Goal: Task Accomplishment & Management: Manage account settings

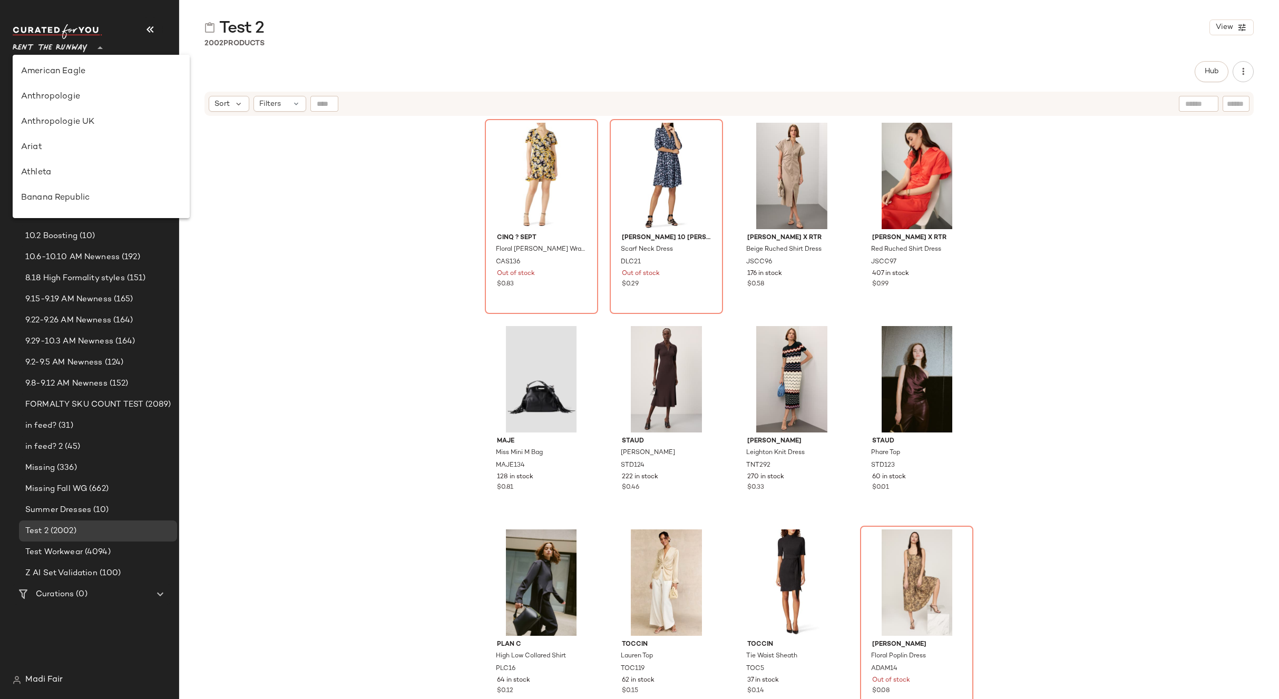
scroll to position [531, 0]
click at [93, 149] on div "Saks OFF 5TH" at bounding box center [101, 147] width 160 height 13
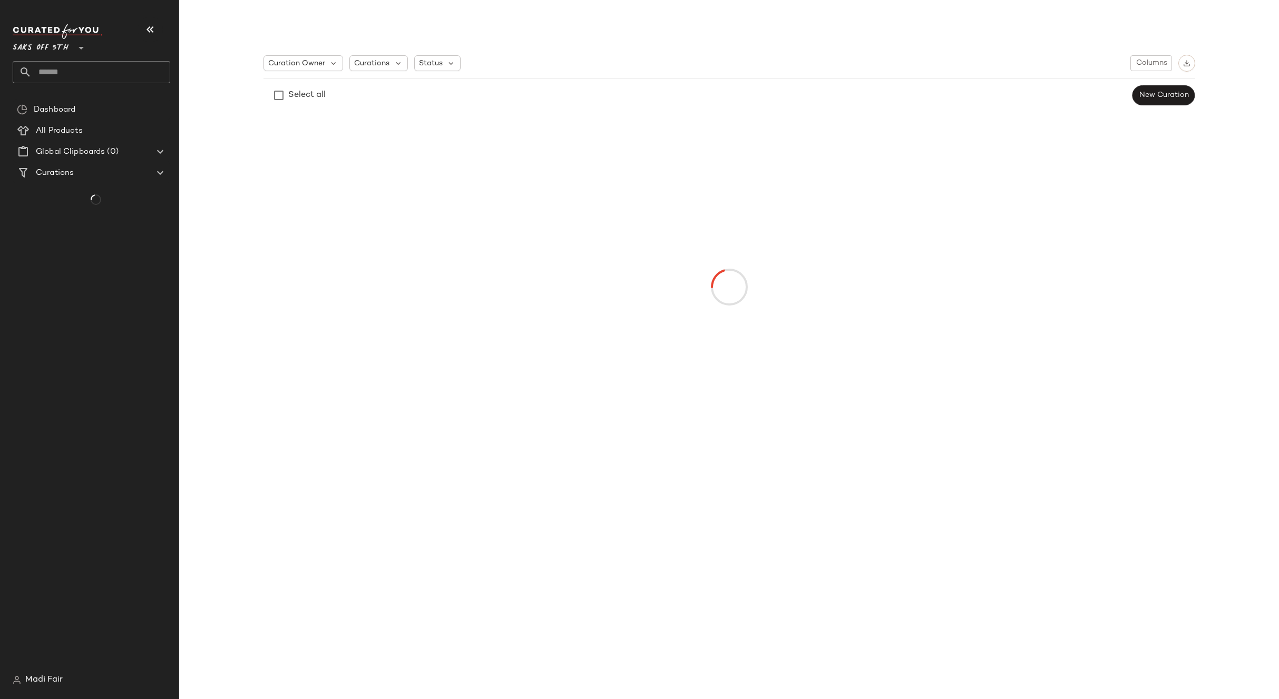
type input "**"
click at [78, 74] on input "text" at bounding box center [101, 72] width 139 height 22
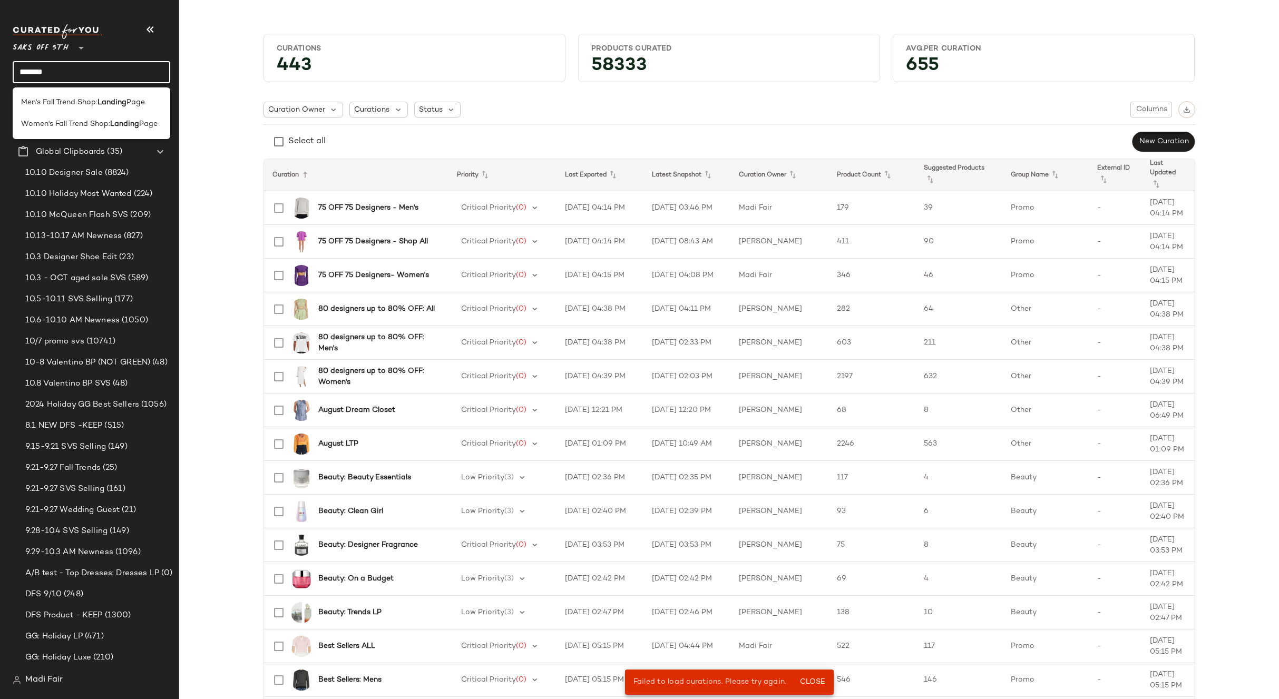
type input "*******"
click at [123, 123] on b "Landing" at bounding box center [124, 124] width 29 height 11
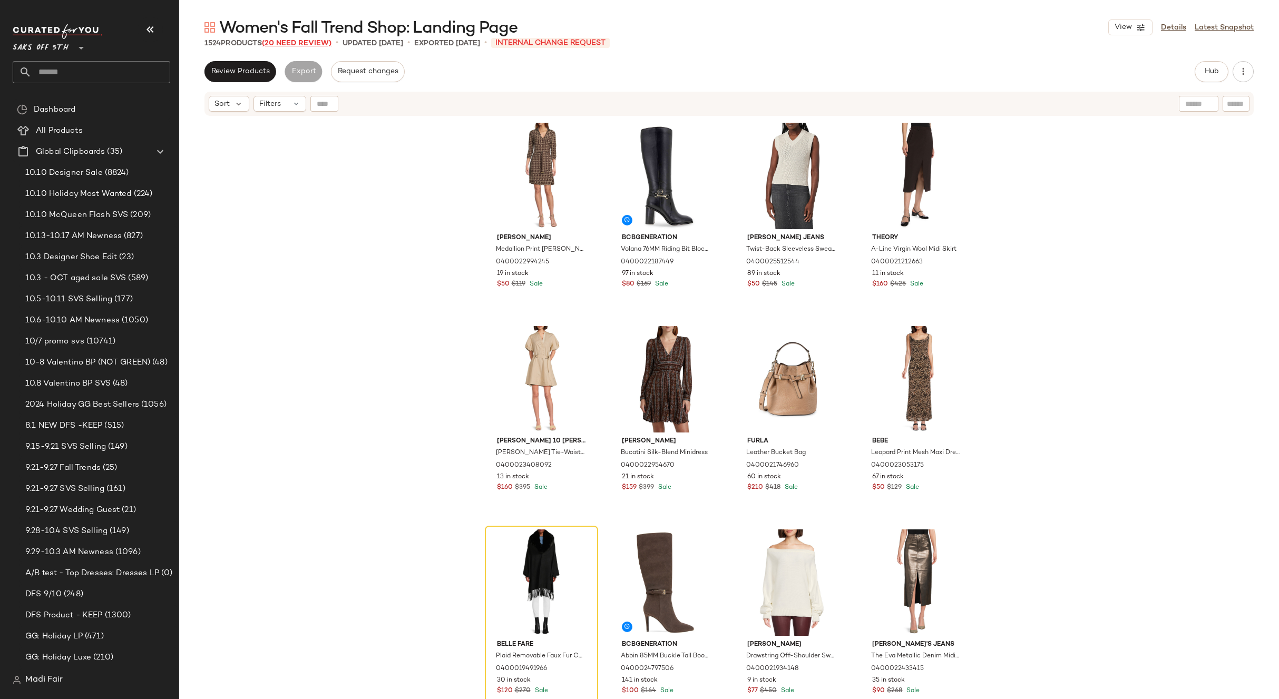
click at [312, 42] on span "(20 Need Review)" at bounding box center [297, 44] width 70 height 8
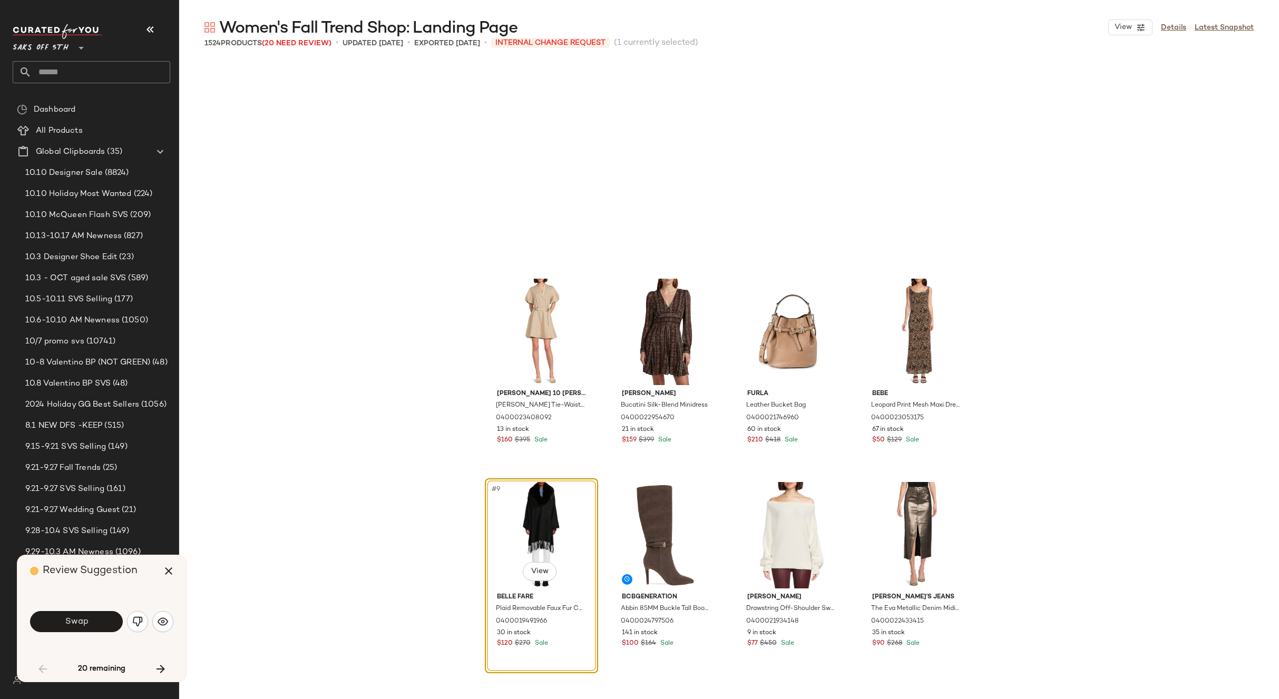
scroll to position [212, 0]
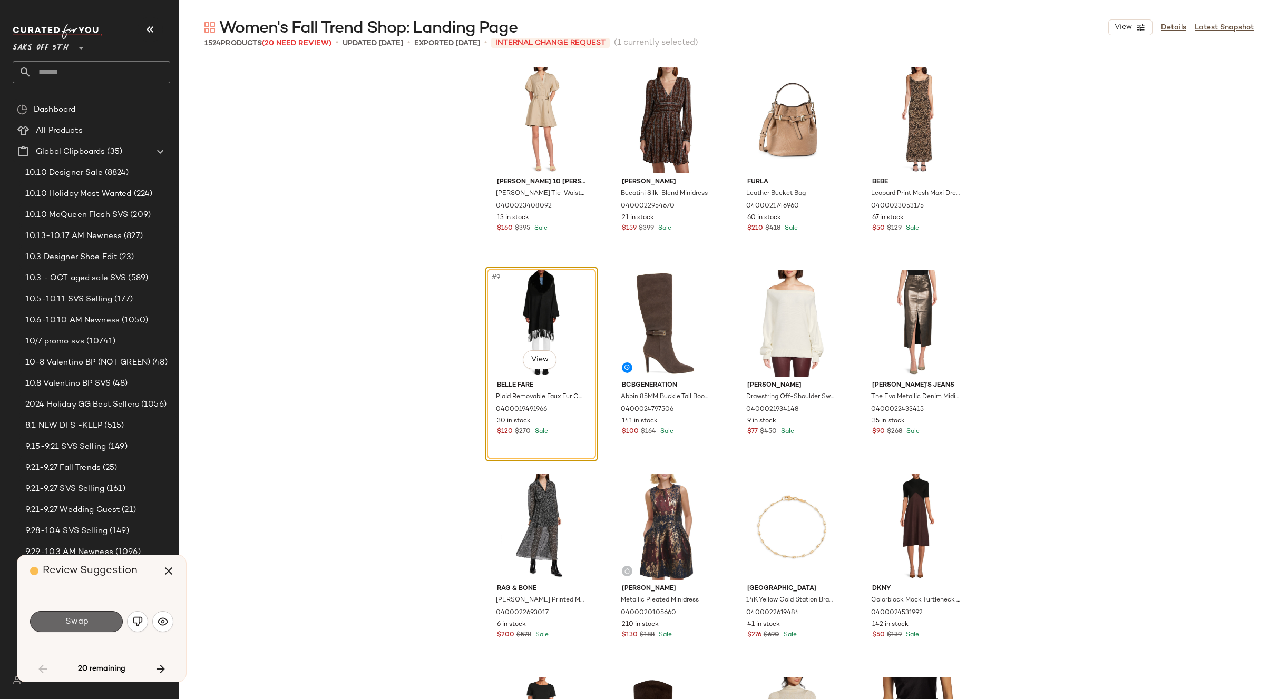
click at [107, 622] on button "Swap" at bounding box center [76, 621] width 93 height 21
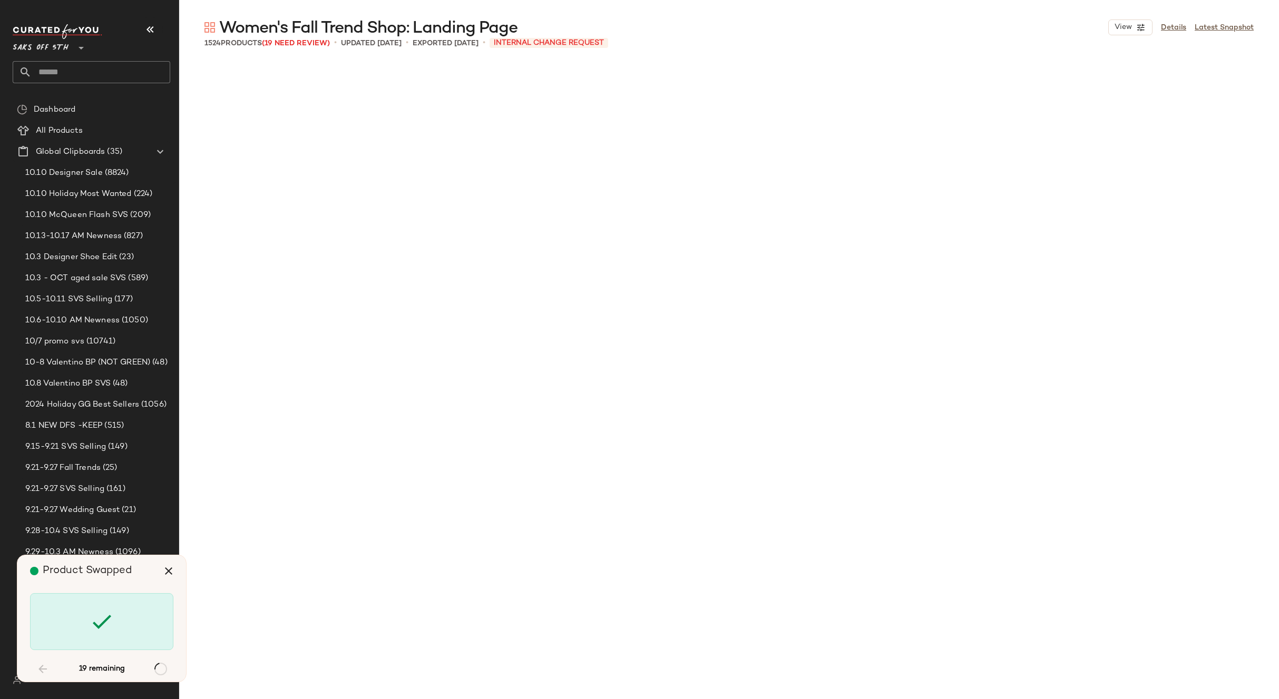
scroll to position [2644, 0]
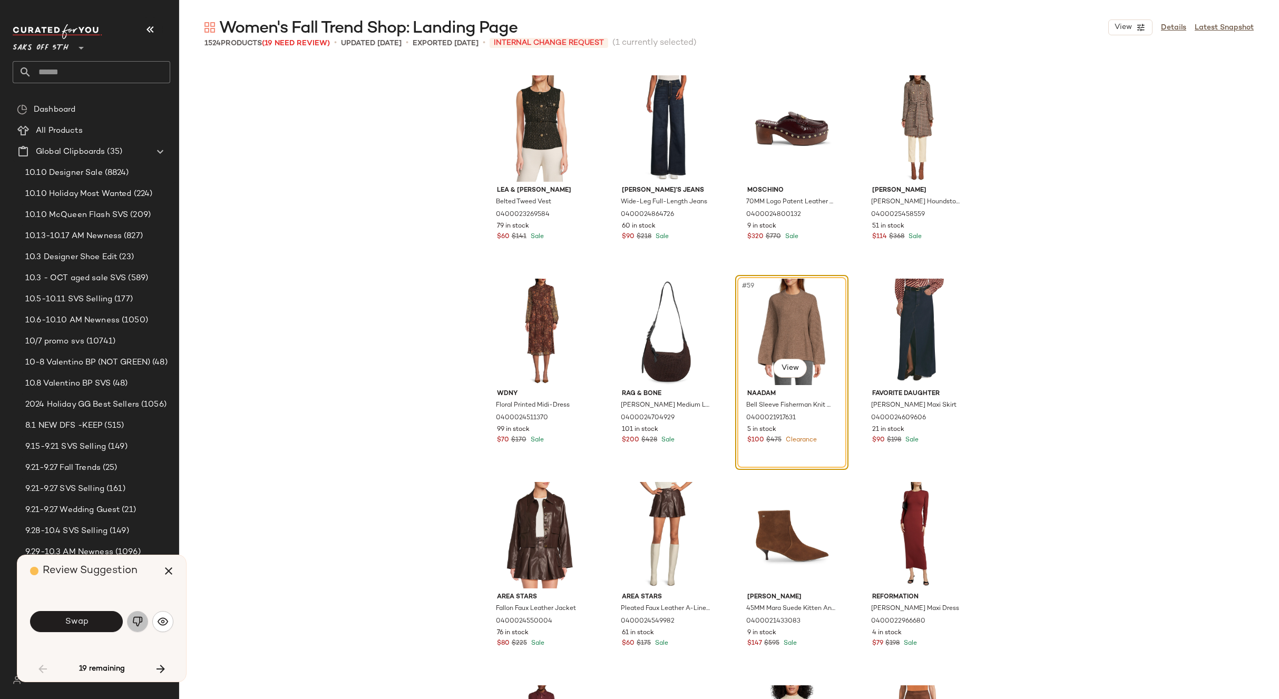
click at [132, 618] on img "button" at bounding box center [137, 621] width 11 height 11
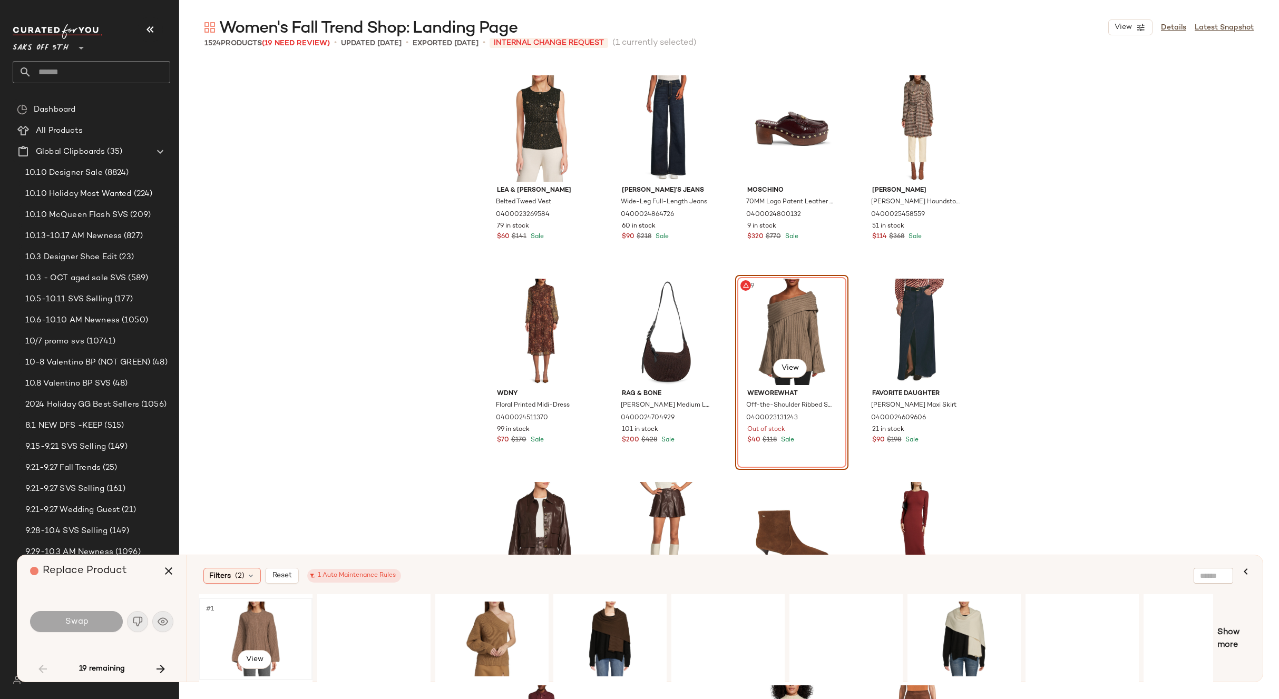
click at [260, 619] on div "#1 View" at bounding box center [256, 639] width 106 height 75
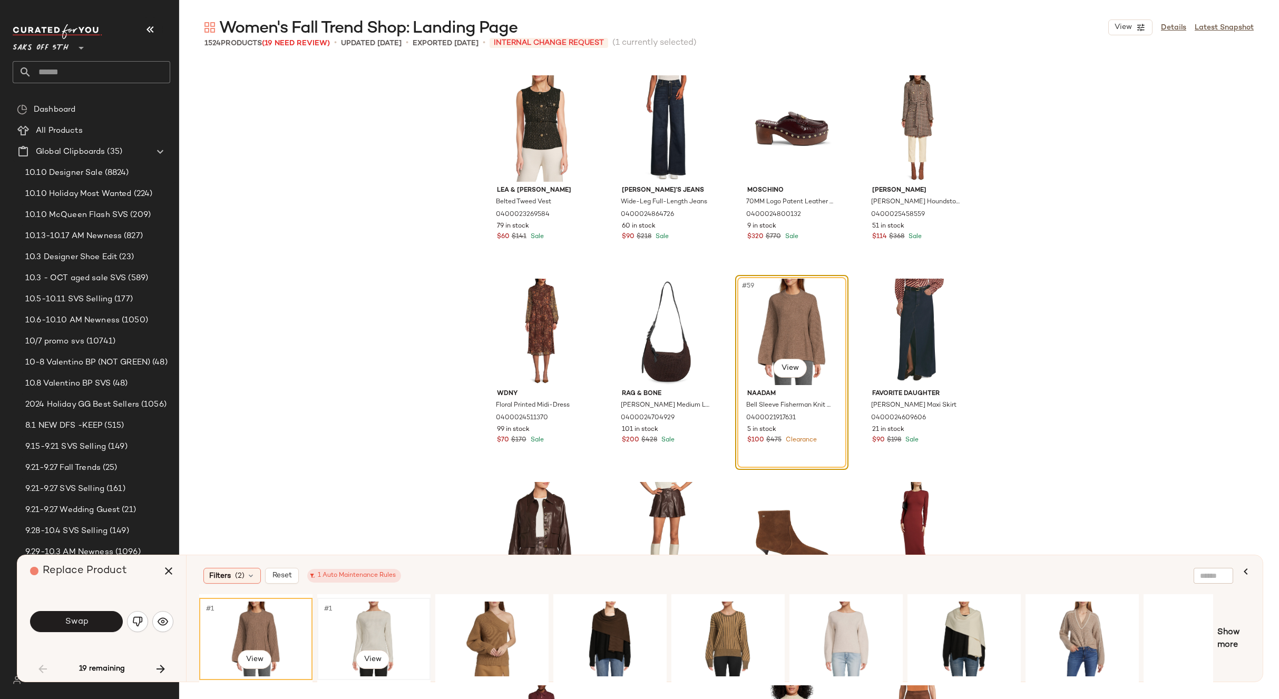
click at [354, 625] on div "#1 View" at bounding box center [374, 639] width 106 height 75
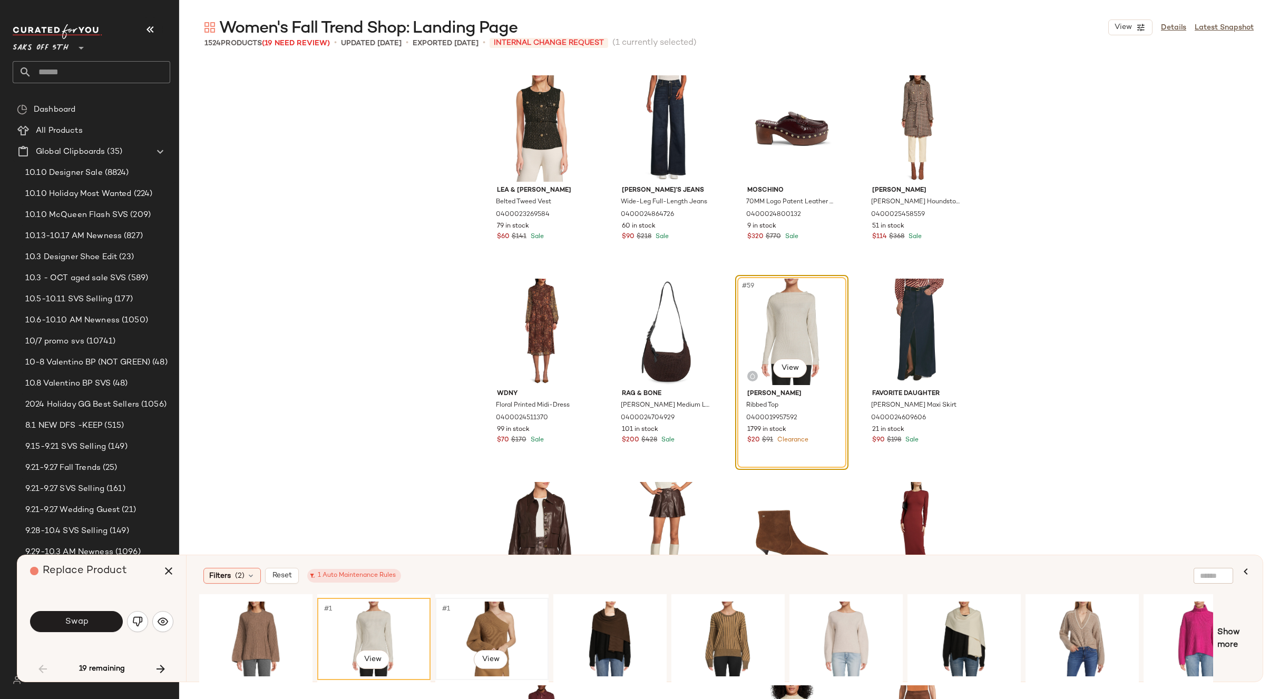
click at [466, 613] on div "#1 View" at bounding box center [492, 639] width 106 height 75
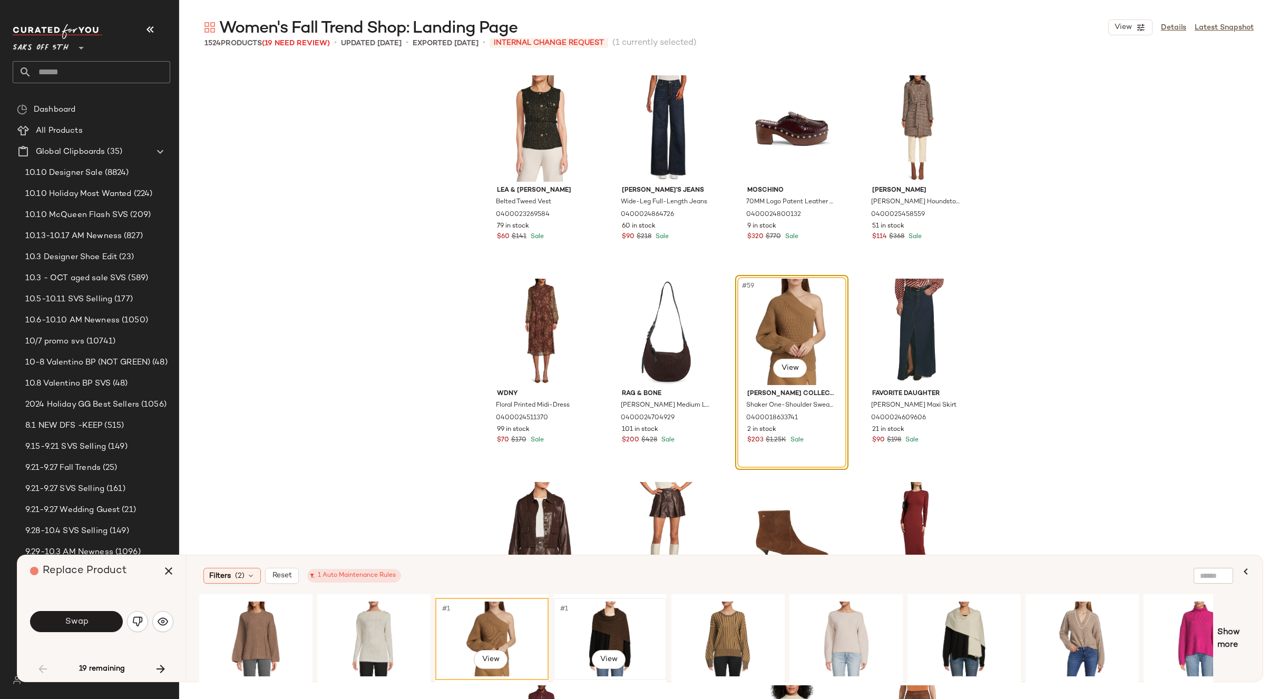
click at [595, 619] on div "#1 View" at bounding box center [610, 639] width 106 height 75
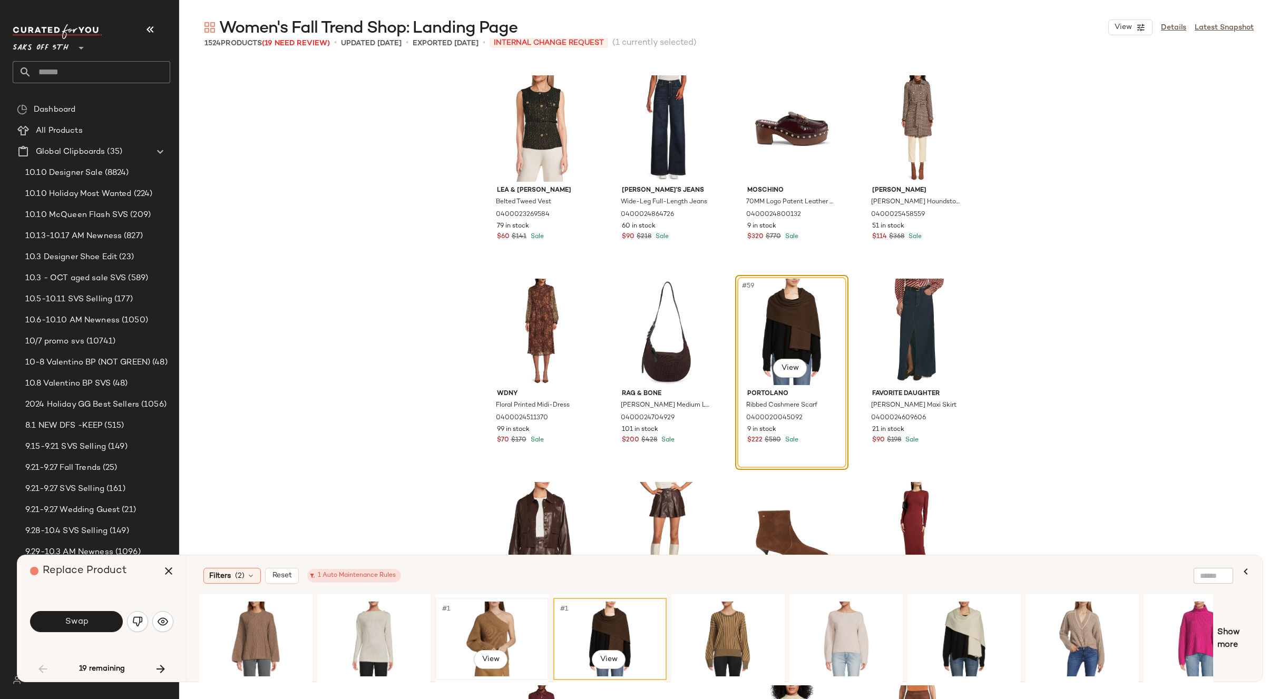
click at [476, 632] on div "#1 View" at bounding box center [492, 639] width 106 height 75
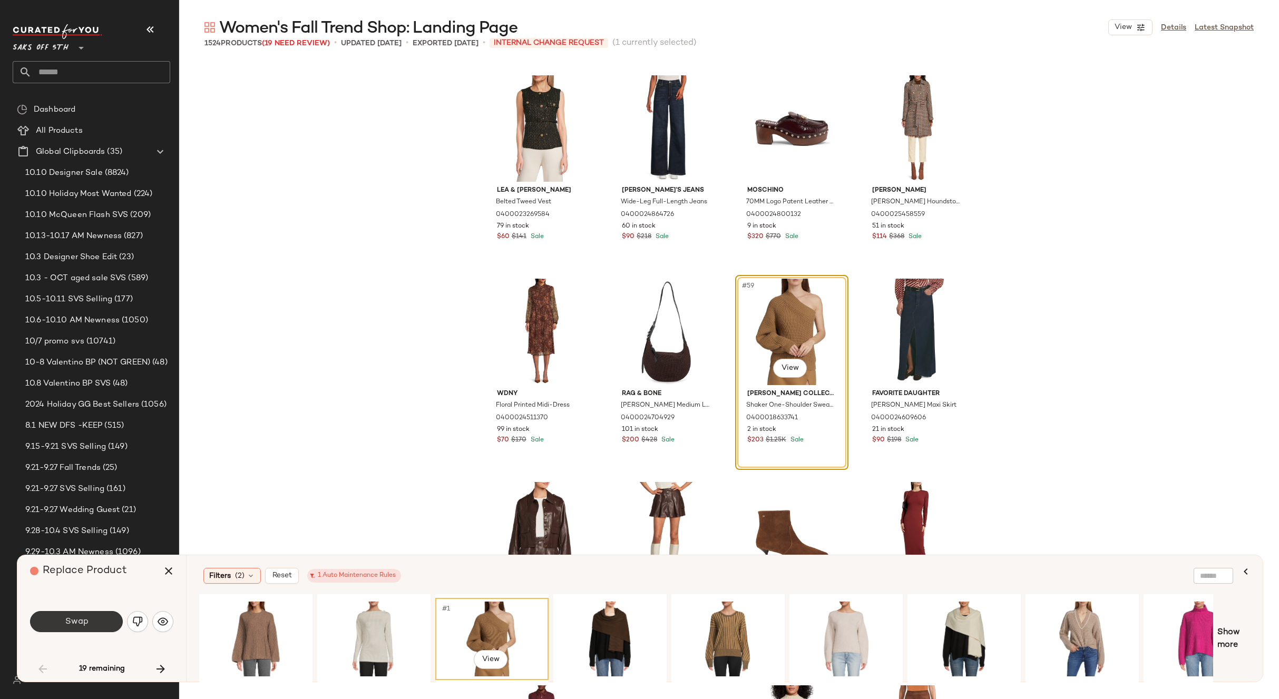
click at [80, 623] on span "Swap" at bounding box center [76, 622] width 24 height 10
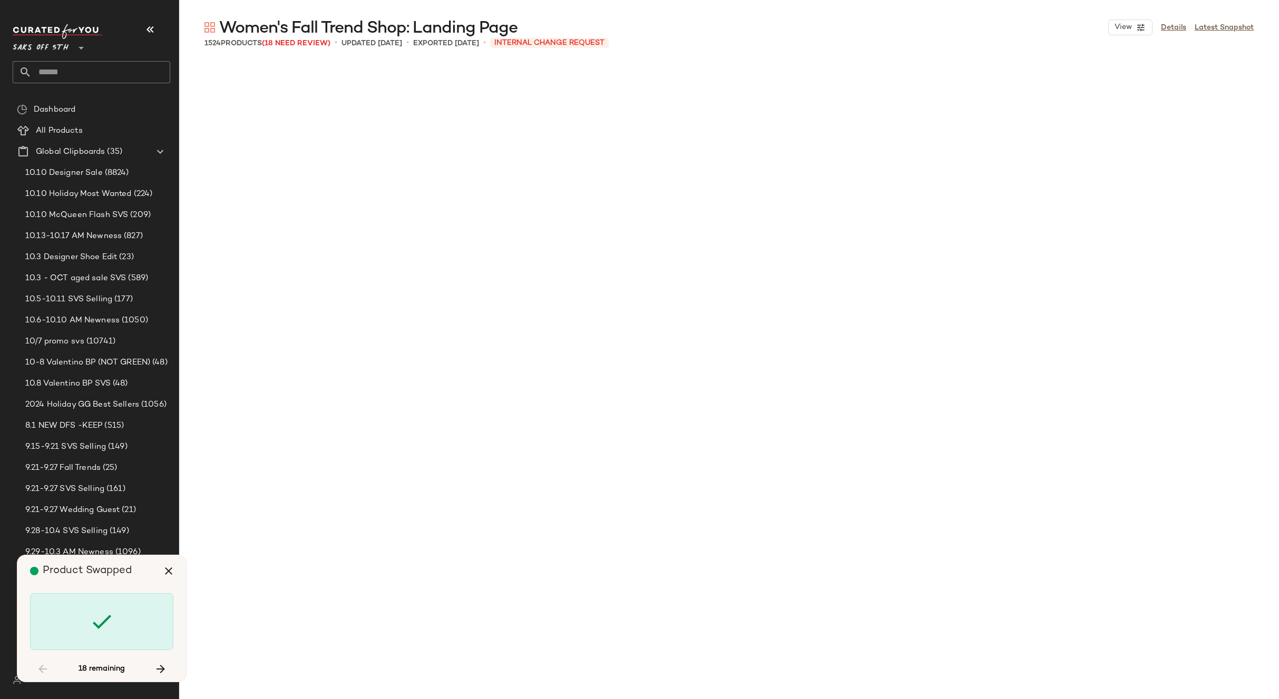
scroll to position [4271, 0]
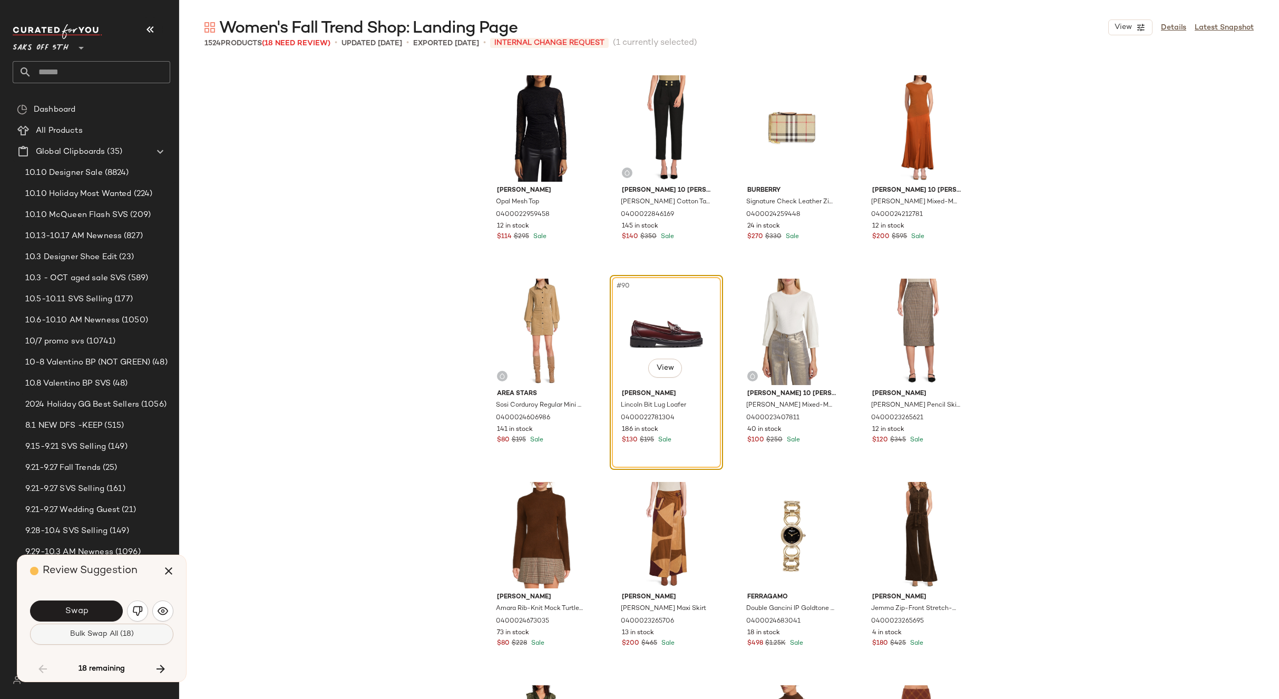
click at [81, 641] on button "Bulk Swap All (18)" at bounding box center [101, 634] width 143 height 21
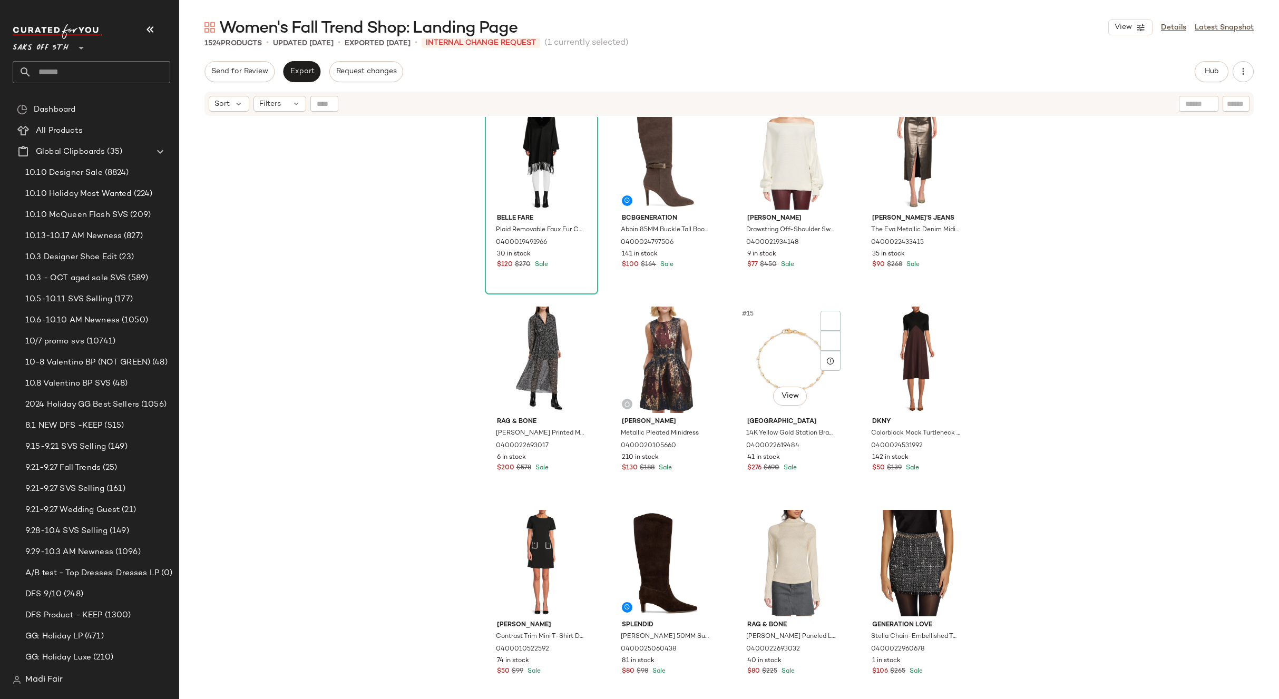
scroll to position [319, 0]
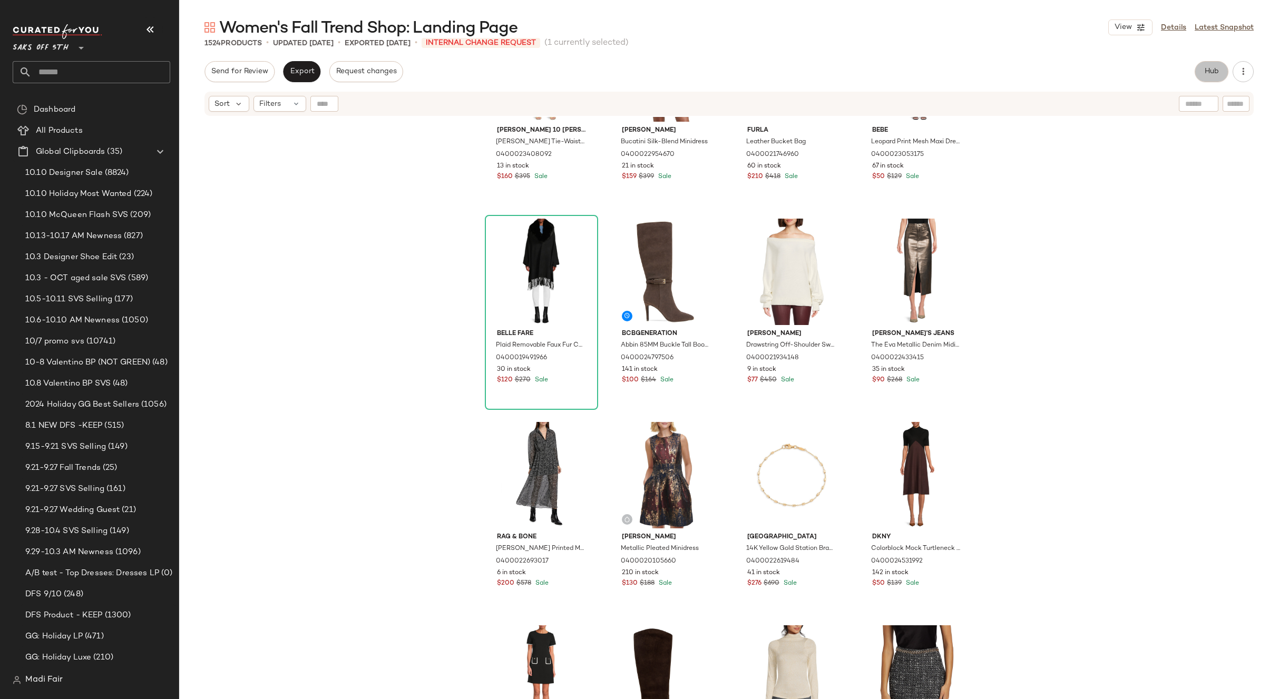
click at [1219, 72] on span "Hub" at bounding box center [1211, 71] width 15 height 8
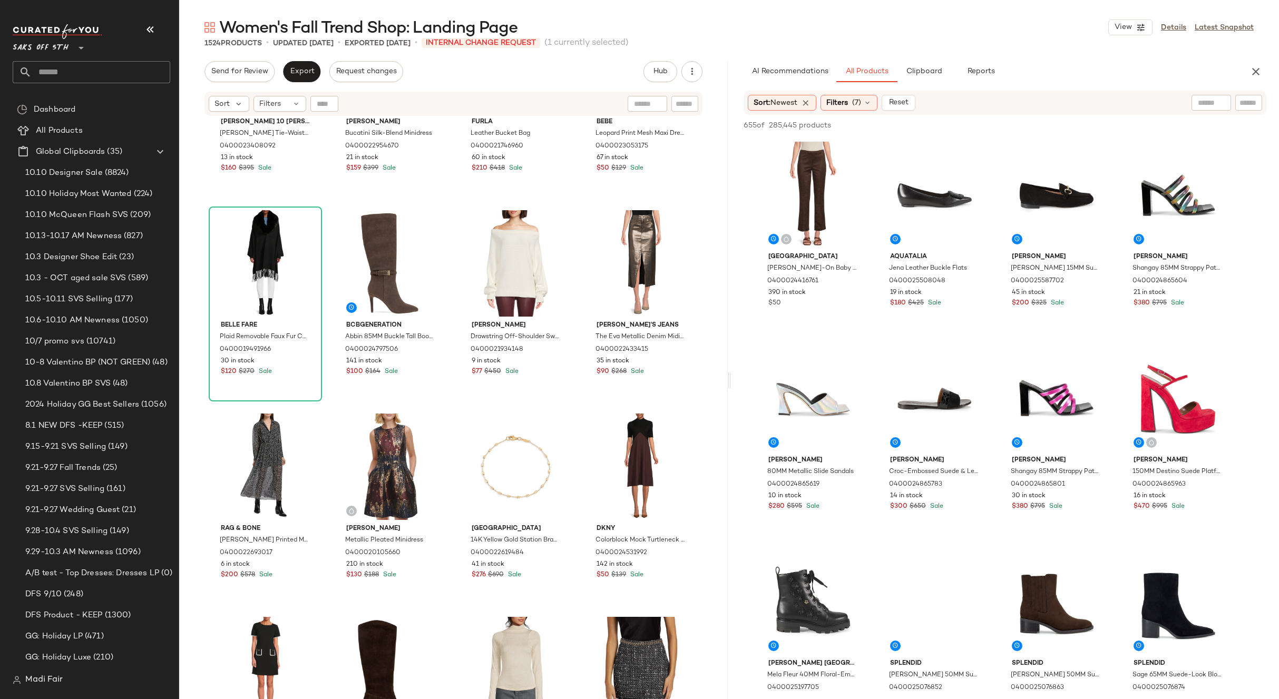
scroll to position [0, 0]
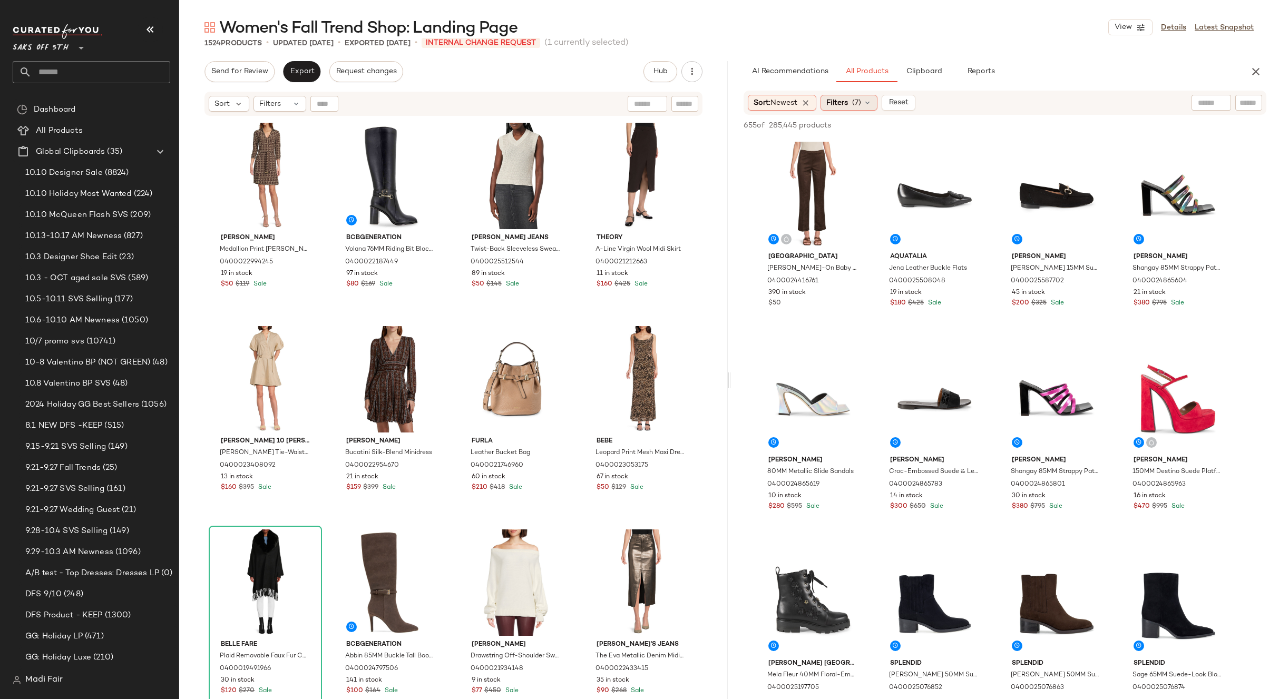
click at [851, 102] on div "Filters (7)" at bounding box center [848, 103] width 57 height 16
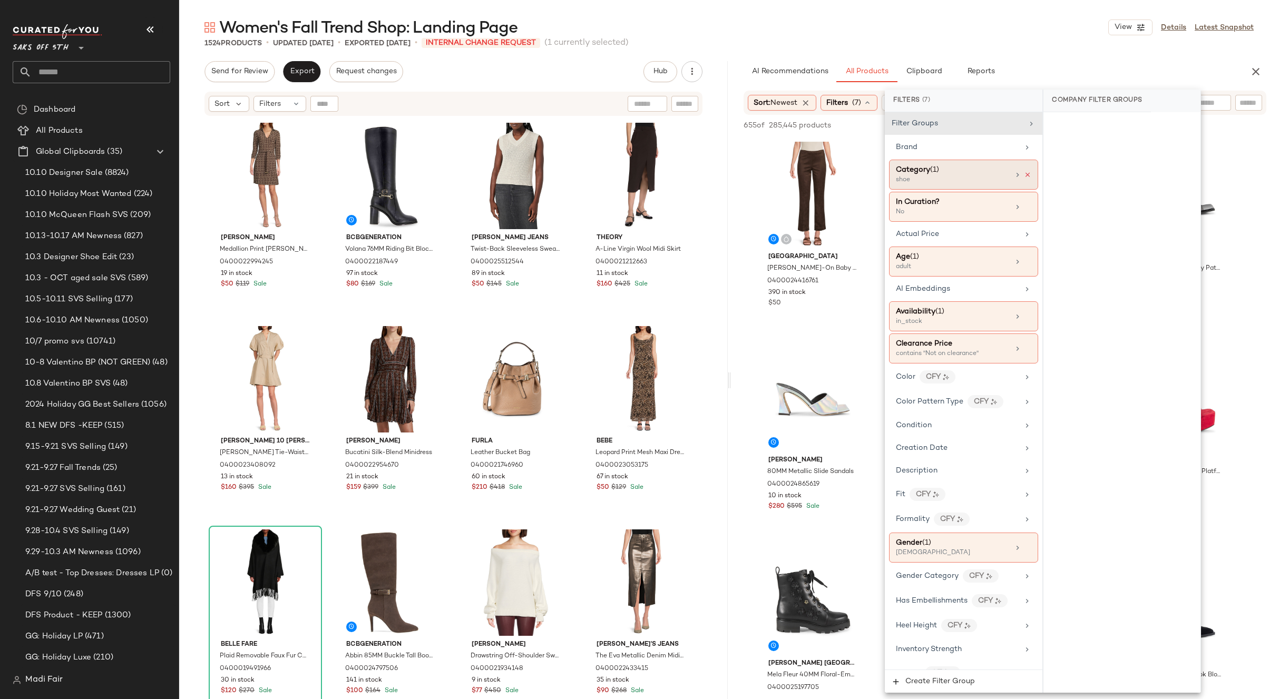
click at [1024, 174] on icon at bounding box center [1027, 174] width 7 height 7
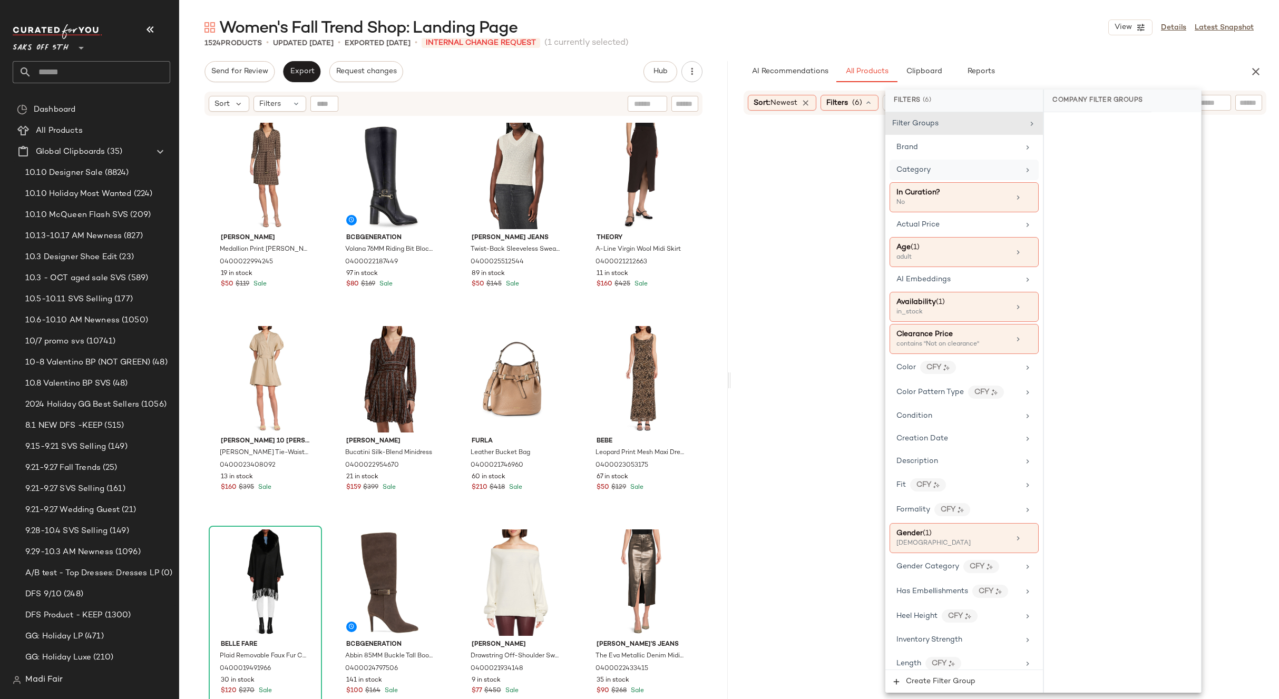
click at [978, 36] on div "Women's Fall Trend Shop: Landing Page View Details Latest Snapshot" at bounding box center [729, 27] width 1100 height 21
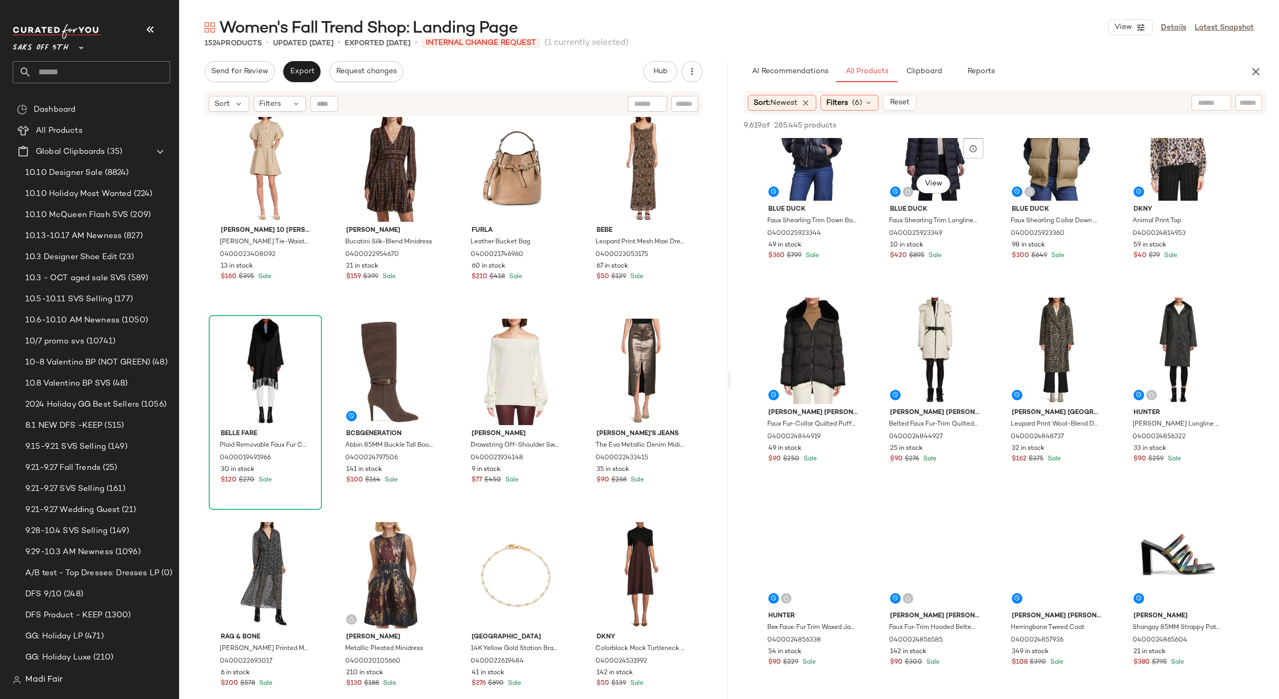
scroll to position [2898, 0]
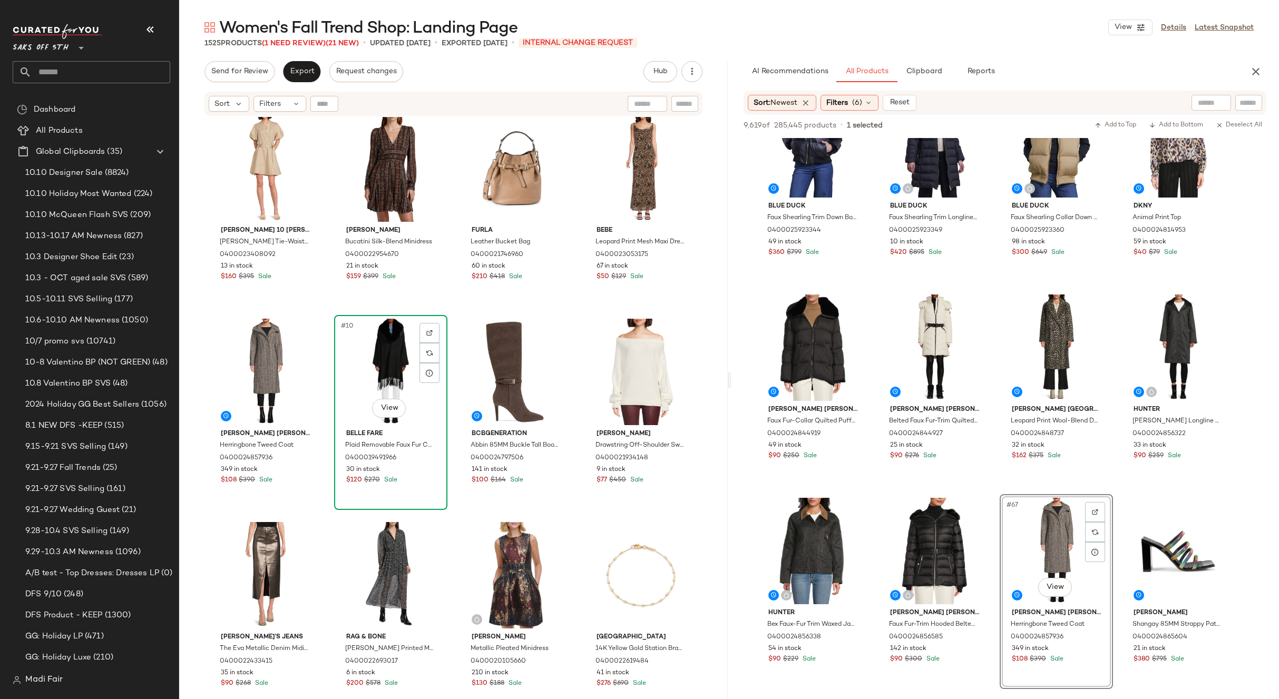
click at [396, 363] on div "#10 View" at bounding box center [391, 372] width 106 height 106
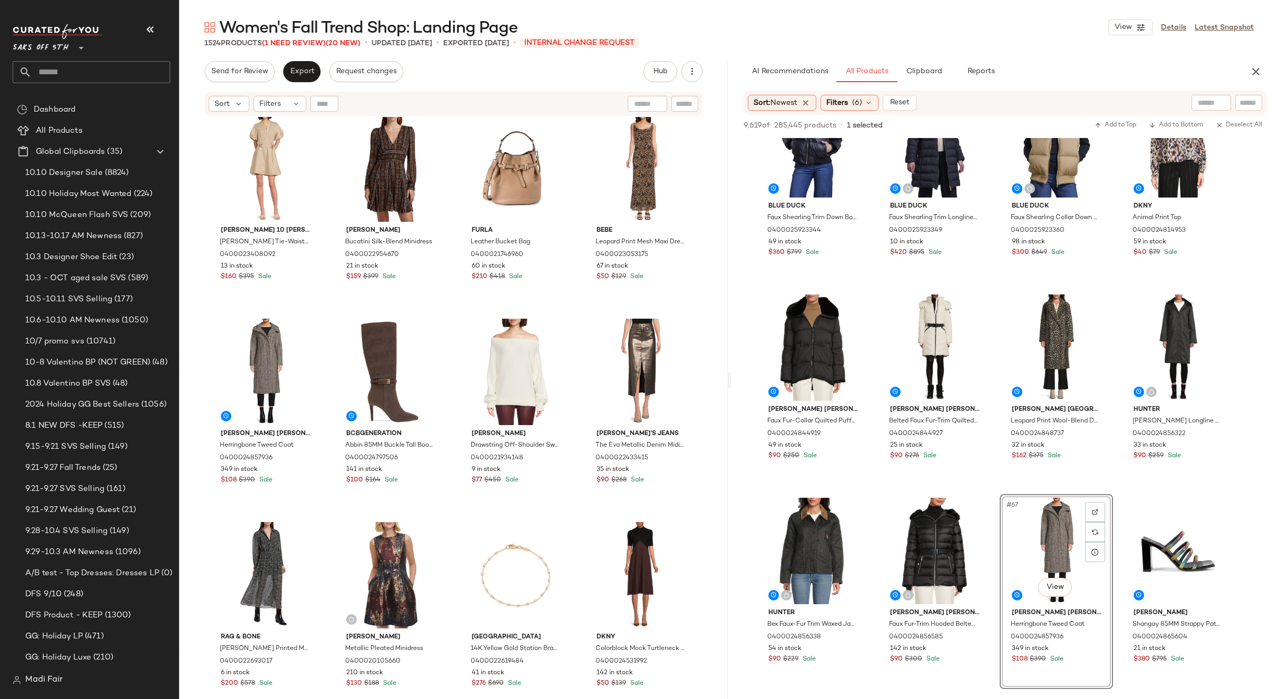
click at [579, 317] on div "Derek Lam 10 Crosby Bennett Tie-Waist Cotton Minidress 0400023408092 13 in stoc…" at bounding box center [453, 203] width 489 height 606
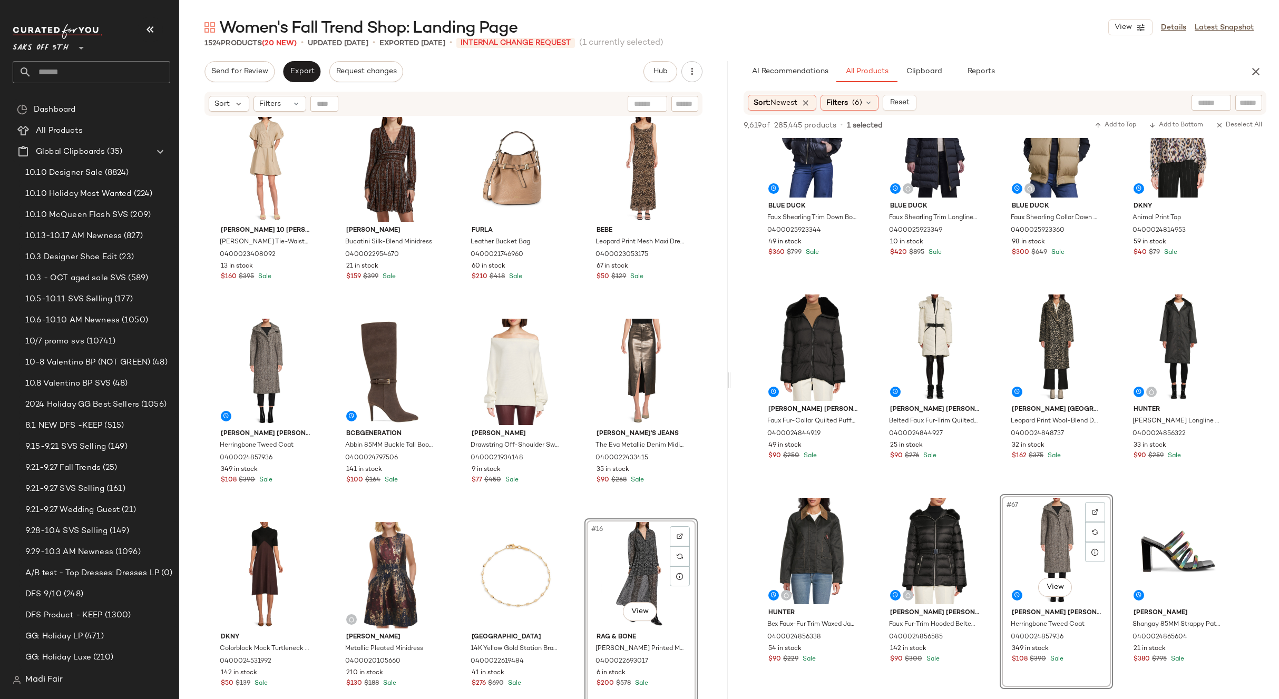
click at [575, 516] on div "Derek Lam 10 Crosby Bennett Tie-Waist Cotton Minidress 0400023408092 13 in stoc…" at bounding box center [453, 421] width 549 height 609
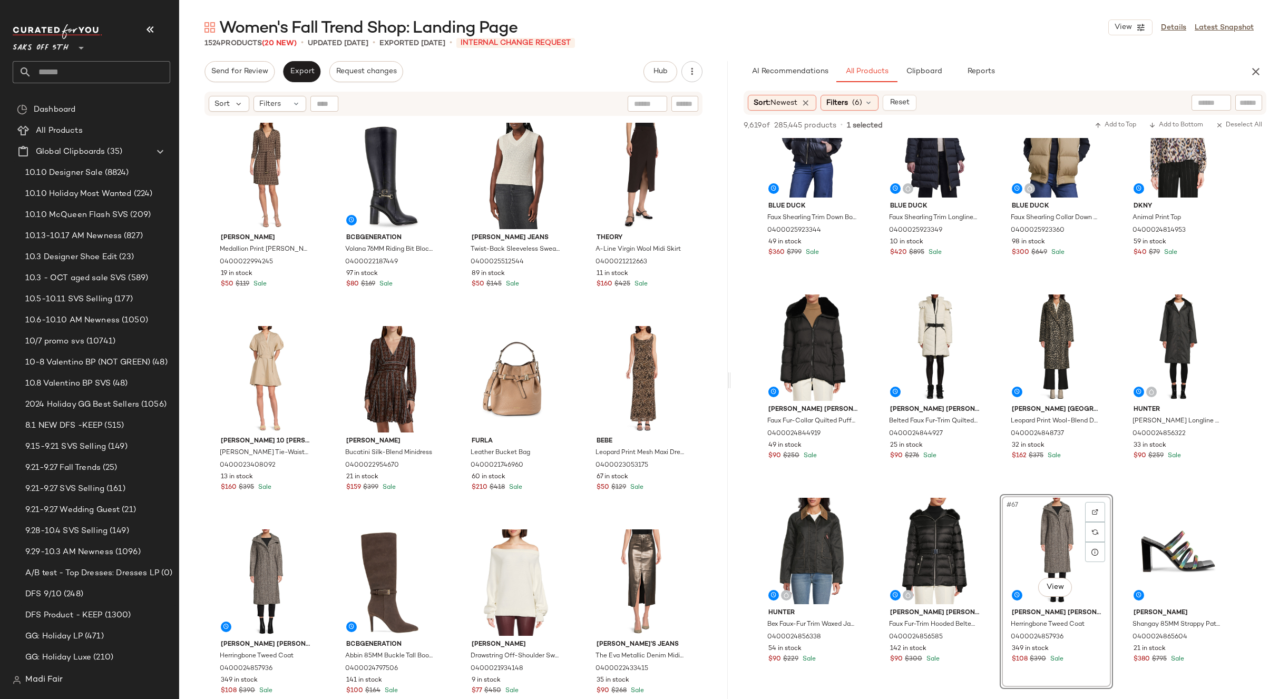
drag, startPoint x: 1257, startPoint y: 75, endPoint x: 1163, endPoint y: 74, distance: 93.8
click at [1257, 75] on icon "button" at bounding box center [1255, 71] width 13 height 13
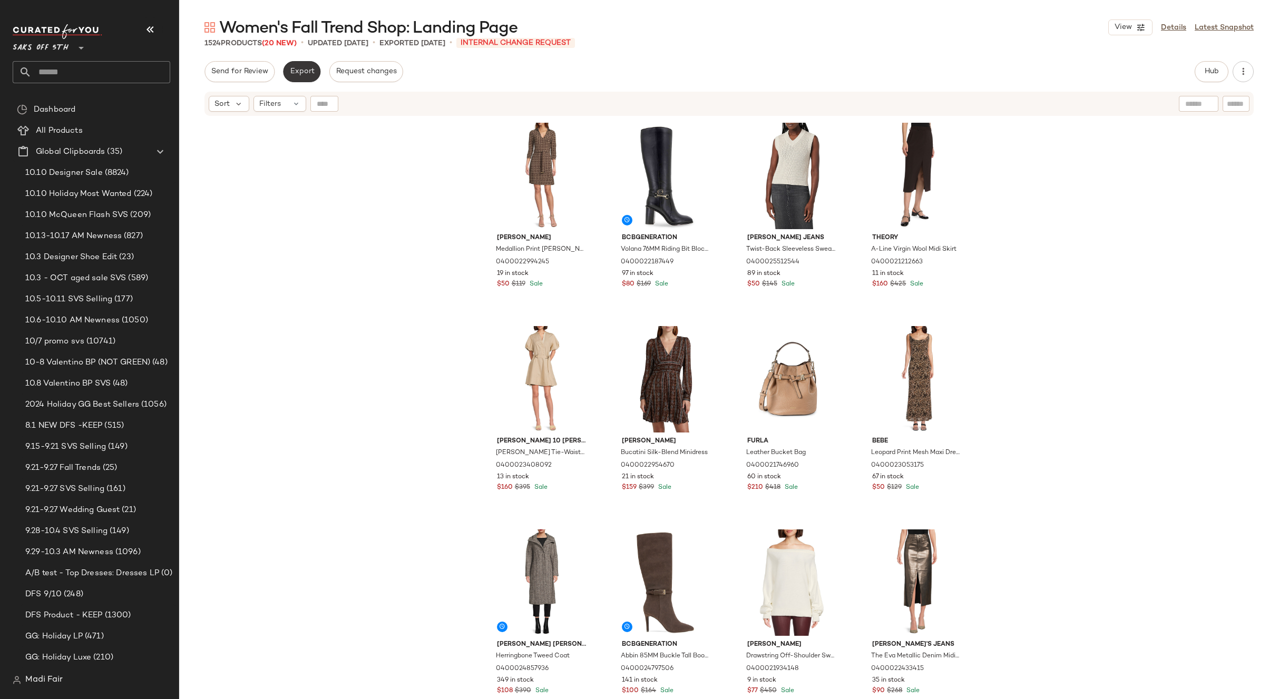
click at [308, 74] on span "Export" at bounding box center [301, 71] width 25 height 8
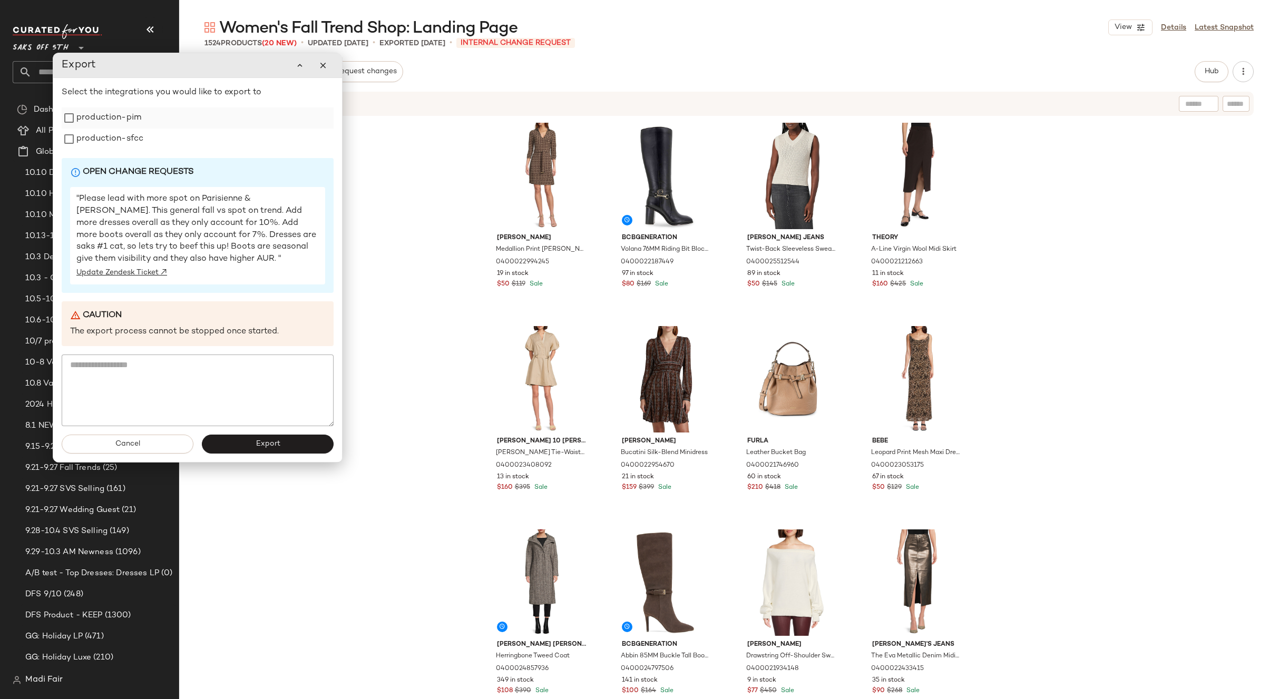
click at [87, 119] on label "production-pim" at bounding box center [108, 117] width 65 height 21
click at [96, 134] on label "production-sfcc" at bounding box center [109, 139] width 67 height 21
click at [229, 442] on button "Export" at bounding box center [268, 444] width 132 height 19
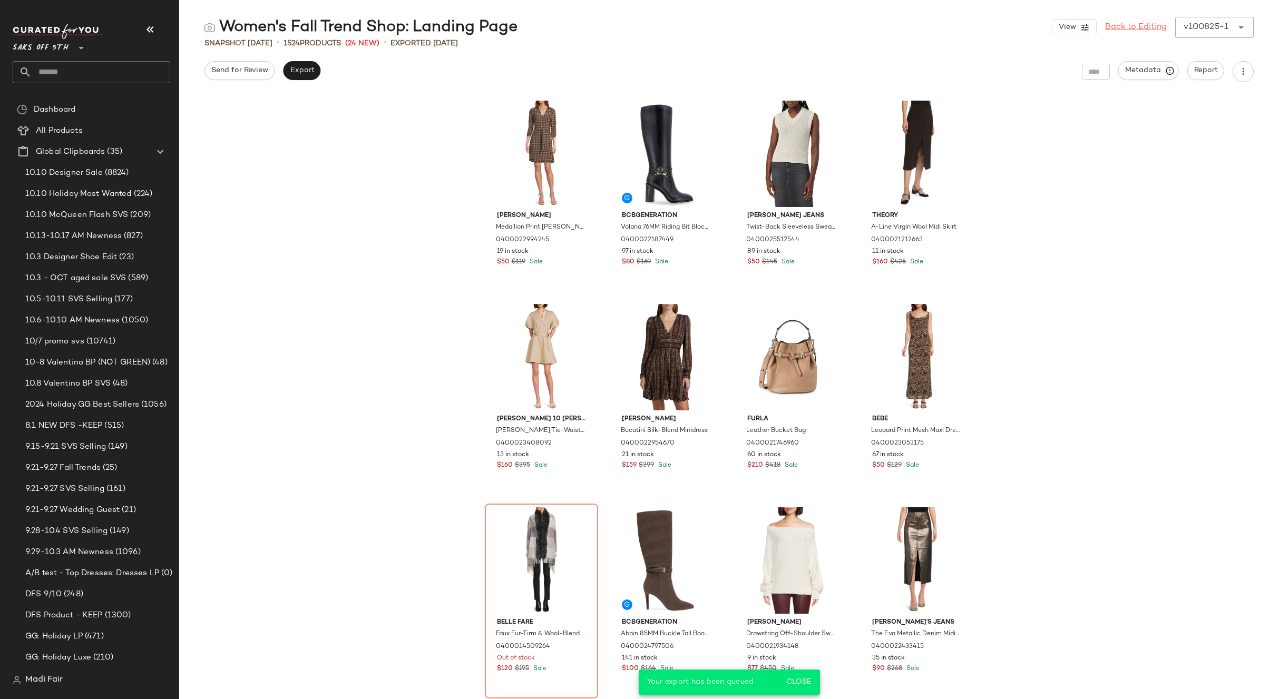
click at [1123, 29] on link "Back to Editing" at bounding box center [1136, 27] width 62 height 13
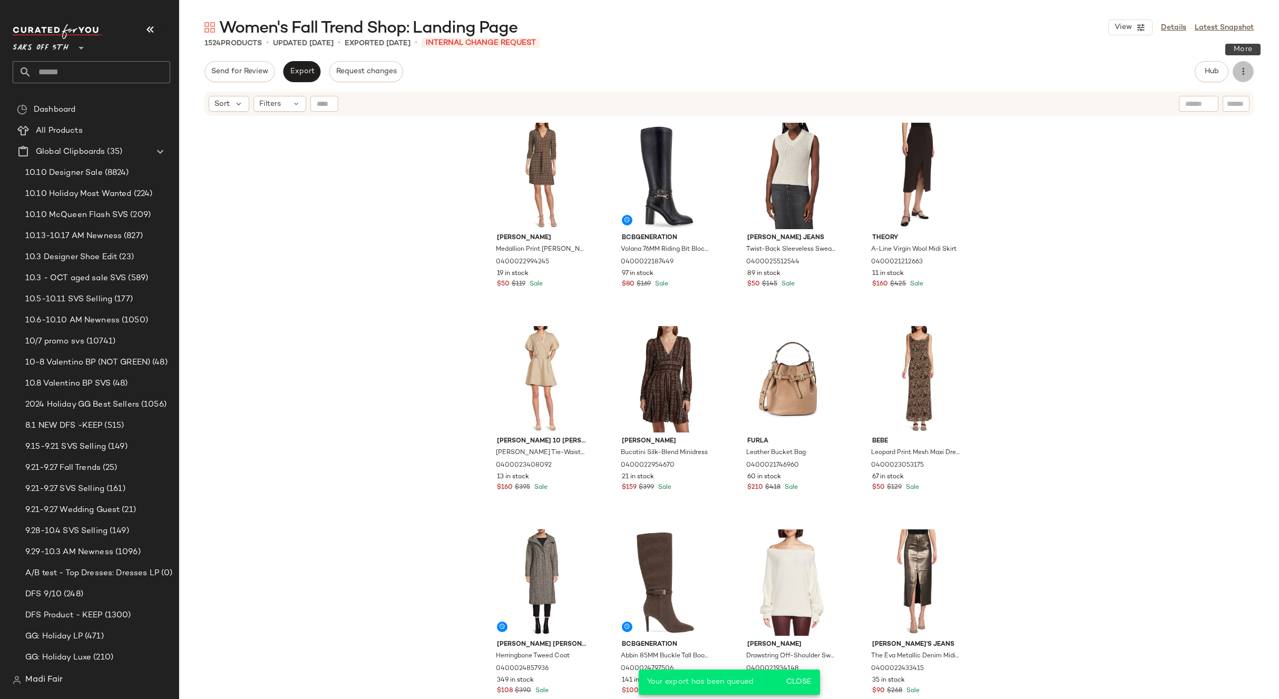
click at [1246, 72] on icon "button" at bounding box center [1243, 71] width 11 height 11
click at [355, 386] on div "Tommy Hilfiger Medallion Print Johnny Collar Minidress 0400022994245 19 in stoc…" at bounding box center [729, 421] width 1100 height 609
click at [1069, 209] on div "Tommy Hilfiger Medallion Print Johnny Collar Minidress 0400022994245 19 in stoc…" at bounding box center [729, 421] width 1100 height 609
click at [1245, 71] on icon "button" at bounding box center [1243, 71] width 11 height 11
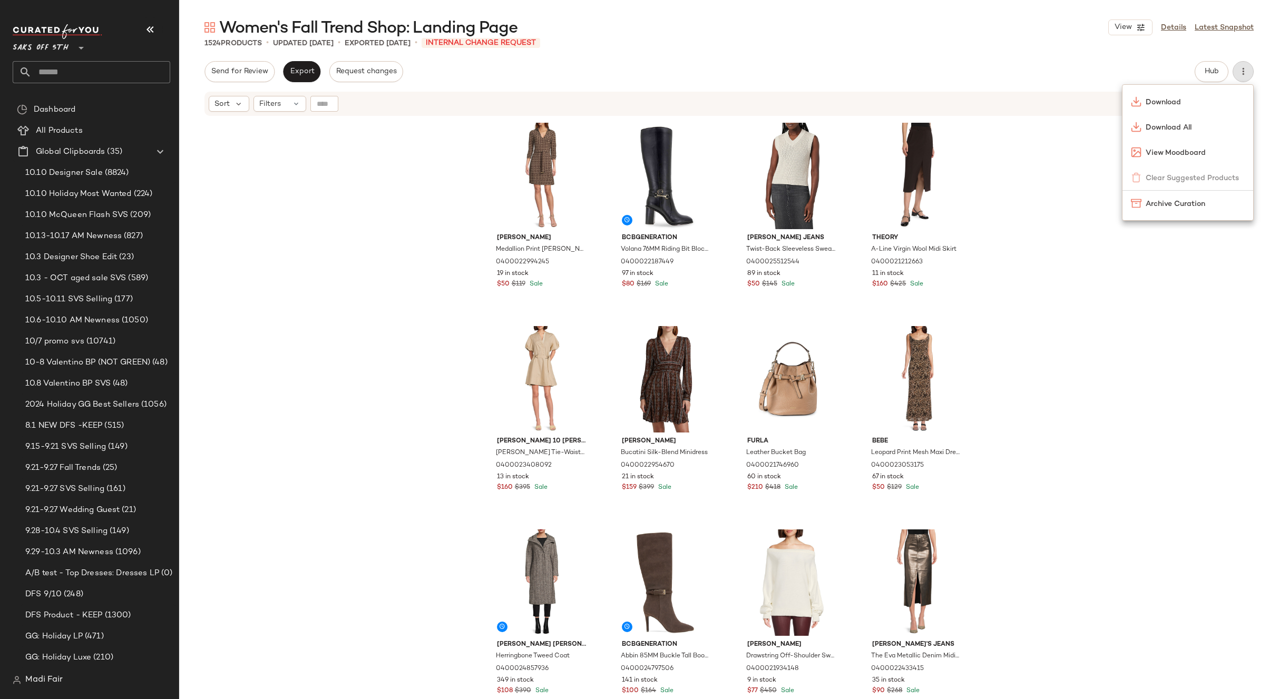
click at [1213, 275] on div "Tommy Hilfiger Medallion Print Johnny Collar Minidress 0400022994245 19 in stoc…" at bounding box center [729, 421] width 1100 height 609
click at [1244, 72] on icon "button" at bounding box center [1243, 71] width 11 height 11
click at [1178, 129] on span "Download All" at bounding box center [1195, 127] width 99 height 11
click at [72, 67] on input "text" at bounding box center [101, 72] width 139 height 22
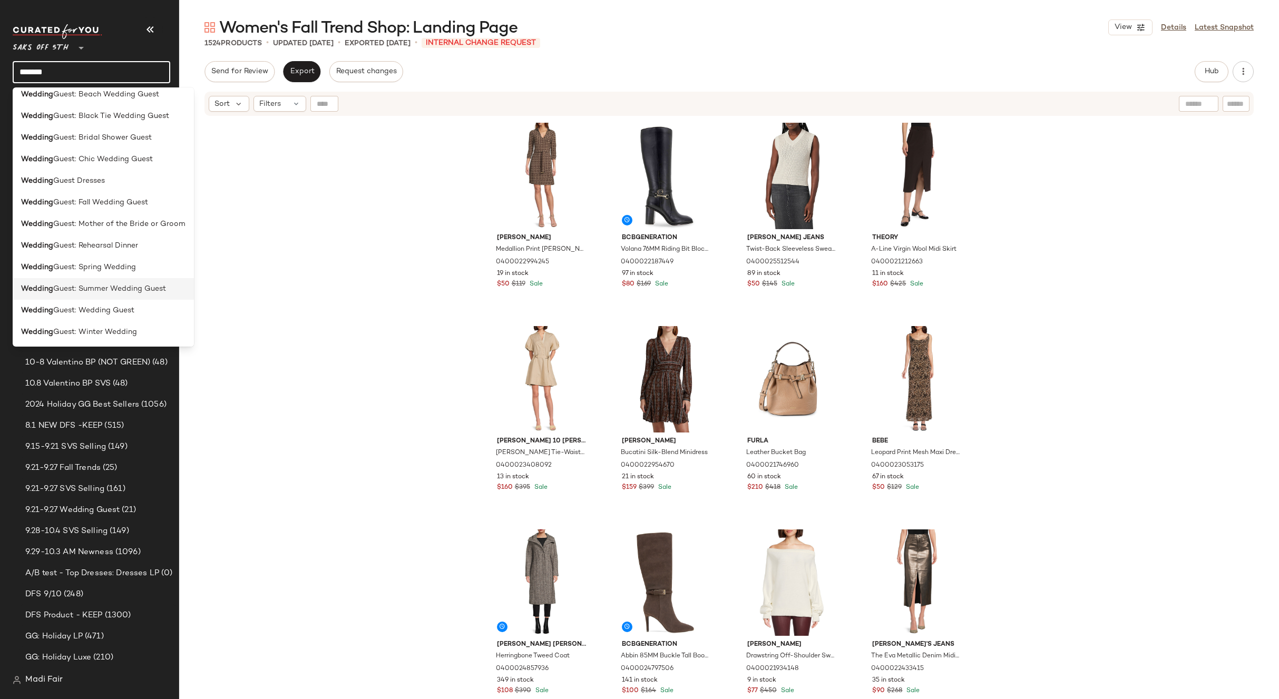
scroll to position [160, 0]
type input "*******"
click at [122, 315] on span "Guest: Wedding Guest" at bounding box center [93, 310] width 81 height 11
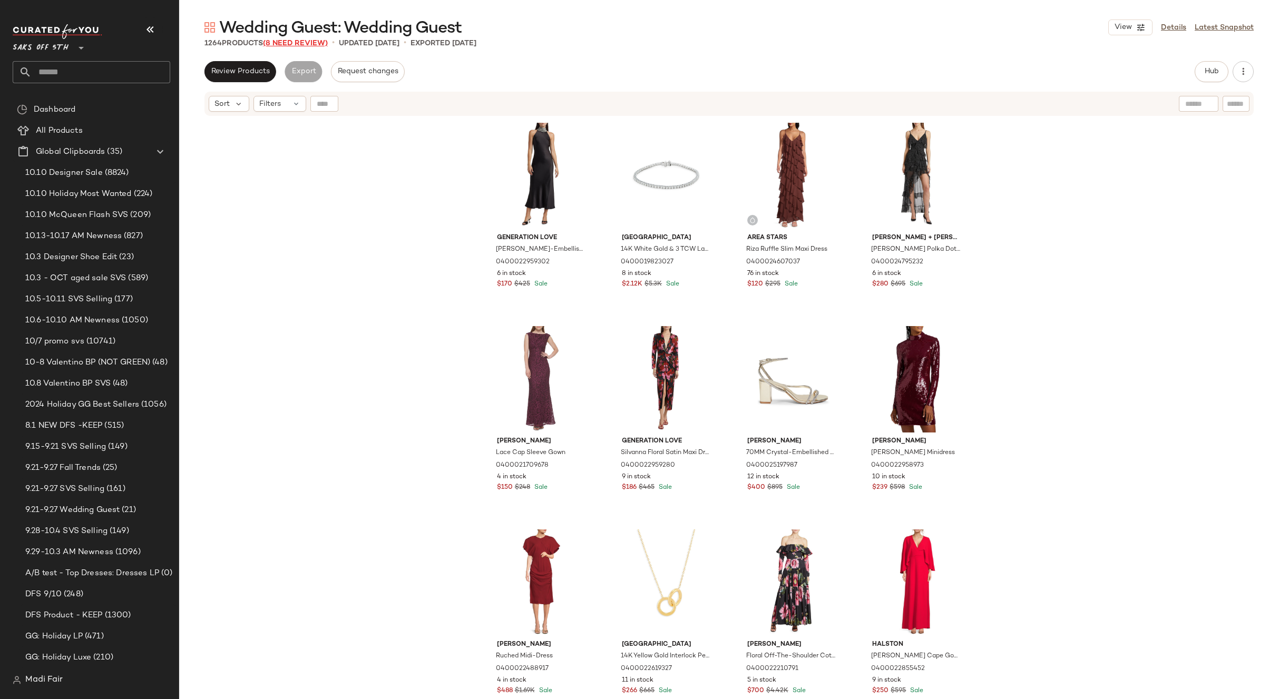
click at [309, 42] on span "(8 Need Review)" at bounding box center [295, 44] width 65 height 8
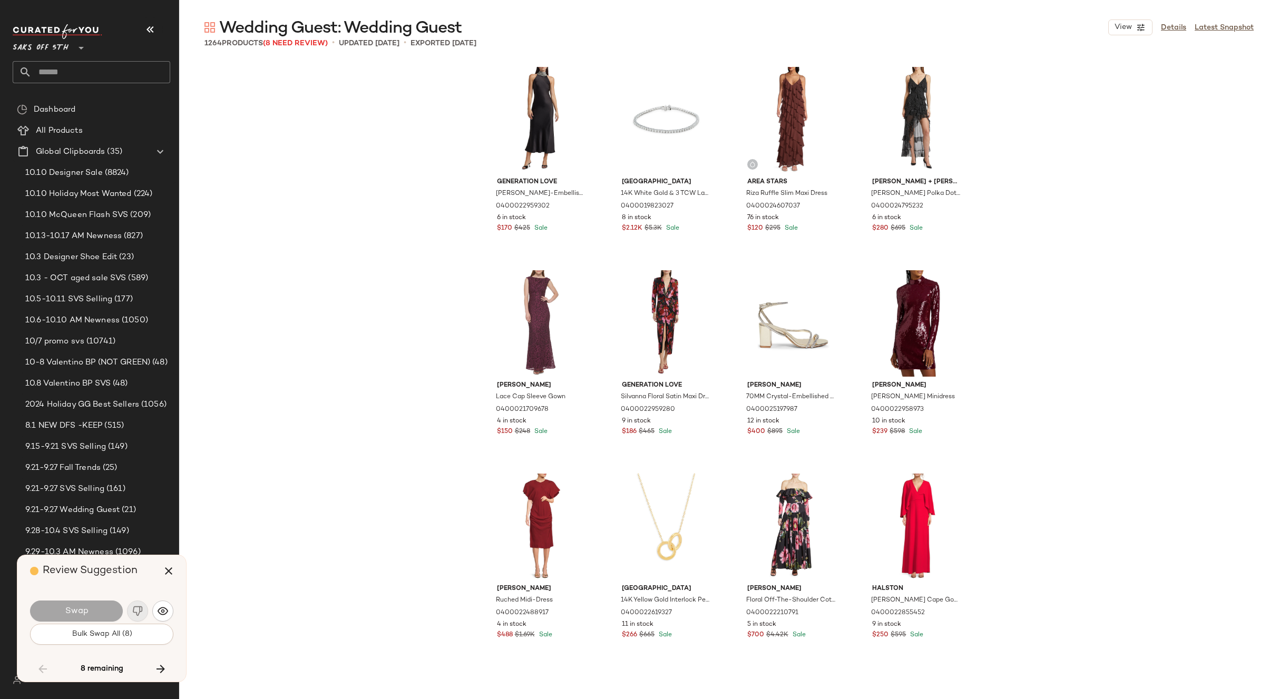
scroll to position [6915, 0]
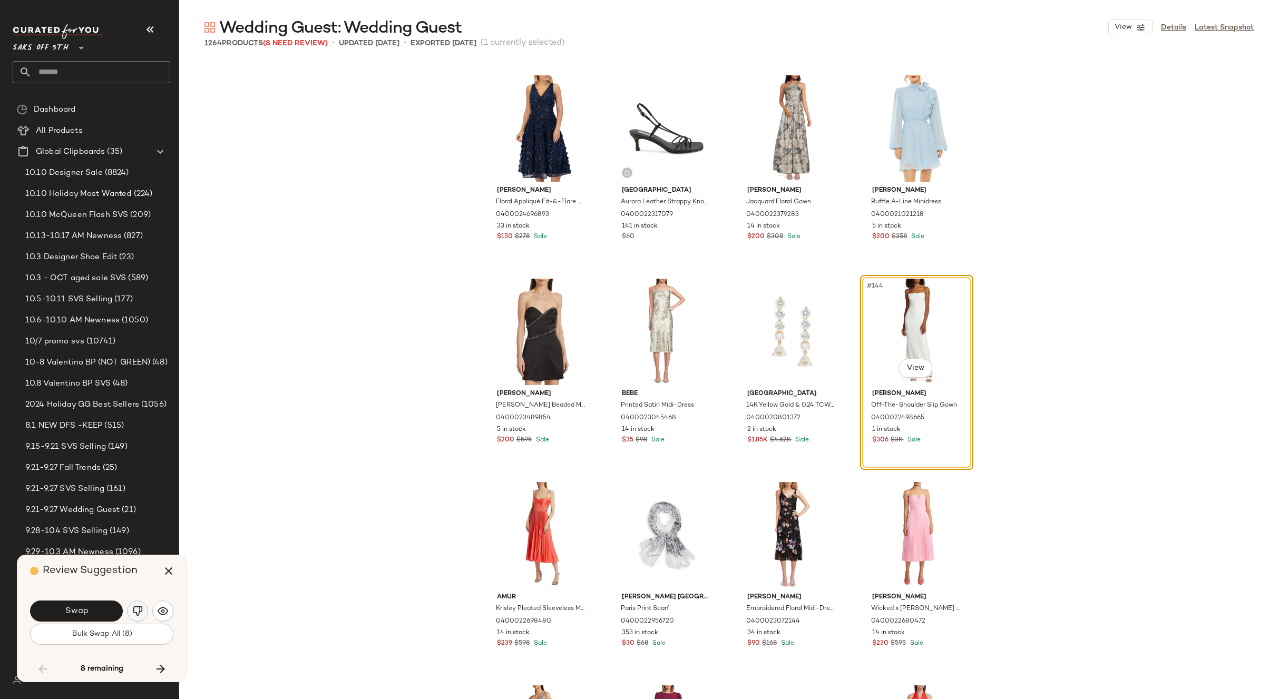
click at [135, 613] on img "button" at bounding box center [137, 611] width 11 height 11
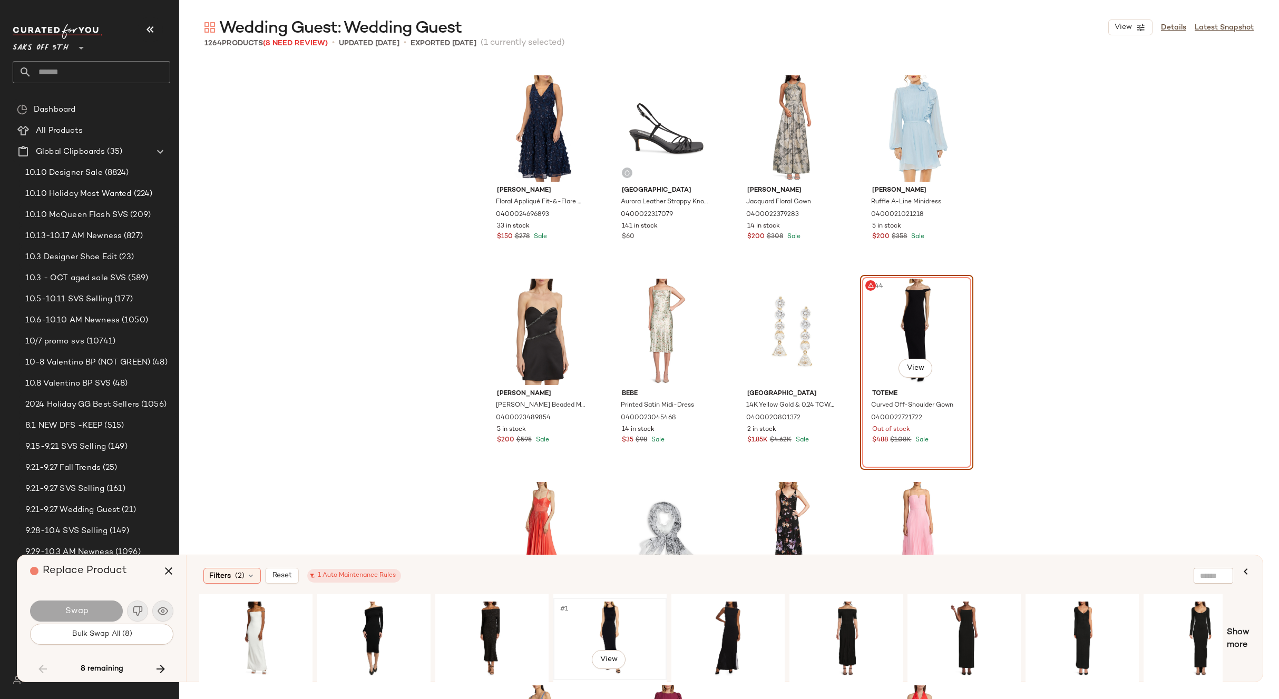
click at [603, 609] on div "#1 View" at bounding box center [610, 639] width 106 height 75
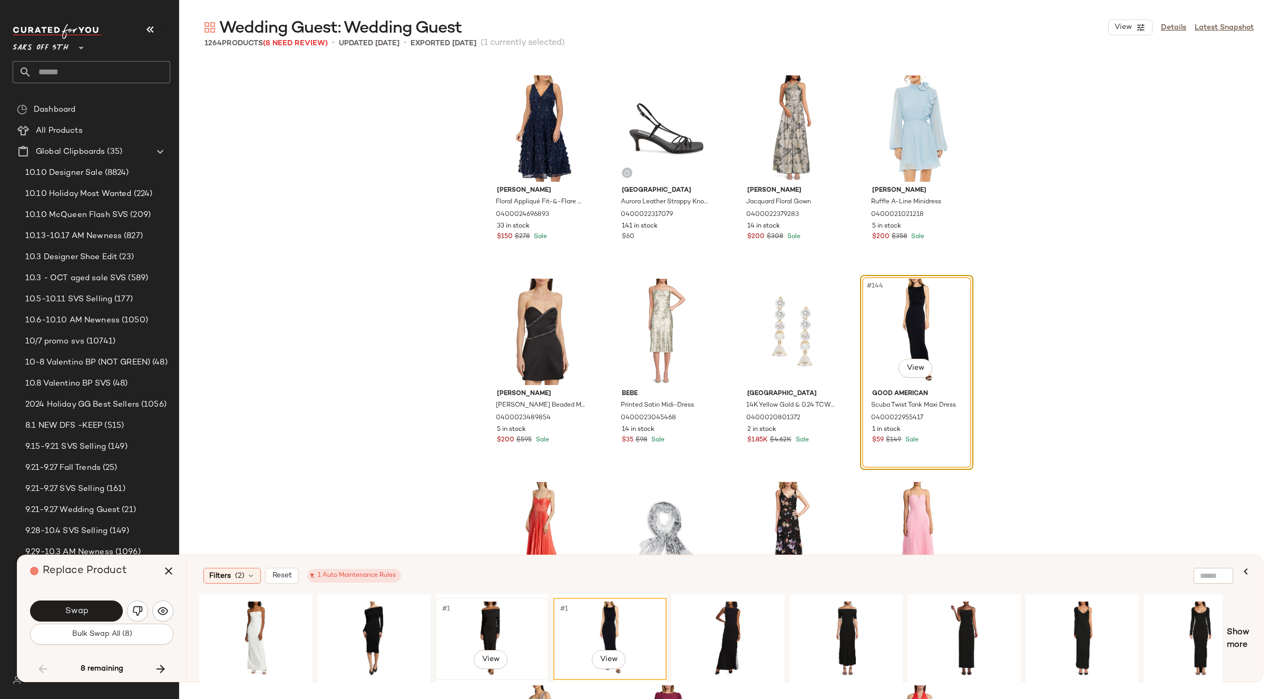
click at [489, 610] on div "#1 View" at bounding box center [492, 639] width 106 height 75
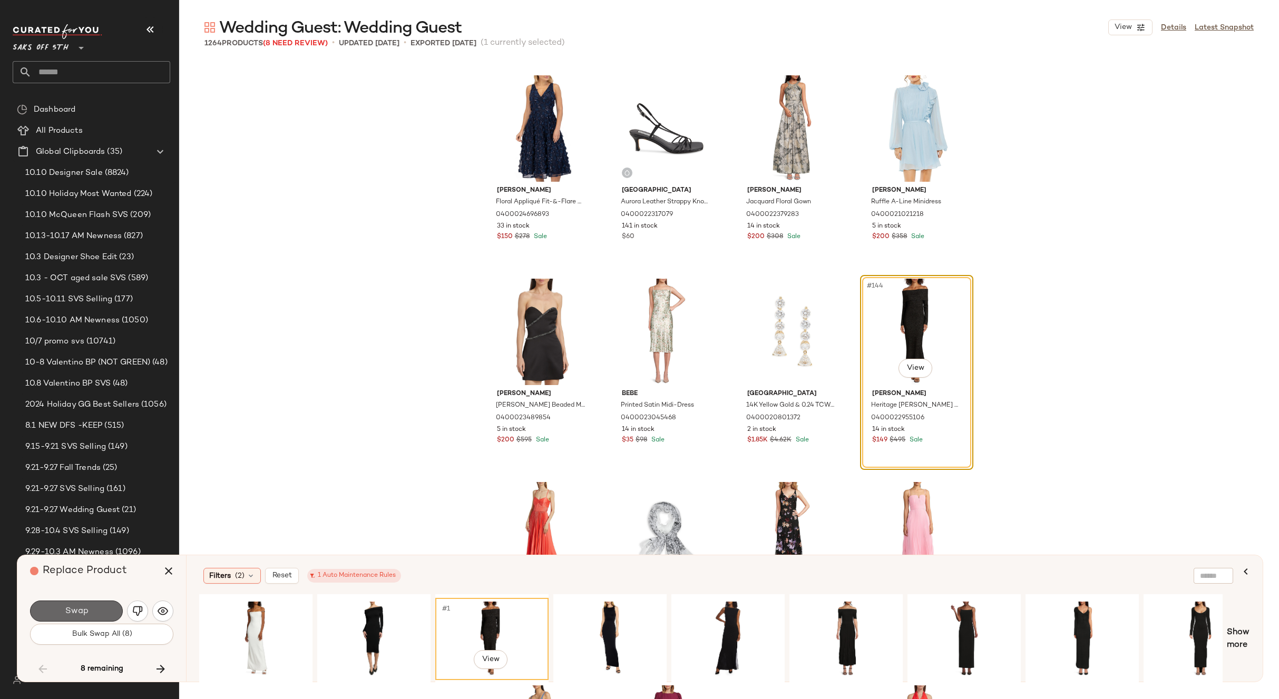
click at [92, 611] on button "Swap" at bounding box center [76, 611] width 93 height 21
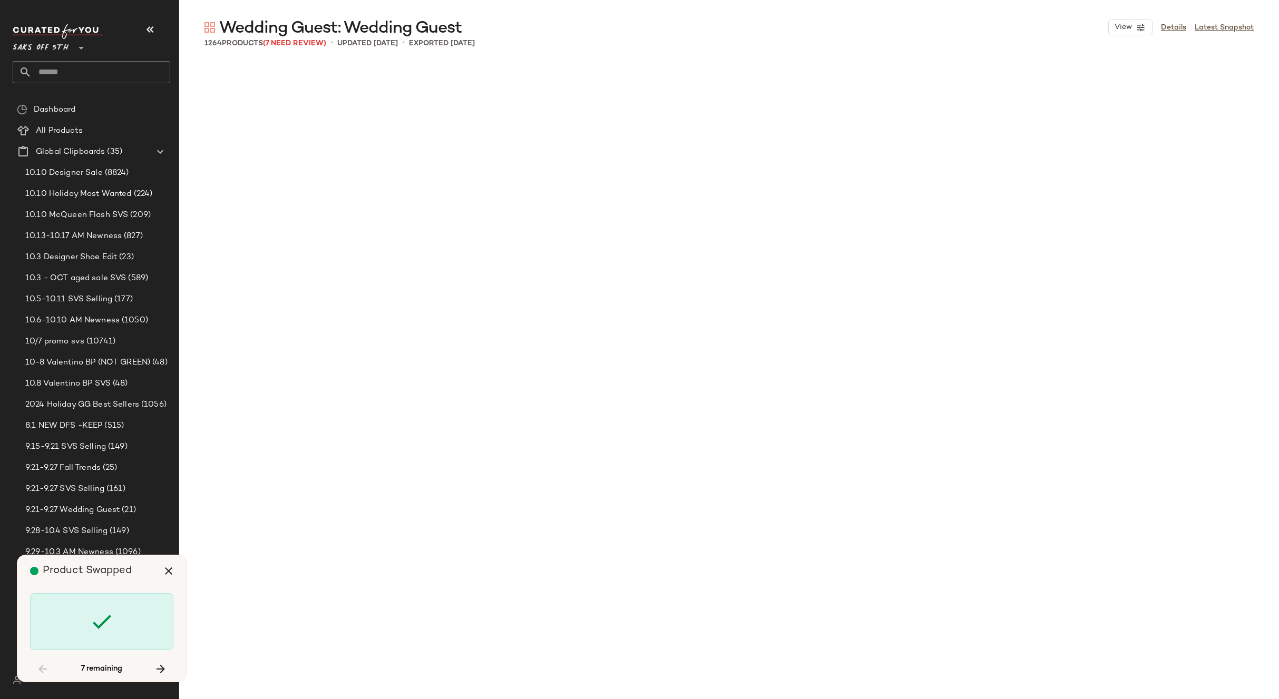
scroll to position [23390, 0]
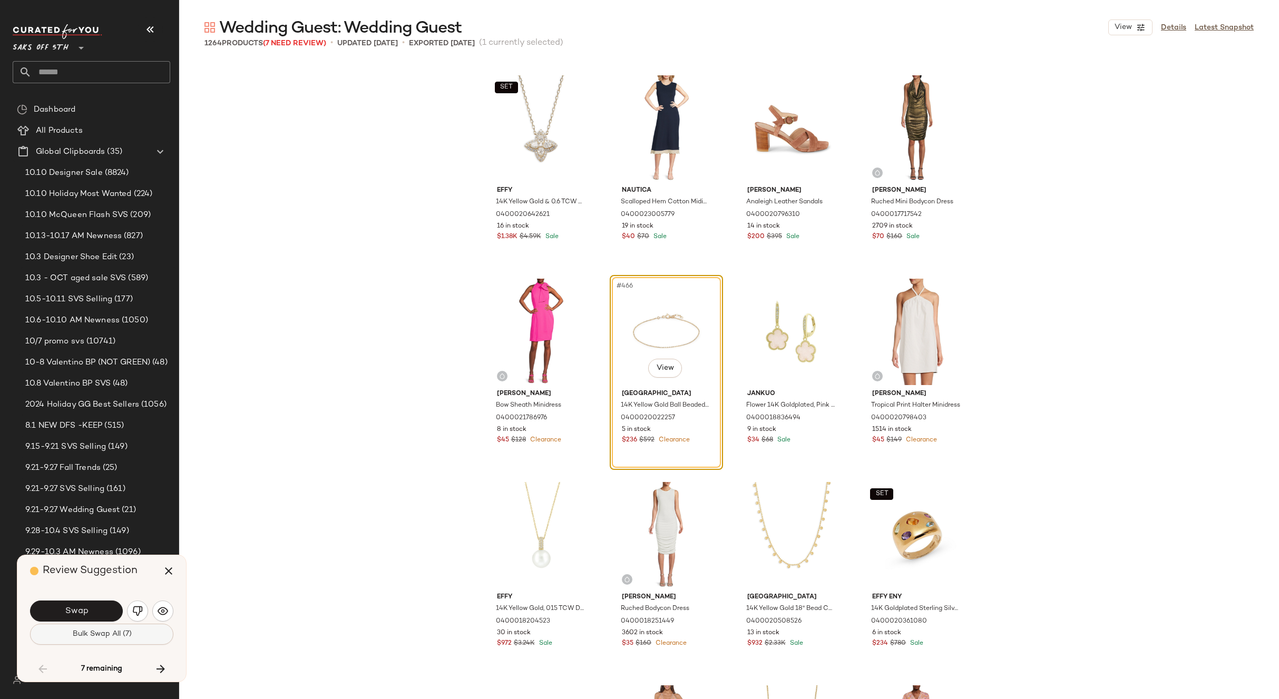
click at [87, 635] on span "Bulk Swap All (7)" at bounding box center [102, 634] width 60 height 8
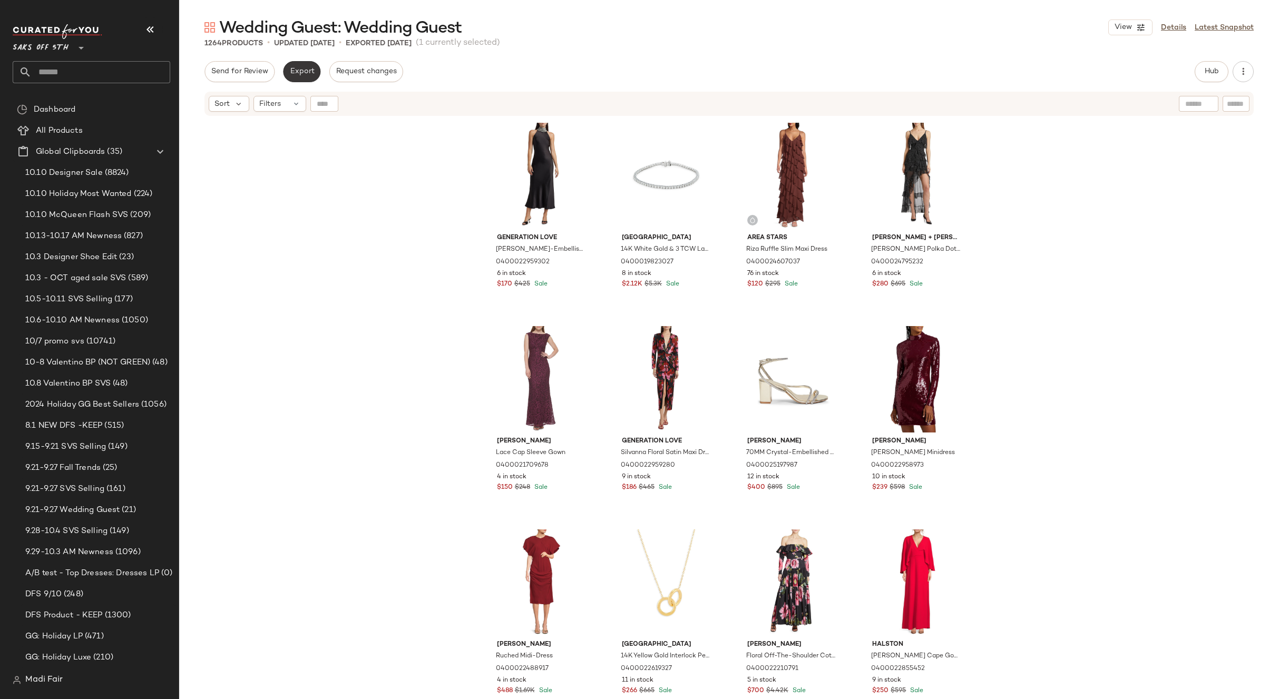
click at [294, 76] on button "Export" at bounding box center [301, 71] width 37 height 21
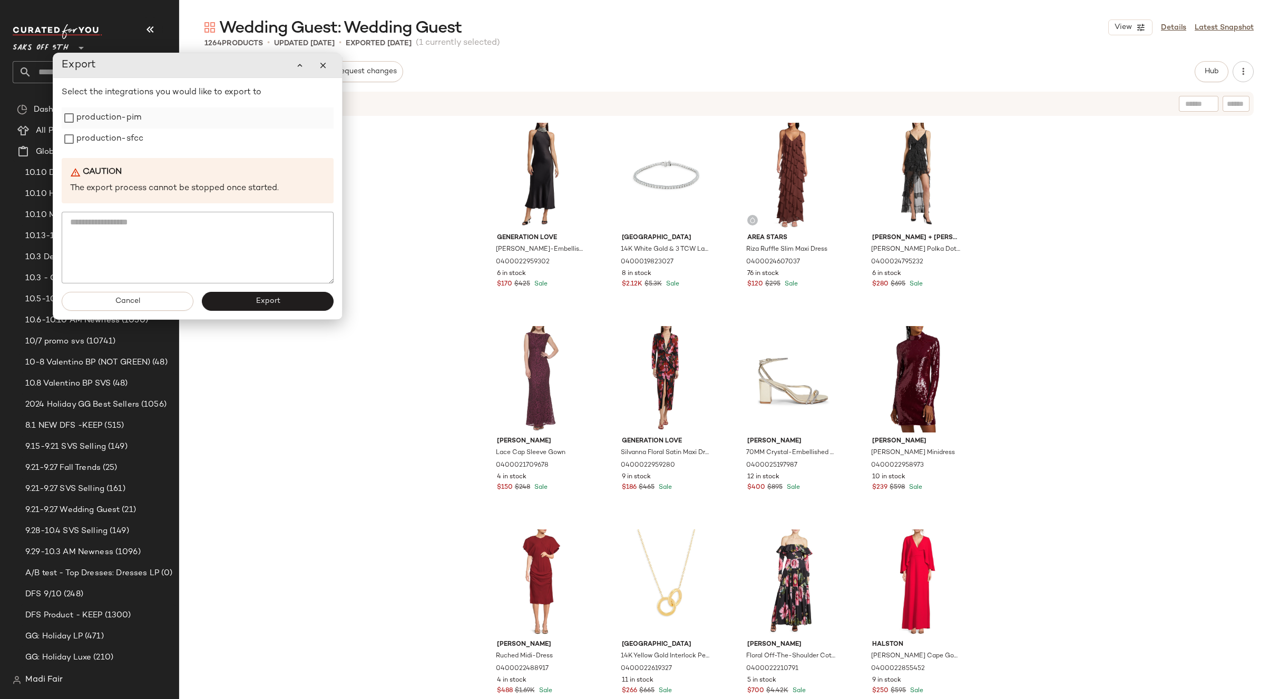
click at [99, 125] on label "production-pim" at bounding box center [108, 117] width 65 height 21
click at [100, 143] on label "production-sfcc" at bounding box center [109, 139] width 67 height 21
click at [249, 308] on button "Export" at bounding box center [268, 301] width 132 height 19
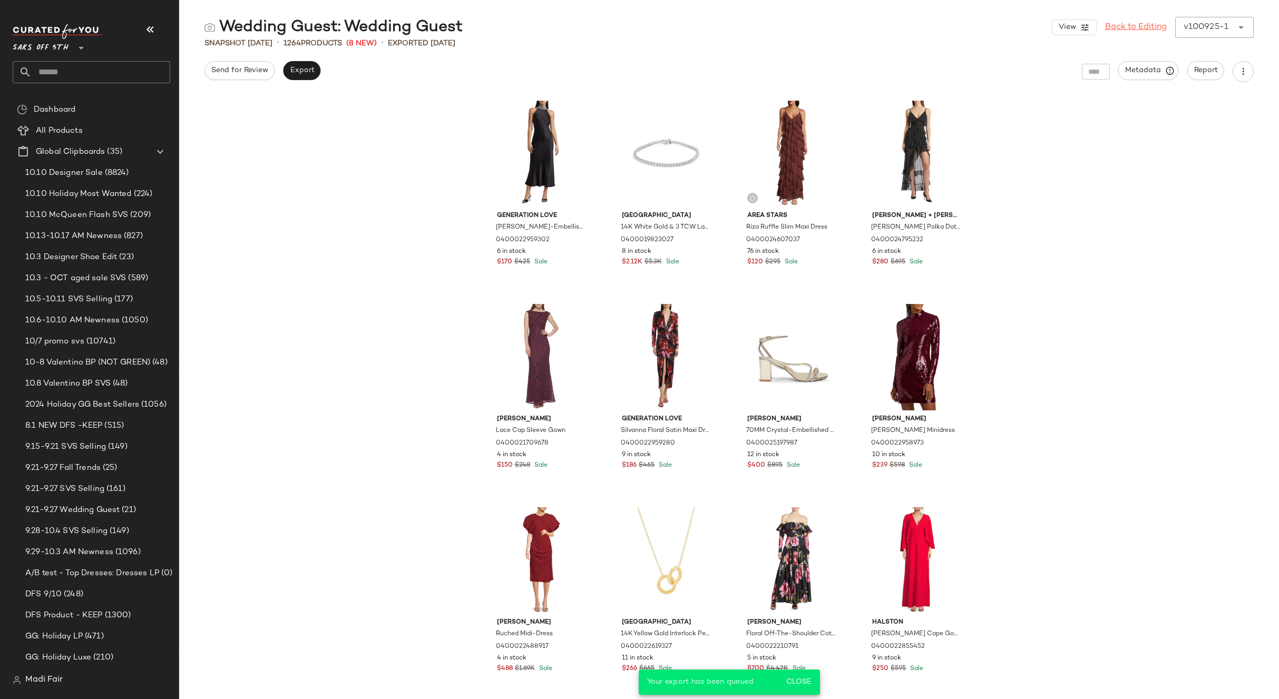
click at [1122, 26] on link "Back to Editing" at bounding box center [1136, 27] width 62 height 13
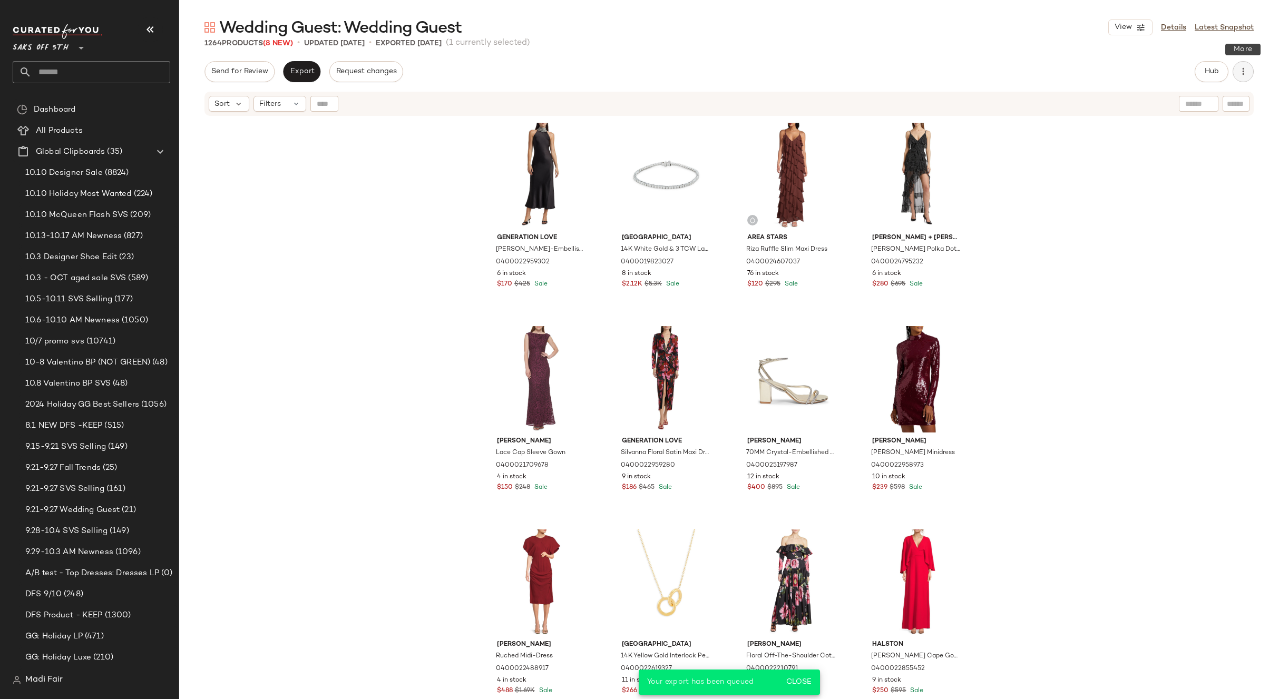
click at [1245, 70] on icon "button" at bounding box center [1243, 71] width 11 height 11
click at [1180, 133] on div "Download All" at bounding box center [1187, 126] width 131 height 25
click at [389, 194] on div "Generation Love Riella Crystal-Embellished Satin Halterneck Maxi-Dress 04000229…" at bounding box center [729, 421] width 1100 height 609
click at [64, 69] on input "text" at bounding box center [101, 72] width 139 height 22
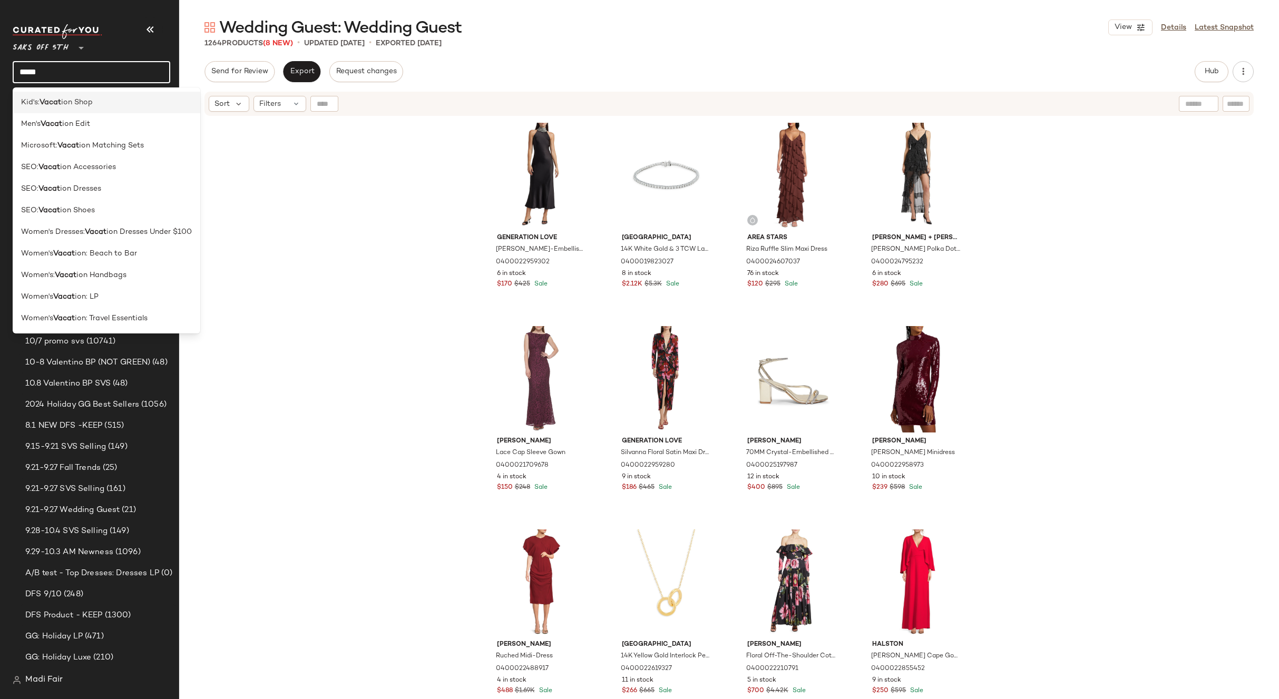
type input "*****"
click at [69, 96] on div "Kid's: Vacat ion Shop" at bounding box center [107, 103] width 188 height 22
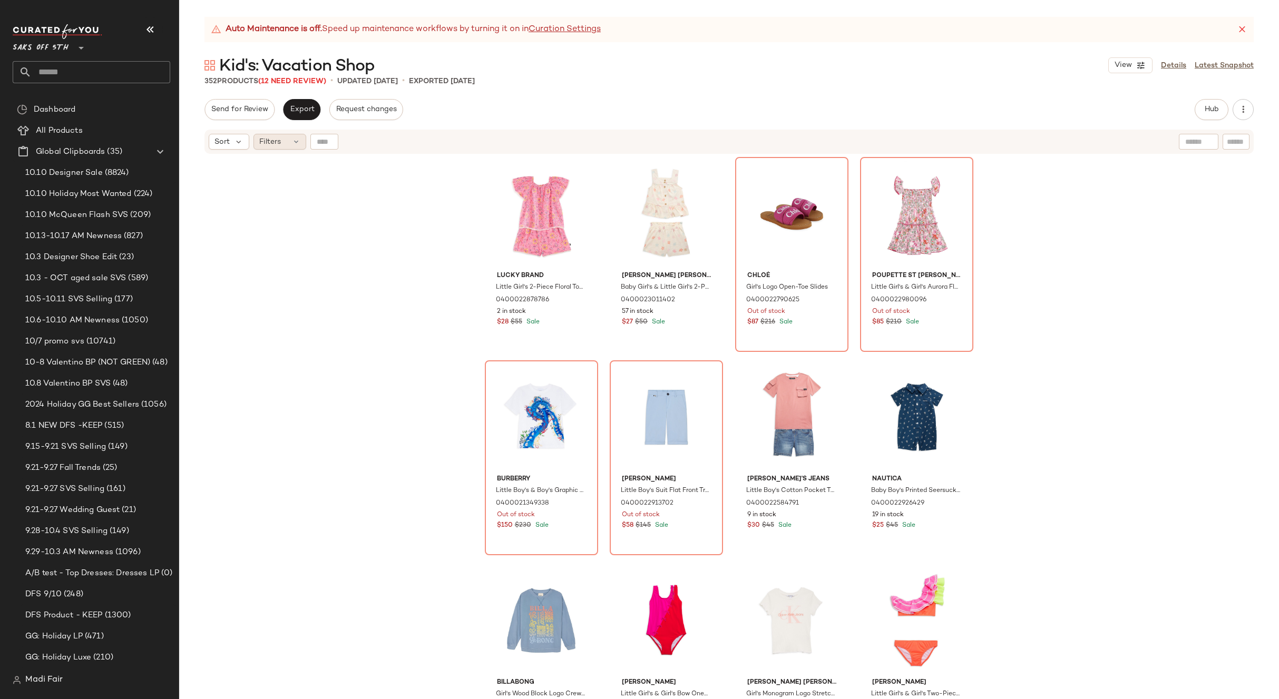
click at [295, 135] on div "Filters" at bounding box center [279, 142] width 53 height 16
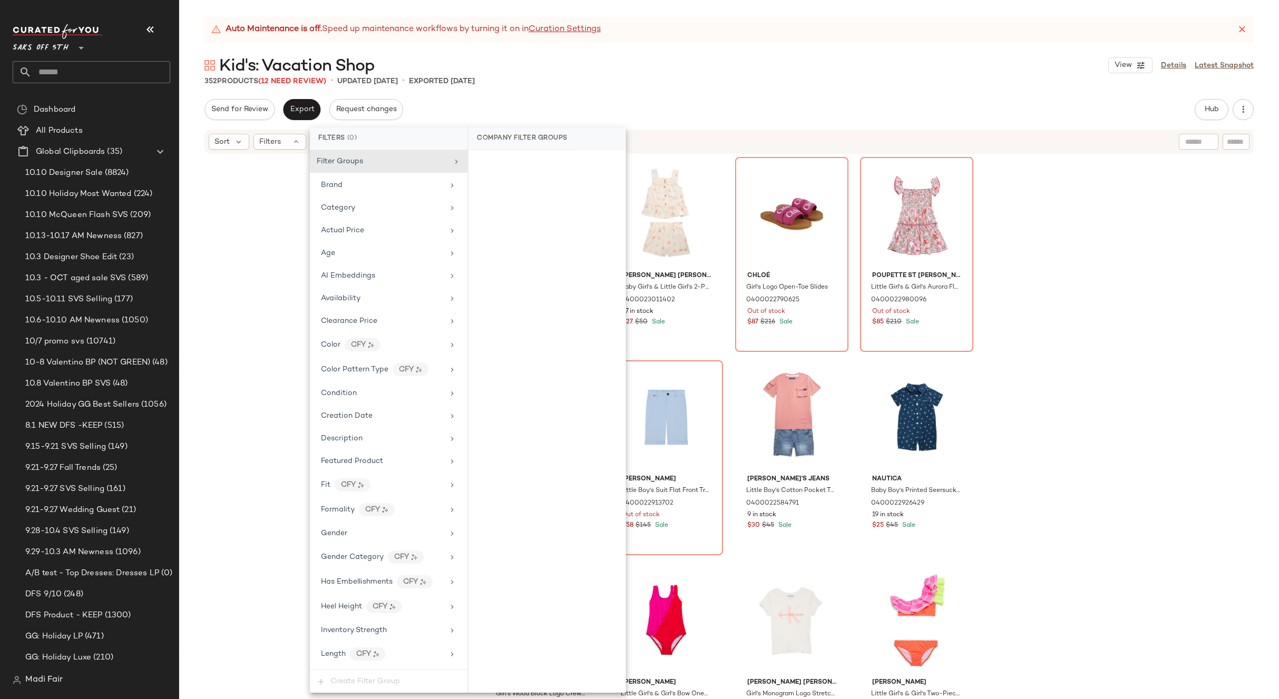
scroll to position [429, 0]
click at [387, 612] on div "CFY" at bounding box center [392, 608] width 36 height 13
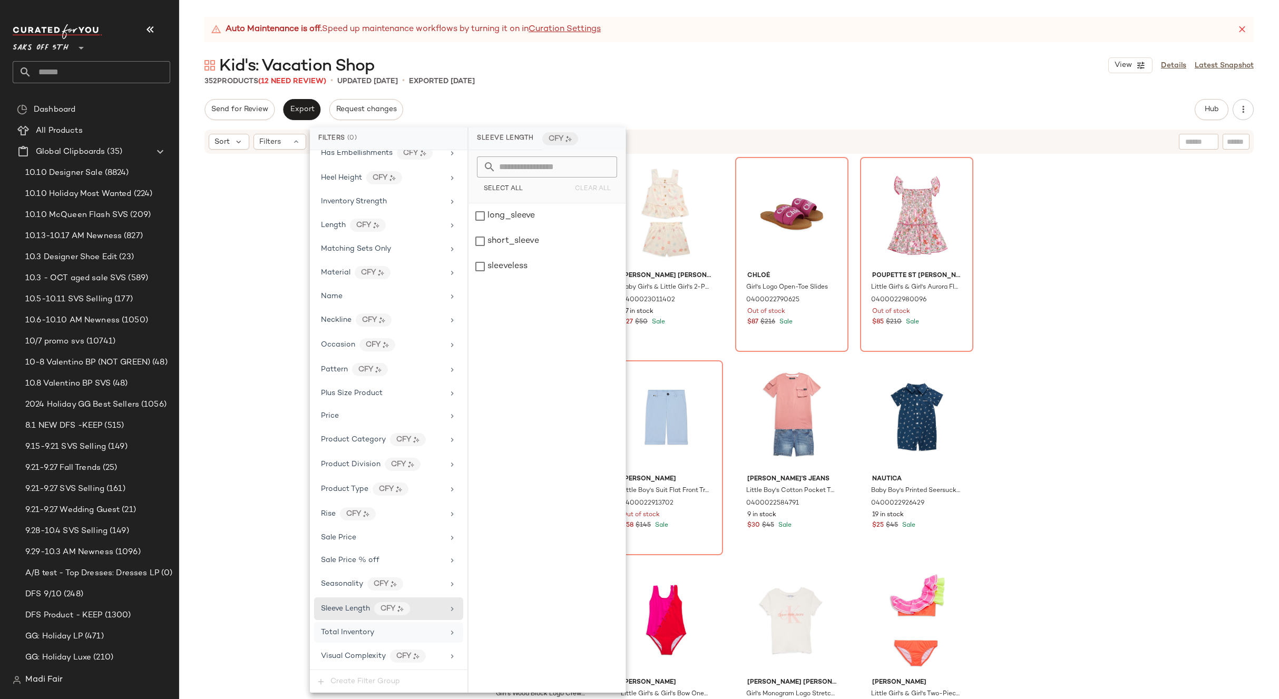
click at [383, 628] on div "Total Inventory" at bounding box center [382, 632] width 123 height 11
click at [506, 169] on button "For 0" at bounding box center [547, 166] width 140 height 15
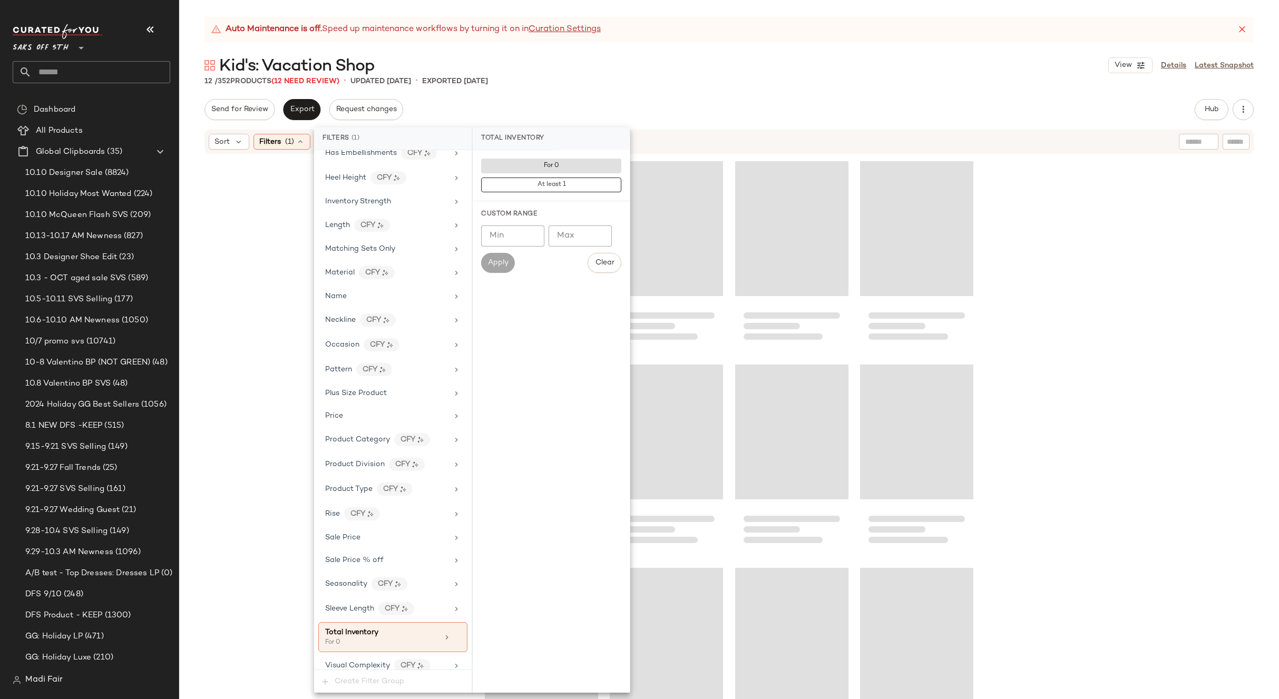
click at [548, 95] on div "Auto Maintenance is off. Speed up maintenance workflows by turning it on in Cur…" at bounding box center [729, 358] width 1100 height 682
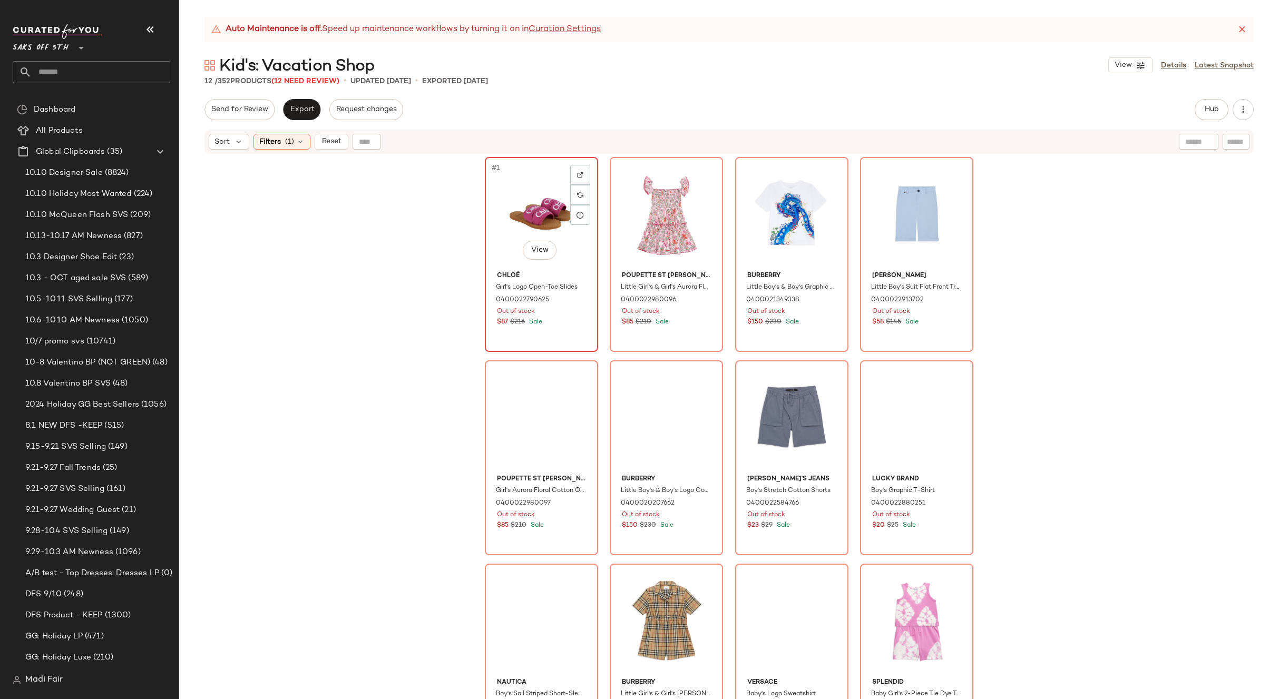
click at [515, 230] on div "#1 View" at bounding box center [541, 214] width 106 height 106
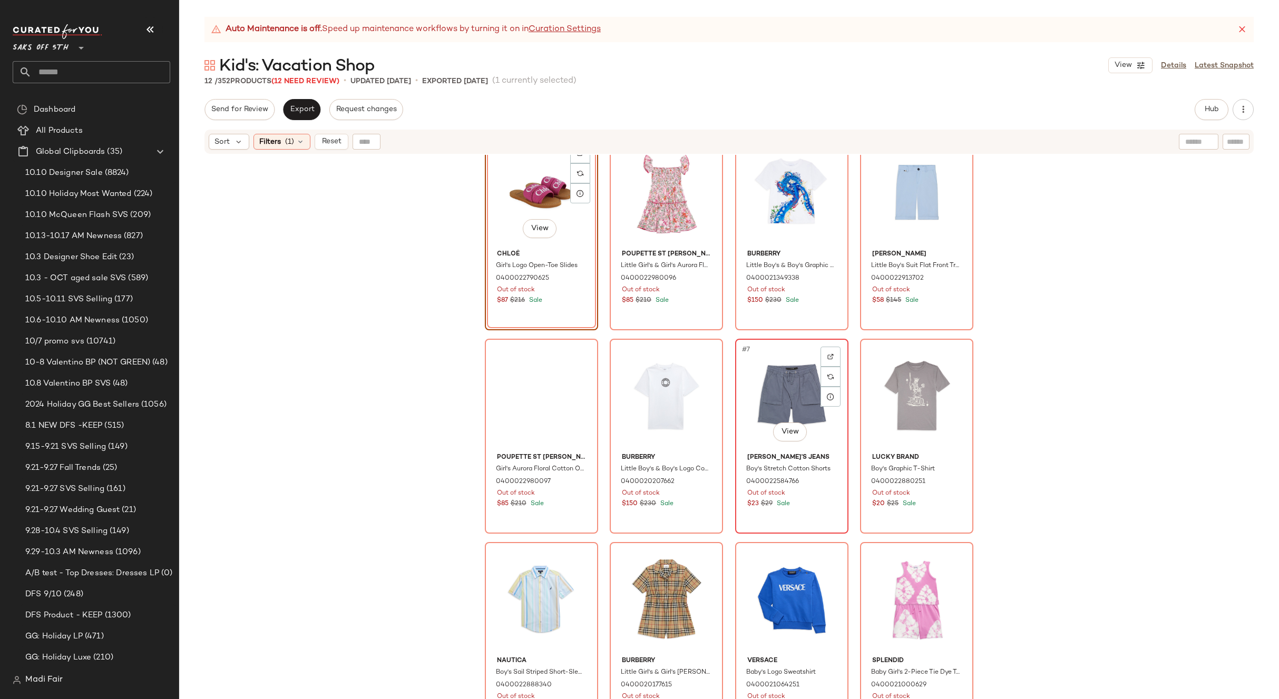
scroll to position [33, 0]
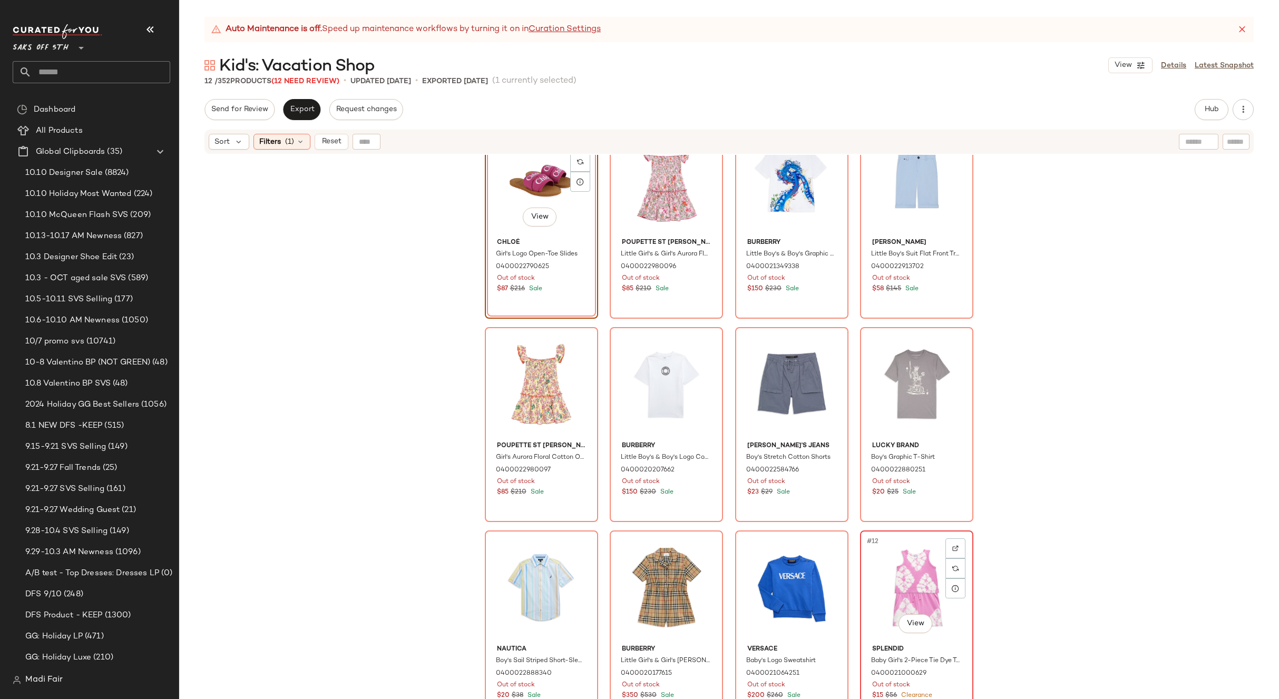
click at [874, 558] on div "#12 View" at bounding box center [917, 587] width 106 height 106
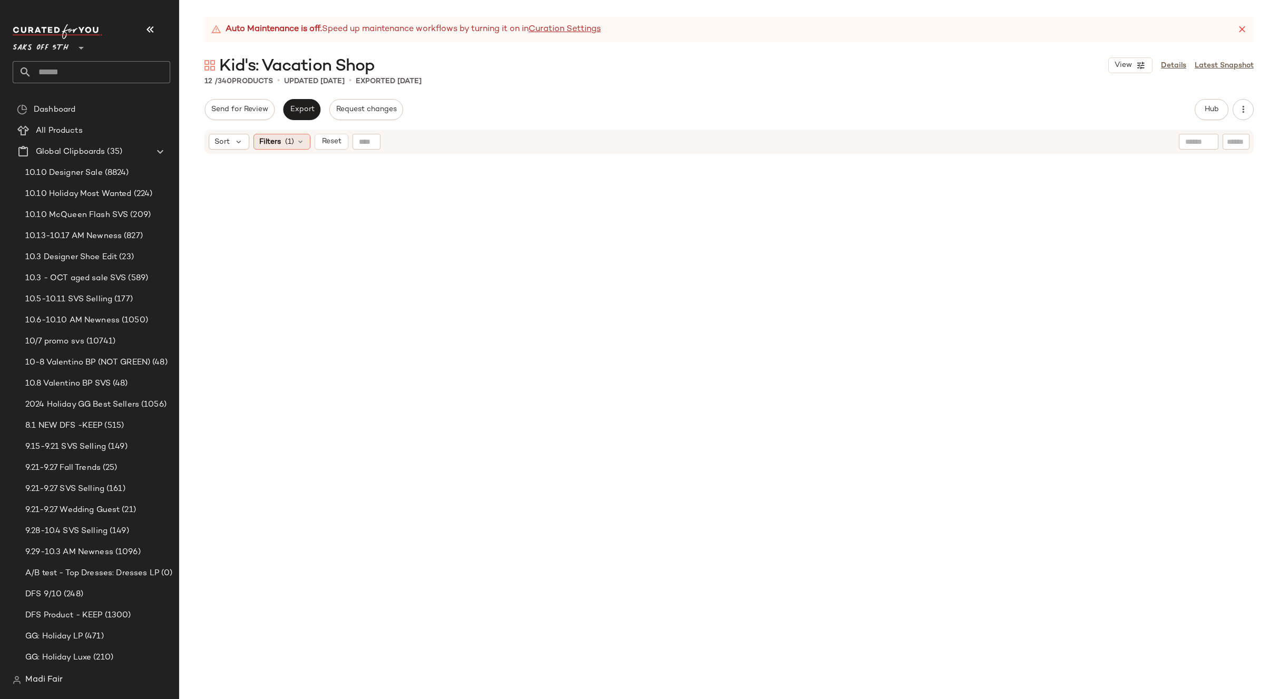
click at [274, 142] on span "Filters" at bounding box center [270, 141] width 22 height 11
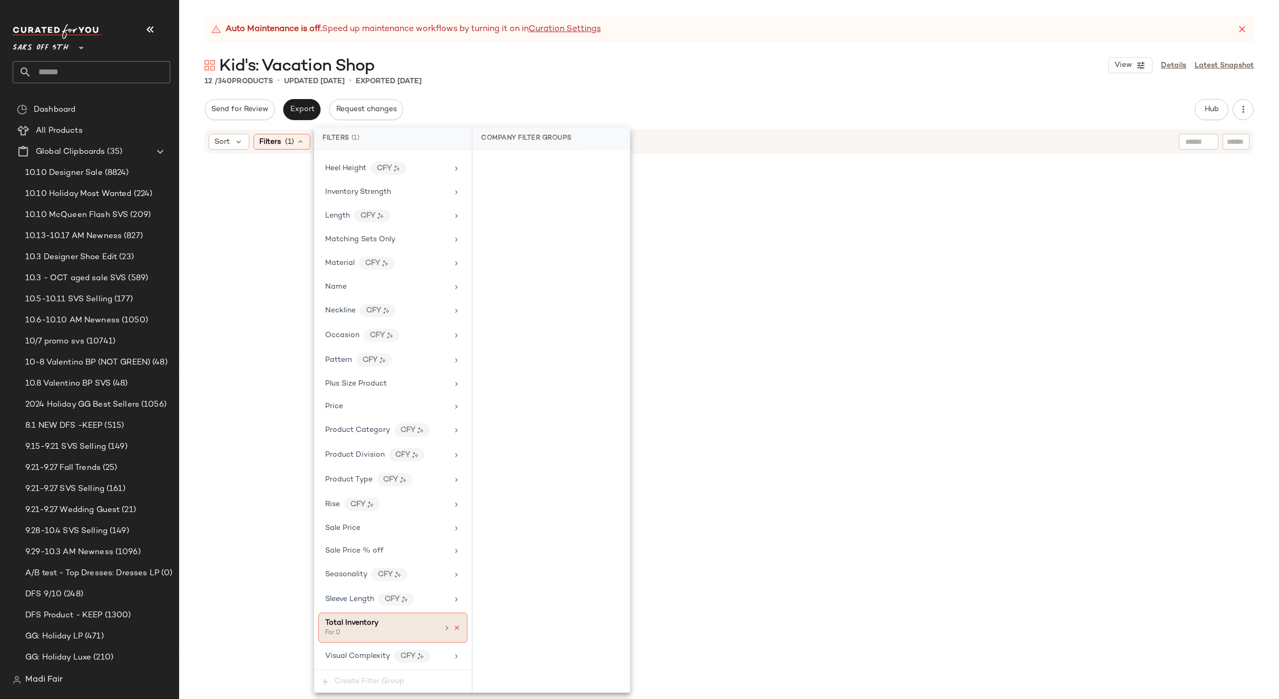
click at [453, 631] on icon at bounding box center [456, 627] width 7 height 7
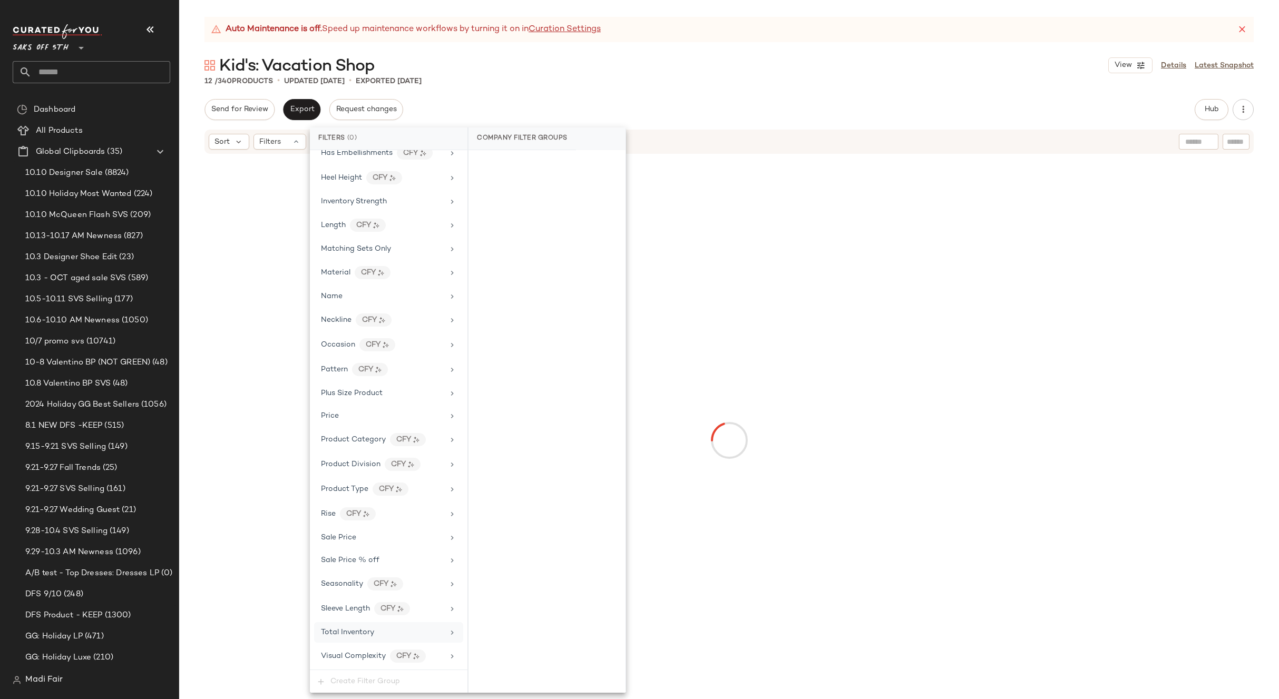
scroll to position [429, 0]
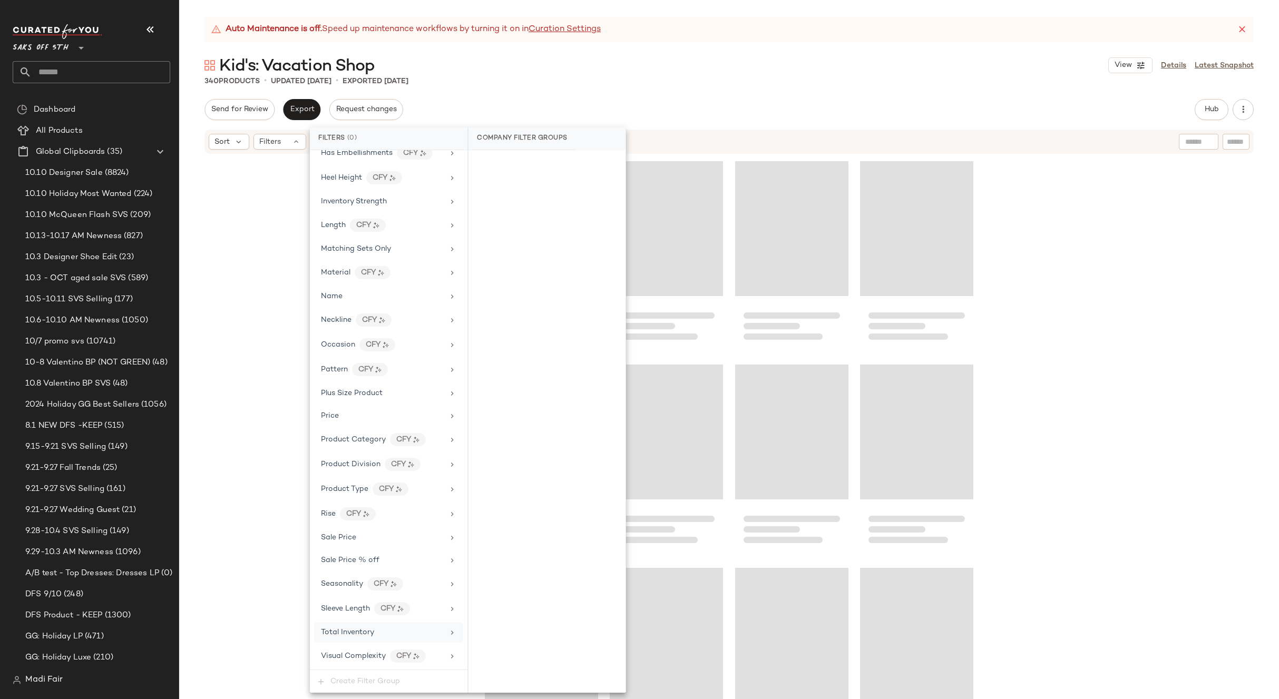
click at [700, 28] on div "Auto Maintenance is off. Speed up maintenance workflows by turning it on in Cur…" at bounding box center [728, 29] width 1049 height 25
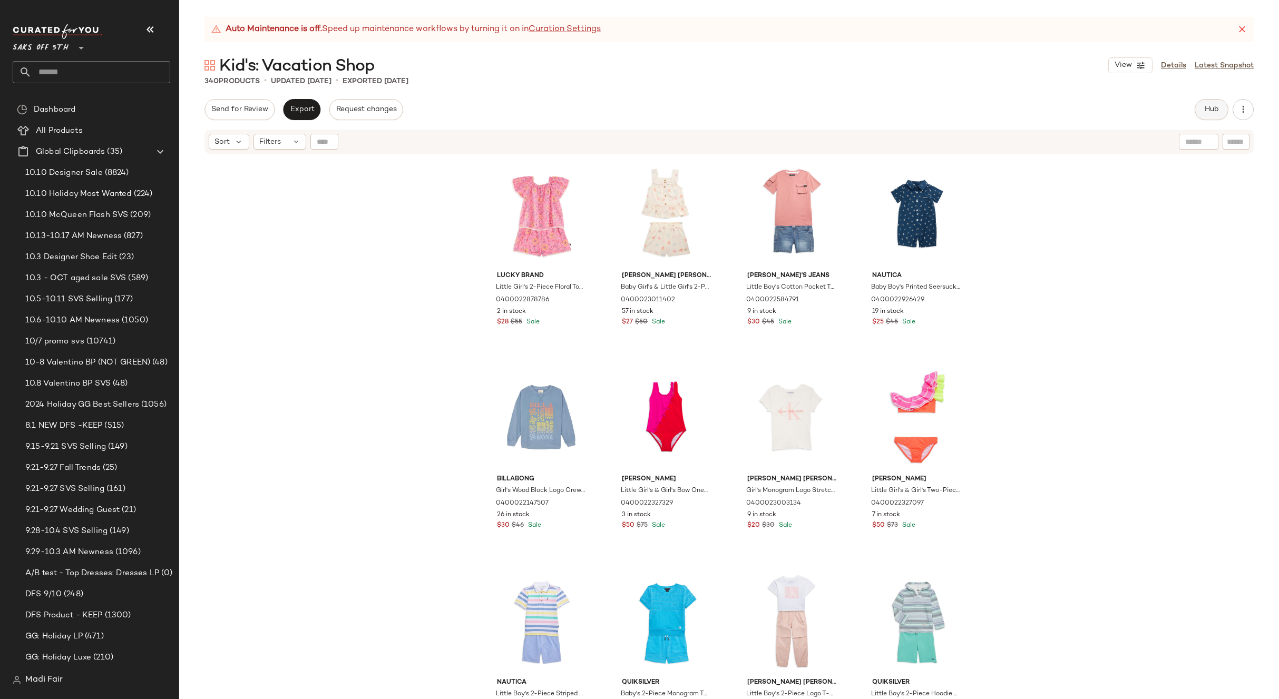
click at [1212, 104] on button "Hub" at bounding box center [1212, 109] width 34 height 21
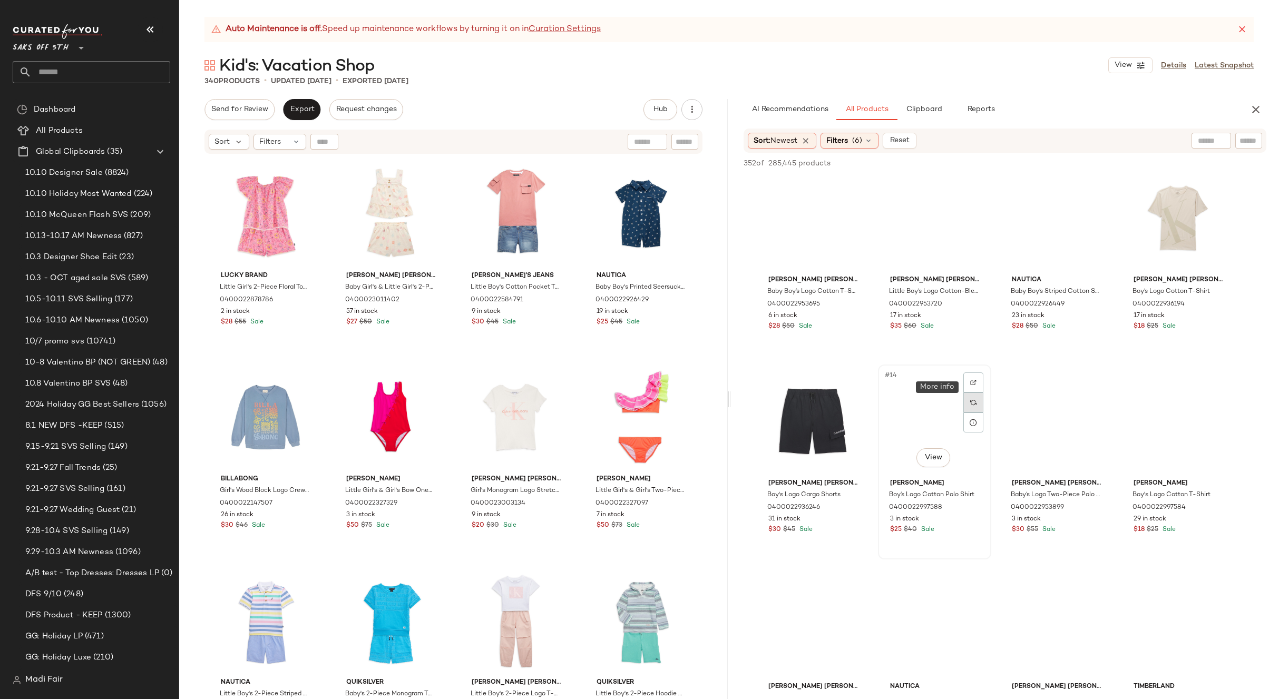
scroll to position [738, 0]
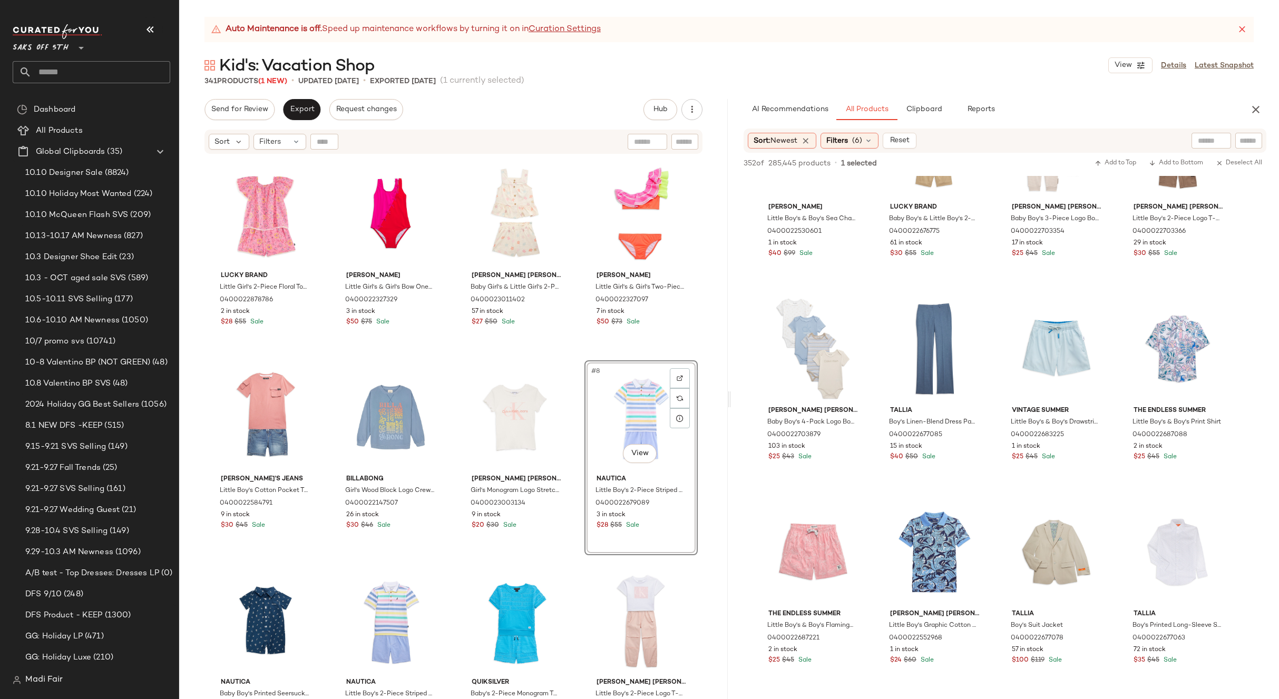
scroll to position [2951, 0]
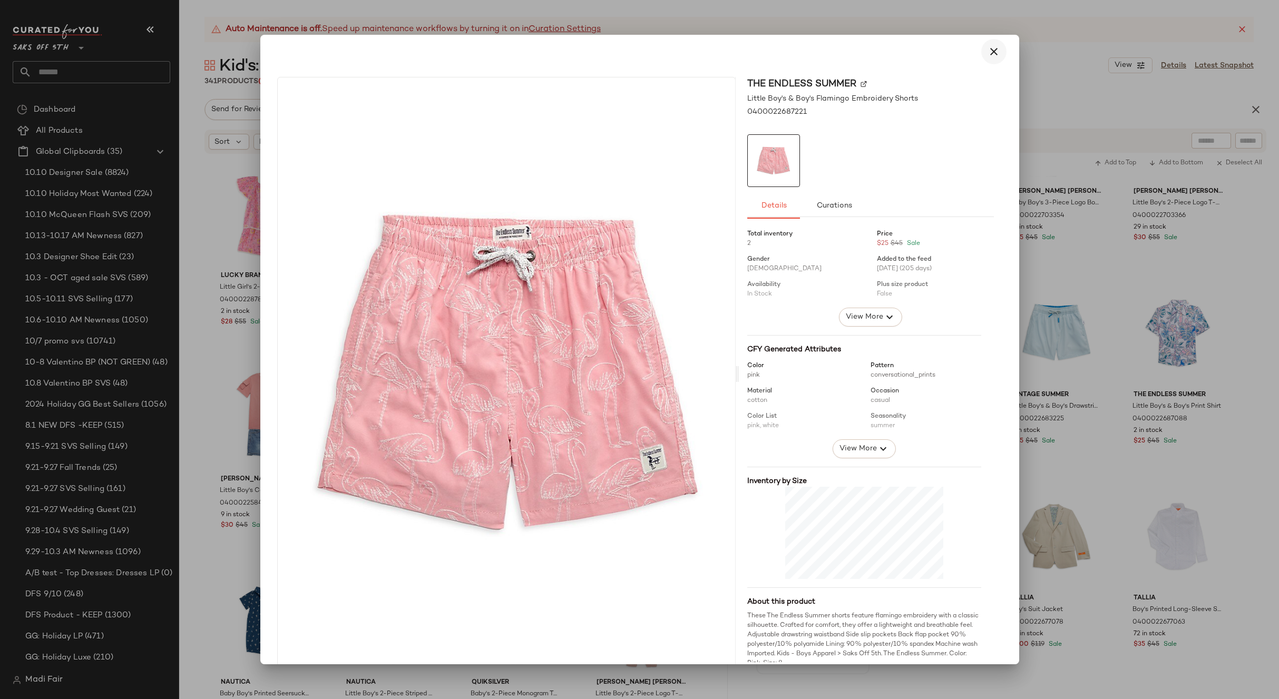
click at [987, 50] on icon "button" at bounding box center [993, 51] width 13 height 13
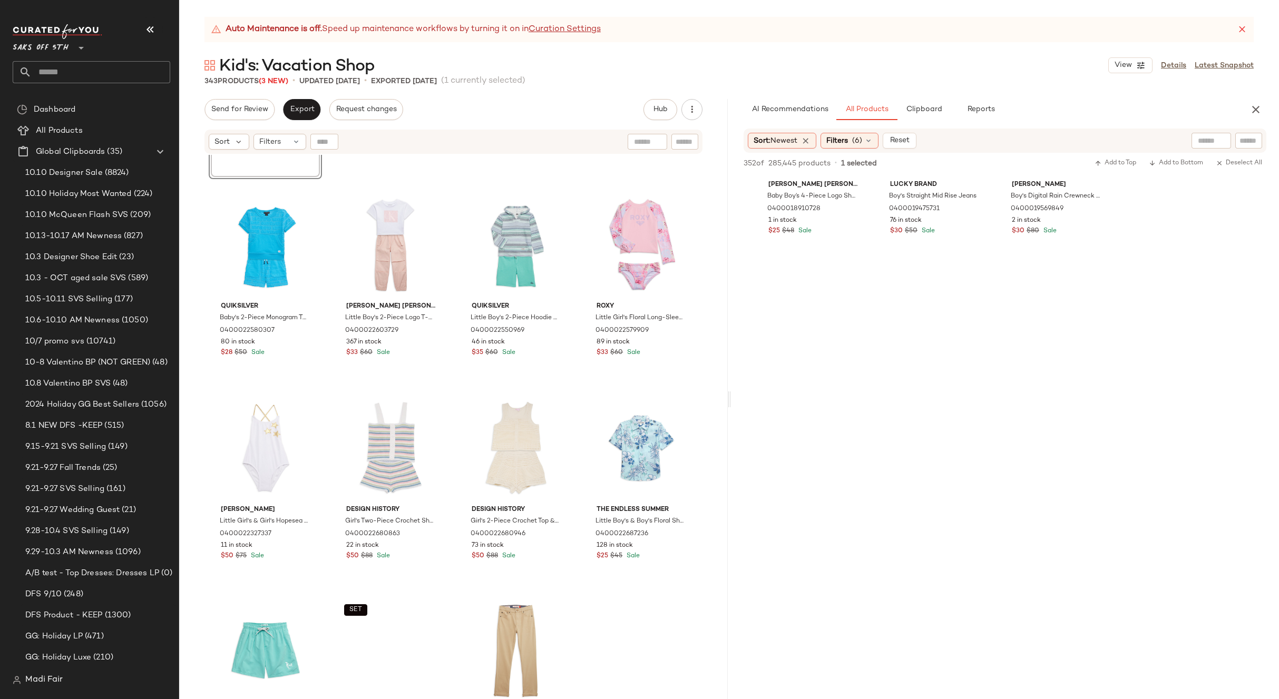
scroll to position [10696, 0]
click at [871, 136] on icon at bounding box center [868, 140] width 8 height 8
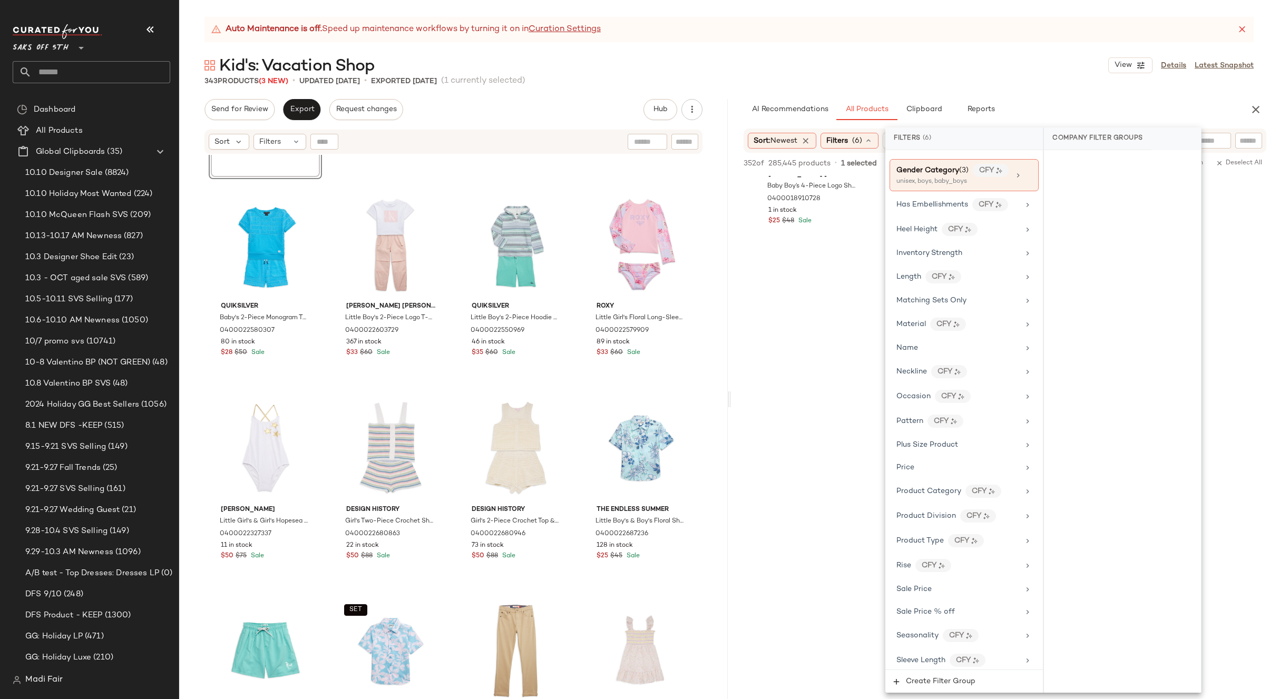
scroll to position [486, 0]
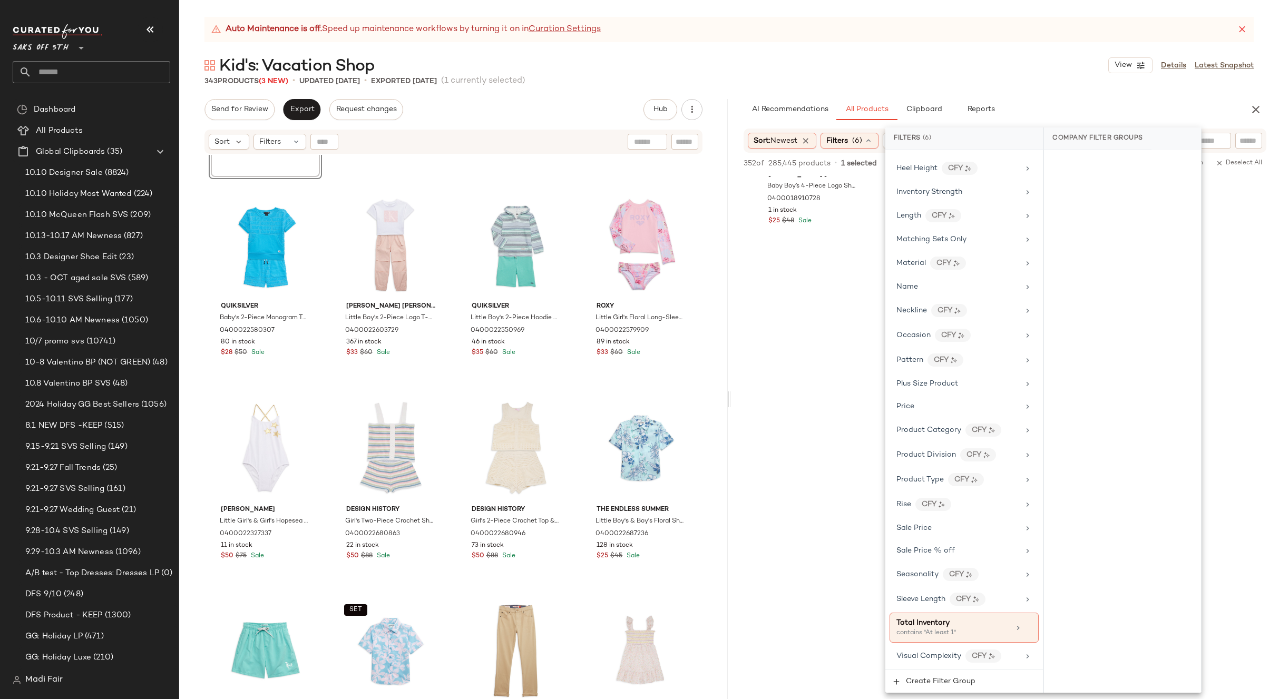
click at [1016, 50] on div "Auto Maintenance is off. Speed up maintenance workflows by turning it on in Cur…" at bounding box center [729, 358] width 1100 height 682
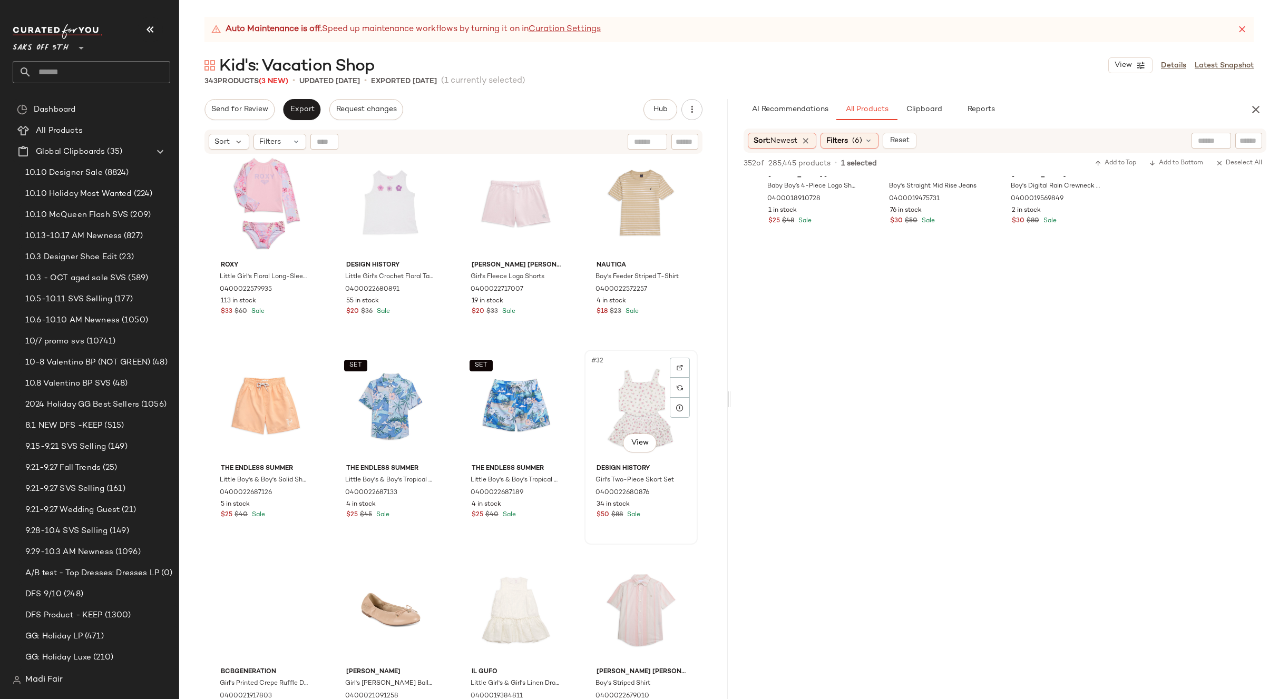
scroll to position [1220, 0]
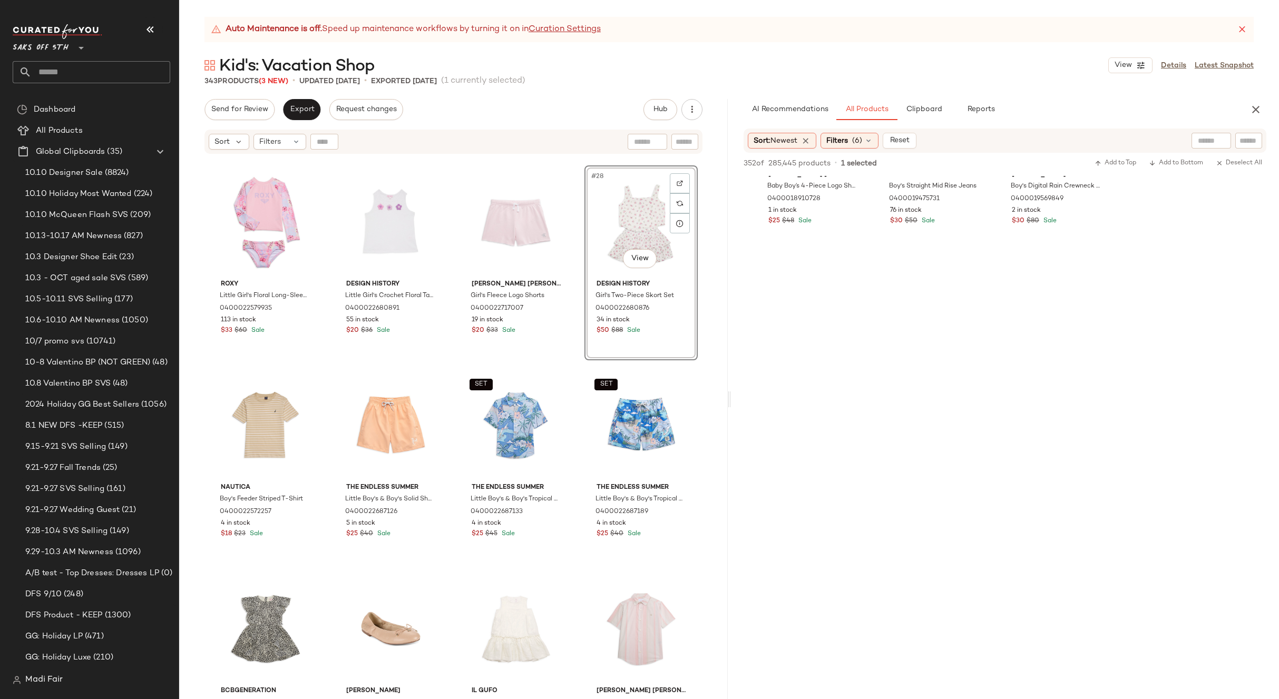
click at [583, 365] on div "Roxy Little Girl's Floral Long-Sleeve Two-Piece Swimsuit Set 0400022579935 113 …" at bounding box center [453, 440] width 549 height 571
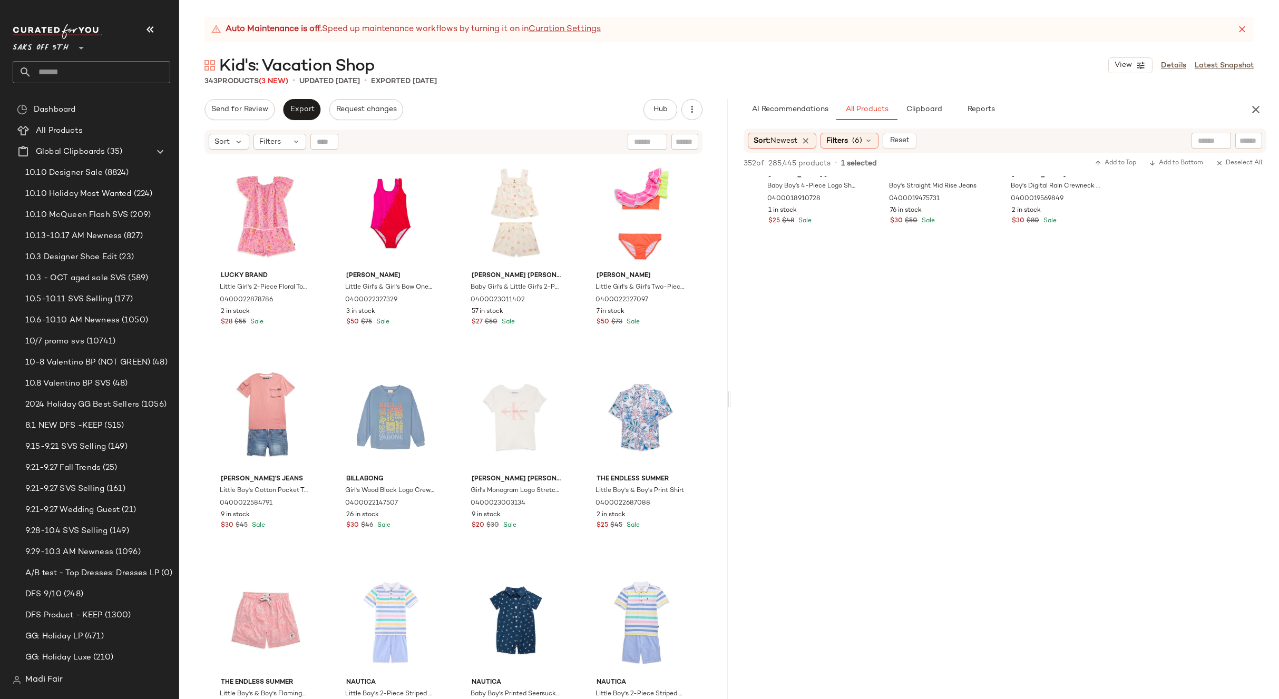
drag, startPoint x: 1254, startPoint y: 106, endPoint x: 1243, endPoint y: 109, distance: 11.3
click at [1254, 106] on icon "button" at bounding box center [1255, 109] width 13 height 13
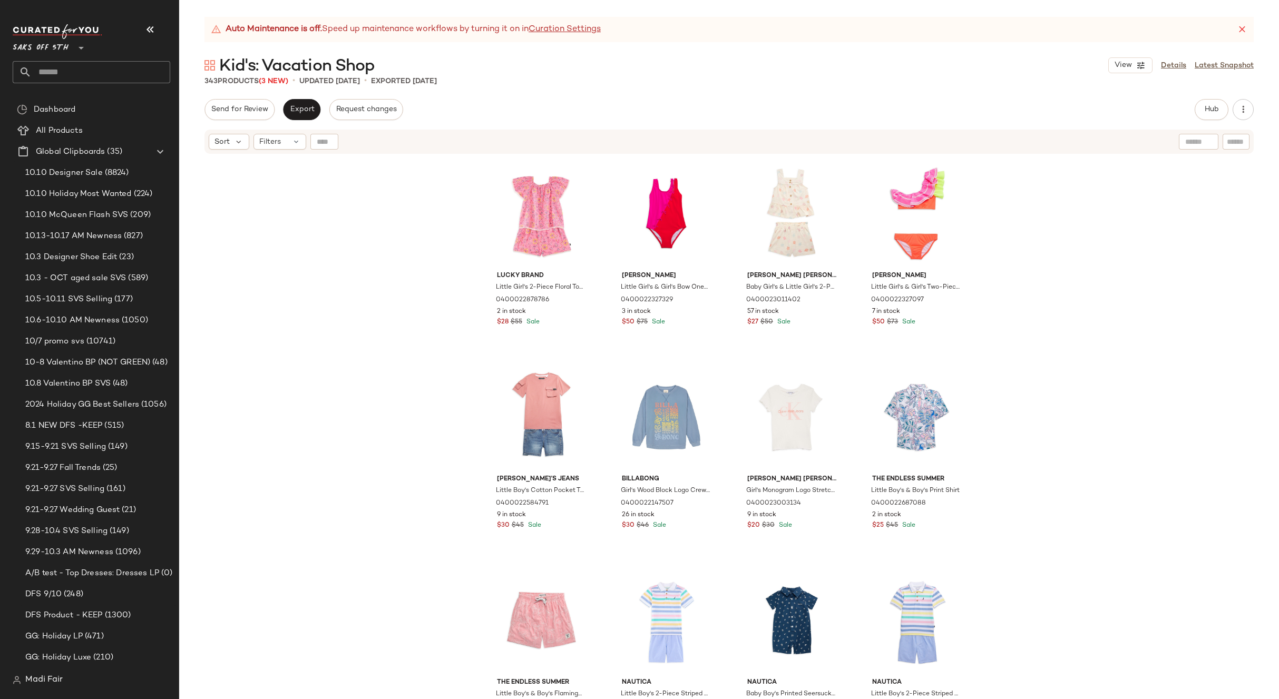
click at [326, 282] on div "Lucky Brand Little Girl's 2-Piece Floral Top & Shorts Set 0400022878786 2 in st…" at bounding box center [729, 440] width 1100 height 571
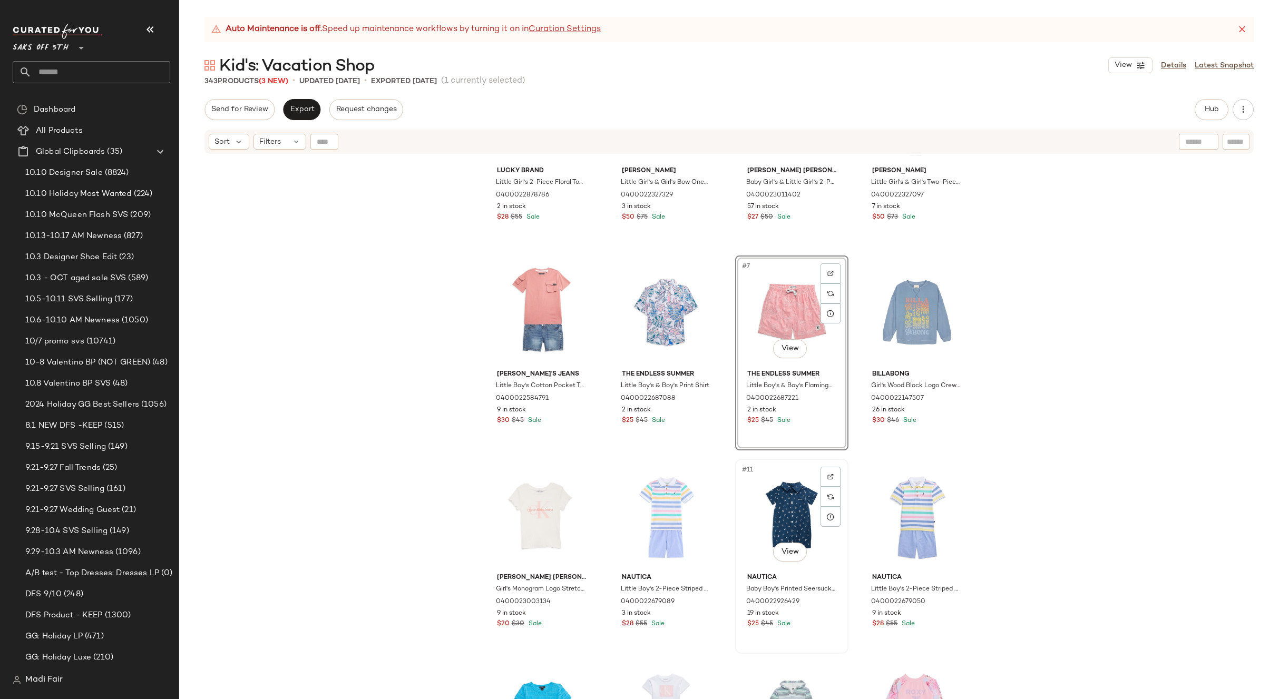
scroll to position [105, 0]
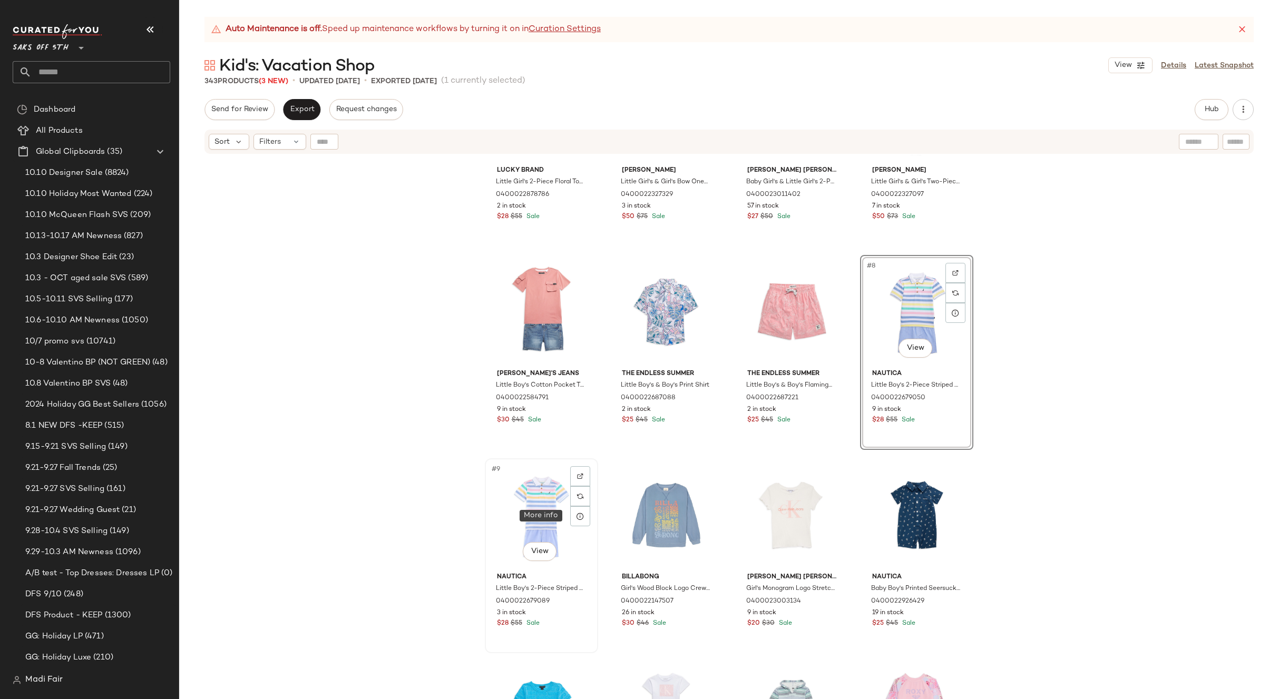
click at [543, 516] on div "#9 View" at bounding box center [541, 515] width 106 height 106
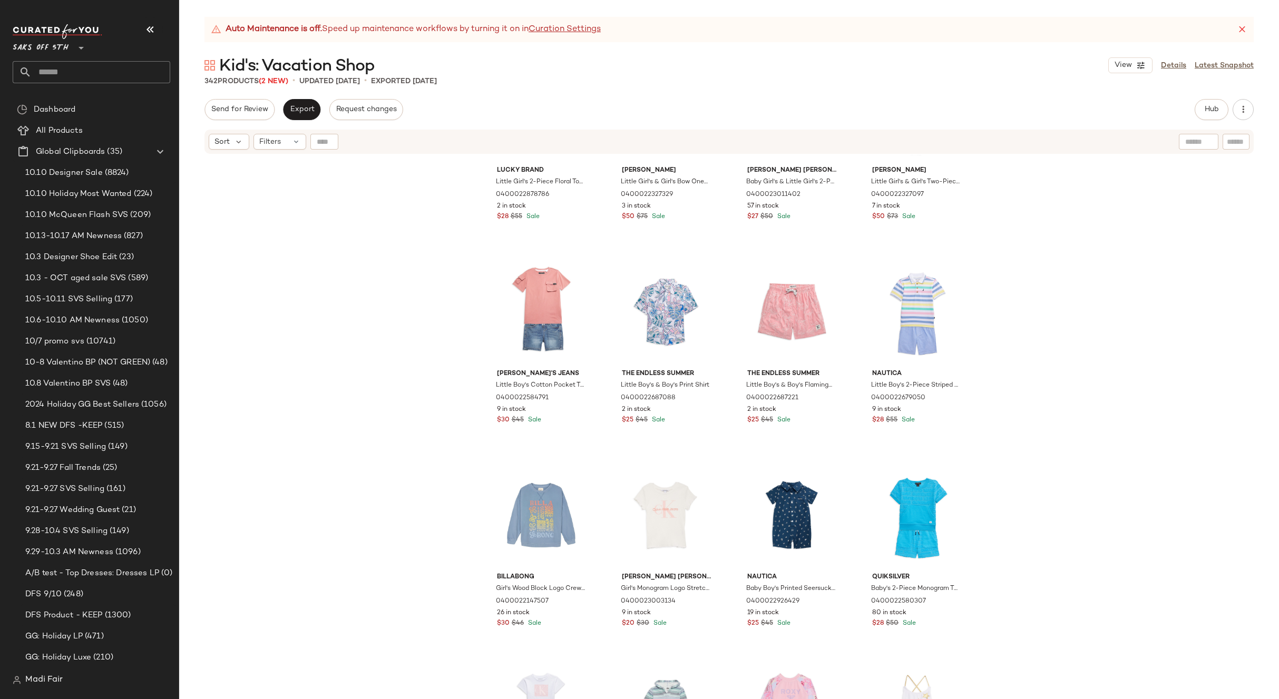
click at [1044, 484] on div "Lucky Brand Little Girl's 2-Piece Floral Top & Shorts Set 0400022878786 2 in st…" at bounding box center [729, 440] width 1100 height 571
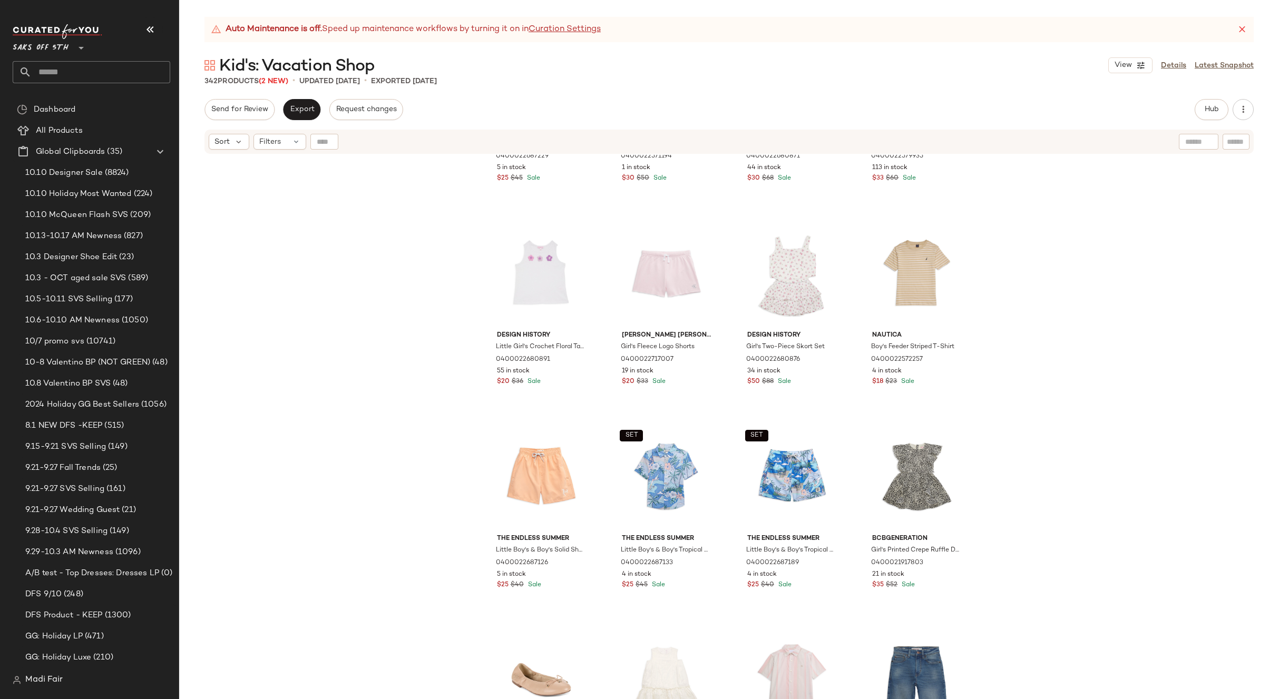
scroll to position [1220, 0]
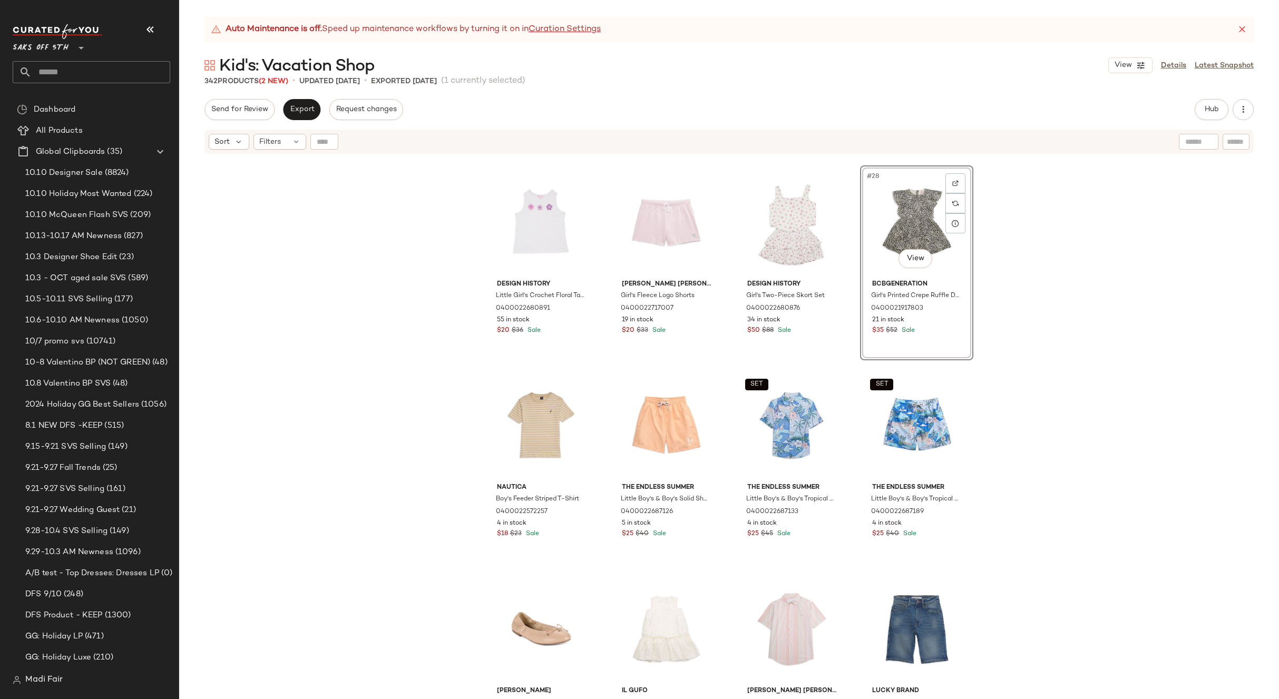
click at [1056, 401] on div "SET The Endless Summer Little Boy's & Boy's Floral Shirt 0400022687229 5 in sto…" at bounding box center [729, 440] width 1100 height 571
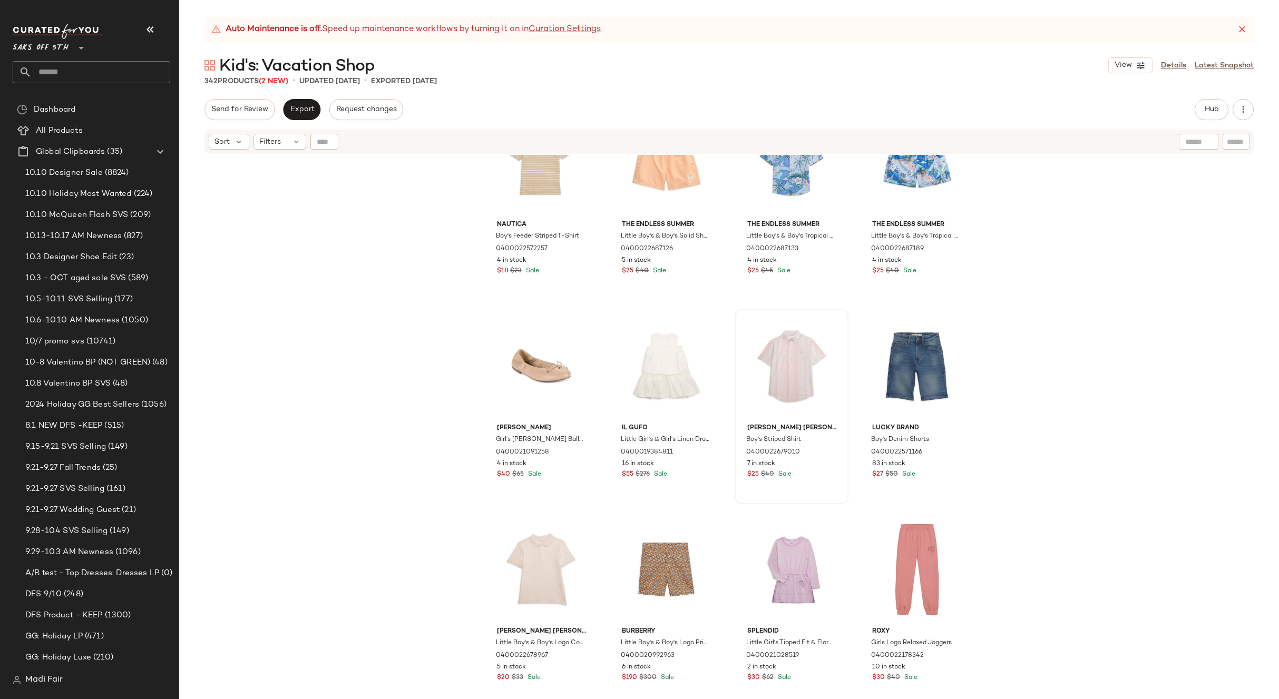
scroll to position [1484, 0]
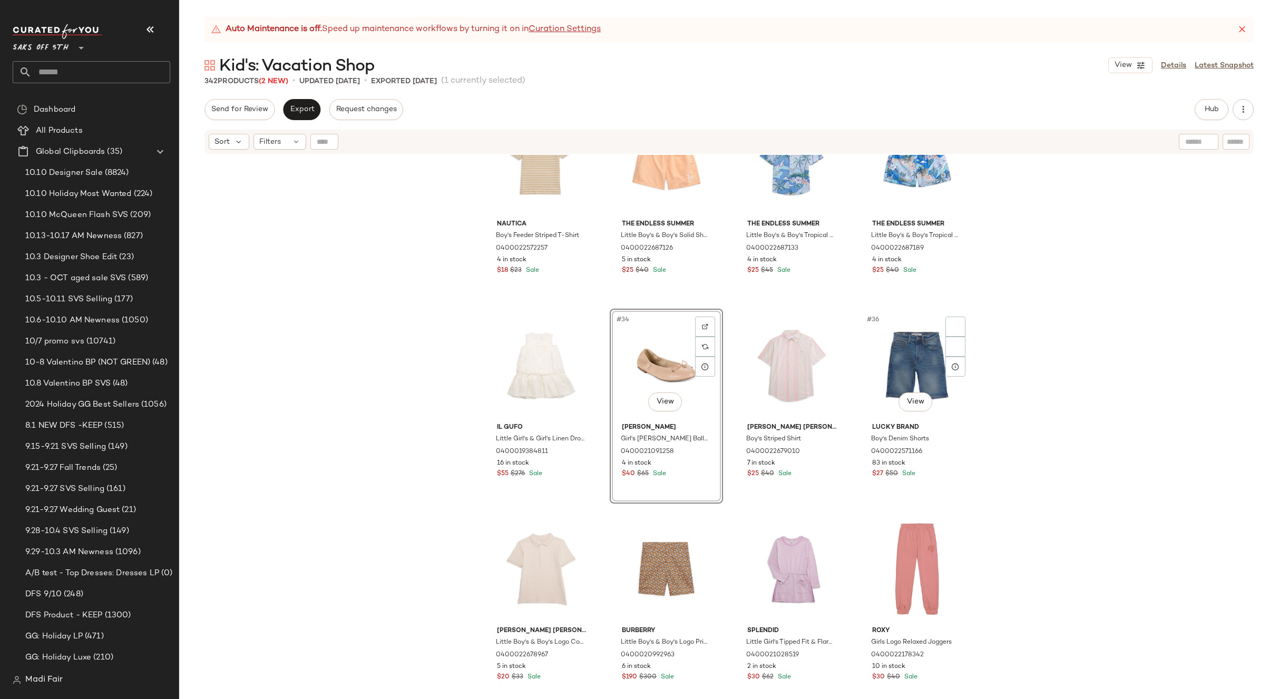
click at [1025, 460] on div "Design History Little Girl's Crochet Floral Tank 0400022680891 55 in stock $20 …" at bounding box center [729, 440] width 1100 height 571
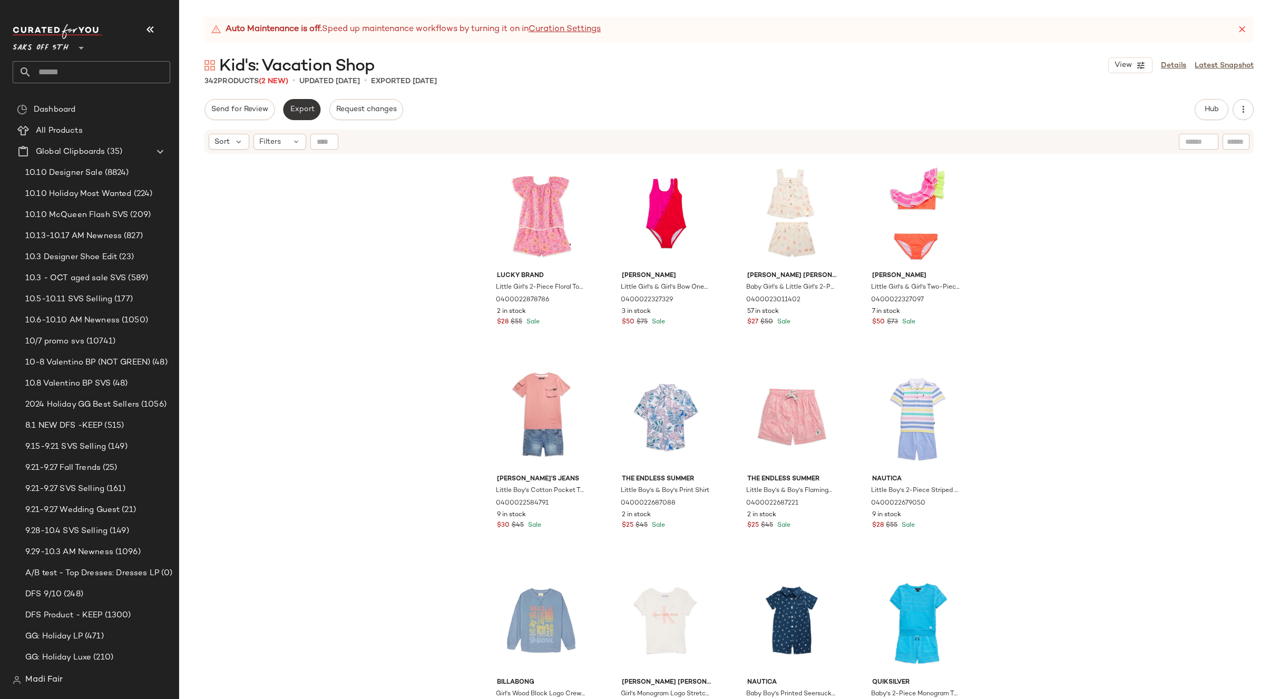
click at [302, 107] on span "Export" at bounding box center [301, 109] width 25 height 8
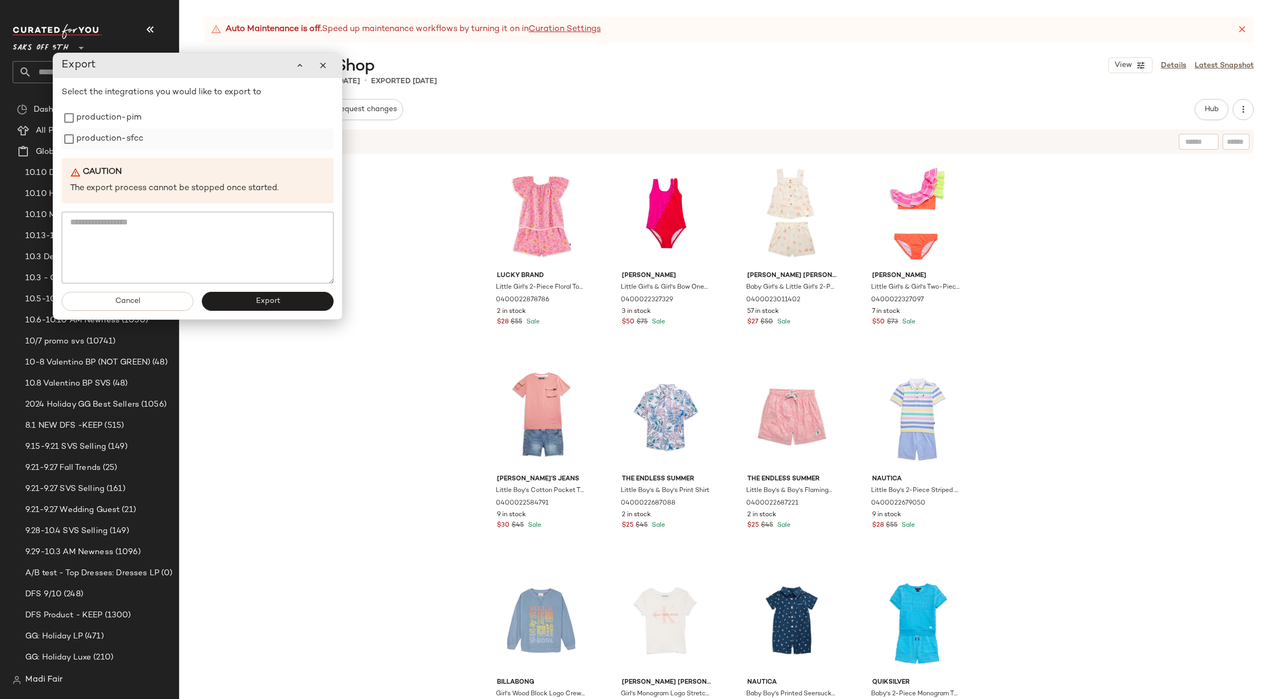
drag, startPoint x: 116, startPoint y: 145, endPoint x: 116, endPoint y: 128, distance: 17.4
click at [116, 143] on label "production-sfcc" at bounding box center [109, 139] width 67 height 21
click at [117, 118] on label "production-pim" at bounding box center [108, 115] width 65 height 21
click at [246, 311] on div "Cancel Export" at bounding box center [197, 299] width 289 height 36
click at [248, 303] on button "Export" at bounding box center [268, 299] width 132 height 19
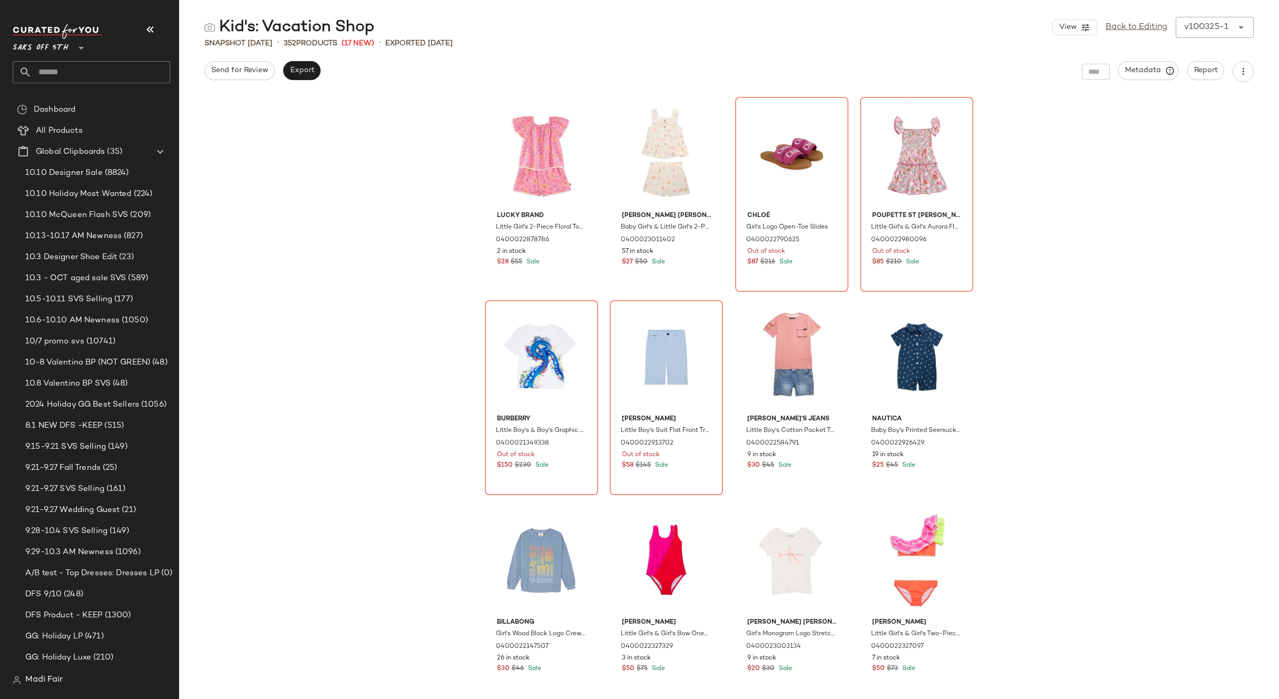
click at [57, 76] on input "text" at bounding box center [101, 72] width 139 height 22
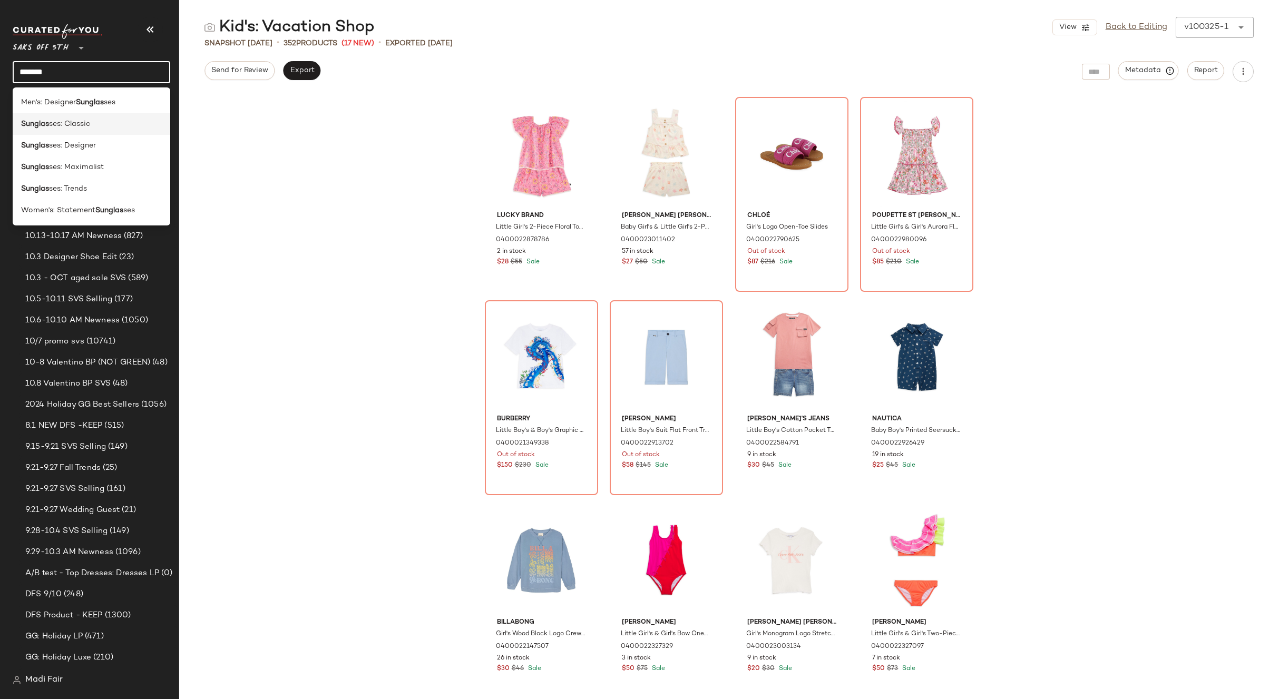
type input "*******"
click at [74, 129] on span "ses: Classic" at bounding box center [69, 124] width 41 height 11
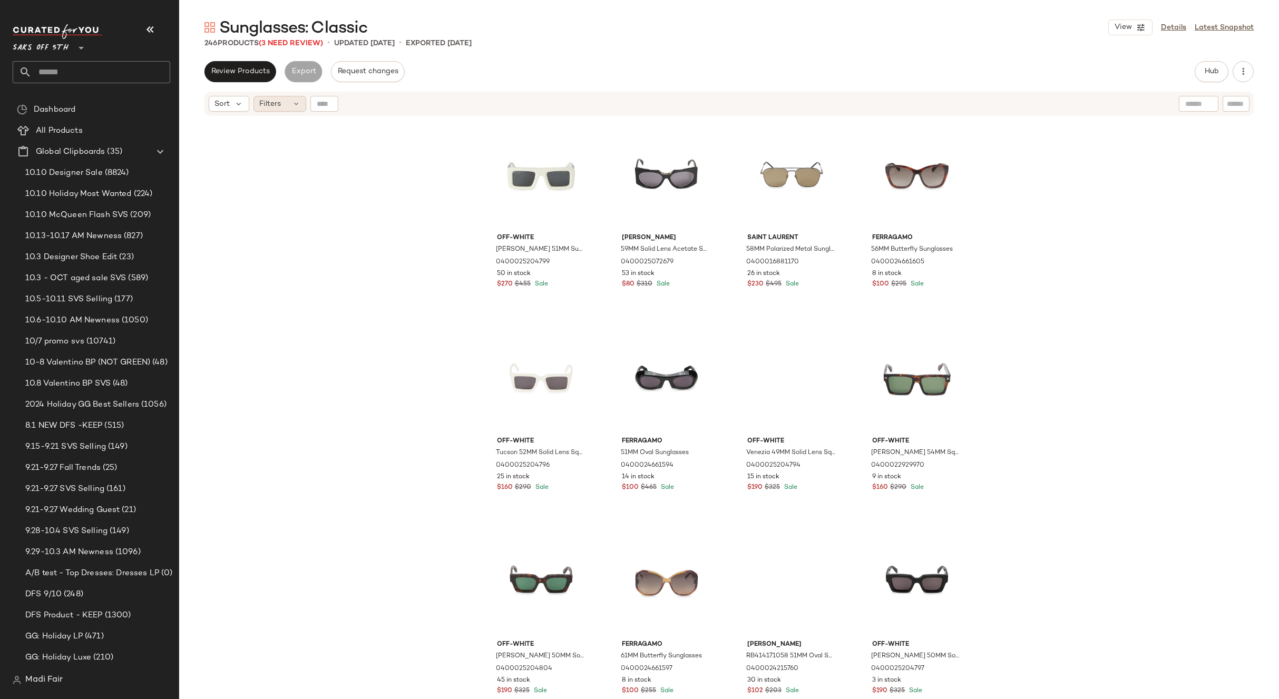
click at [280, 105] on span "Filters" at bounding box center [270, 104] width 22 height 11
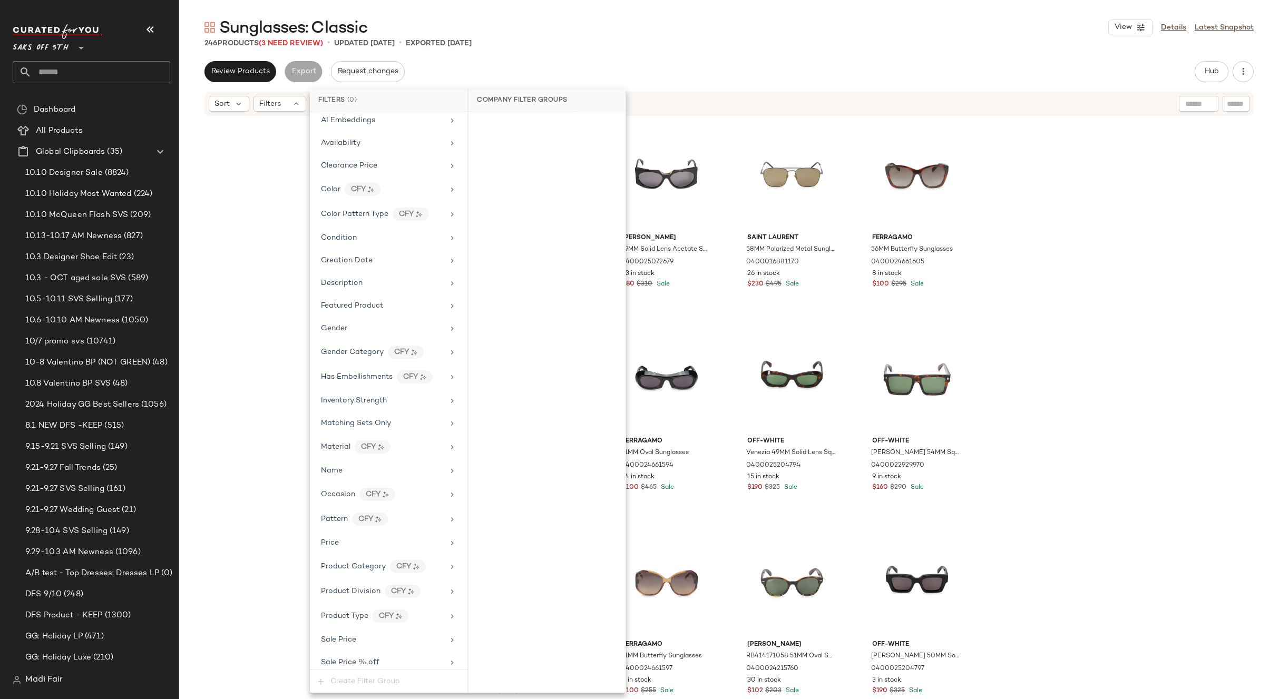
scroll to position [195, 0]
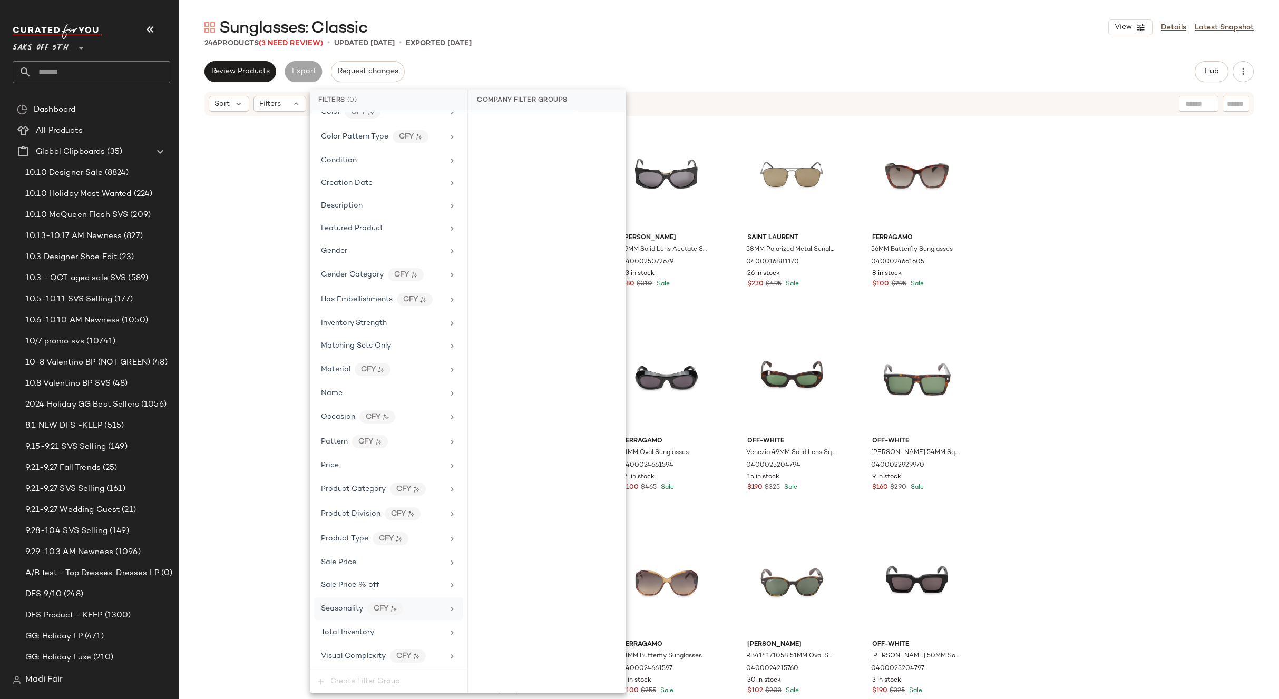
click at [376, 628] on div "Total Inventory" at bounding box center [382, 632] width 123 height 11
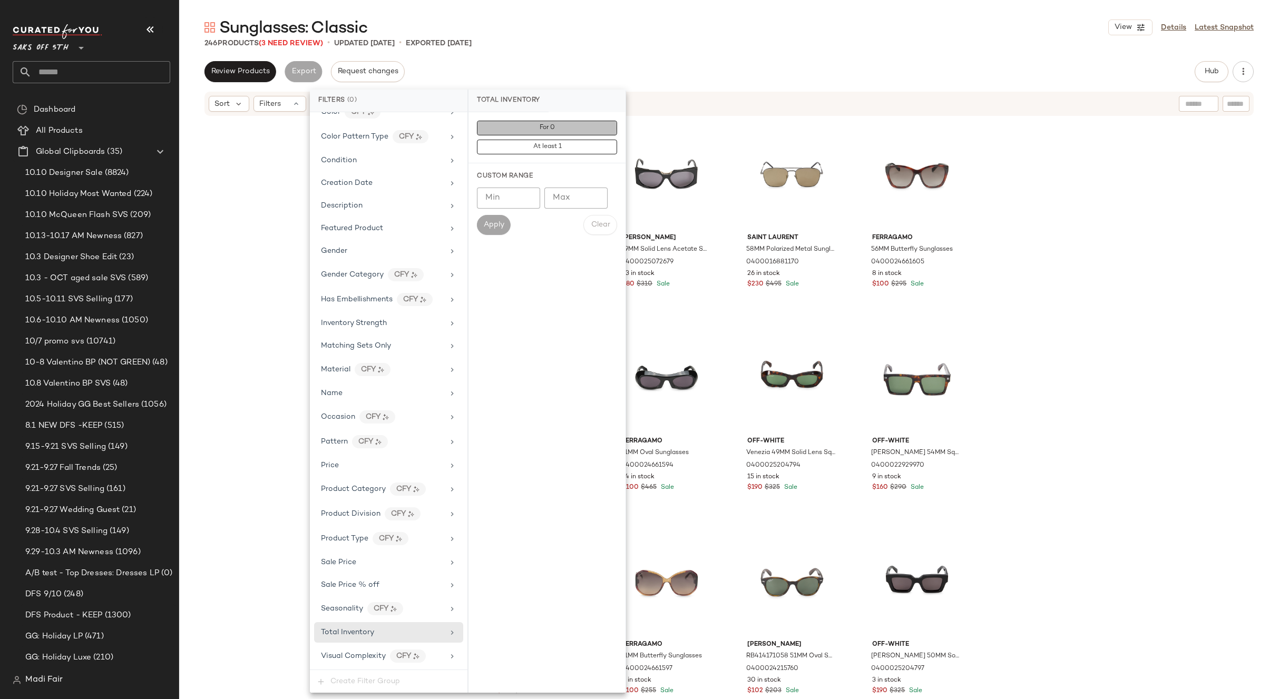
click at [564, 126] on button "For 0" at bounding box center [547, 128] width 140 height 15
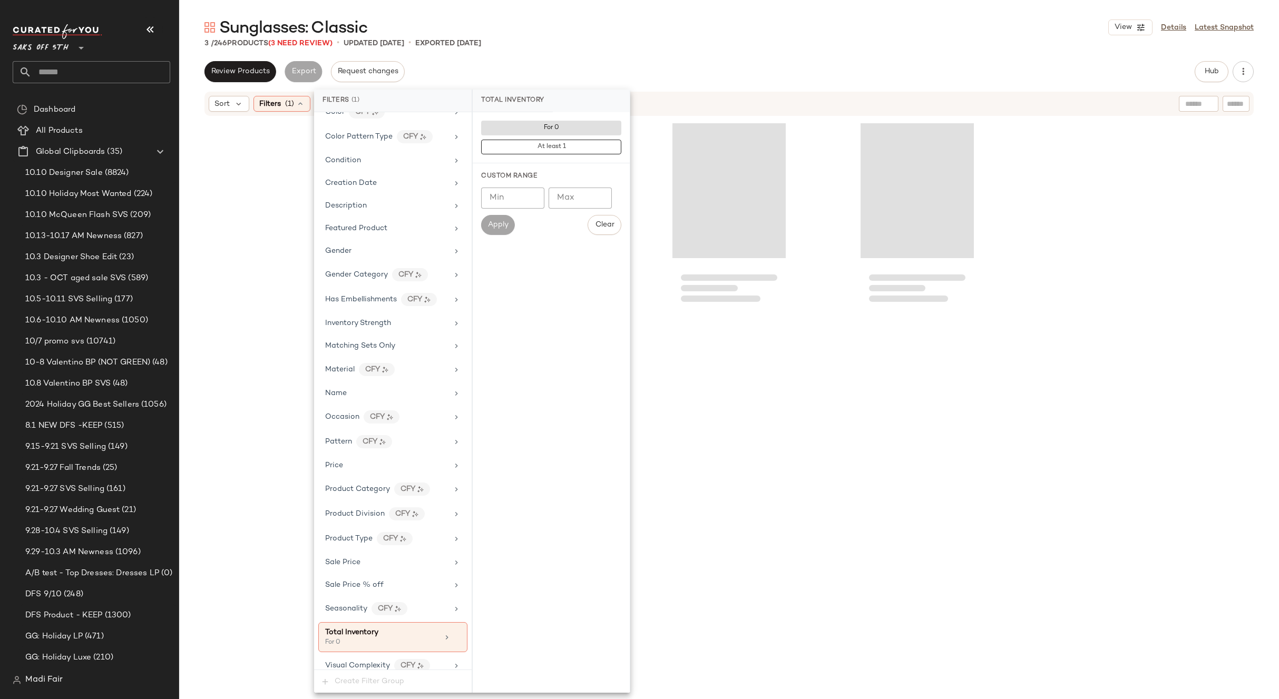
click at [267, 193] on div at bounding box center [729, 421] width 1100 height 609
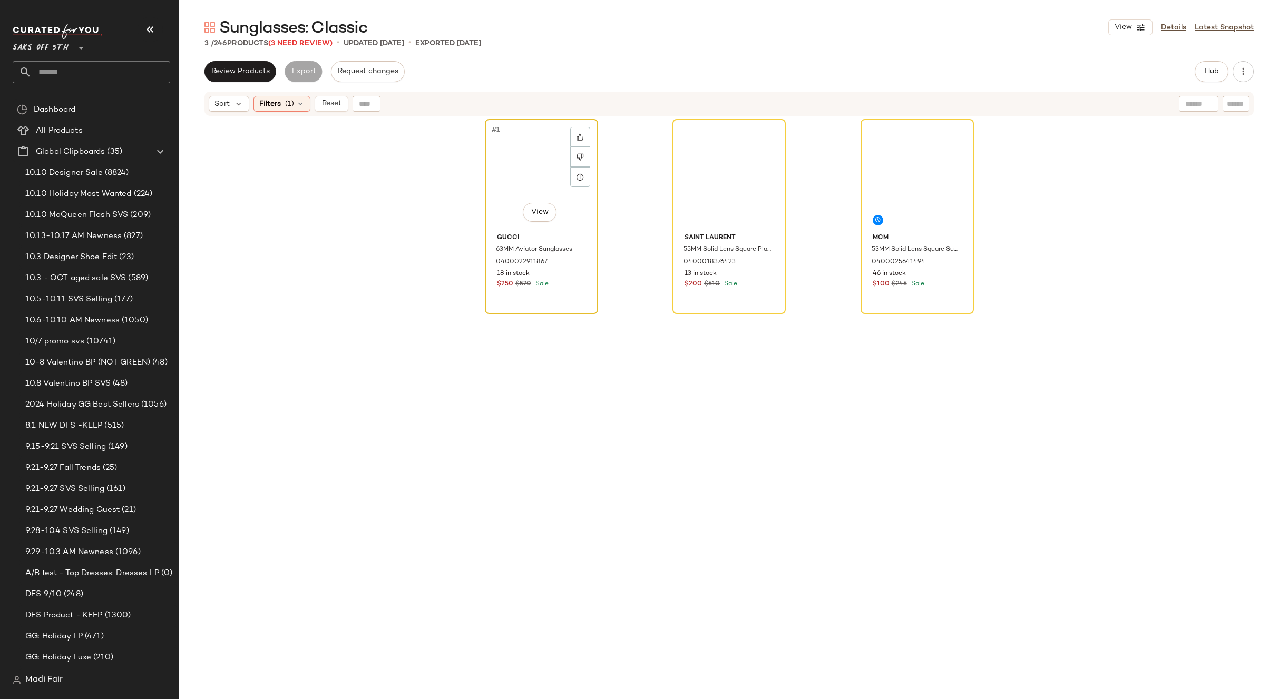
click at [512, 184] on div "#1 View" at bounding box center [541, 176] width 106 height 106
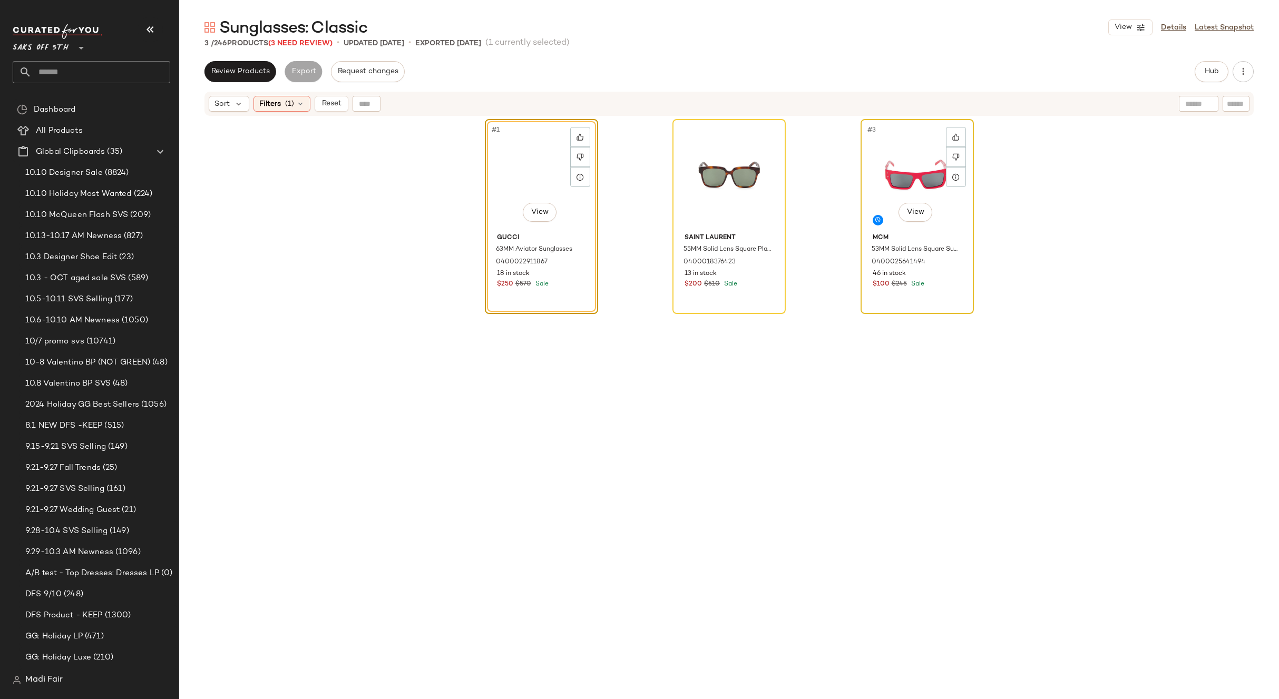
click at [925, 159] on div "#3 View" at bounding box center [917, 176] width 106 height 106
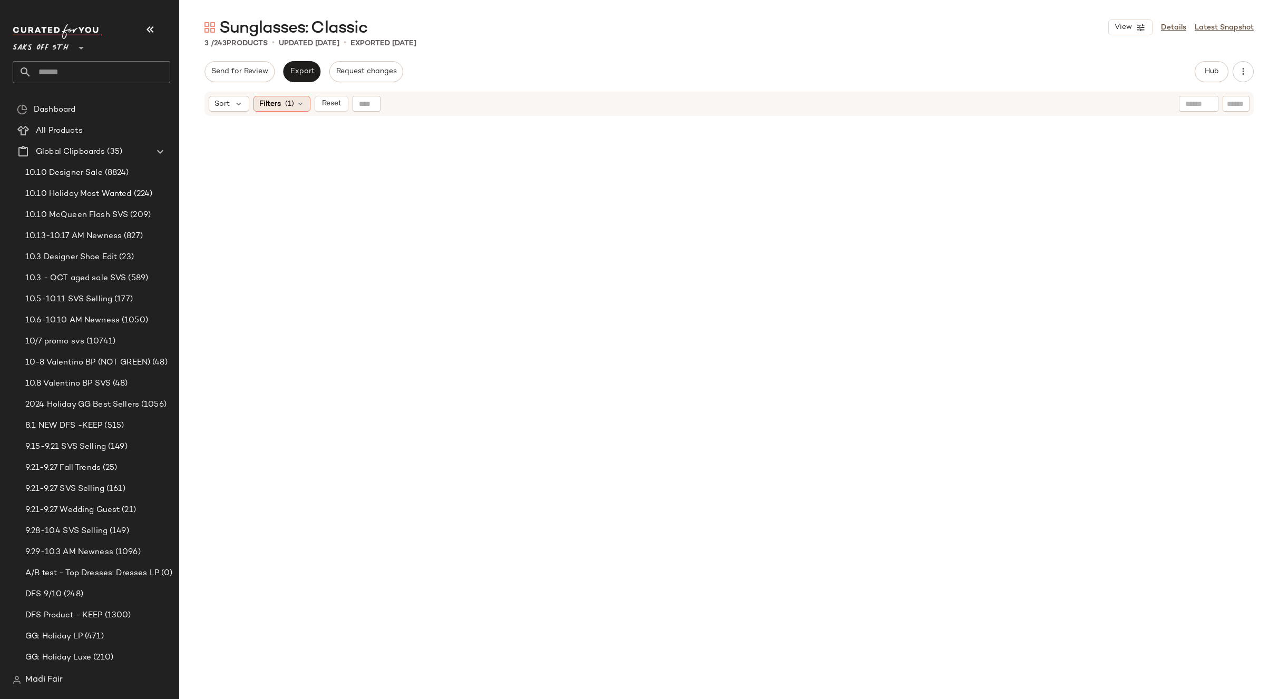
click at [275, 107] on span "Filters" at bounding box center [270, 104] width 22 height 11
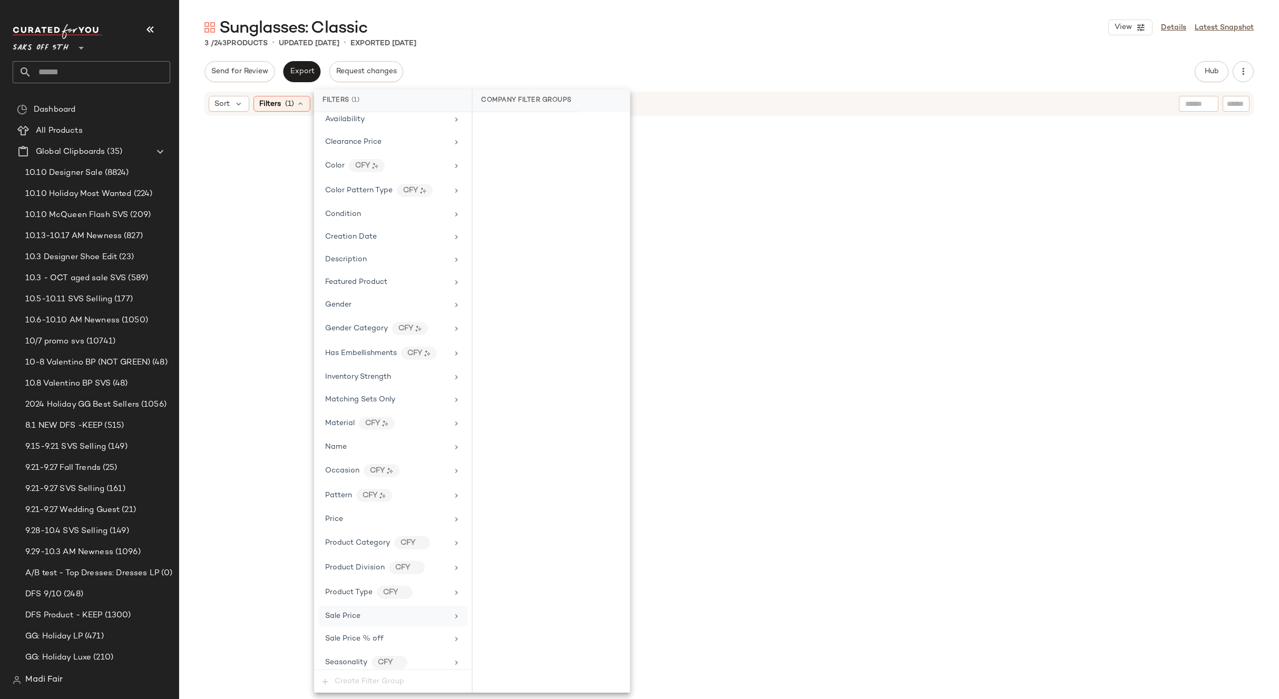
scroll to position [204, 0]
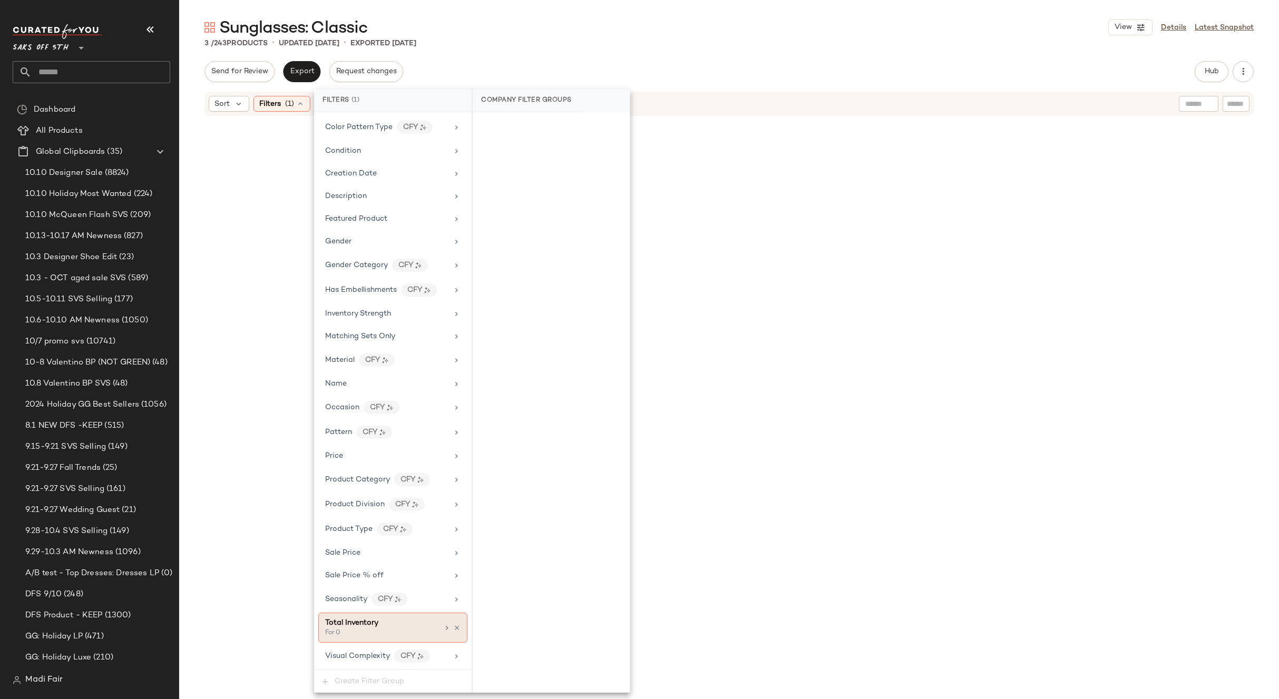
click at [453, 630] on icon at bounding box center [456, 627] width 7 height 7
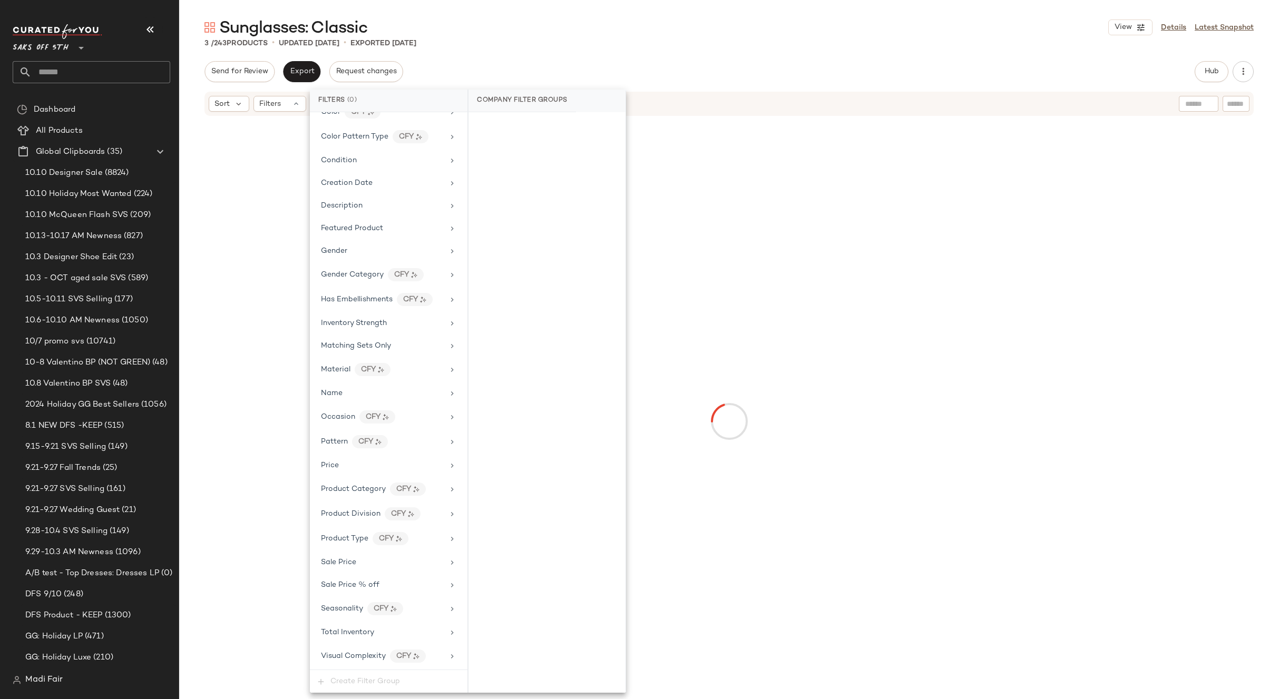
scroll to position [195, 0]
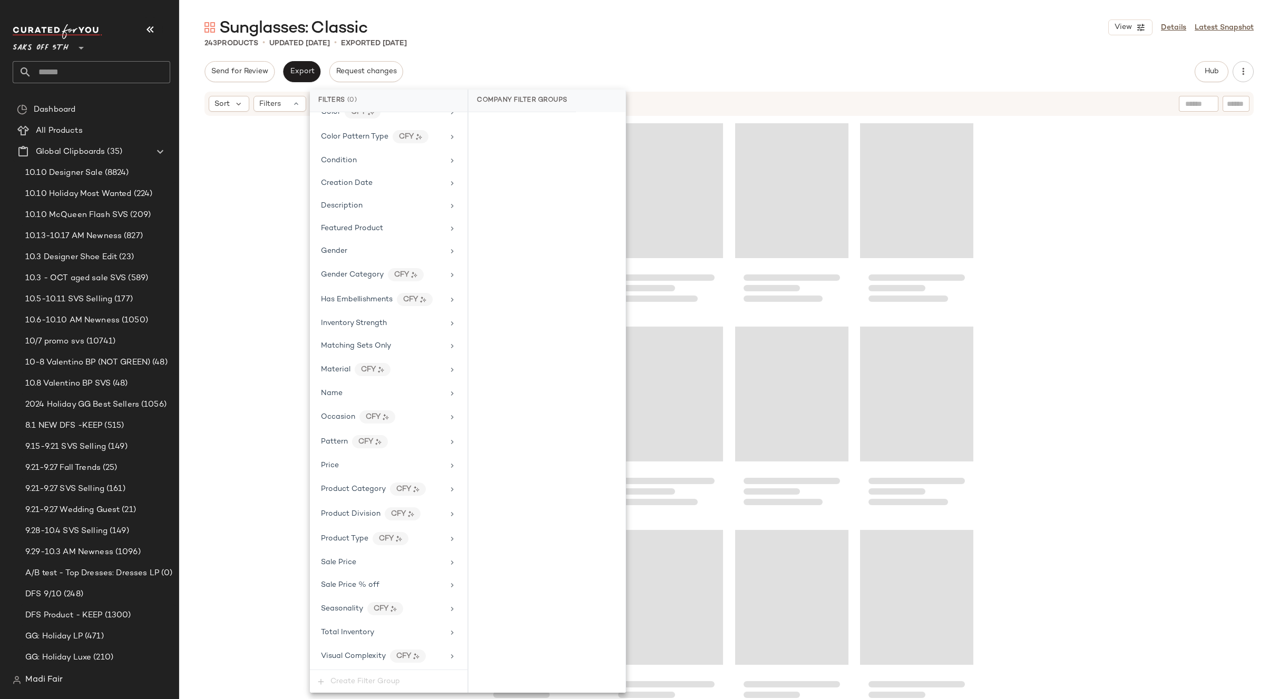
click at [503, 52] on div "Sunglasses: Classic View Details Latest Snapshot 243 Products • updated Oct 13t…" at bounding box center [729, 358] width 1100 height 682
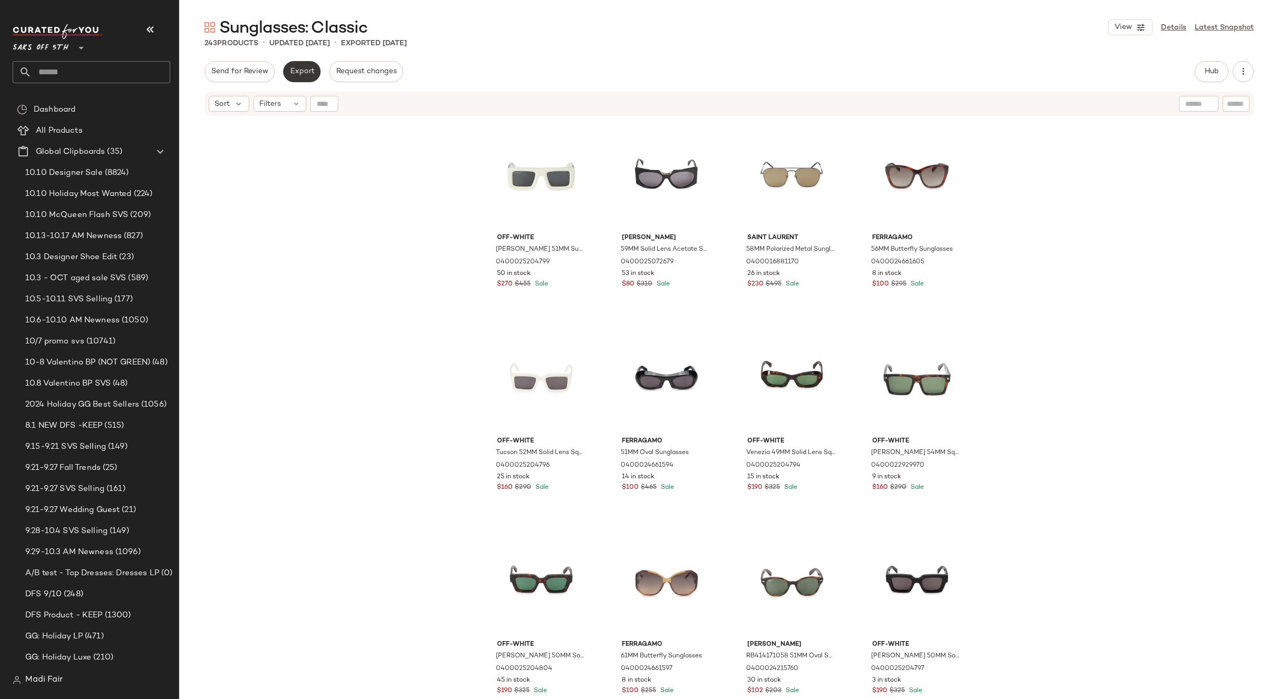
click at [287, 75] on button "Export" at bounding box center [301, 71] width 37 height 21
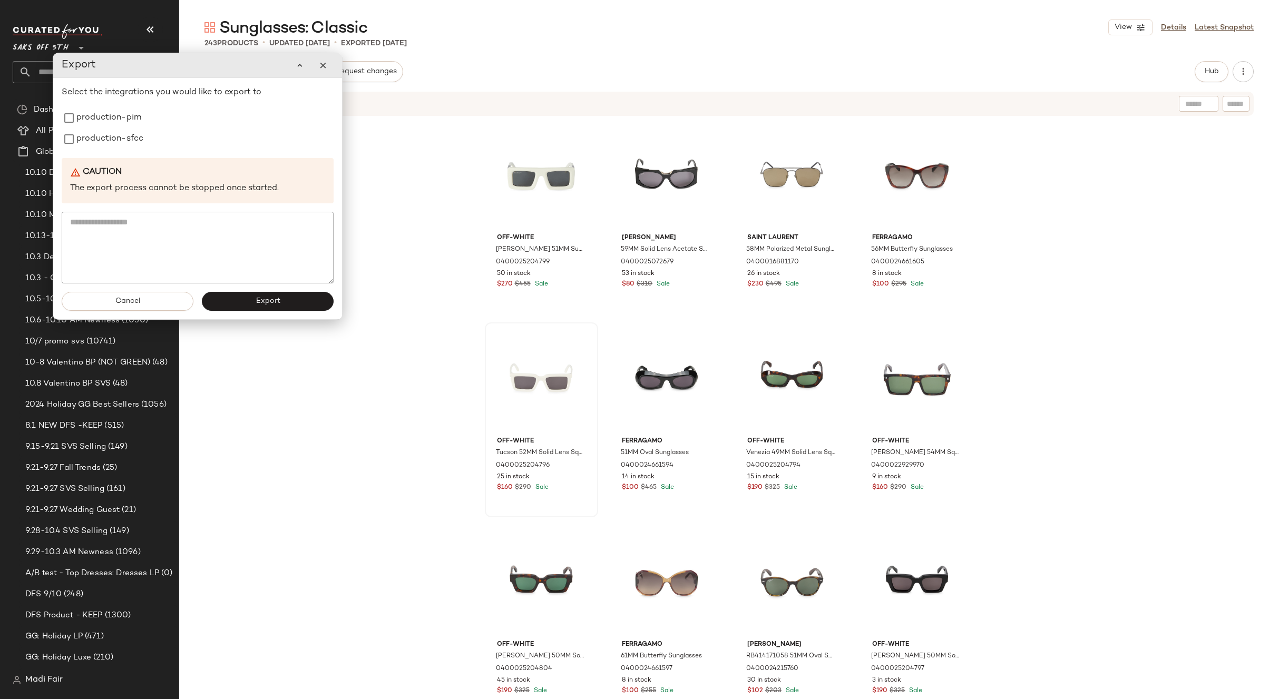
click at [418, 354] on div "Off-White Leonardo 51MM Sunglasses 0400025204799 50 in stock $270 $455 Sale Max…" at bounding box center [729, 421] width 1100 height 609
click at [1029, 393] on div "Off-White Leonardo 51MM Sunglasses 0400025204799 50 in stock $270 $455 Sale Max…" at bounding box center [729, 421] width 1100 height 609
click at [118, 122] on label "production-pim" at bounding box center [108, 117] width 65 height 21
click at [117, 138] on label "production-sfcc" at bounding box center [109, 139] width 67 height 21
click at [263, 301] on span "Export" at bounding box center [267, 301] width 25 height 8
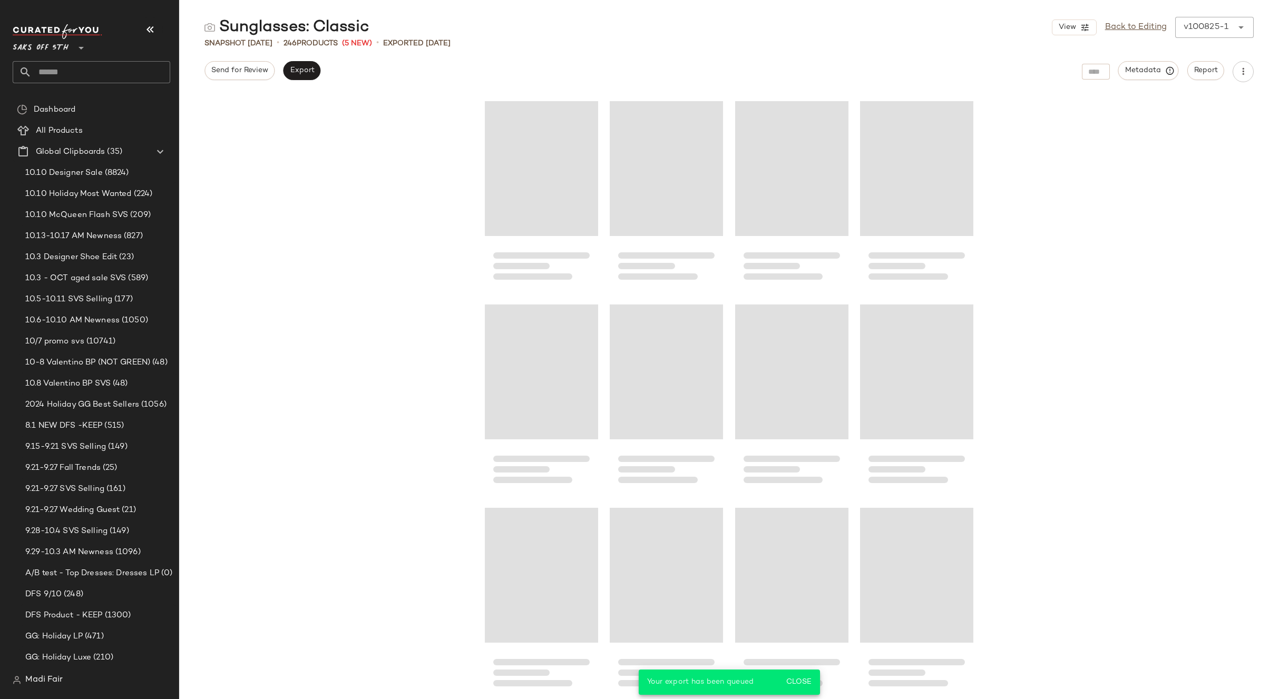
click at [75, 70] on input "text" at bounding box center [101, 72] width 139 height 22
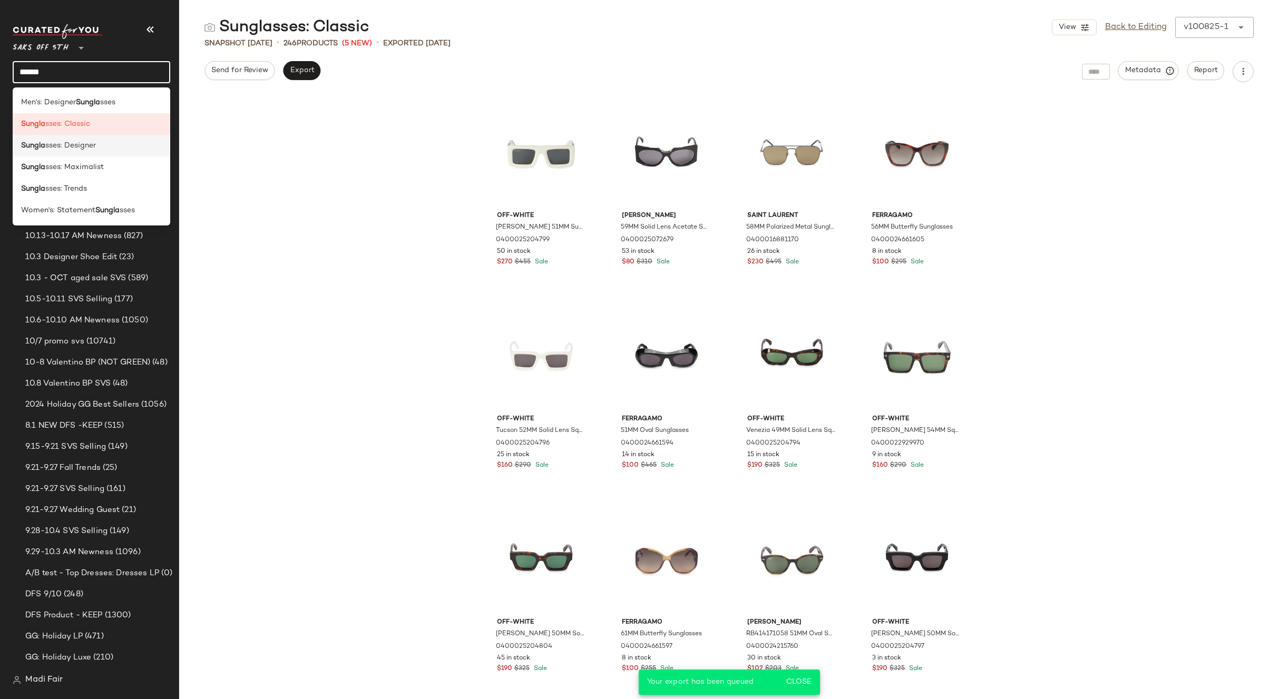
type input "******"
click at [66, 150] on span "sses: Designer" at bounding box center [70, 145] width 51 height 11
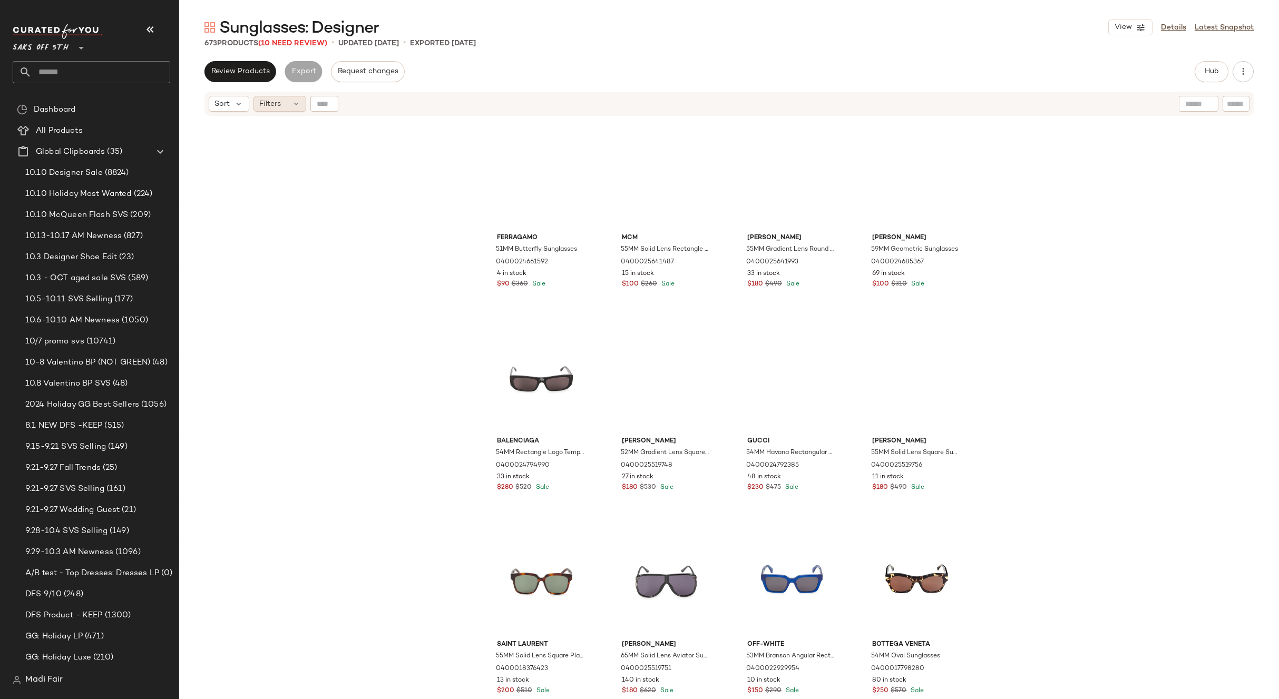
click at [292, 105] on icon at bounding box center [296, 104] width 8 height 8
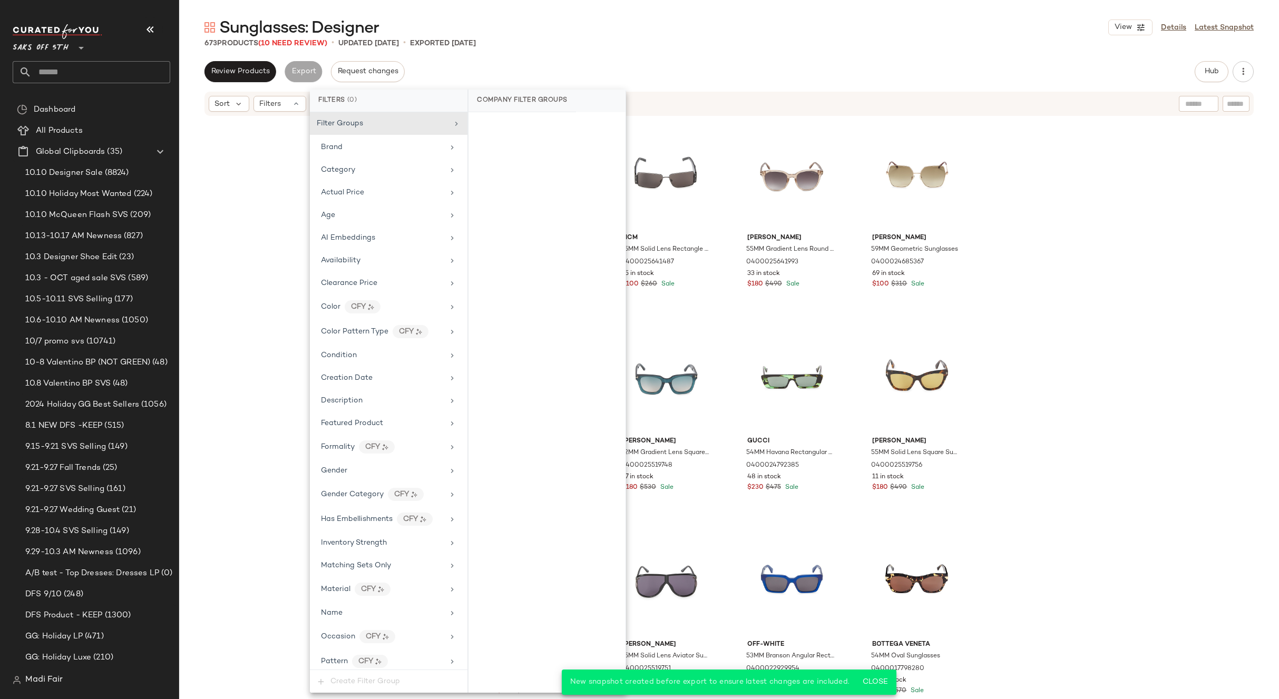
scroll to position [220, 0]
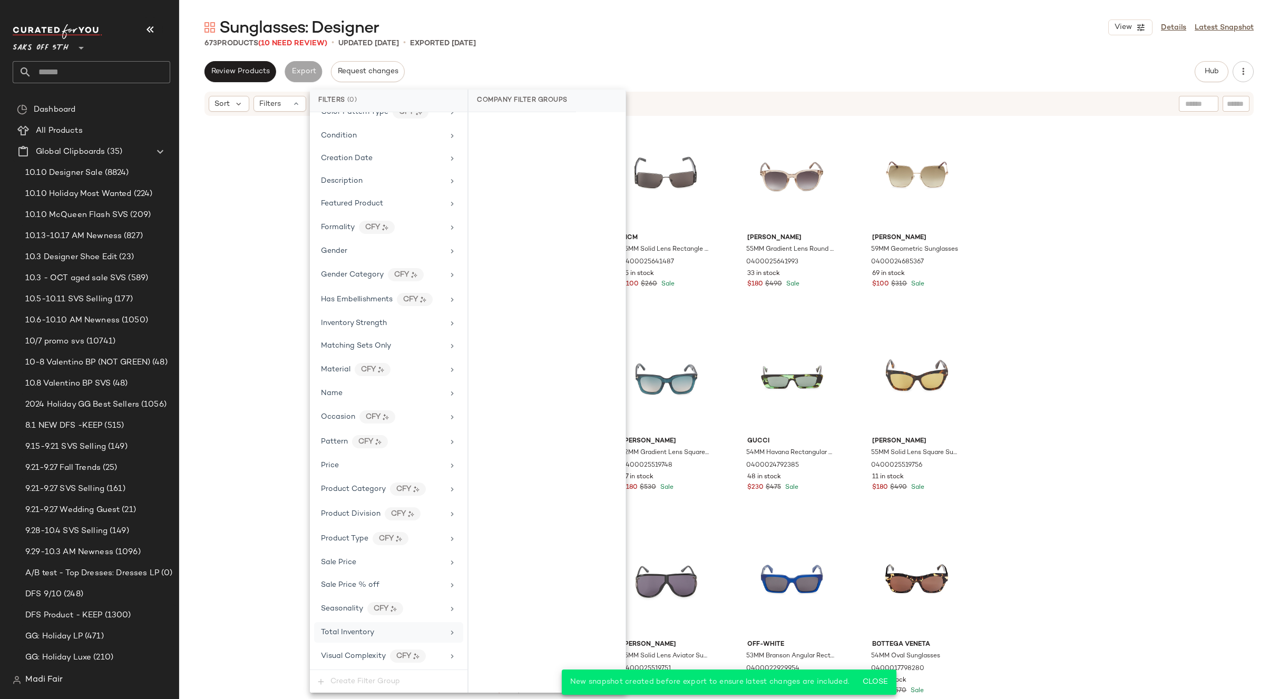
drag, startPoint x: 364, startPoint y: 636, endPoint x: 373, endPoint y: 611, distance: 26.2
click at [364, 635] on span "Total Inventory" at bounding box center [347, 633] width 53 height 8
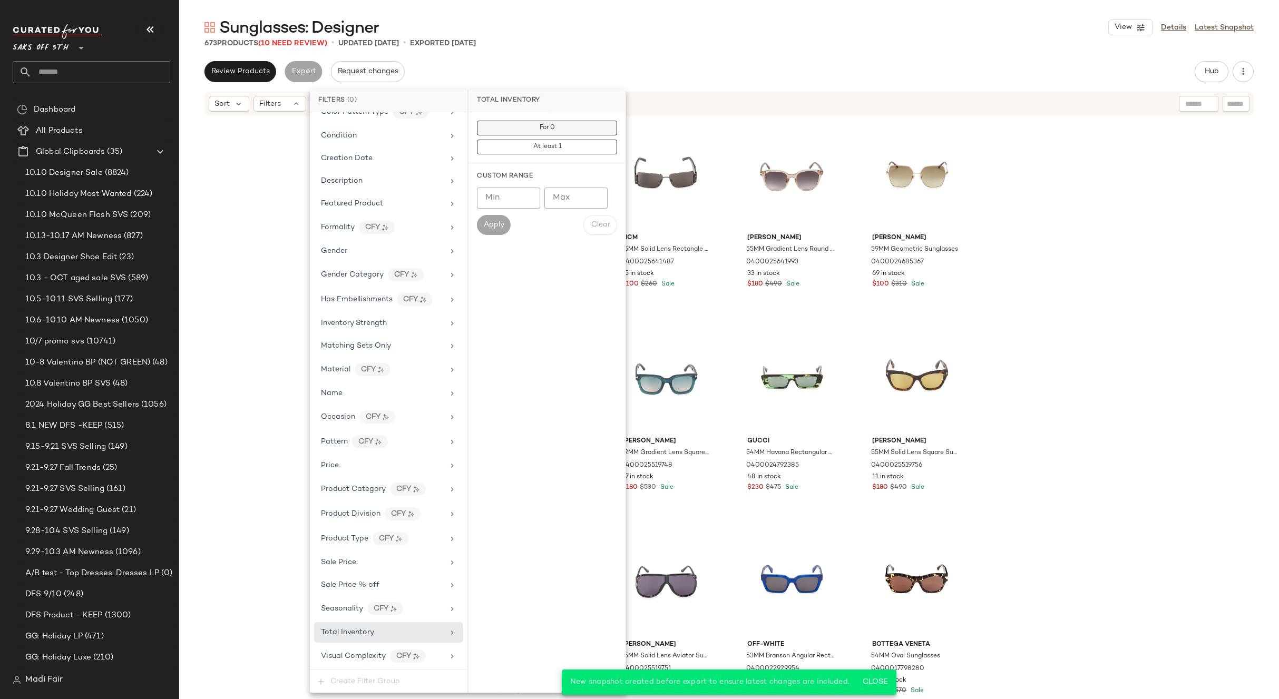
click at [516, 128] on button "For 0" at bounding box center [547, 128] width 140 height 15
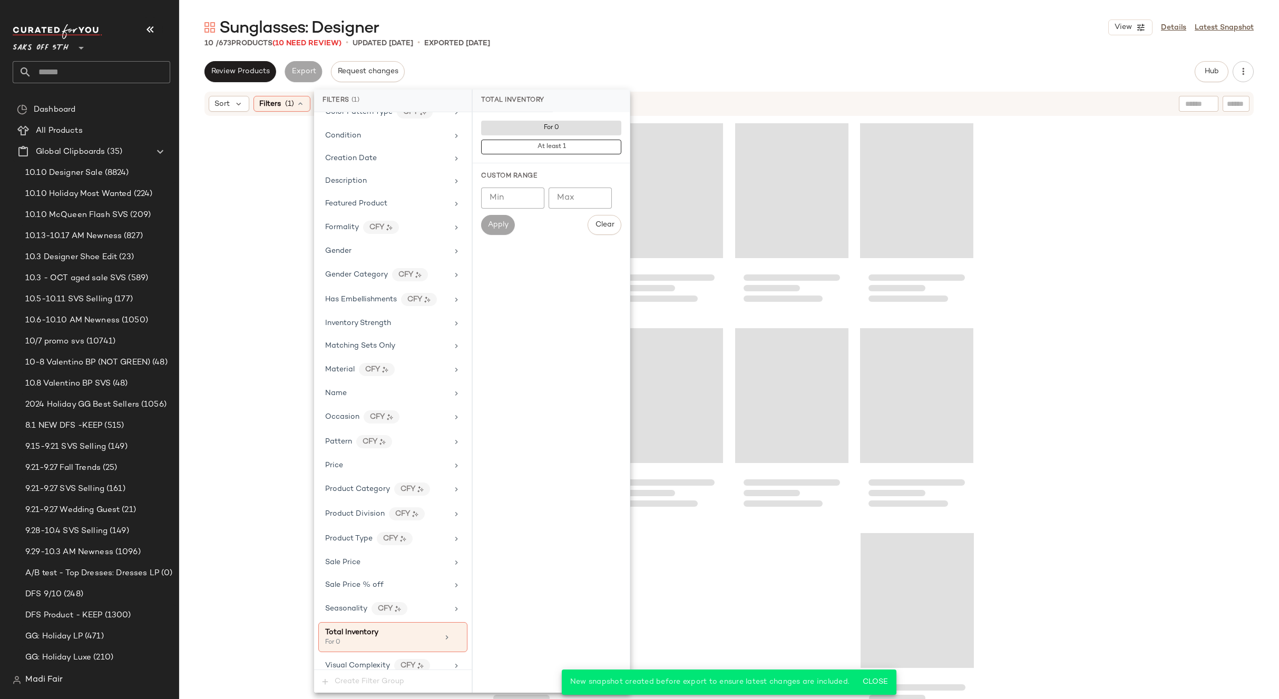
click at [531, 33] on div "Sunglasses: Designer View Details Latest Snapshot" at bounding box center [729, 27] width 1100 height 21
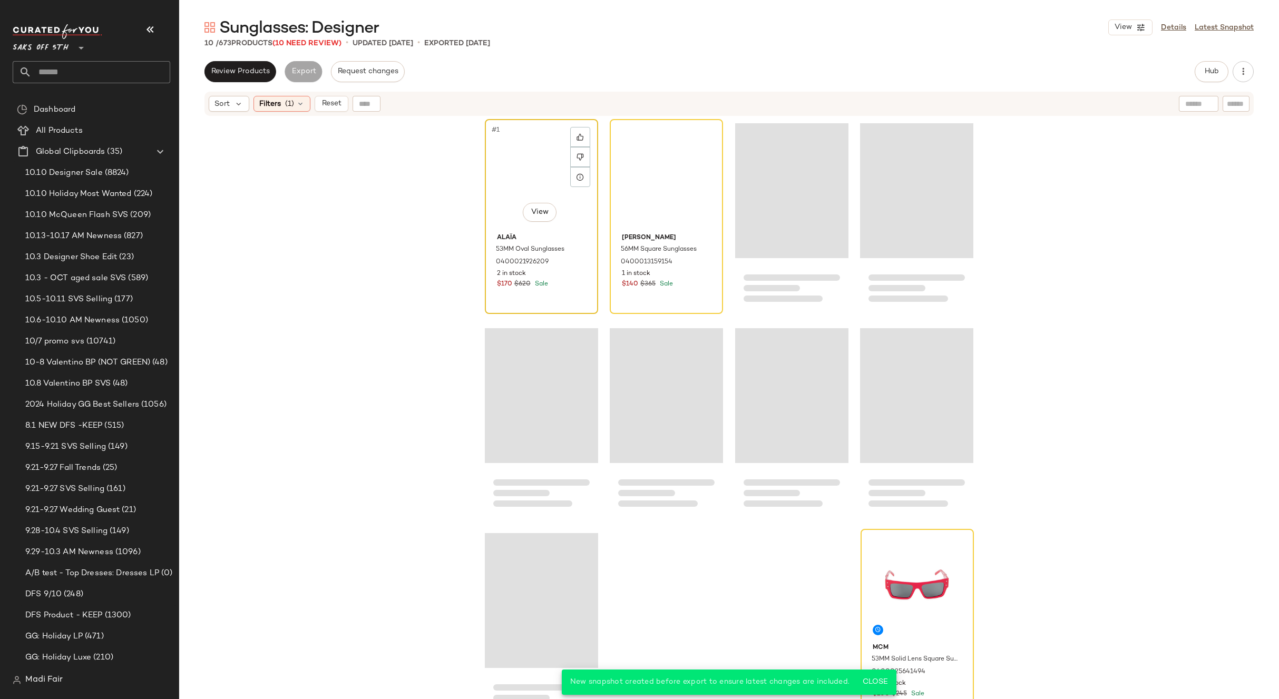
click at [541, 172] on div "#1 View" at bounding box center [541, 176] width 106 height 106
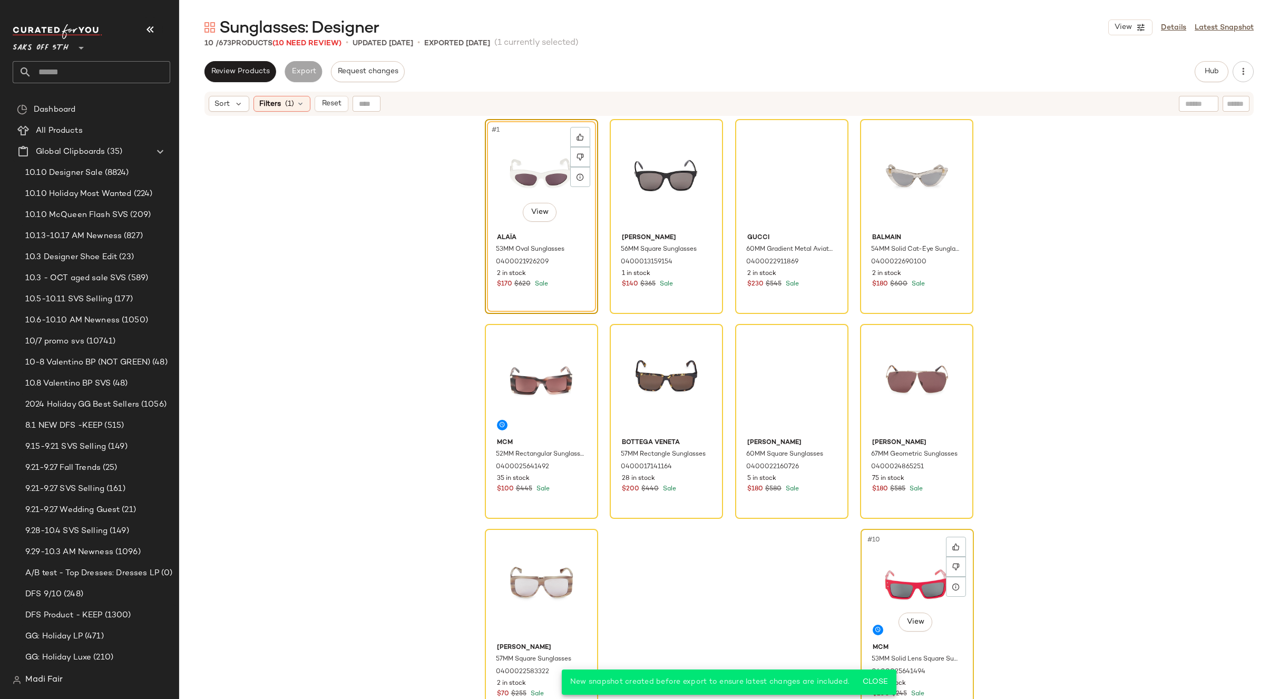
click at [917, 576] on div "#10 View" at bounding box center [917, 586] width 106 height 106
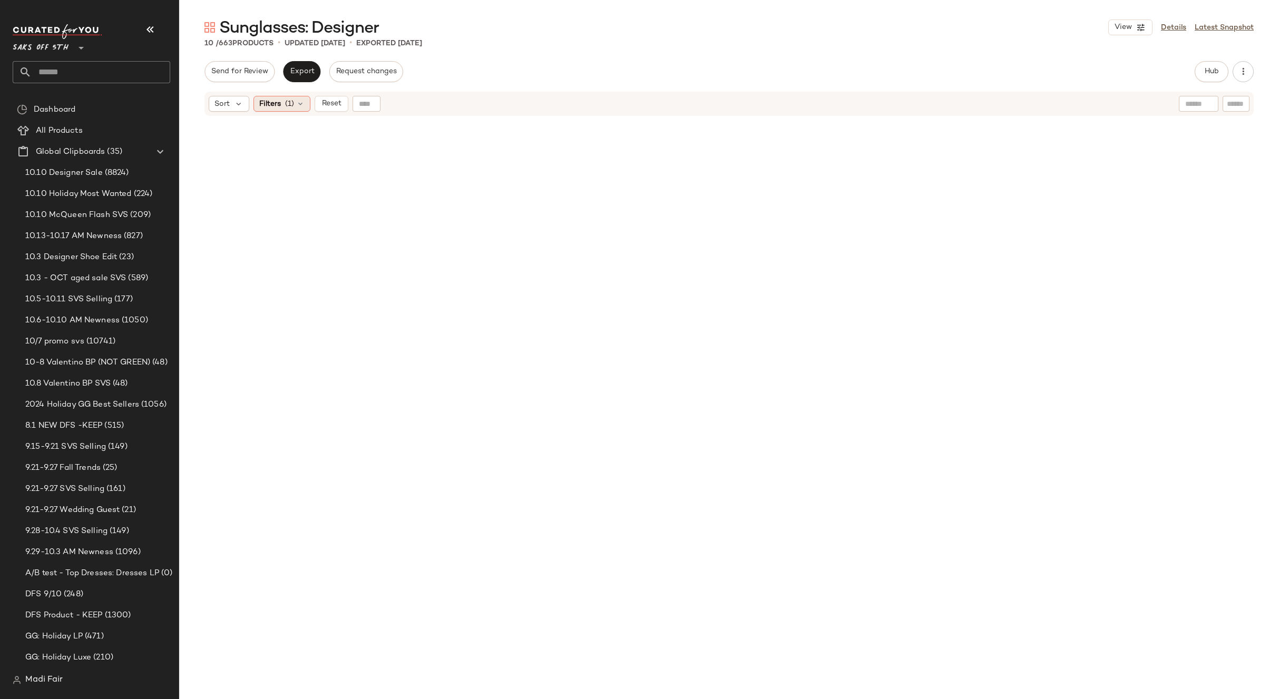
click at [293, 103] on span "(1)" at bounding box center [289, 104] width 9 height 11
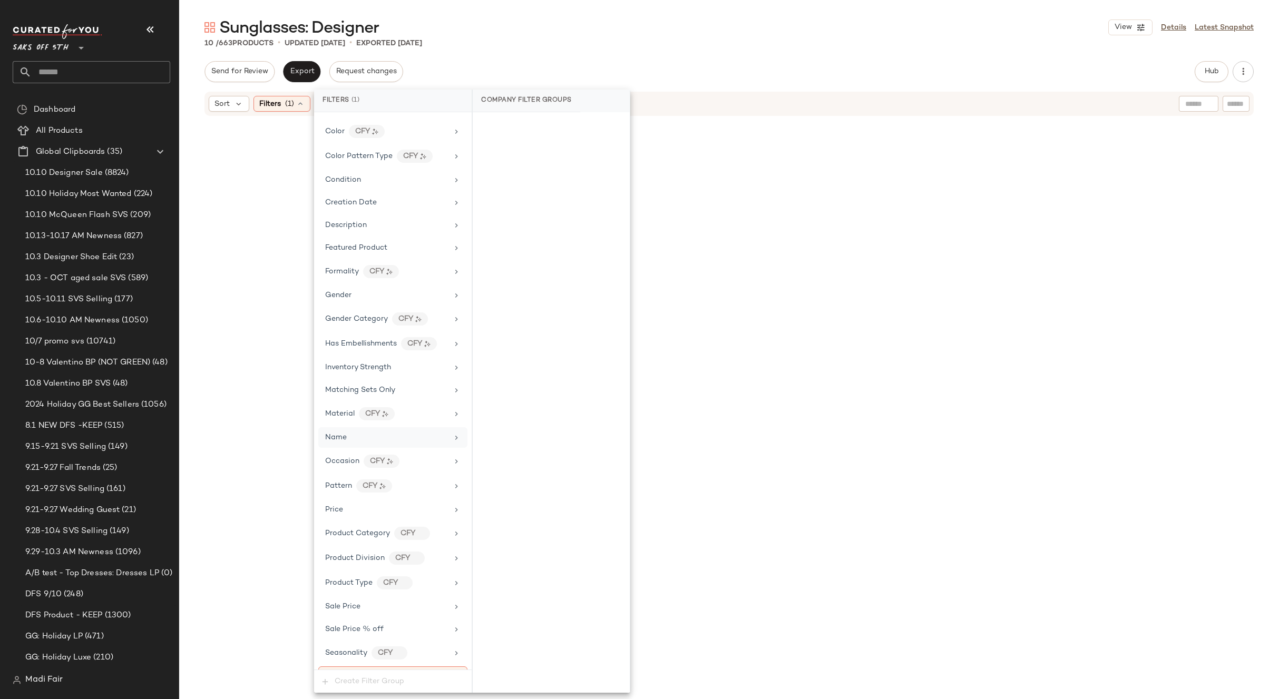
scroll to position [229, 0]
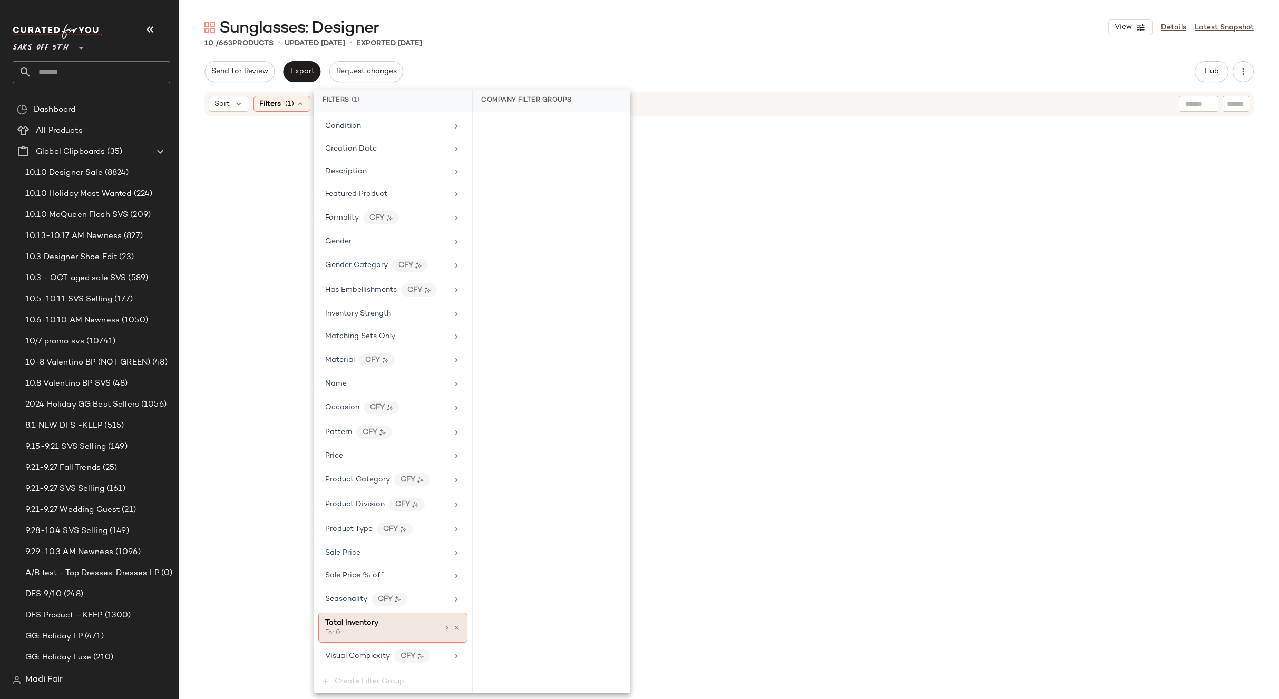
click at [452, 632] on div at bounding box center [452, 628] width 18 height 8
click at [507, 53] on div "Sunglasses: Designer View Details Latest Snapshot 10 / 663 Products • updated O…" at bounding box center [729, 358] width 1100 height 682
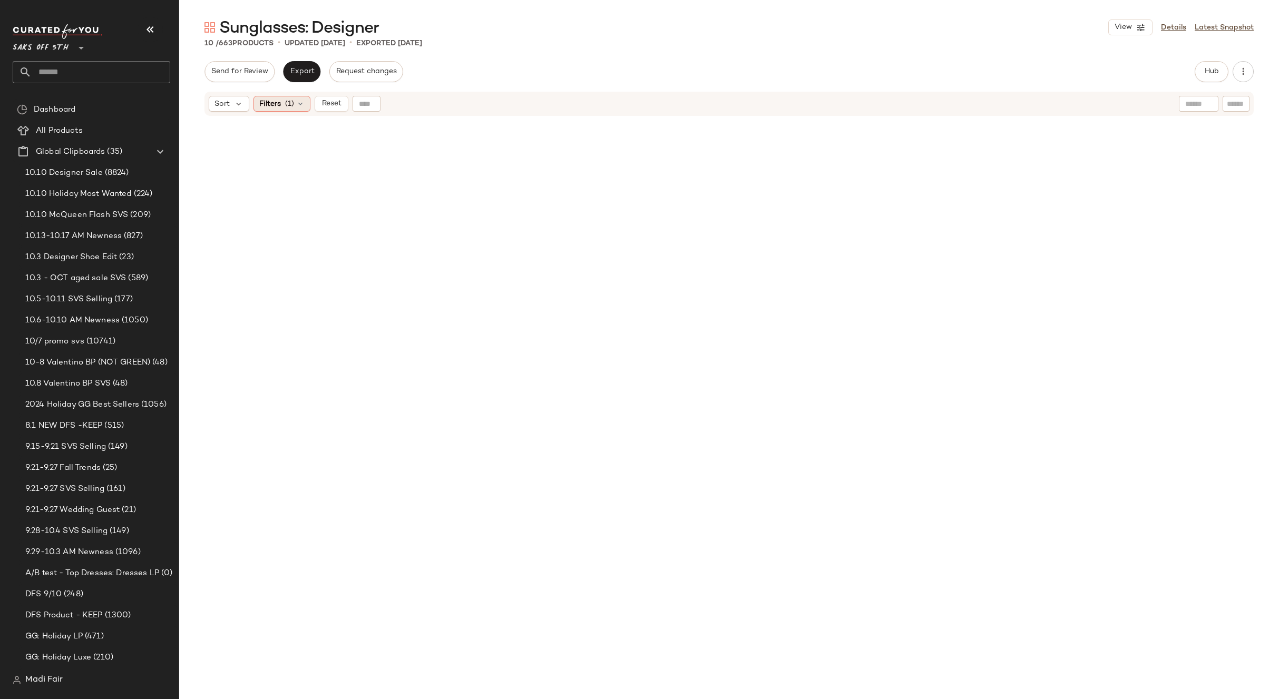
click at [292, 100] on span "(1)" at bounding box center [289, 104] width 9 height 11
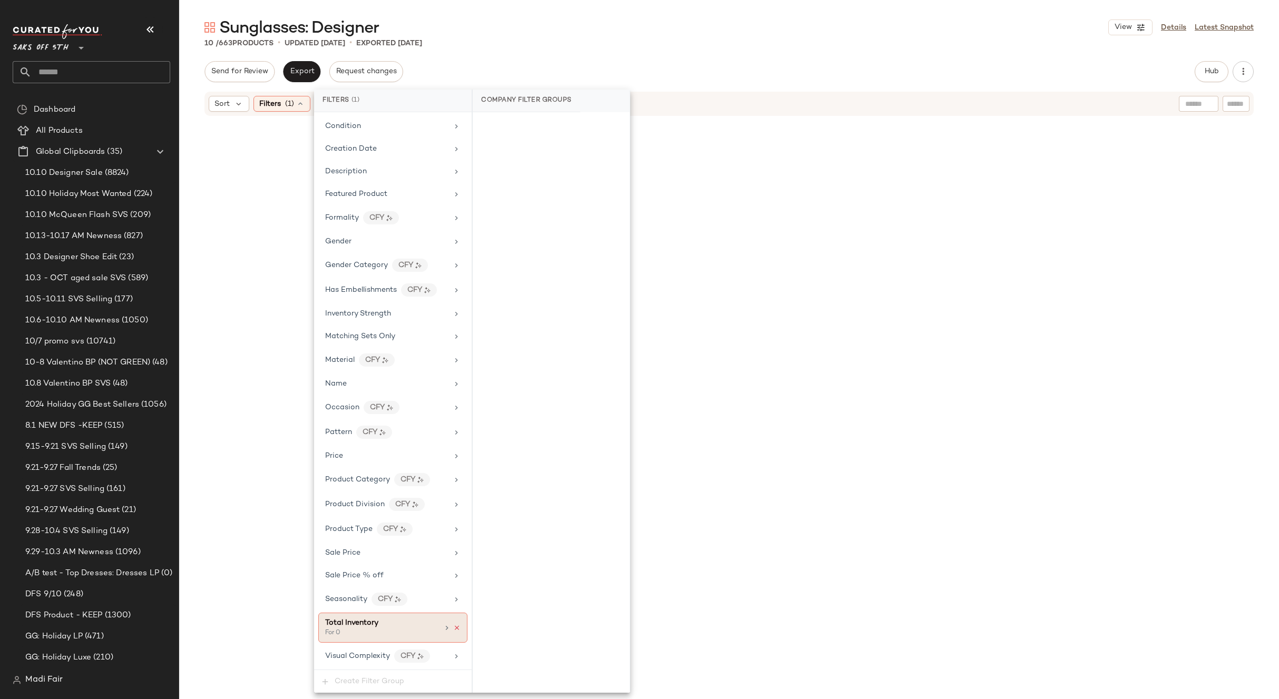
click at [453, 630] on icon at bounding box center [456, 627] width 7 height 7
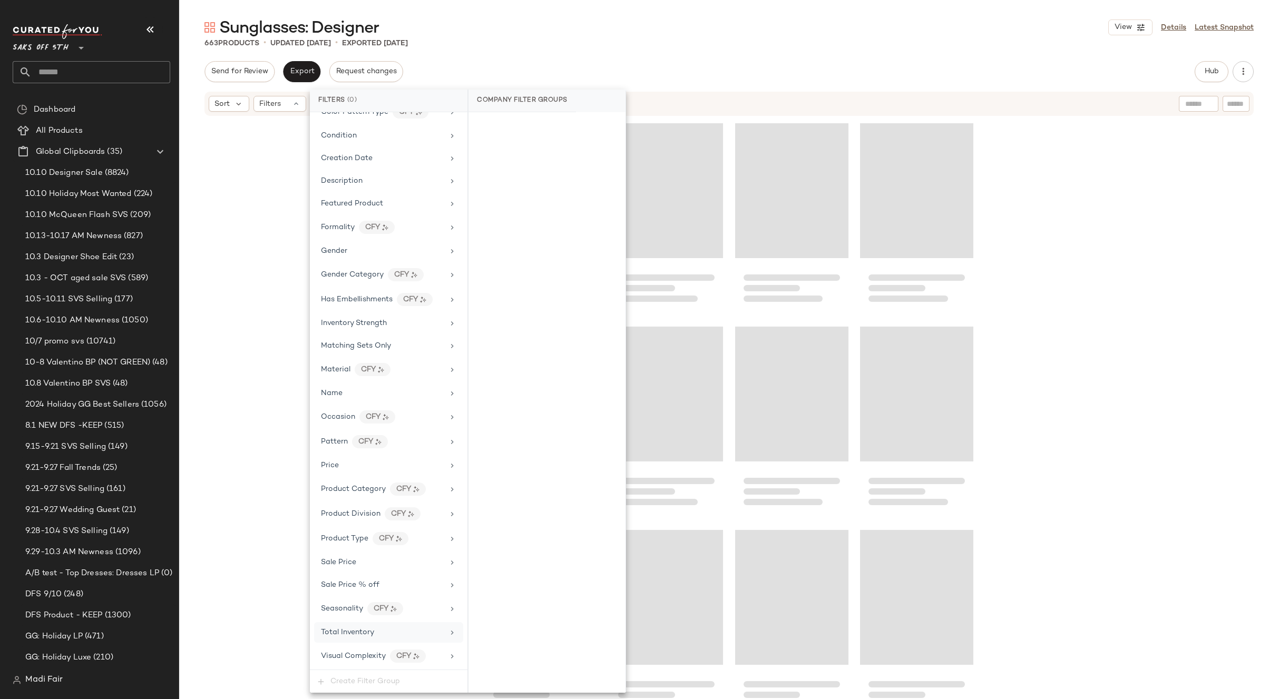
click at [507, 48] on div "663 Products • updated Oct 13th • Exported Oct 8th" at bounding box center [729, 43] width 1100 height 11
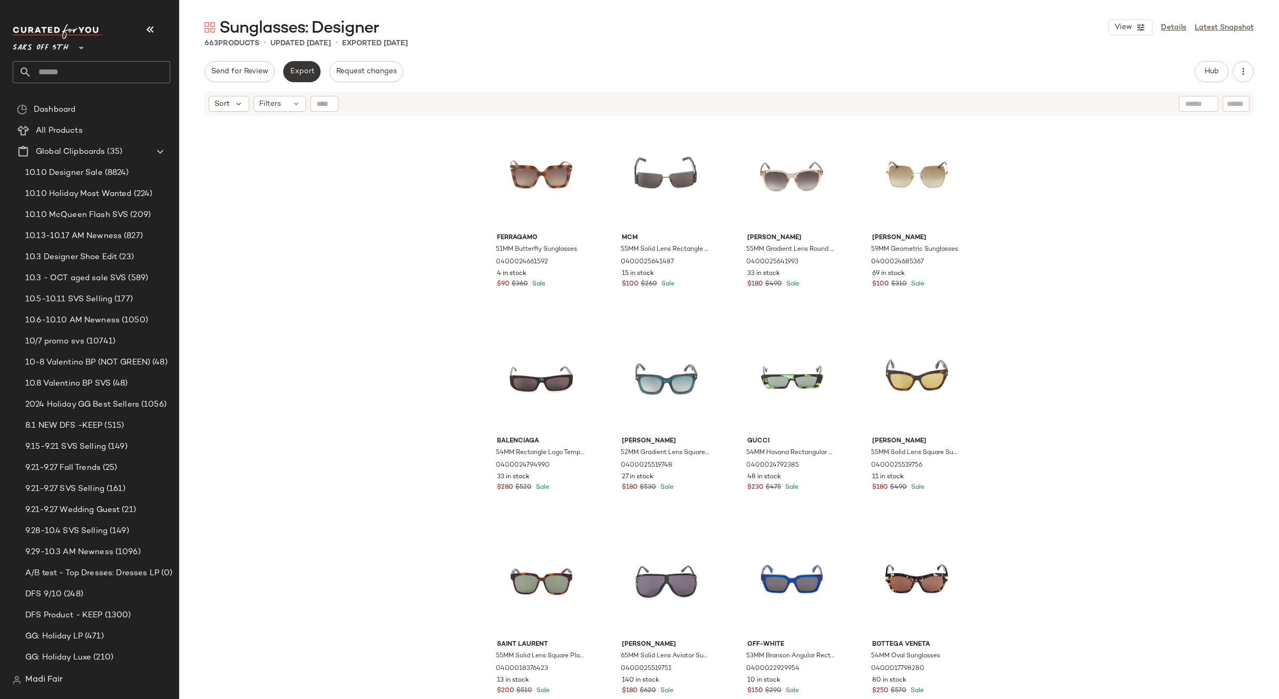
click at [292, 75] on span "Export" at bounding box center [301, 71] width 25 height 8
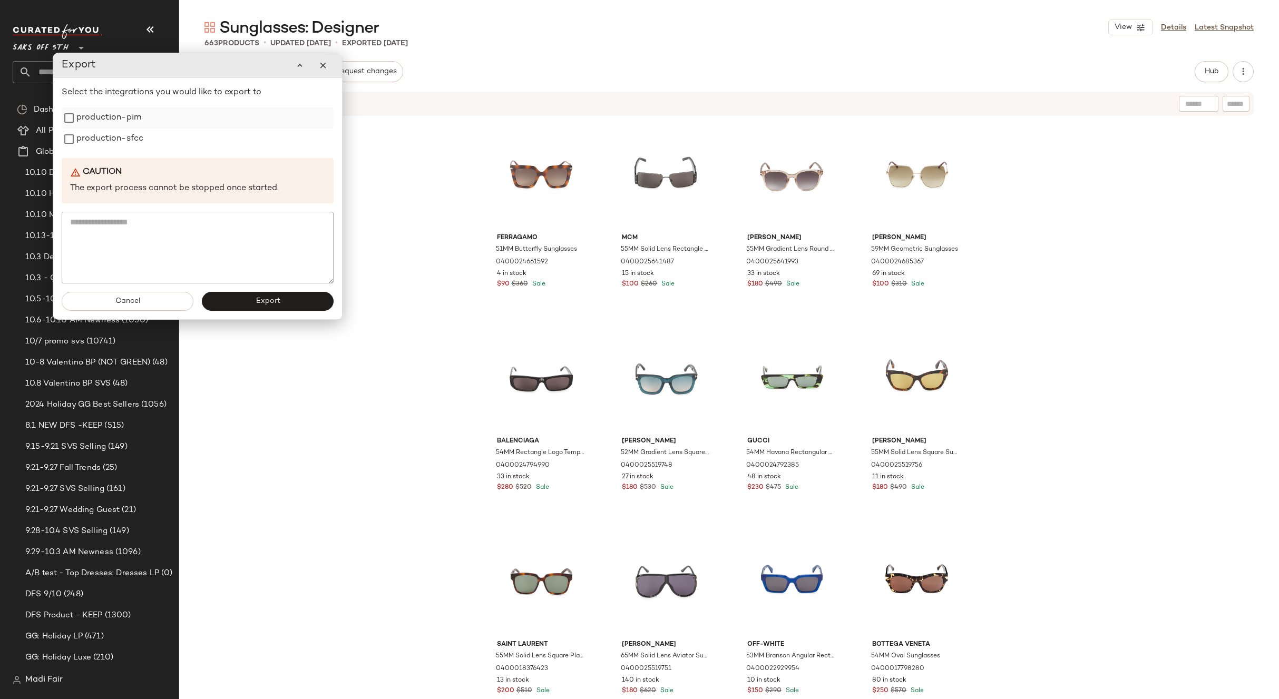
click at [91, 111] on label "production-pim" at bounding box center [108, 117] width 65 height 21
click at [91, 134] on label "production-sfcc" at bounding box center [109, 139] width 67 height 21
click at [249, 301] on button "Export" at bounding box center [268, 301] width 132 height 19
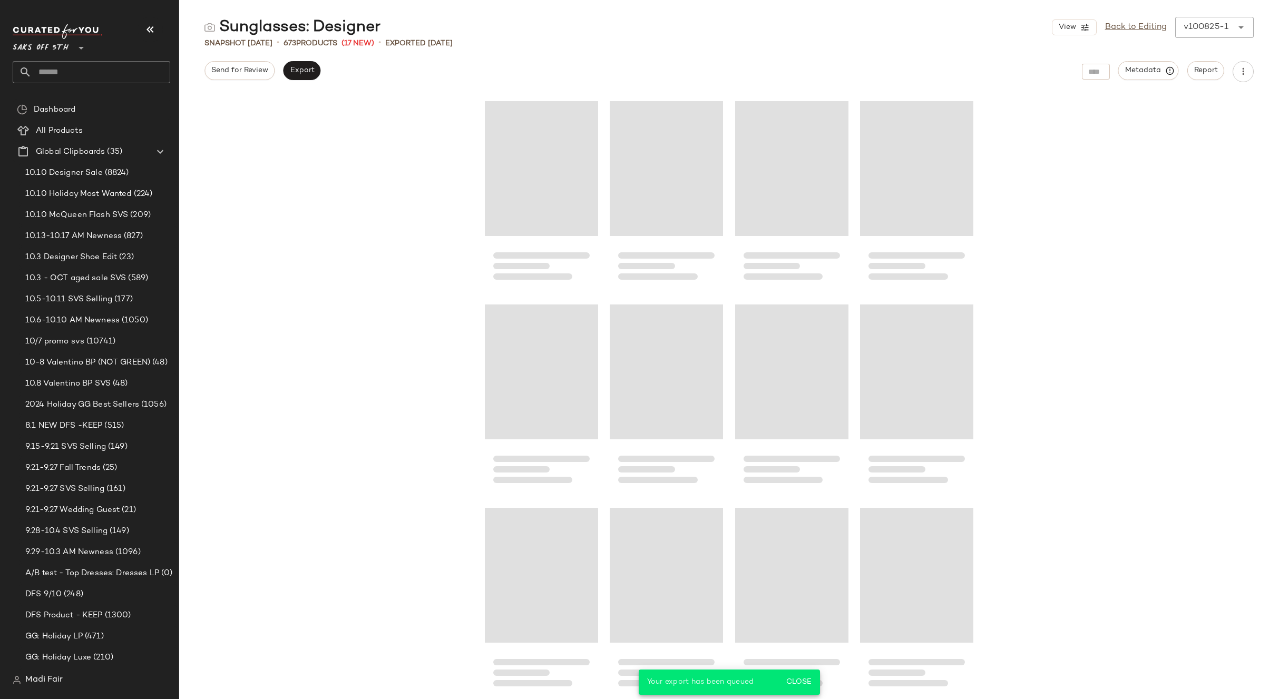
click at [97, 75] on input "text" at bounding box center [101, 72] width 139 height 22
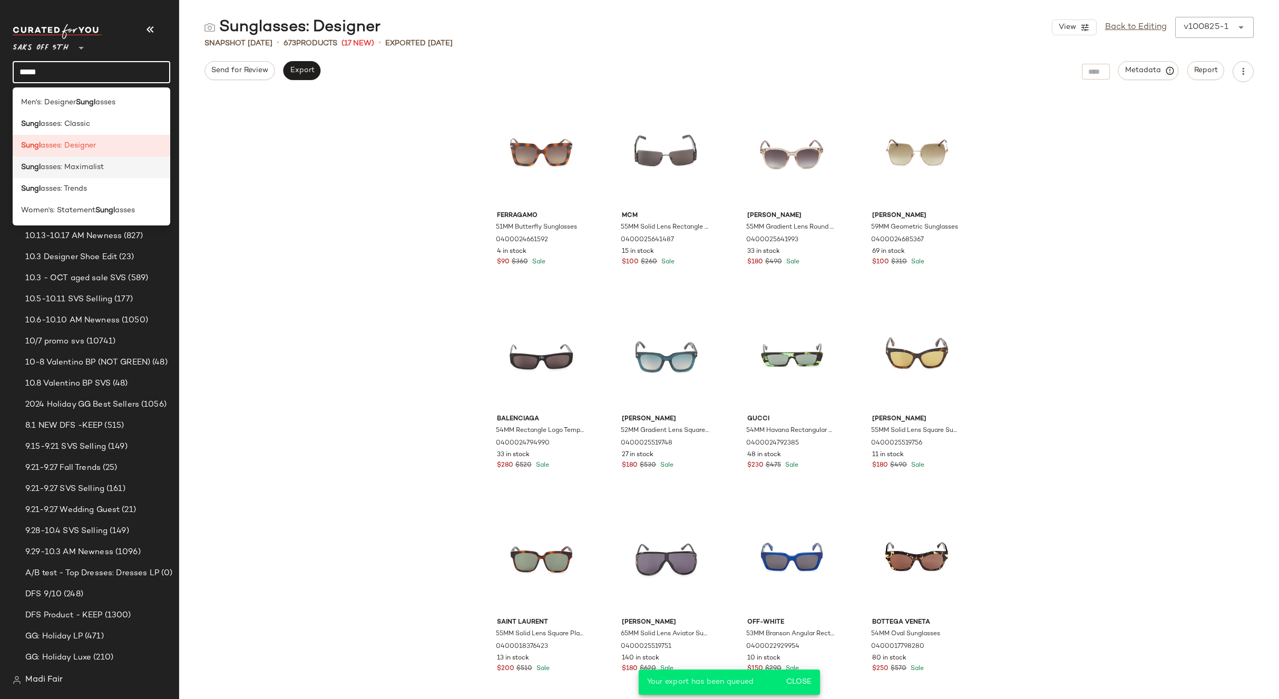
type input "*****"
click at [87, 171] on span "asses: Maximalist" at bounding box center [72, 167] width 63 height 11
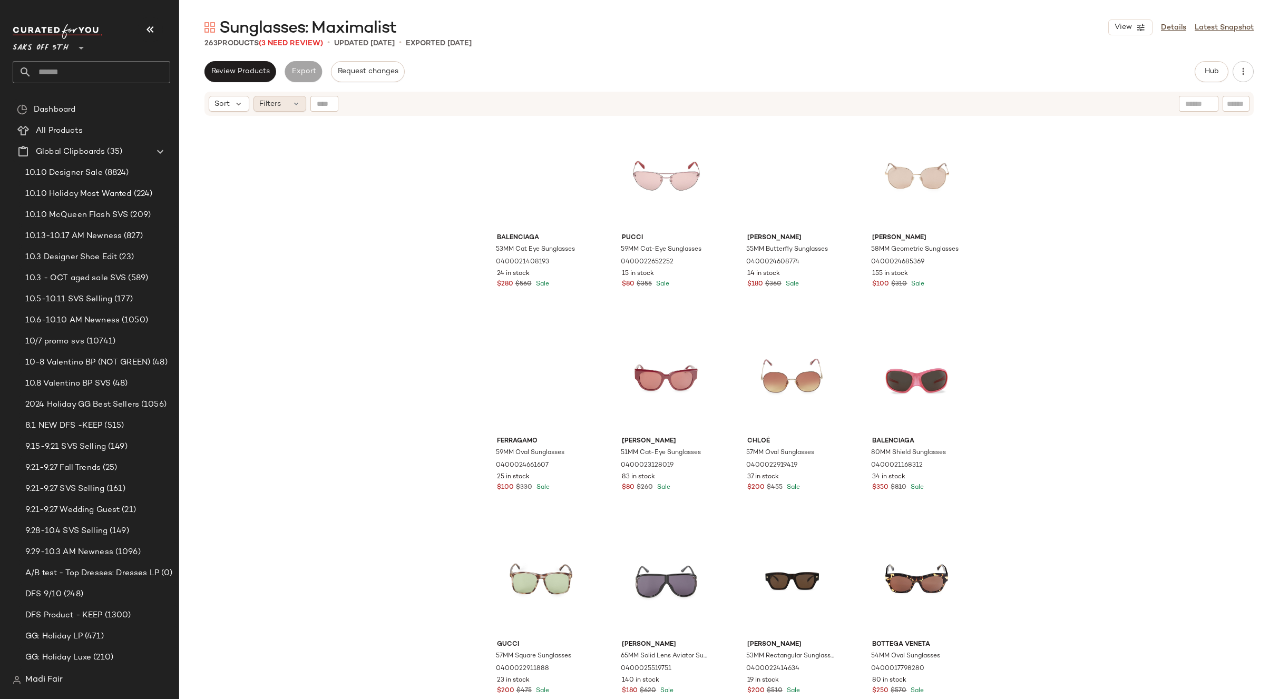
click at [299, 100] on div "Filters" at bounding box center [279, 104] width 53 height 16
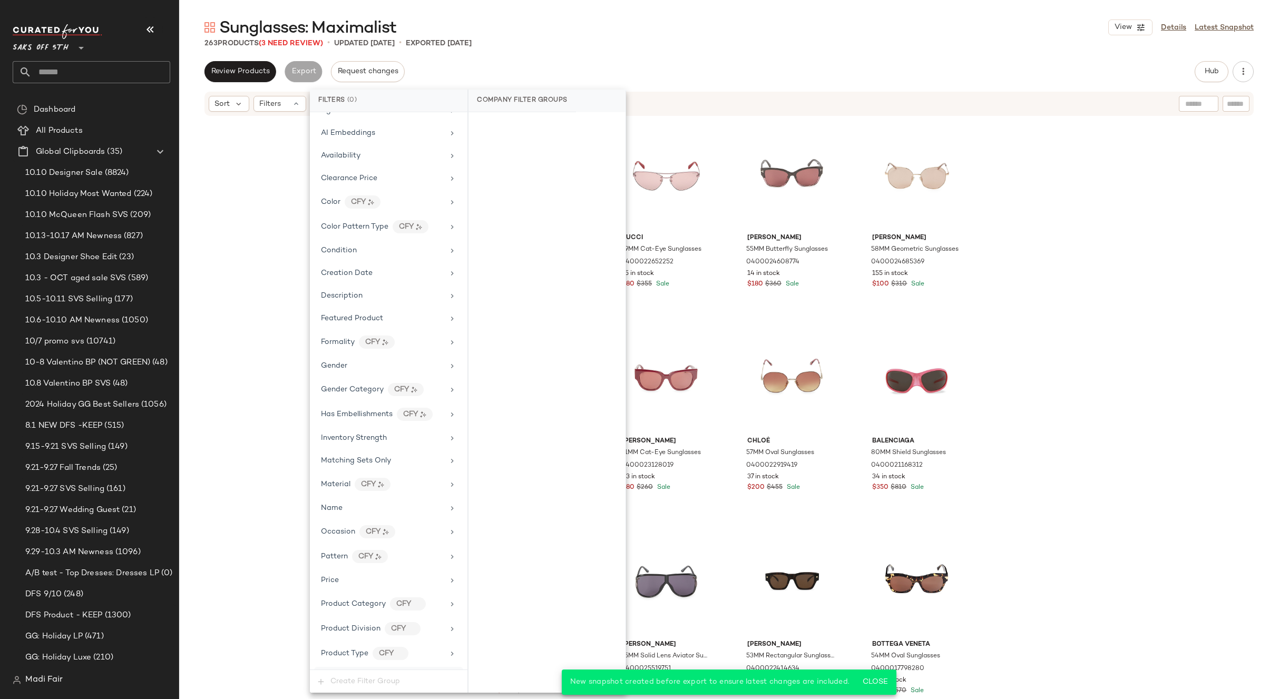
scroll to position [220, 0]
click at [377, 638] on div "Total Inventory" at bounding box center [388, 632] width 149 height 21
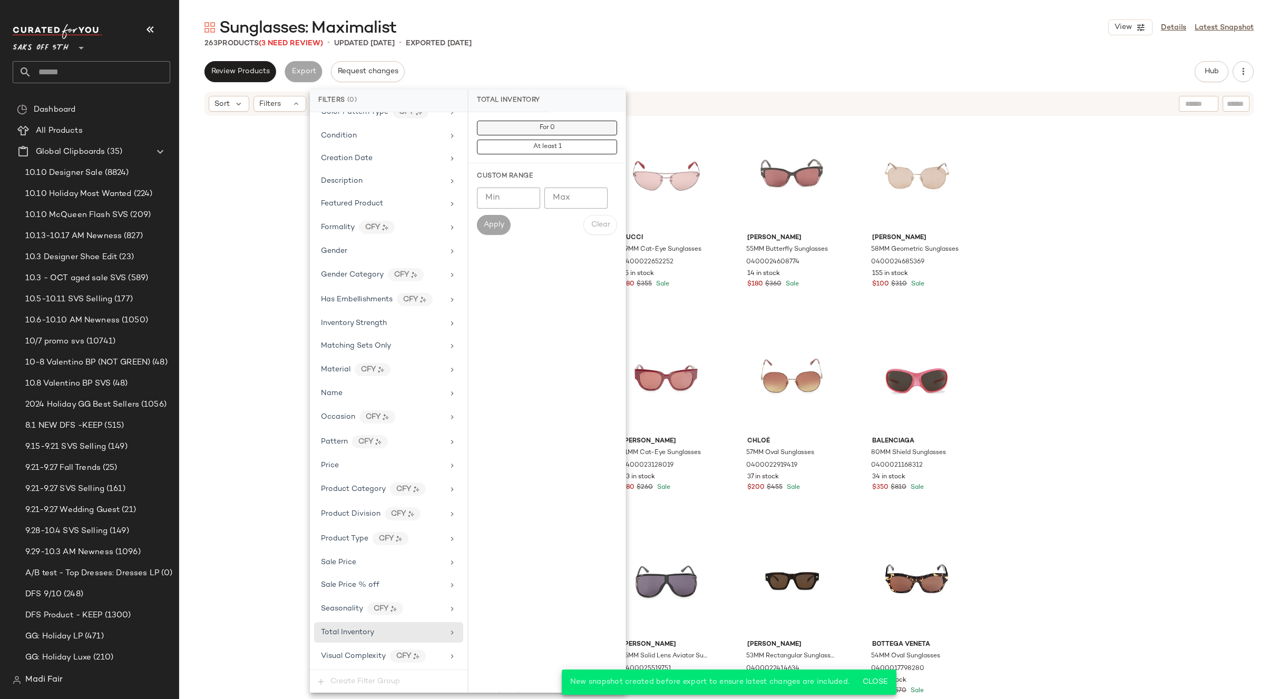
click at [566, 126] on button "For 0" at bounding box center [547, 128] width 140 height 15
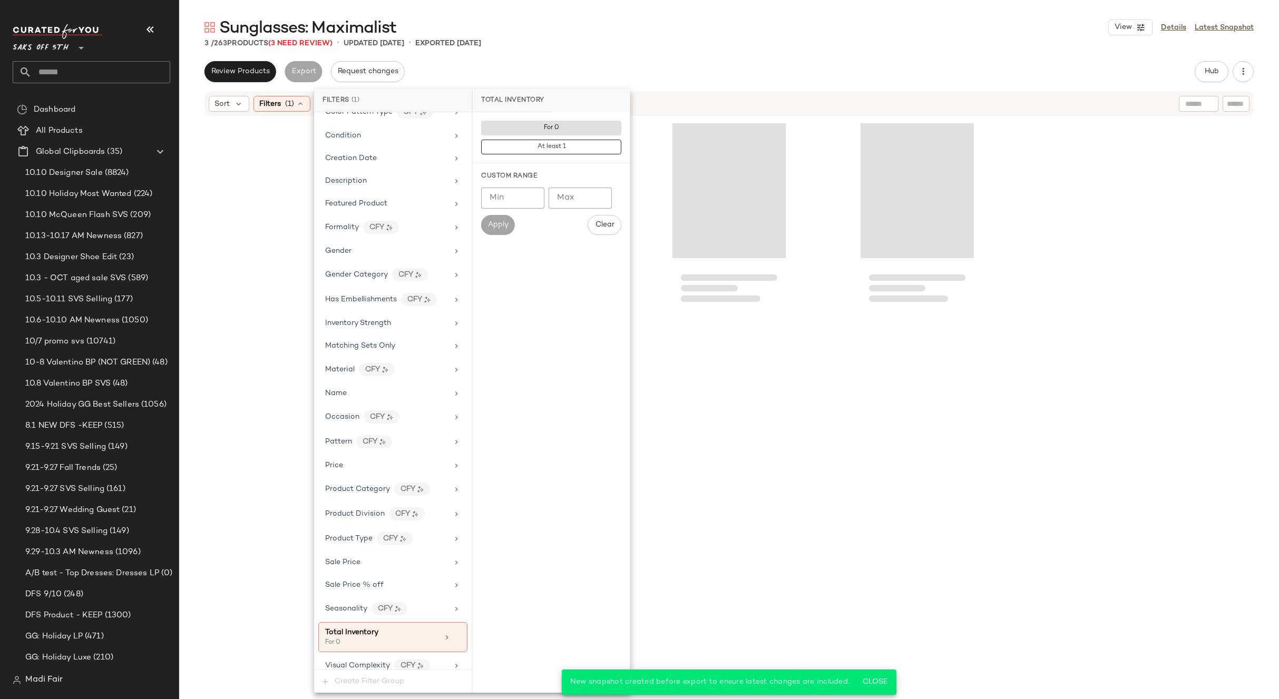
click at [533, 64] on div "Review Products Export Request changes Hub Send for Review External Review Inte…" at bounding box center [728, 71] width 1049 height 21
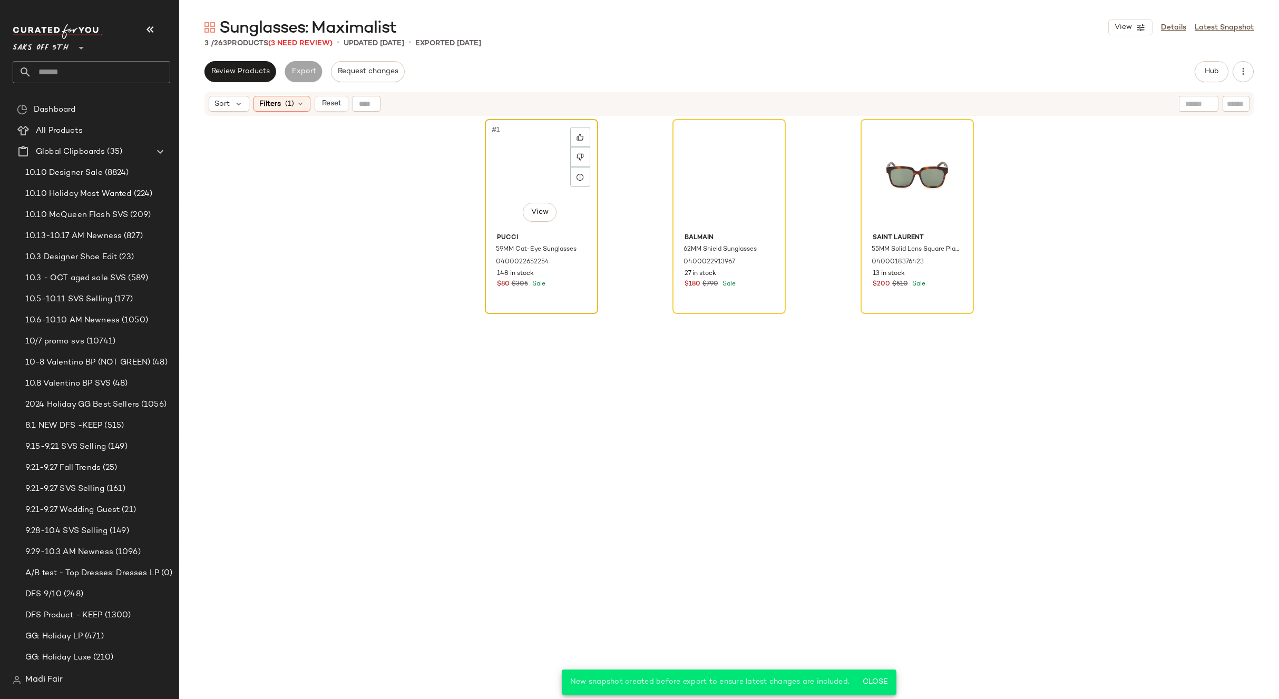
click at [531, 168] on div "#1 View" at bounding box center [541, 176] width 106 height 106
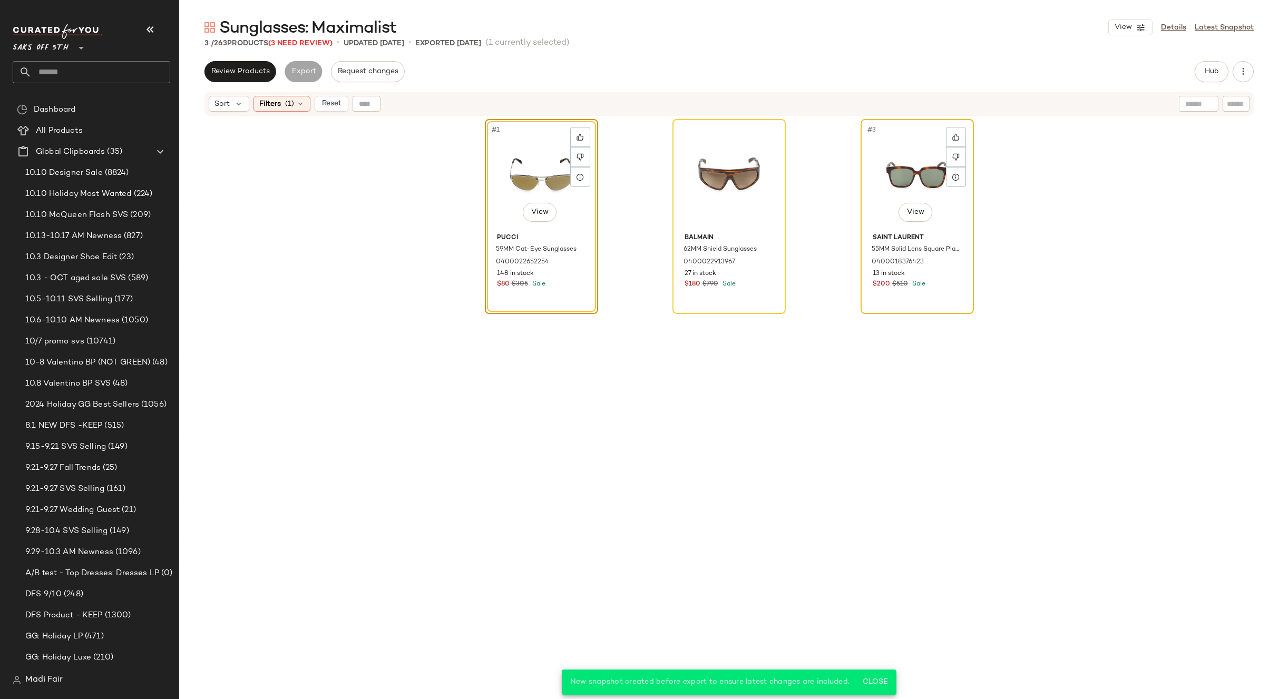
click at [887, 169] on div "#3 View" at bounding box center [917, 176] width 106 height 106
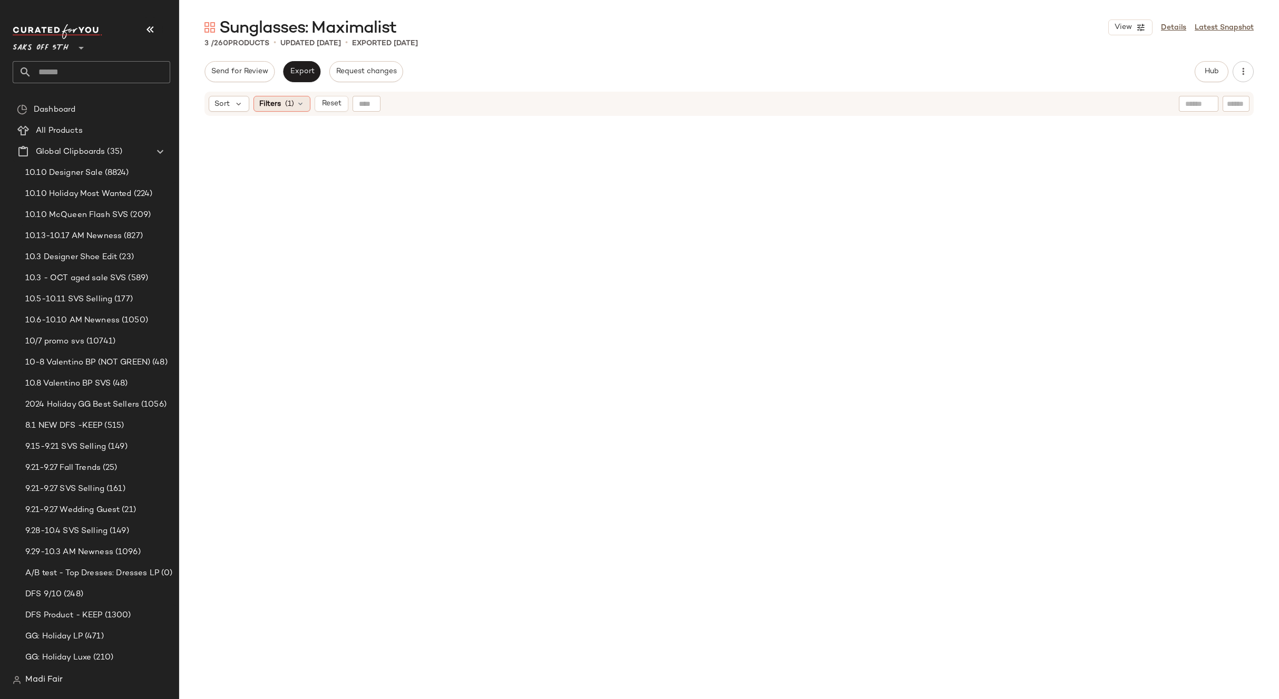
click at [307, 107] on div "Filters (1)" at bounding box center [281, 104] width 57 height 16
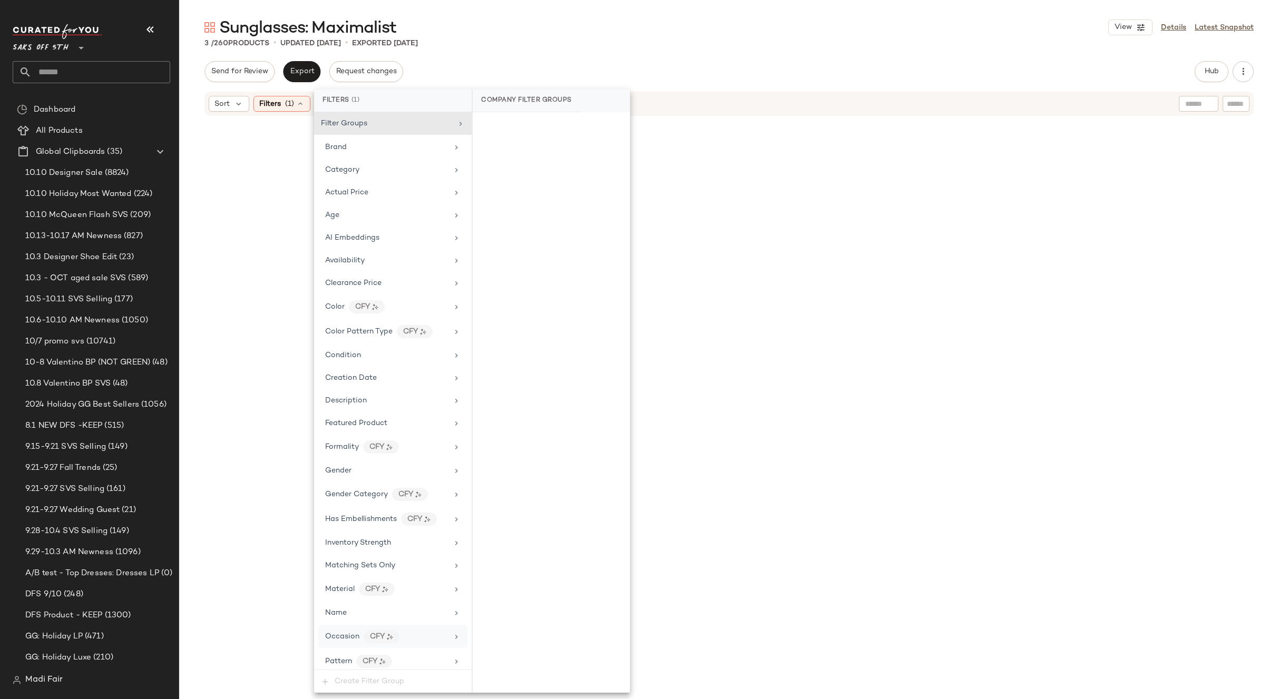
scroll to position [229, 0]
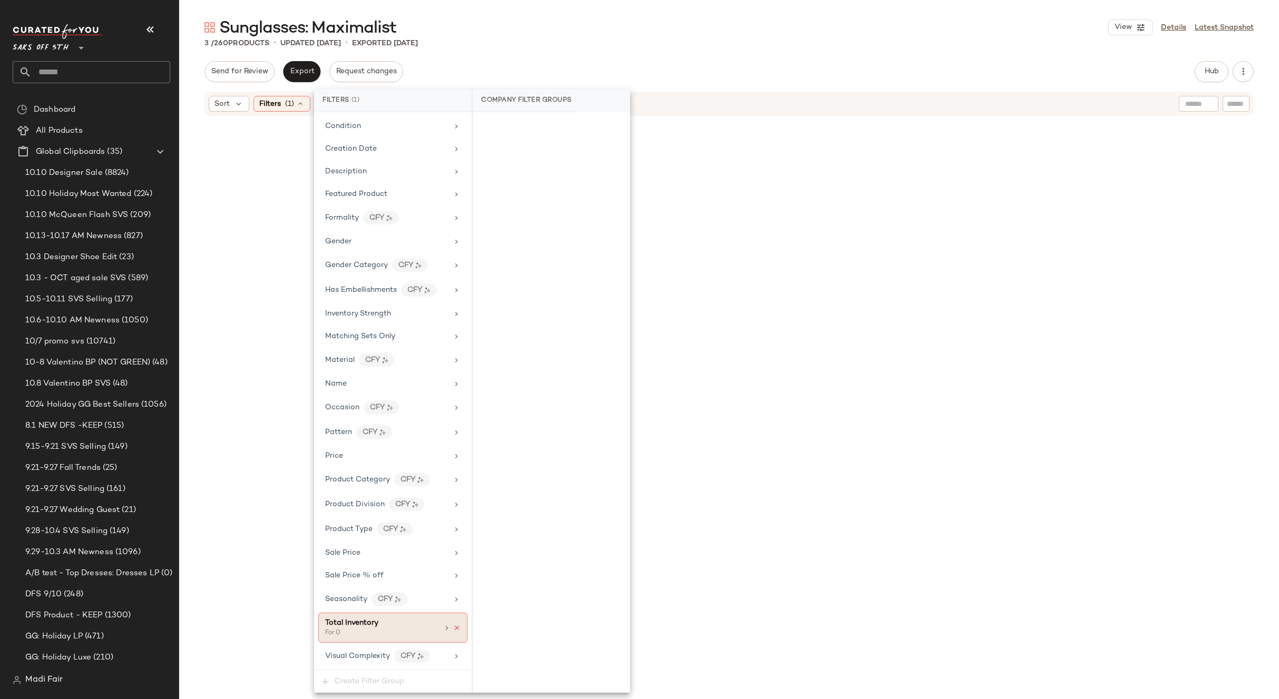
click at [453, 629] on icon at bounding box center [456, 627] width 7 height 7
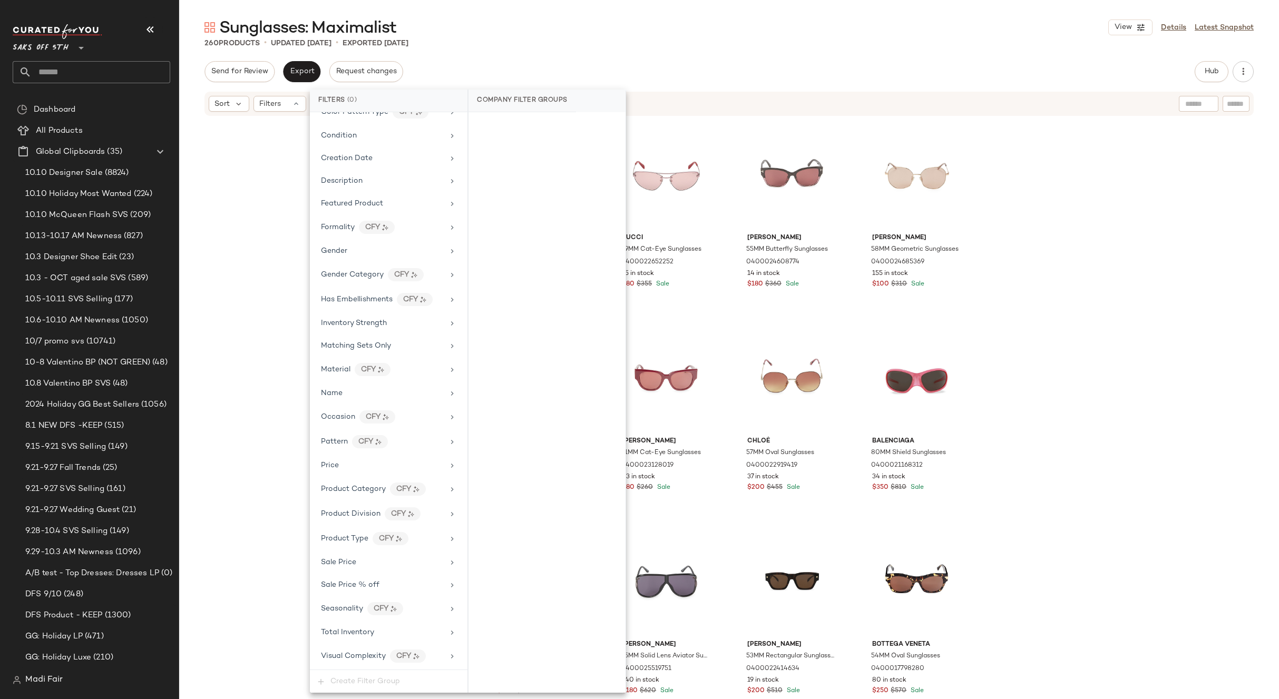
click at [514, 58] on div "Sunglasses: Maximalist View Details Latest Snapshot 260 Products • updated Oct …" at bounding box center [729, 358] width 1100 height 682
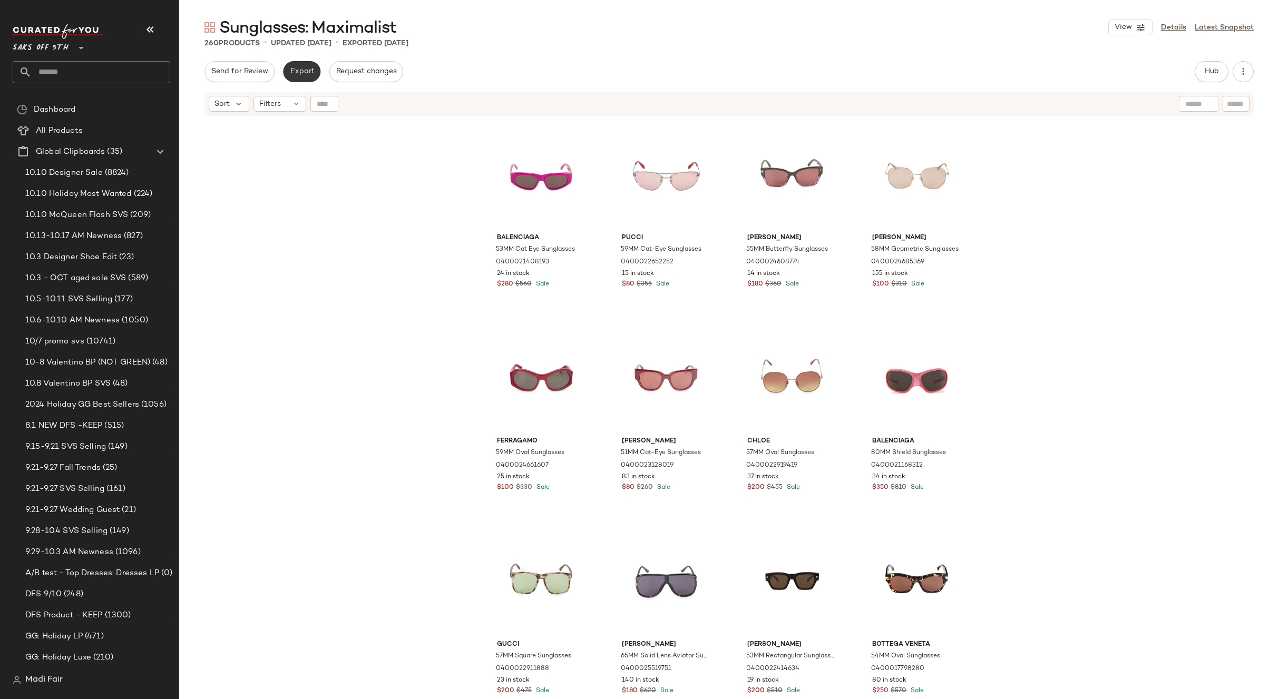
click at [305, 71] on span "Export" at bounding box center [301, 71] width 25 height 8
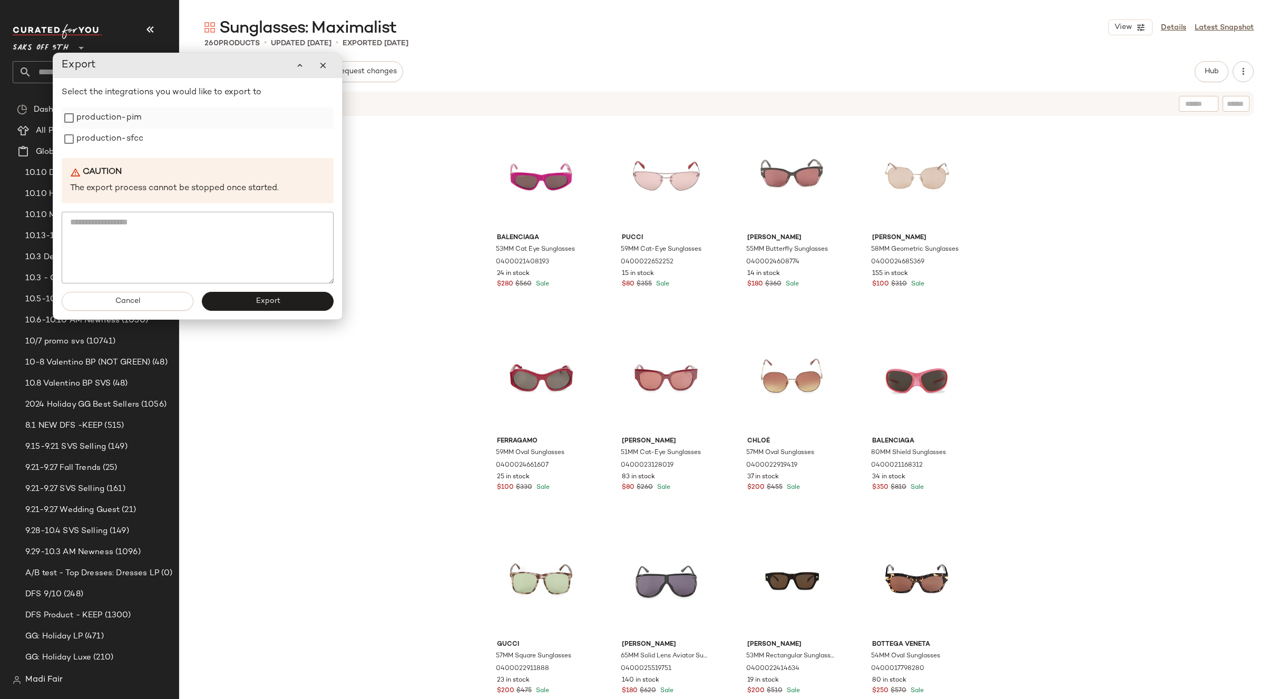
click at [117, 113] on label "production-pim" at bounding box center [108, 117] width 65 height 21
click at [112, 143] on label "production-sfcc" at bounding box center [109, 139] width 67 height 21
click at [265, 306] on span "Export" at bounding box center [267, 301] width 25 height 8
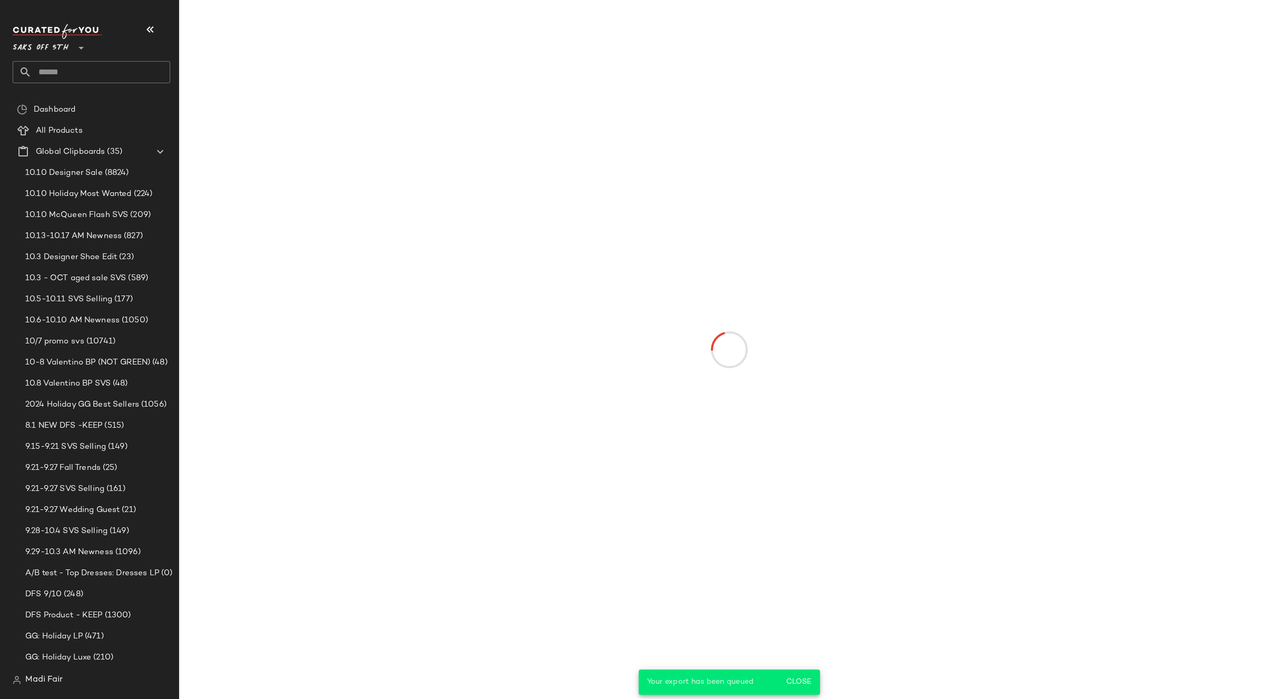
click at [65, 68] on input "text" at bounding box center [101, 72] width 139 height 22
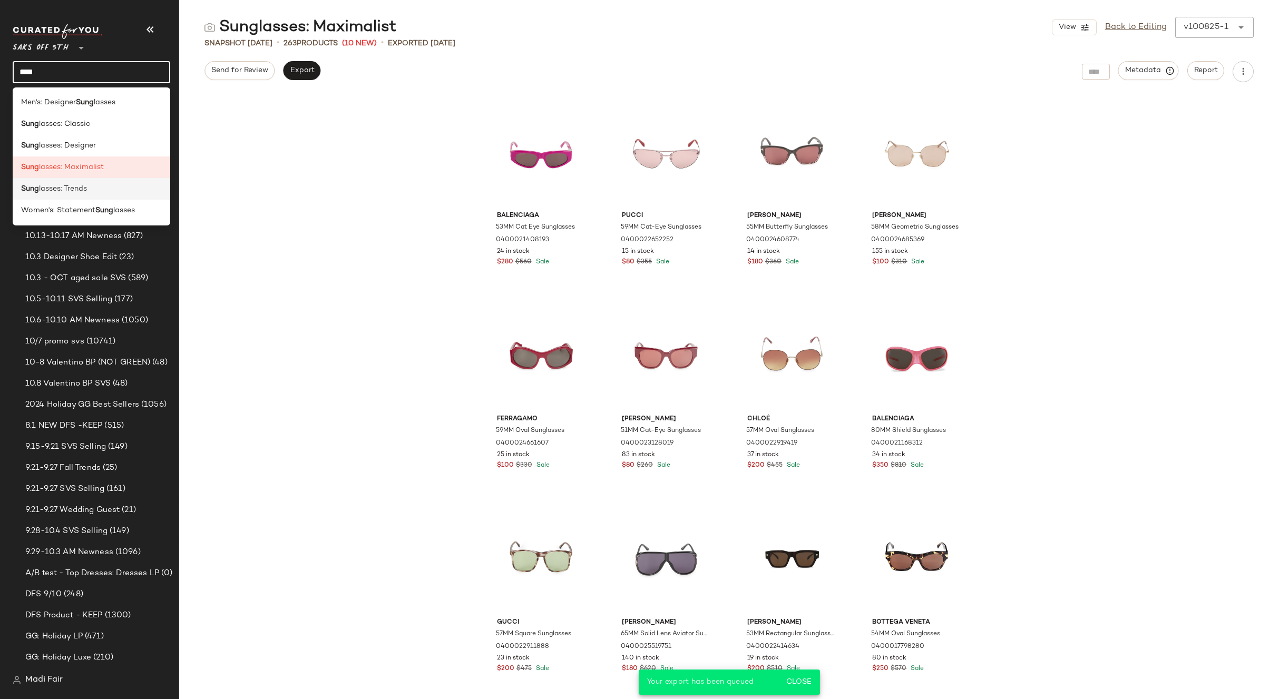
type input "****"
click at [105, 192] on div "Sung lasses: Trends" at bounding box center [91, 188] width 141 height 11
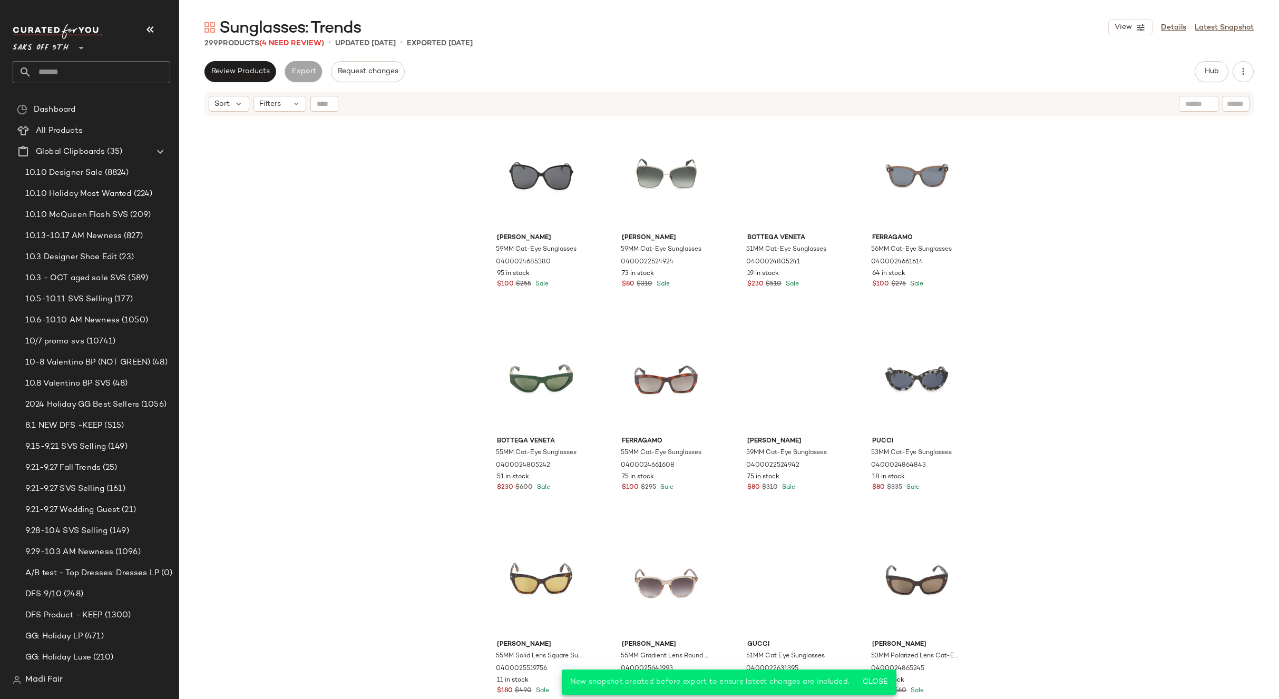
click at [285, 113] on div "Sort Filters" at bounding box center [728, 104] width 1049 height 24
click at [283, 105] on div "Filters" at bounding box center [279, 104] width 53 height 16
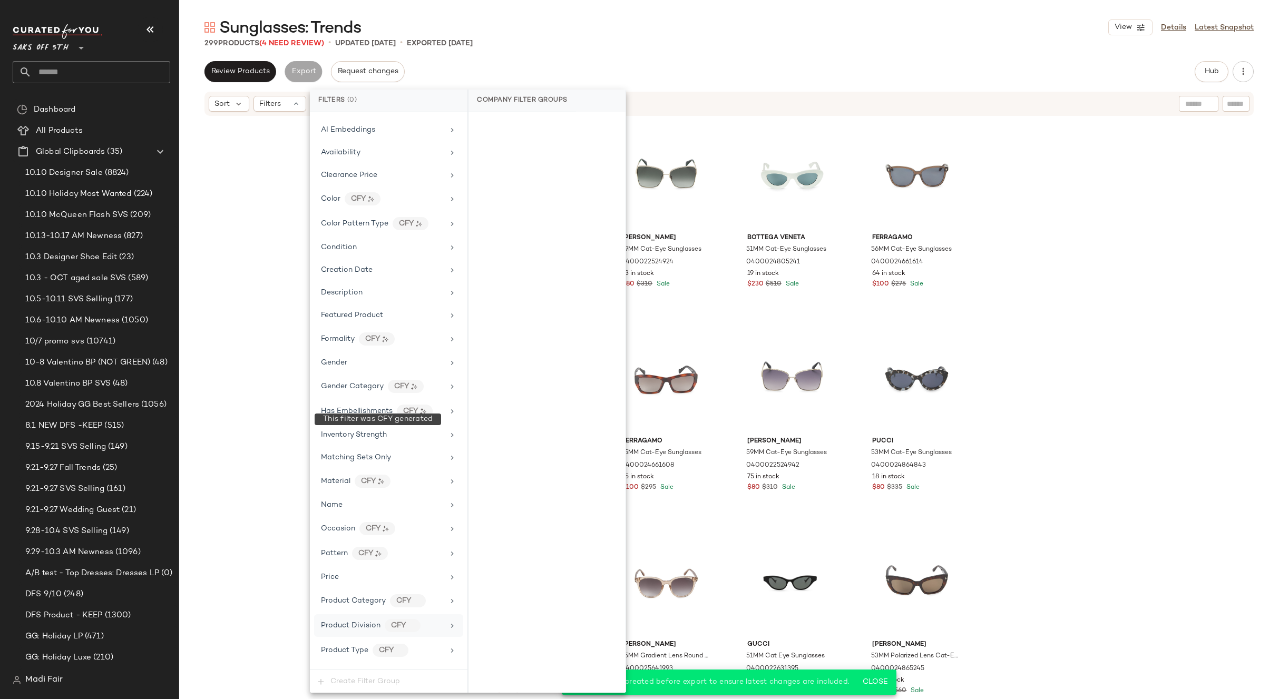
scroll to position [220, 0]
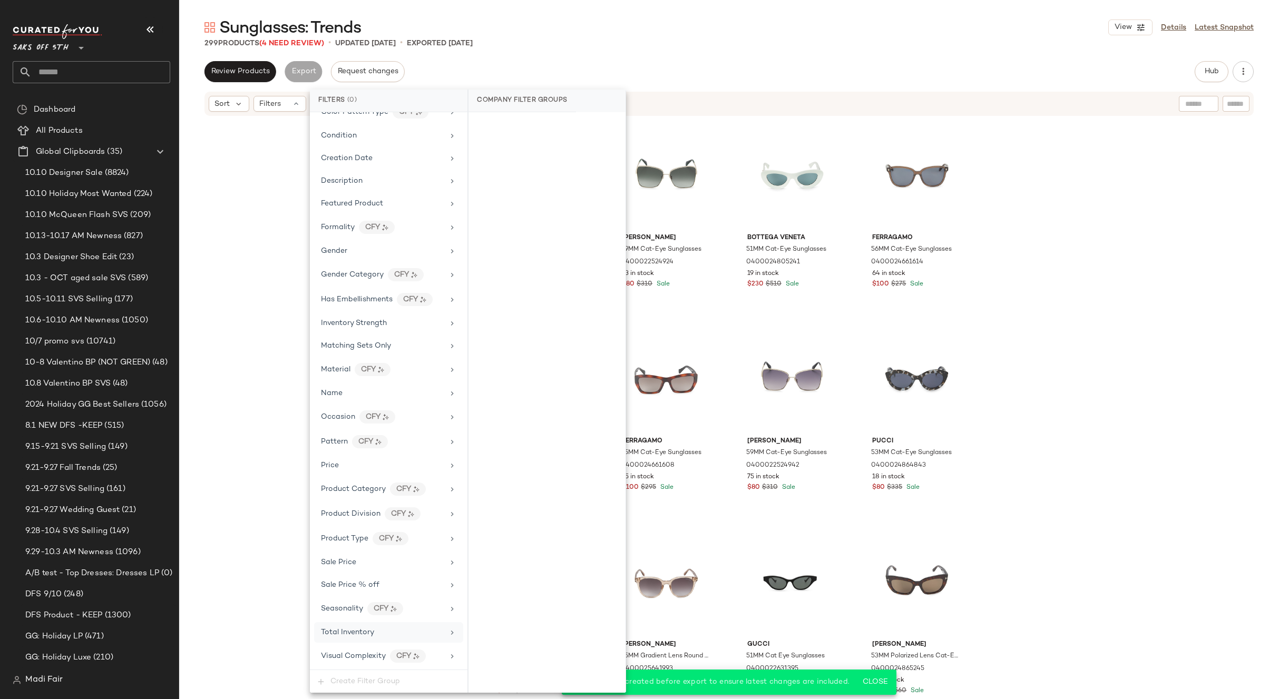
click at [385, 637] on div "Total Inventory" at bounding box center [382, 632] width 123 height 11
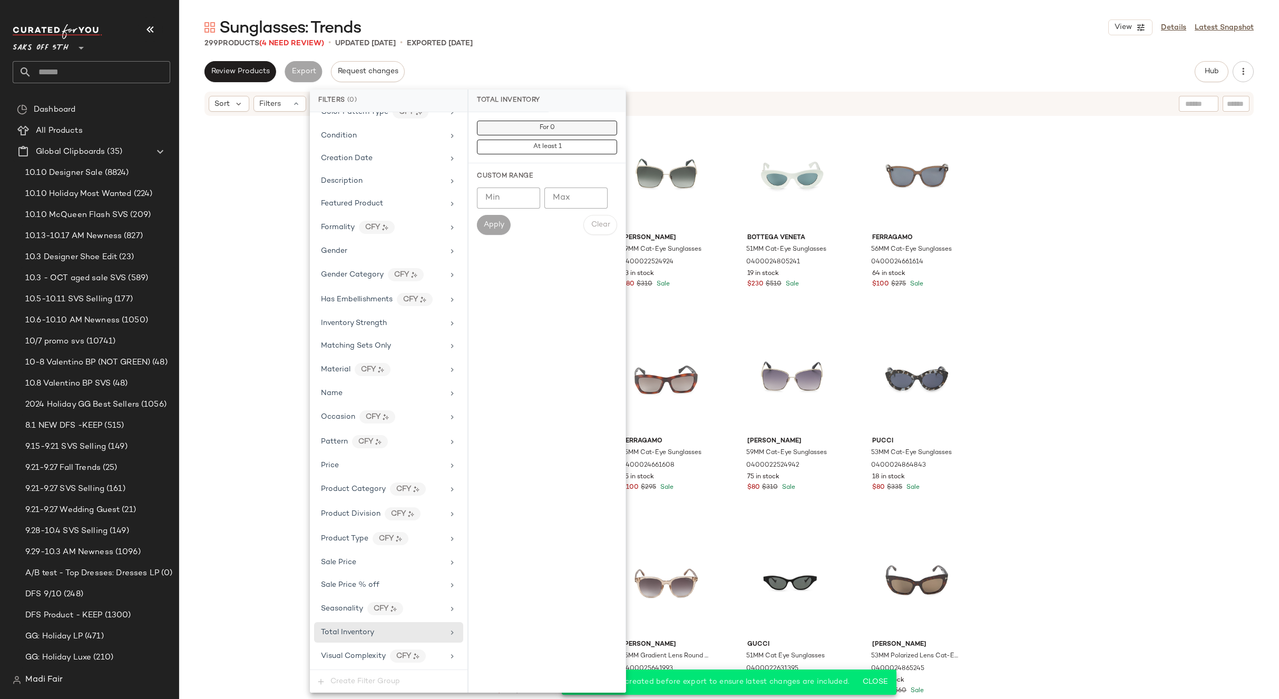
click at [527, 123] on button "For 0" at bounding box center [547, 128] width 140 height 15
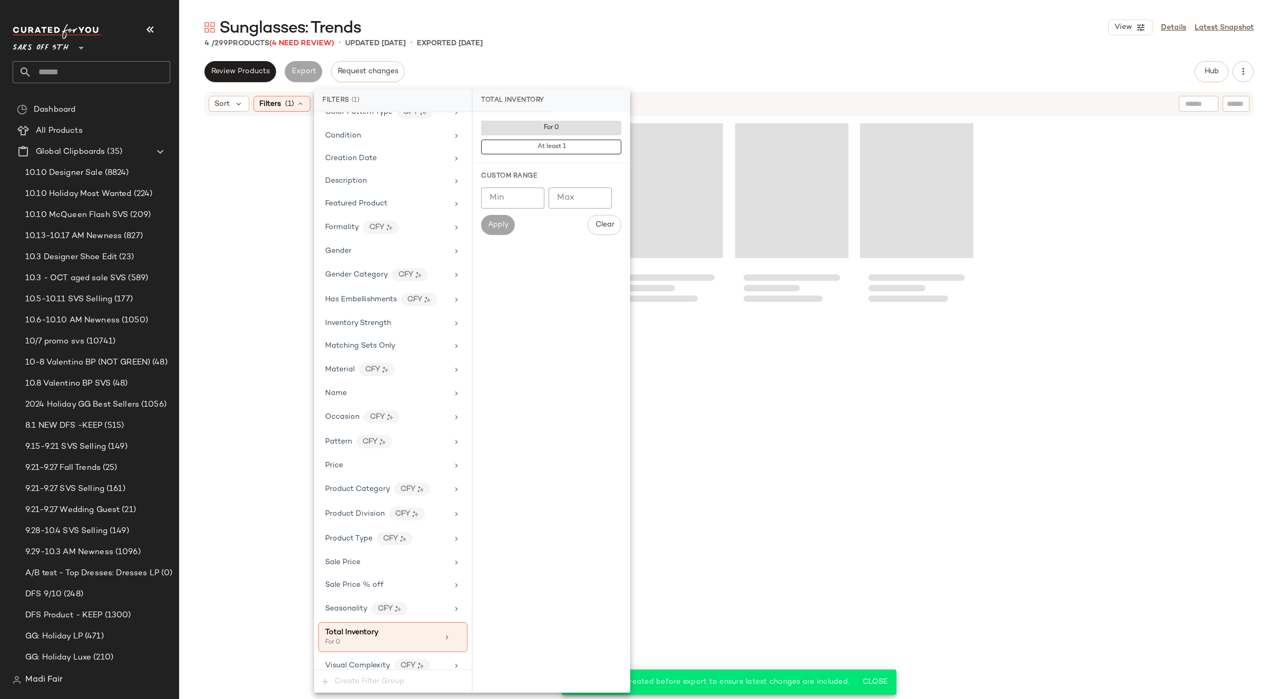
click at [238, 258] on div at bounding box center [729, 421] width 1100 height 609
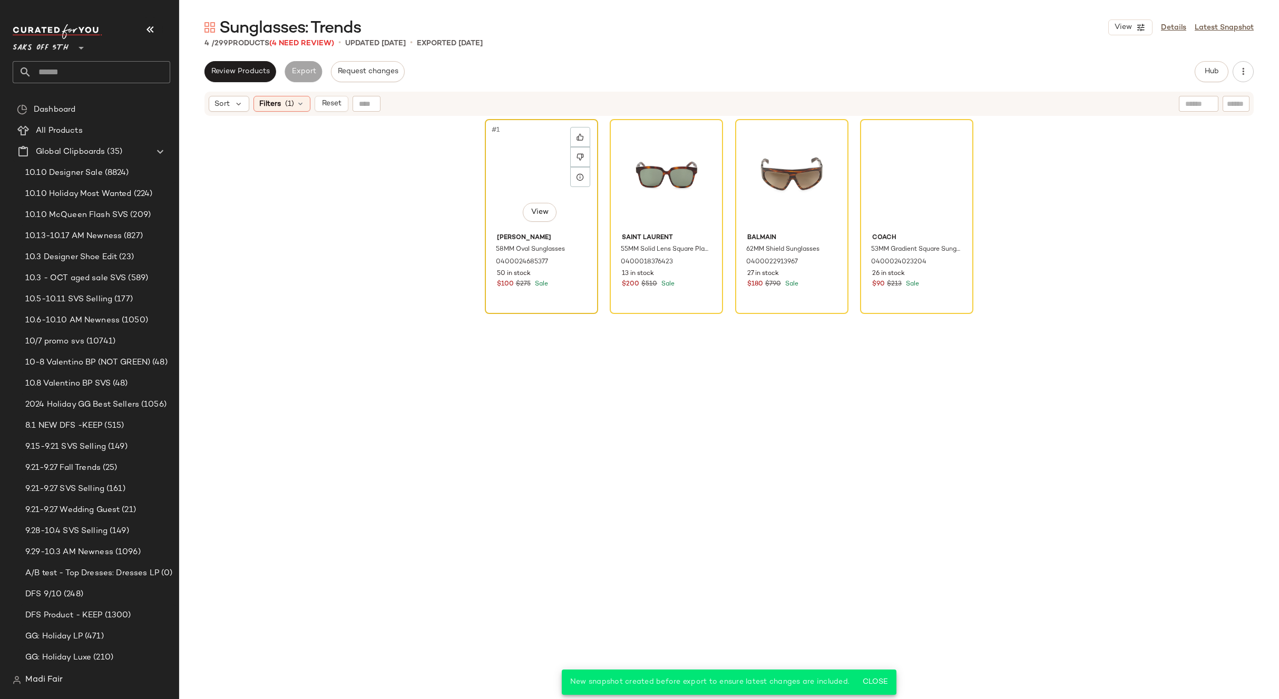
click at [536, 164] on div "#1 View" at bounding box center [541, 176] width 106 height 106
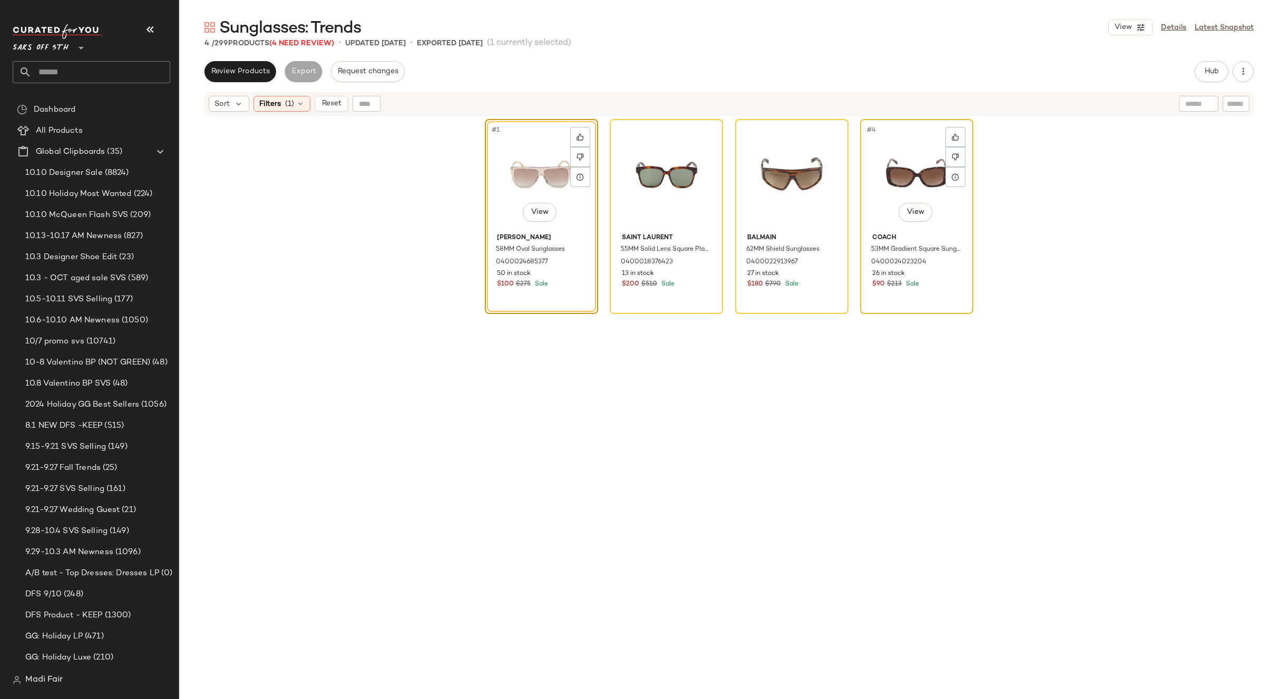
click at [908, 150] on div "#4 View" at bounding box center [917, 176] width 106 height 106
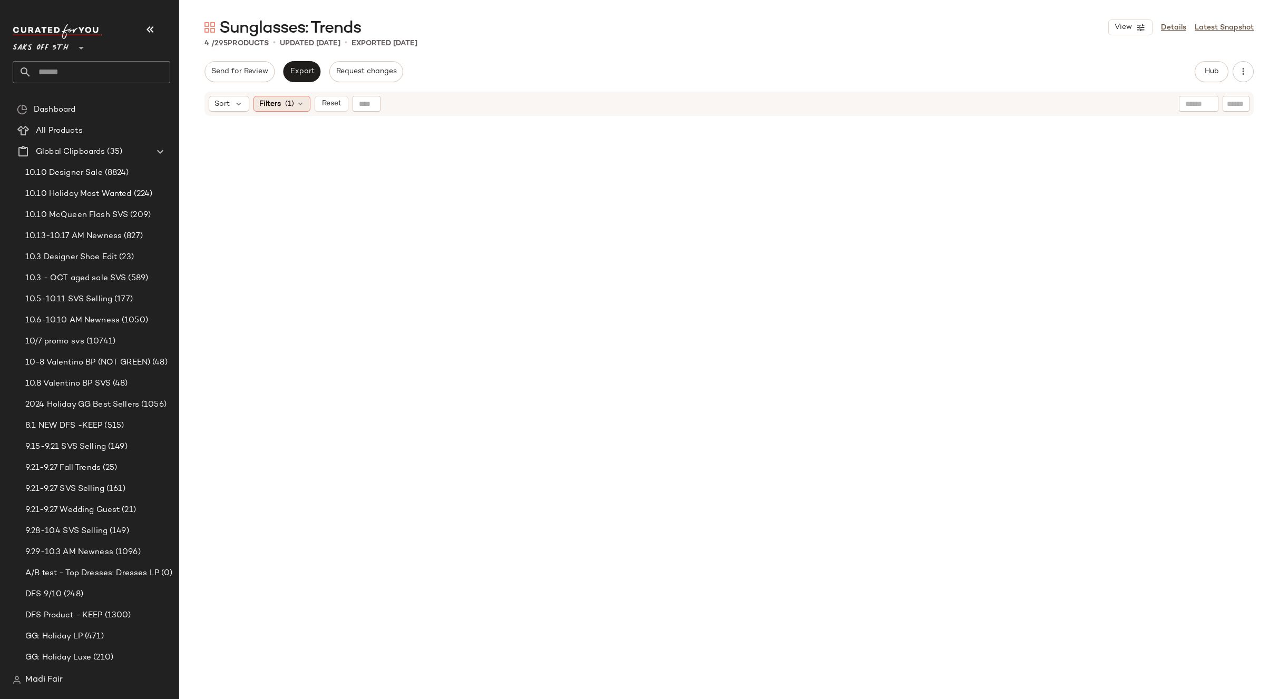
click at [295, 101] on div "Filters (1)" at bounding box center [281, 104] width 57 height 16
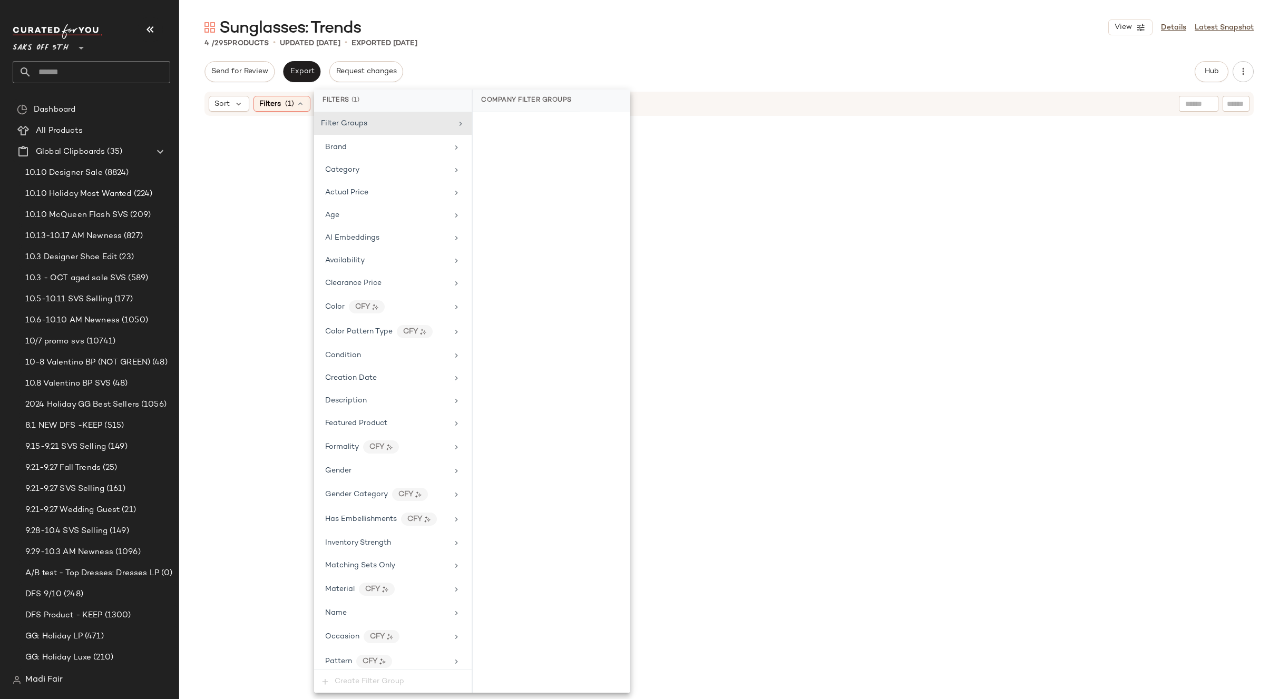
scroll to position [229, 0]
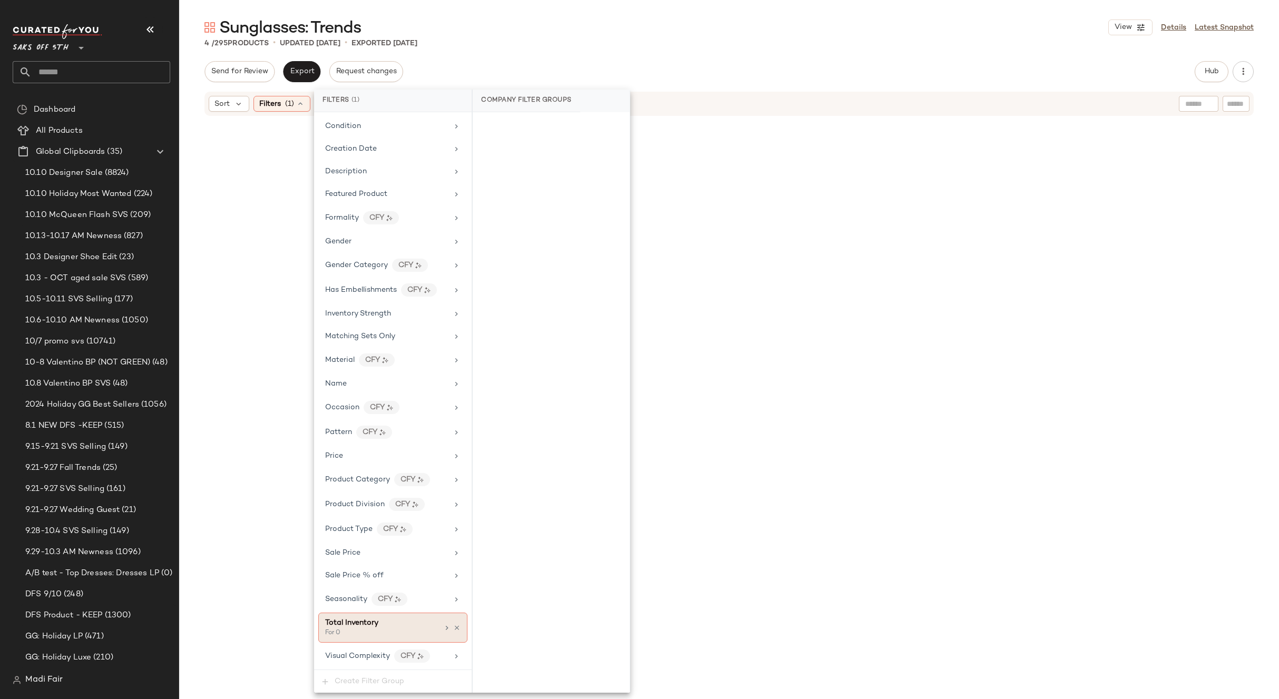
click at [455, 626] on icon at bounding box center [456, 627] width 7 height 7
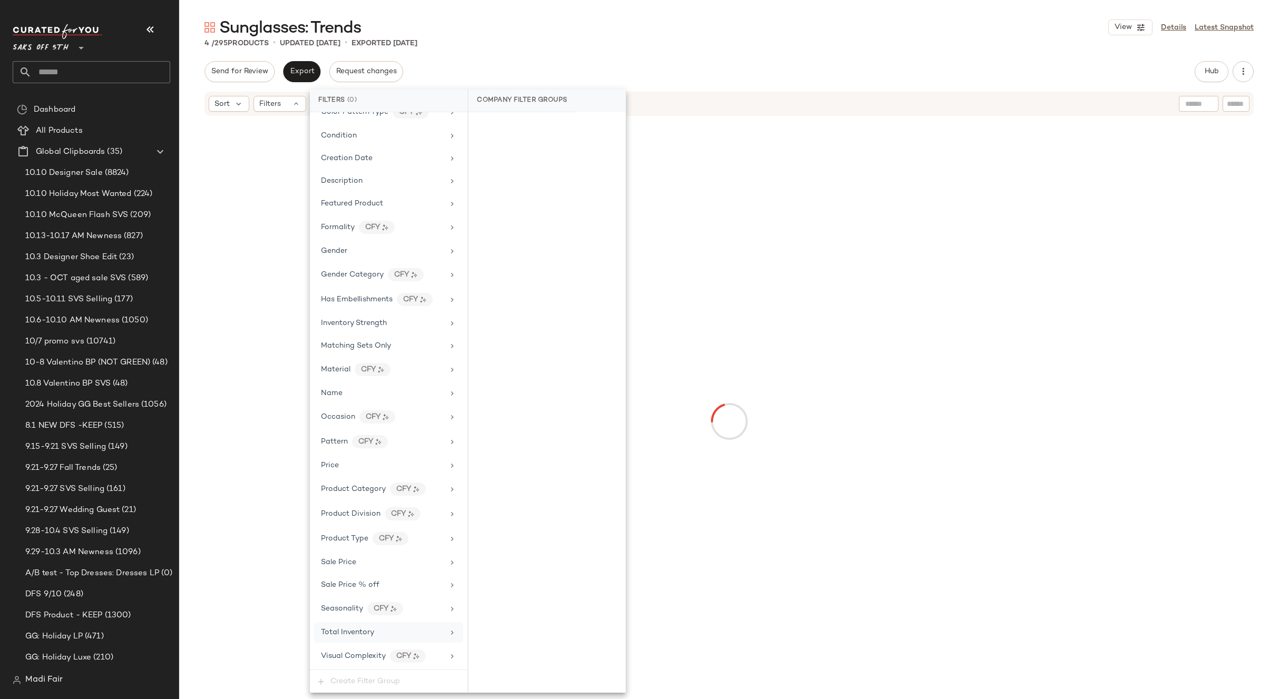
scroll to position [220, 0]
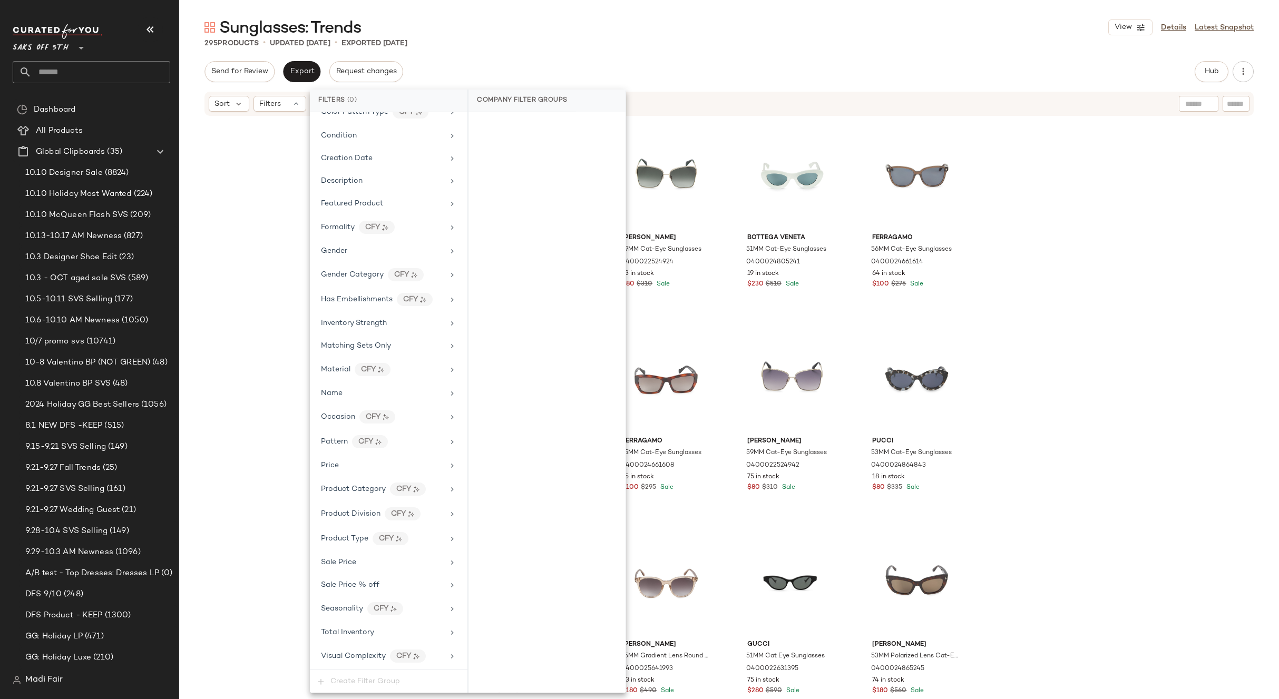
drag, startPoint x: 523, startPoint y: 38, endPoint x: 396, endPoint y: 59, distance: 129.2
click at [523, 38] on div "295 Products • updated Oct 13th • Exported Oct 8th" at bounding box center [729, 43] width 1100 height 11
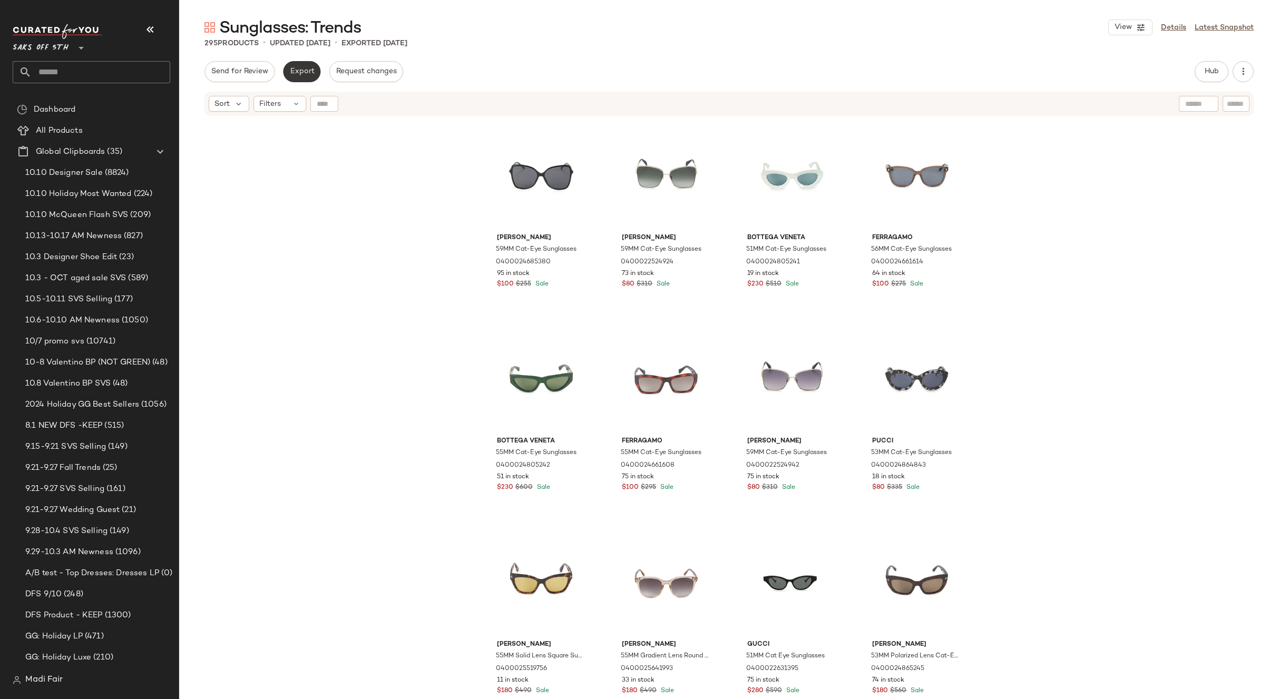
click at [299, 73] on span "Export" at bounding box center [301, 71] width 25 height 8
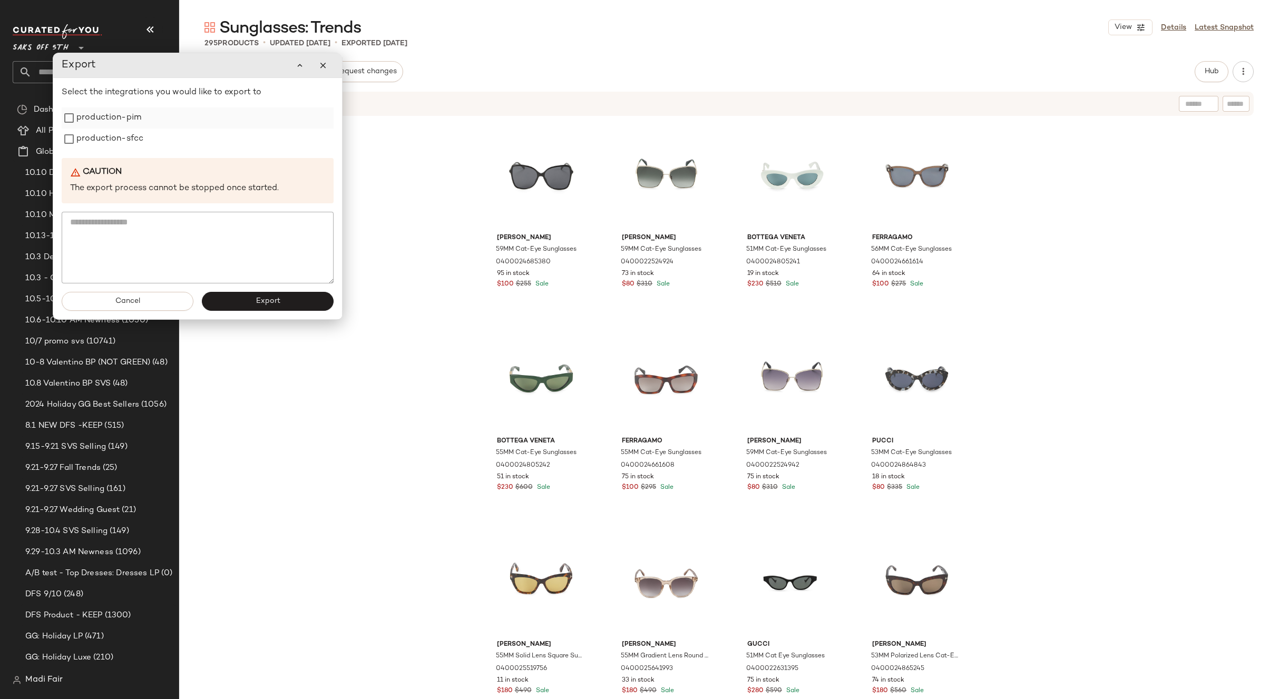
click at [130, 115] on label "production-pim" at bounding box center [108, 117] width 65 height 21
click at [127, 132] on label "production-sfcc" at bounding box center [109, 139] width 67 height 21
click at [237, 299] on button "Export" at bounding box center [268, 301] width 132 height 19
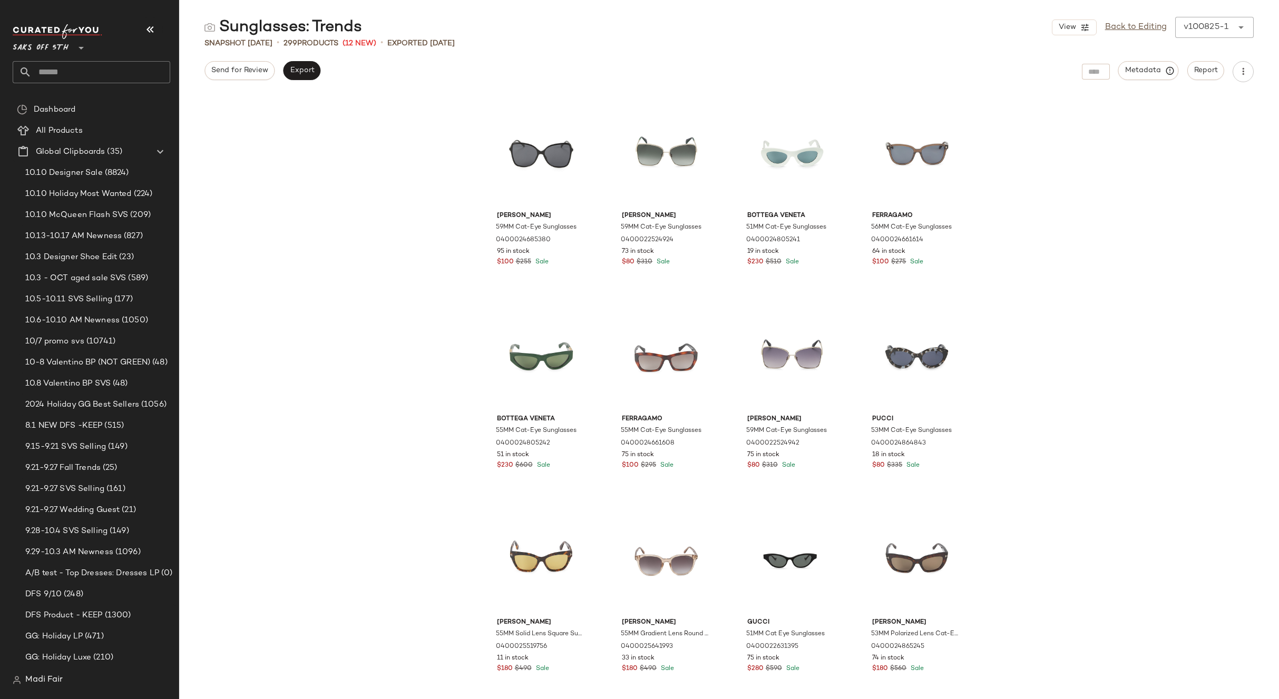
click at [64, 61] on input "text" at bounding box center [101, 72] width 139 height 22
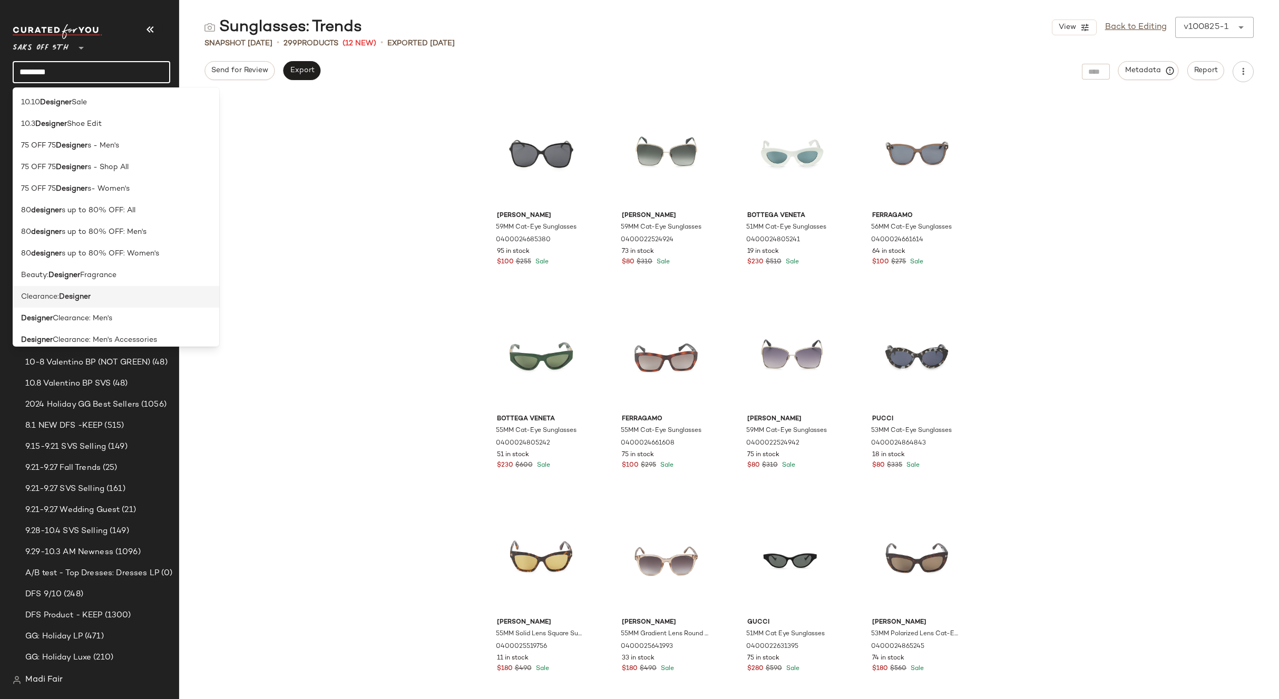
scroll to position [53, 0]
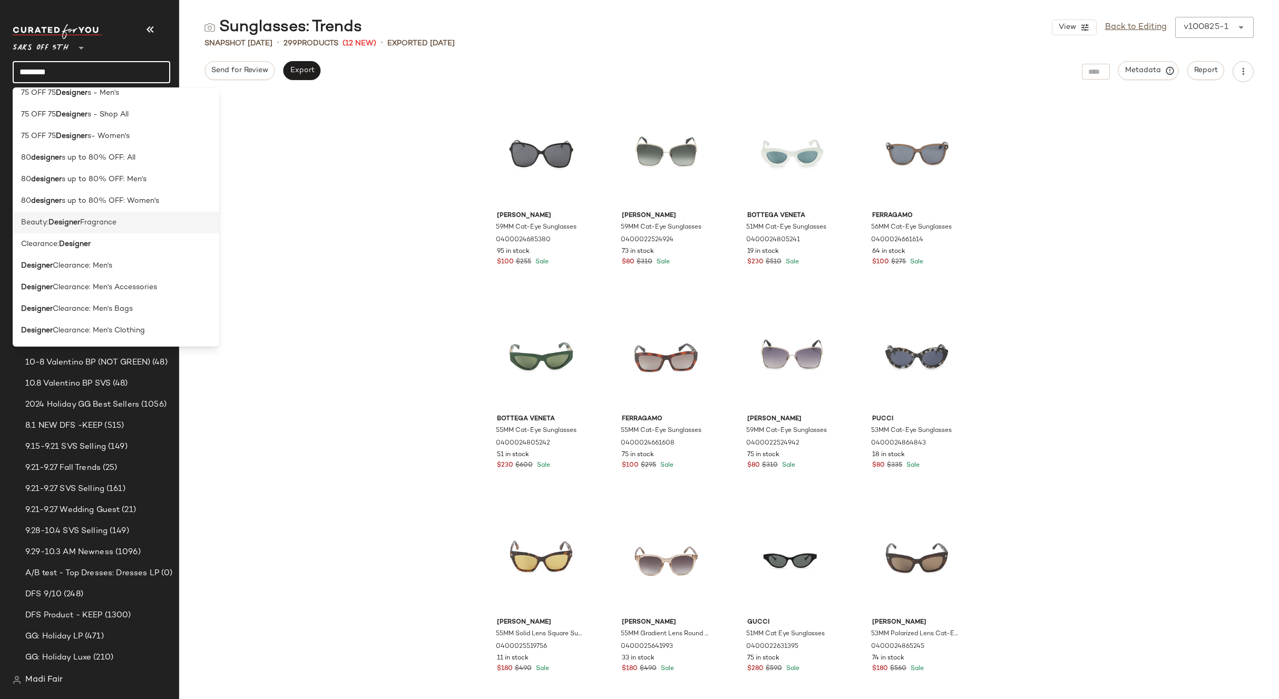
type input "********"
click at [87, 224] on span "Fragrance" at bounding box center [98, 222] width 36 height 11
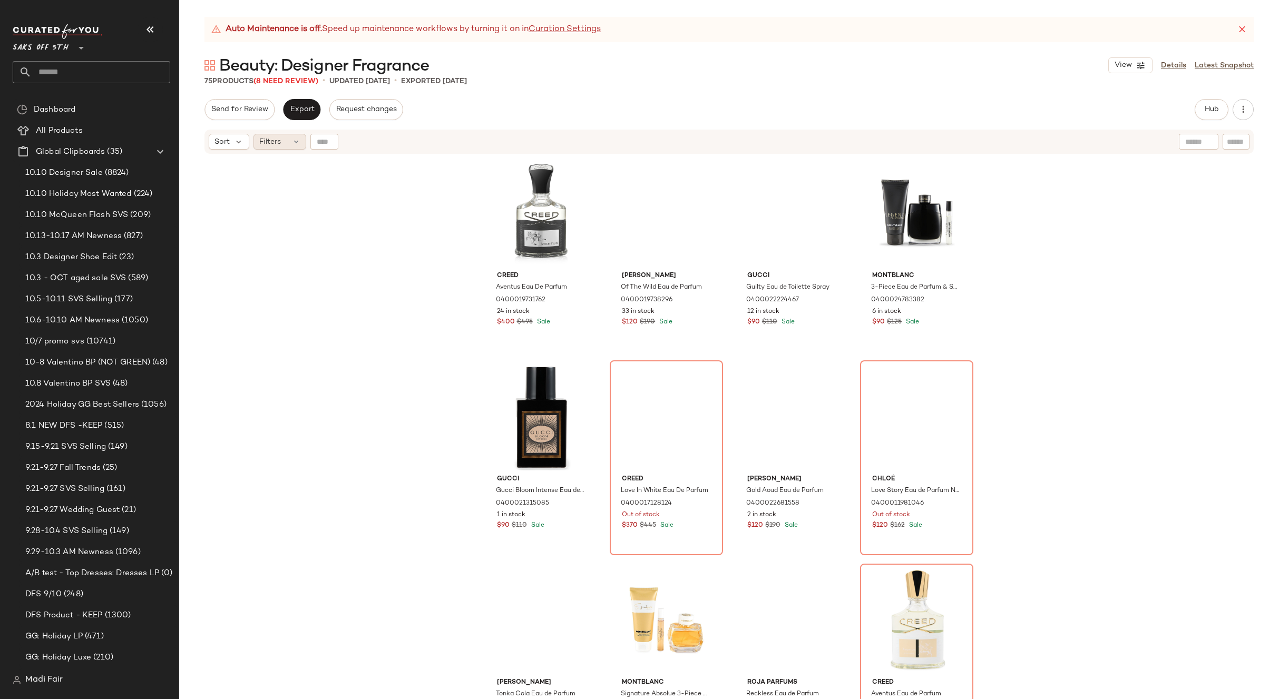
click at [285, 148] on div "Filters" at bounding box center [279, 142] width 53 height 16
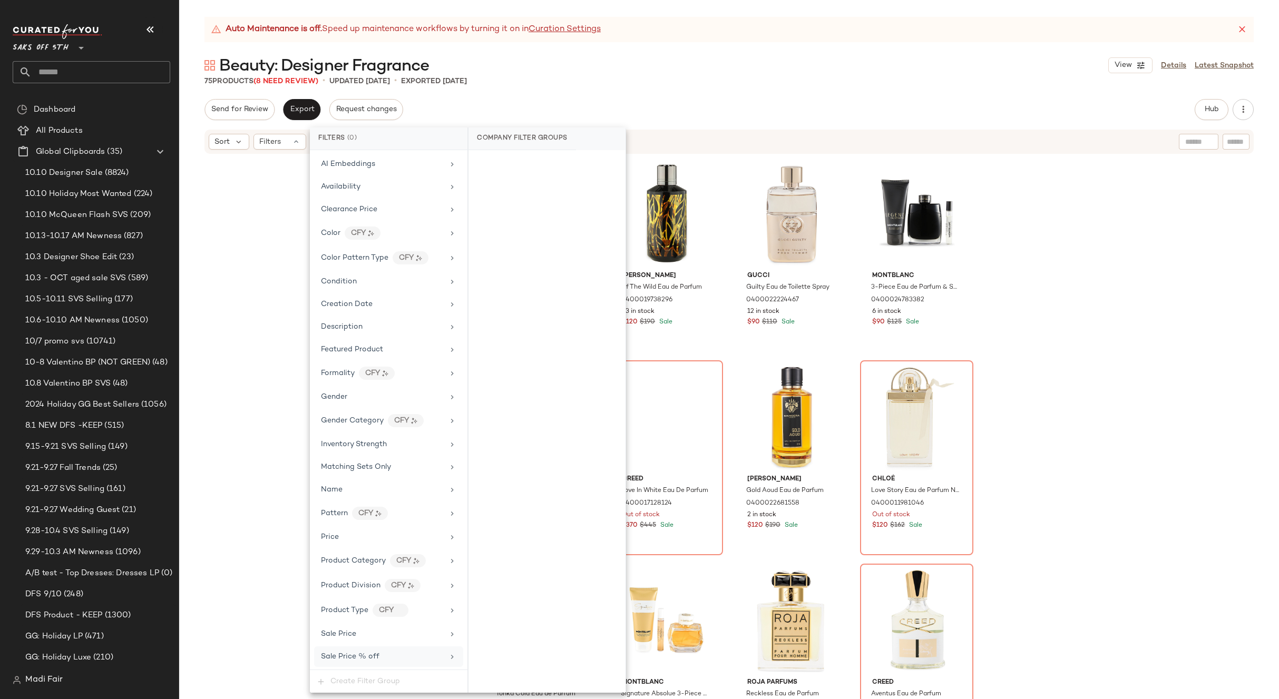
scroll to position [183, 0]
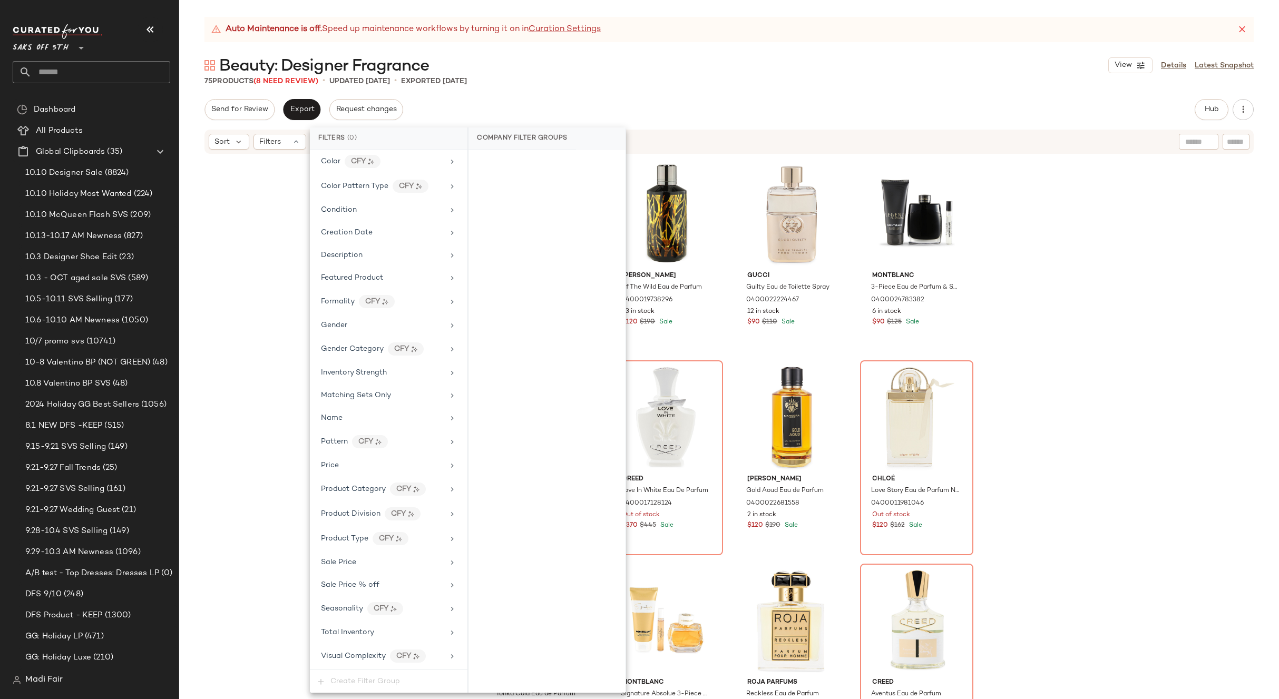
drag, startPoint x: 344, startPoint y: 632, endPoint x: 482, endPoint y: 304, distance: 355.4
click at [345, 630] on span "Total Inventory" at bounding box center [347, 633] width 53 height 8
click at [544, 163] on span "For 0" at bounding box center [547, 165] width 16 height 7
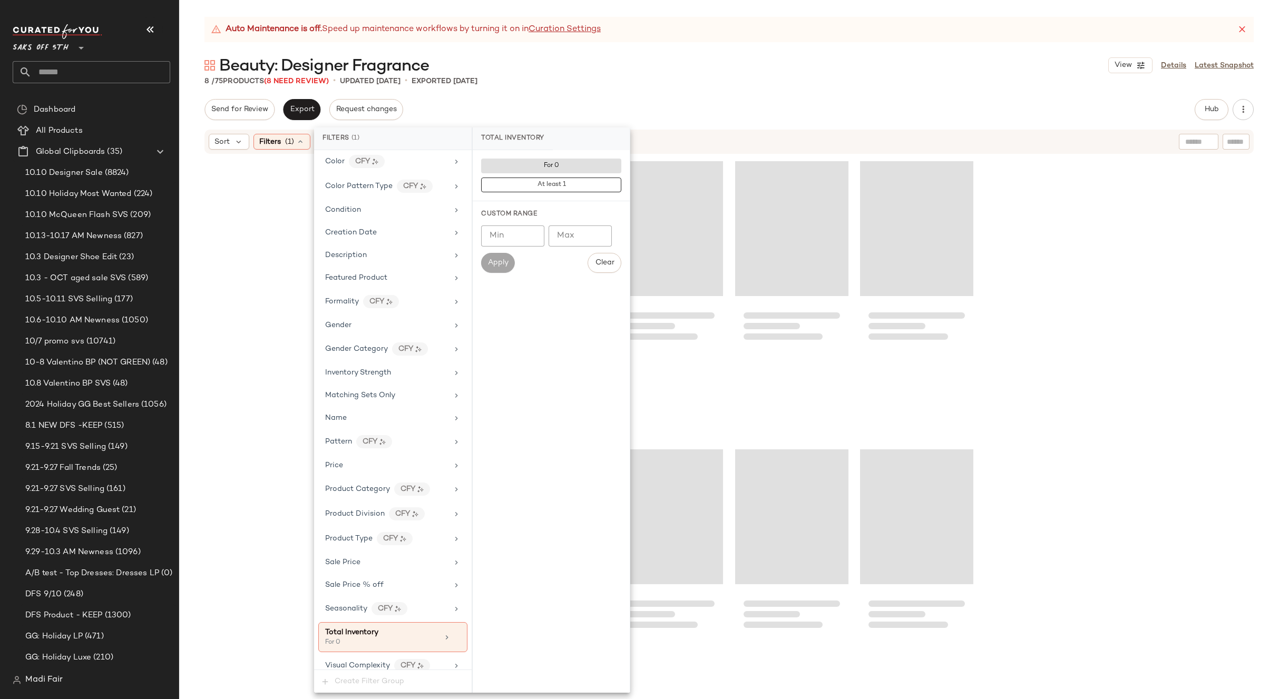
click at [584, 87] on div "Auto Maintenance is off. Speed up maintenance workflows by turning it on in Cur…" at bounding box center [729, 358] width 1100 height 682
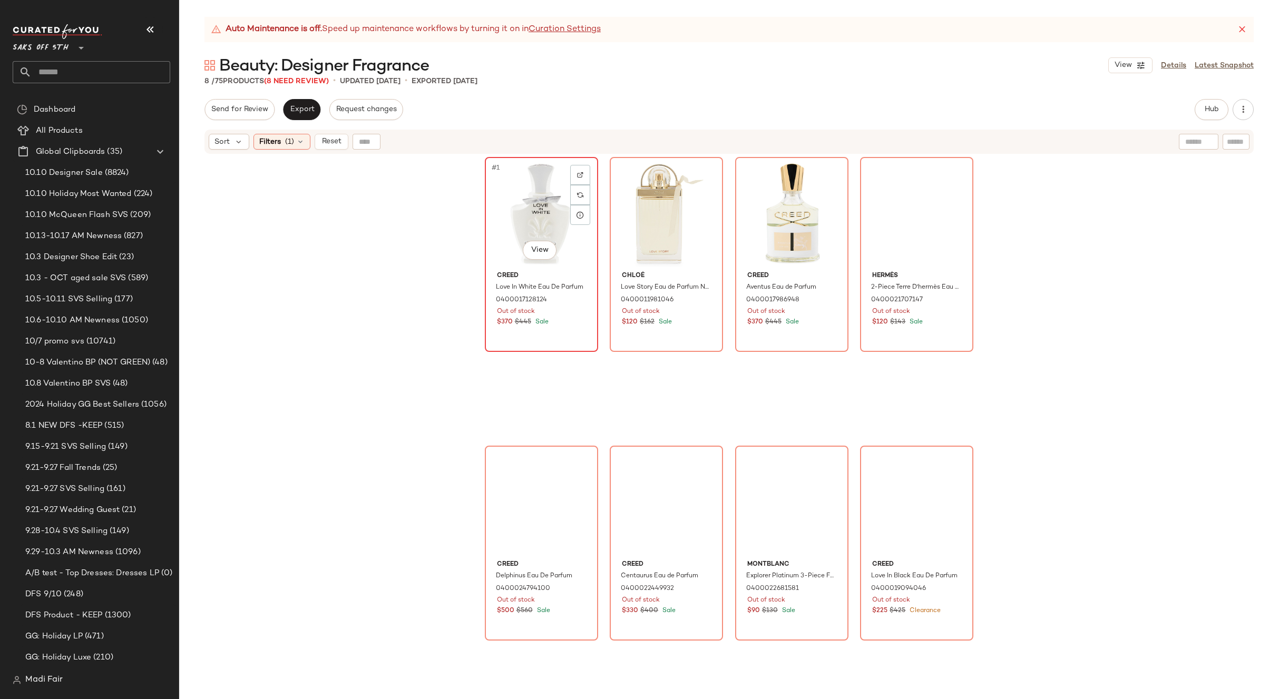
click at [528, 217] on div "#1 View" at bounding box center [541, 214] width 106 height 106
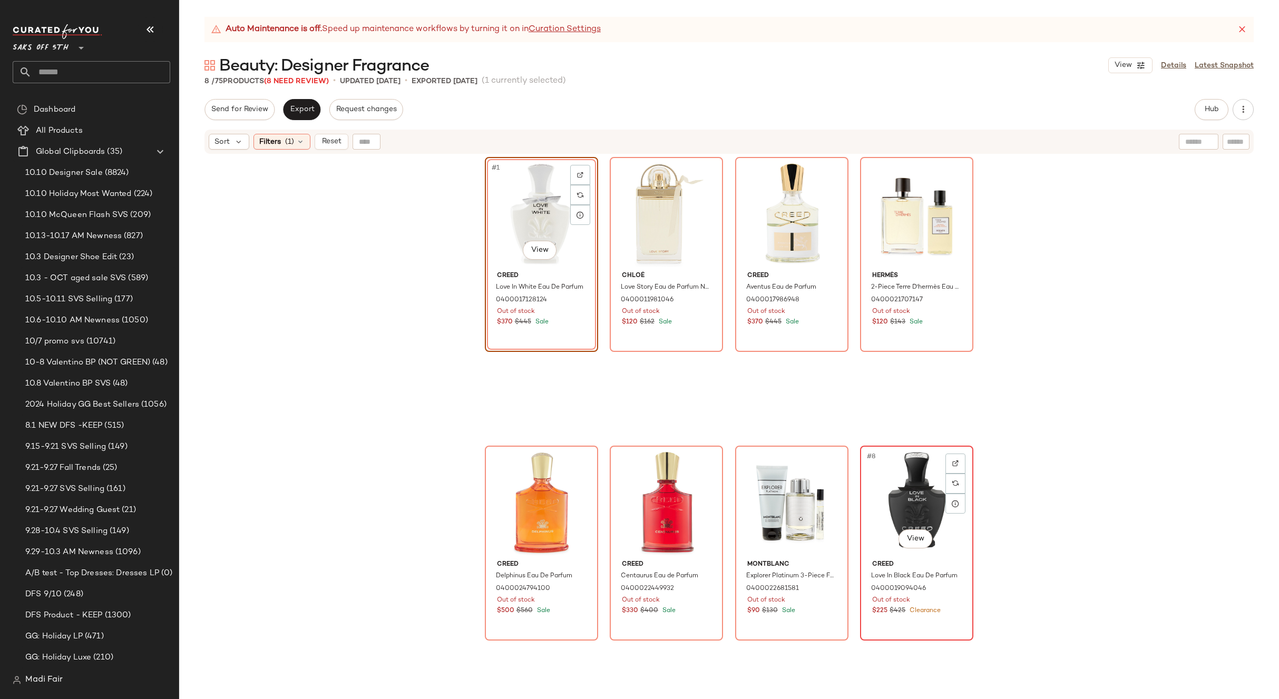
click at [883, 493] on div "#8 View" at bounding box center [917, 502] width 106 height 106
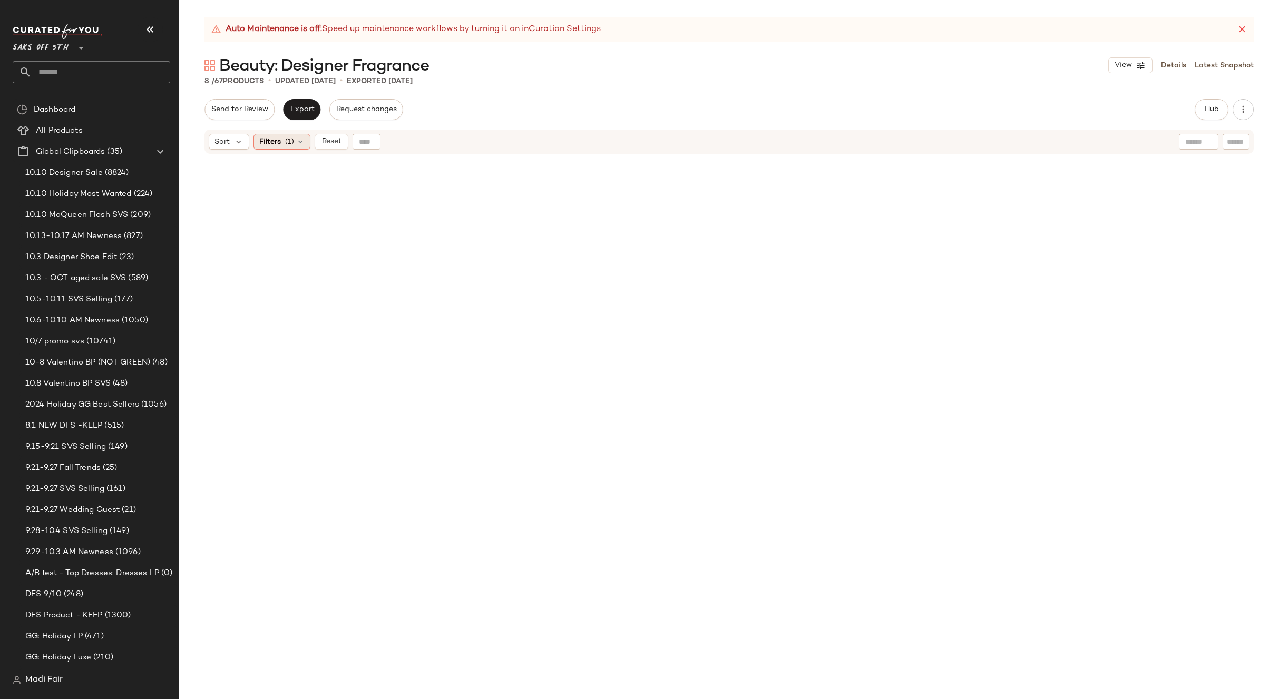
click at [293, 143] on span "(1)" at bounding box center [289, 141] width 9 height 11
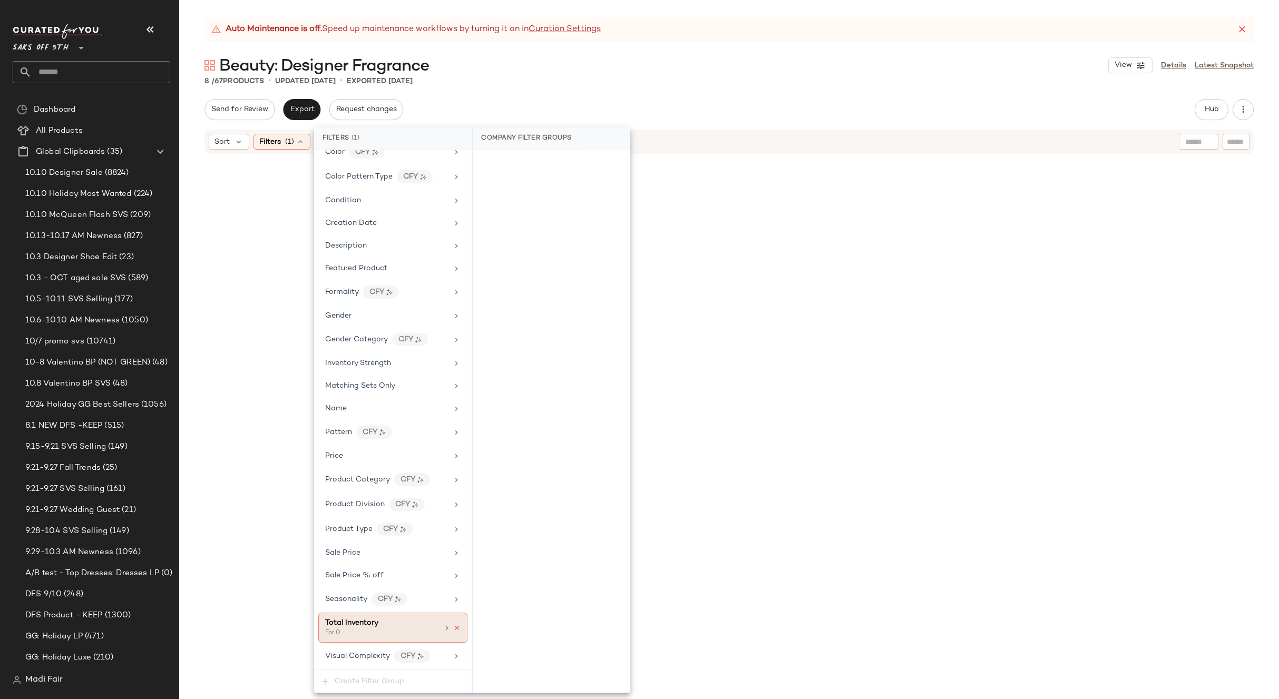
click at [453, 627] on icon at bounding box center [456, 627] width 7 height 7
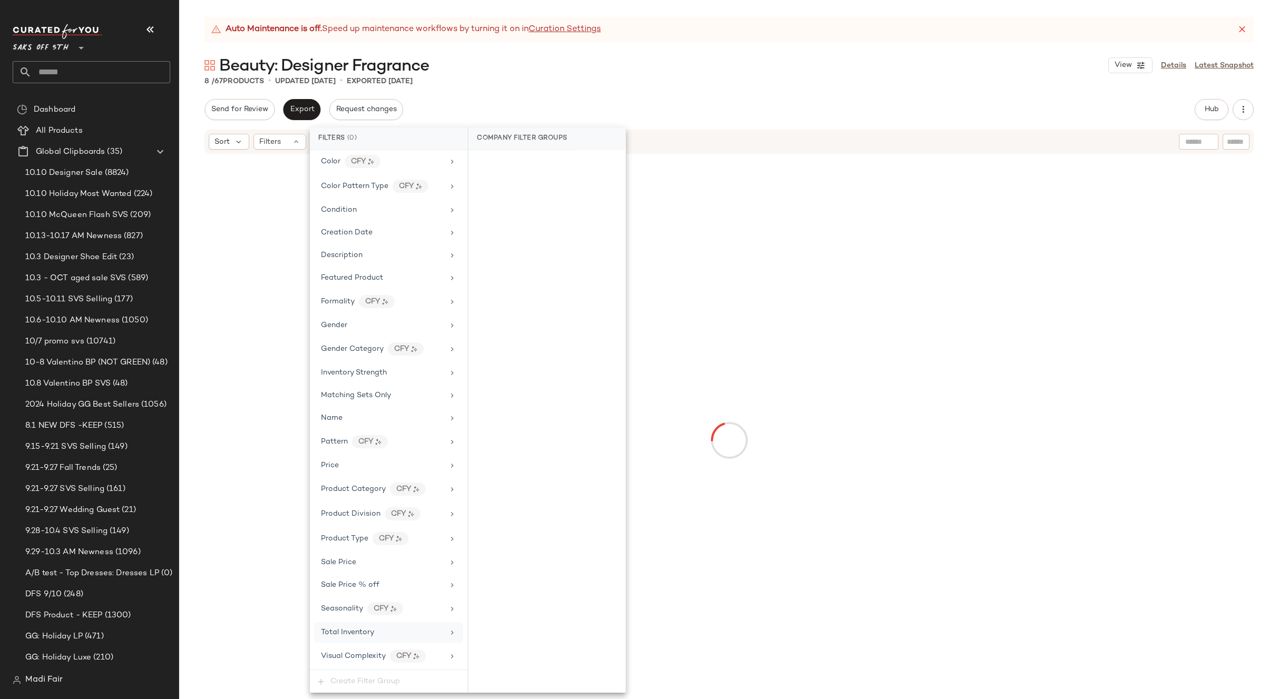
scroll to position [183, 0]
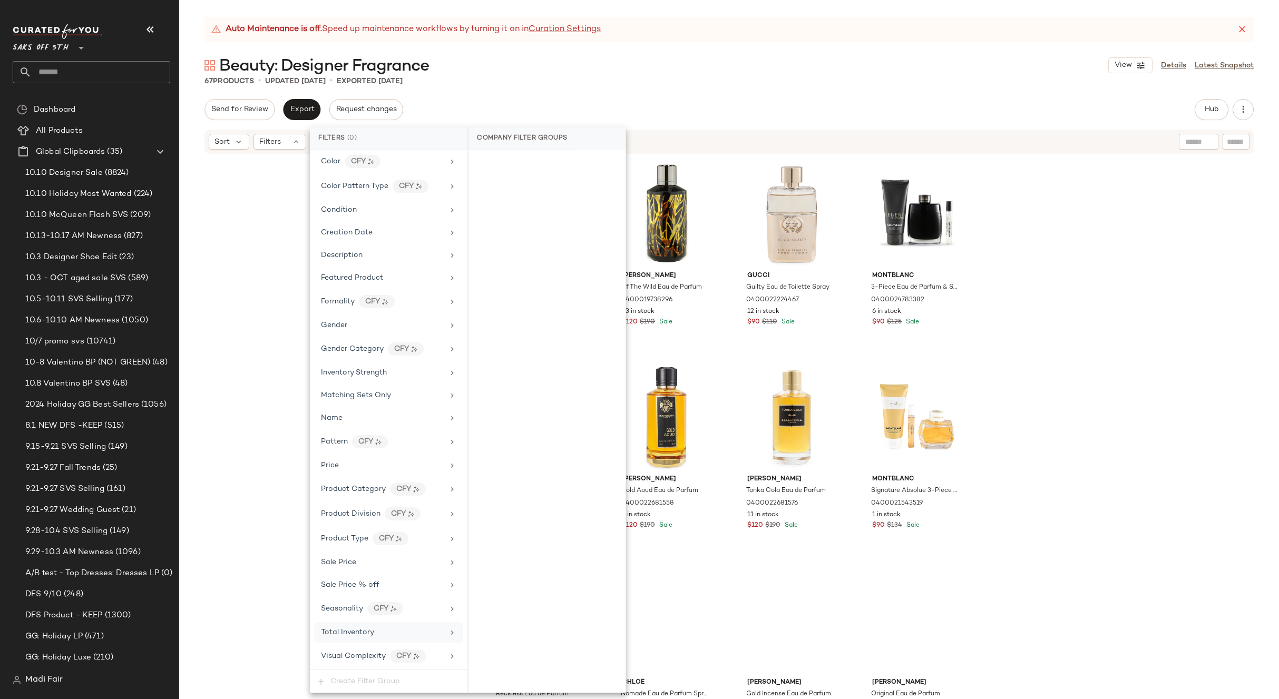
click at [640, 67] on div "Beauty: Designer Fragrance View Details Latest Snapshot" at bounding box center [729, 65] width 1100 height 21
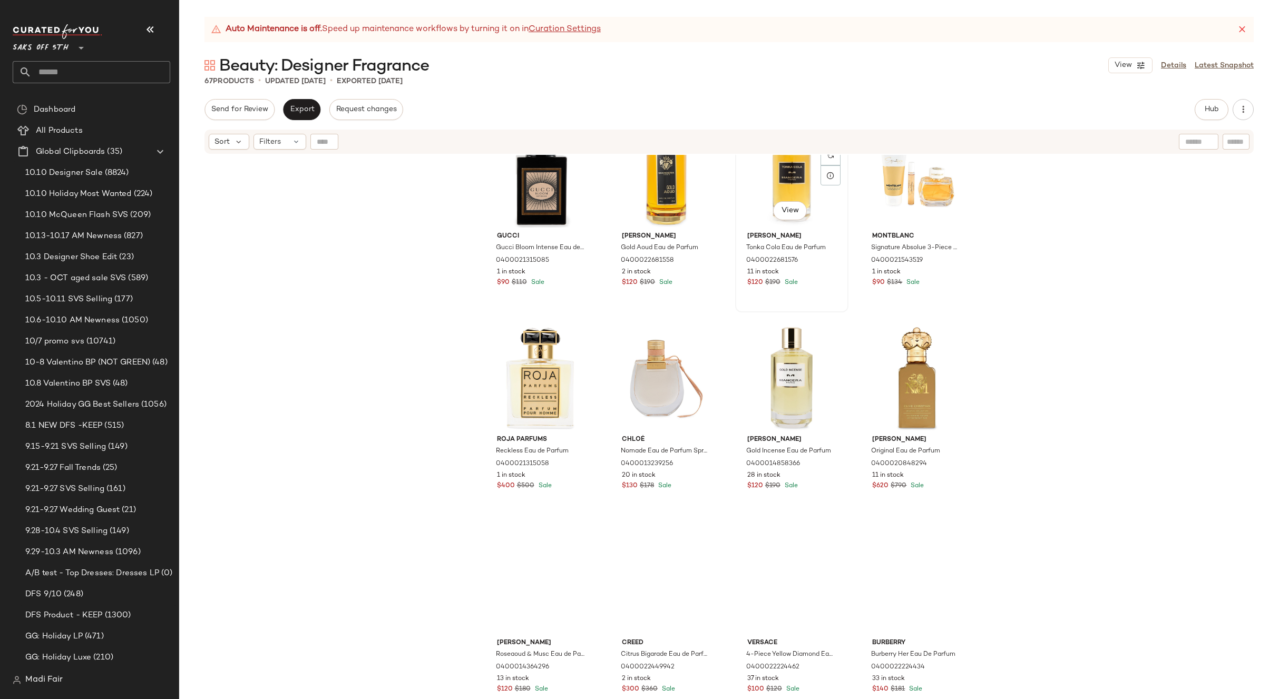
scroll to position [325, 0]
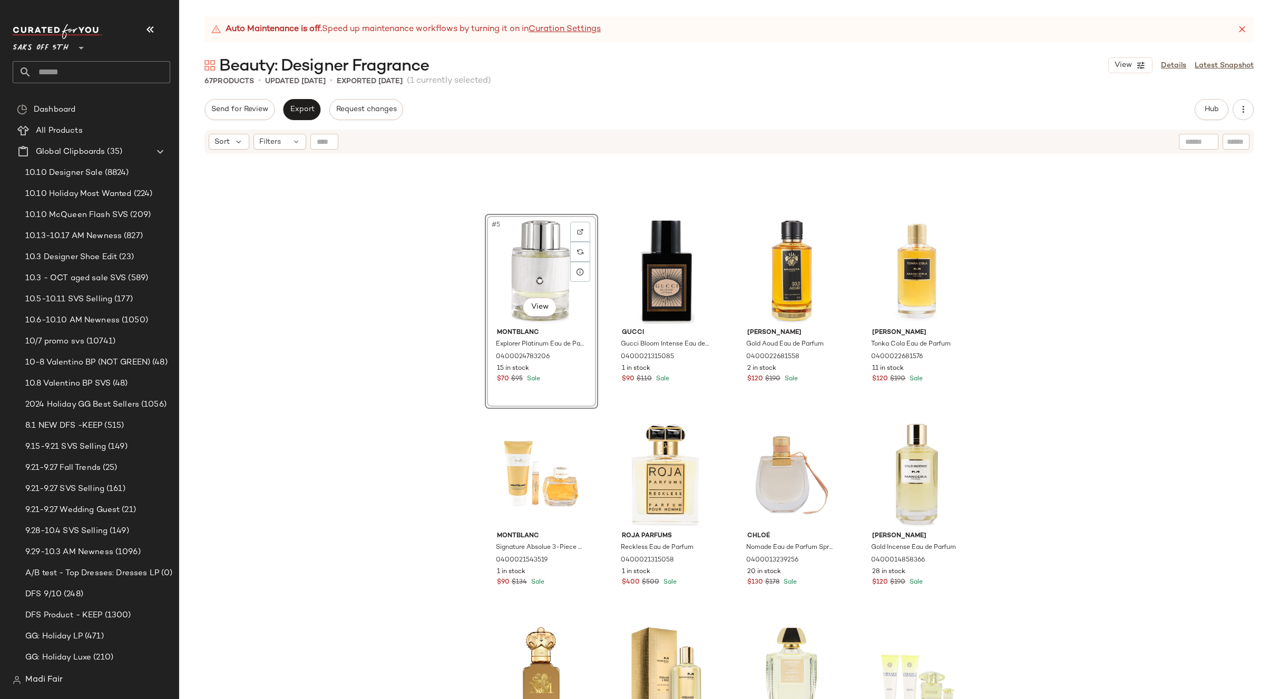
click at [1140, 359] on div "#5 View Montblanc Explorer Platinum Eau de Parfum 0400024783206 15 in stock $70…" at bounding box center [729, 440] width 1100 height 571
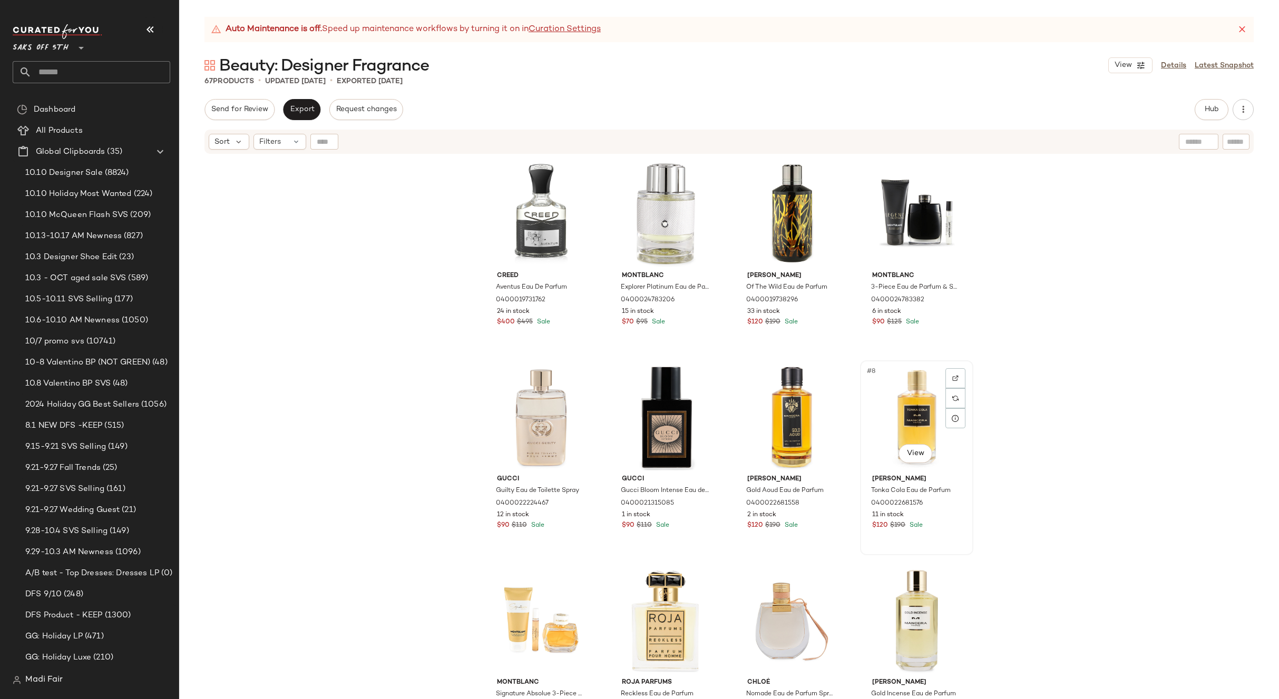
click at [970, 387] on div "#8 View Mancera Tonka Cola Eau de Parfum 0400022681576 11 in stock $120 $190 Sa…" at bounding box center [916, 457] width 113 height 195
click at [1217, 106] on span "Hub" at bounding box center [1211, 109] width 15 height 8
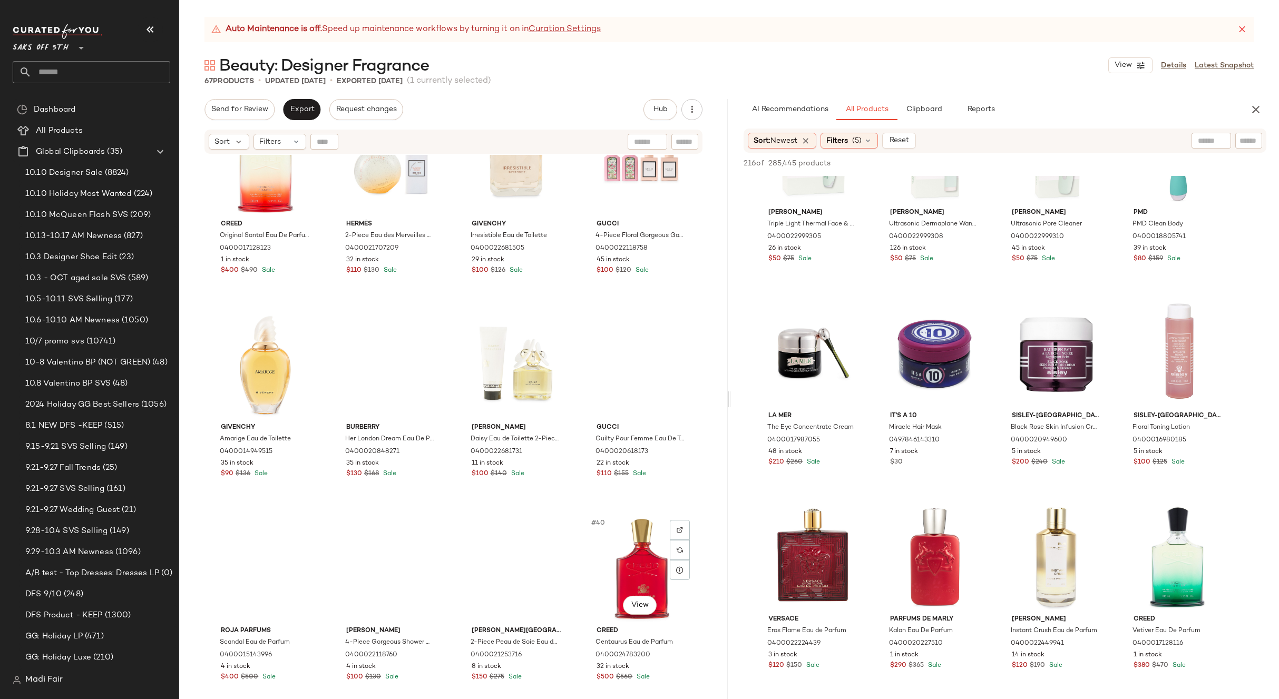
scroll to position [1905, 0]
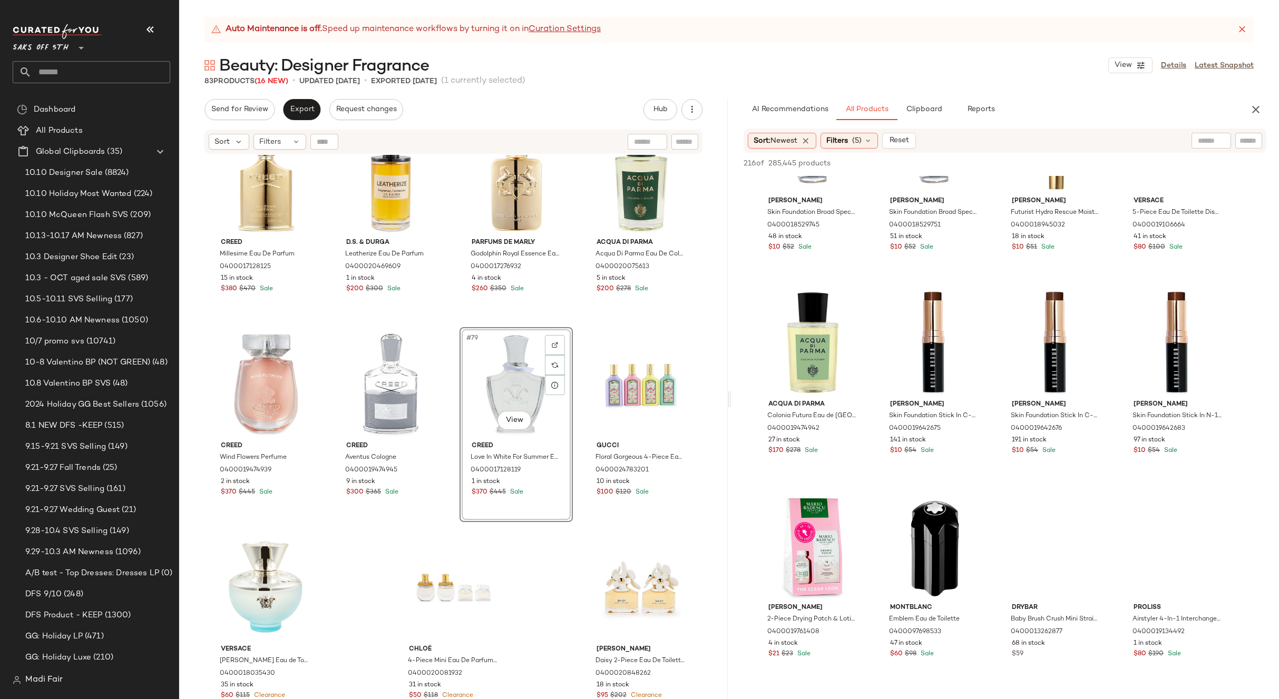
scroll to position [5743, 0]
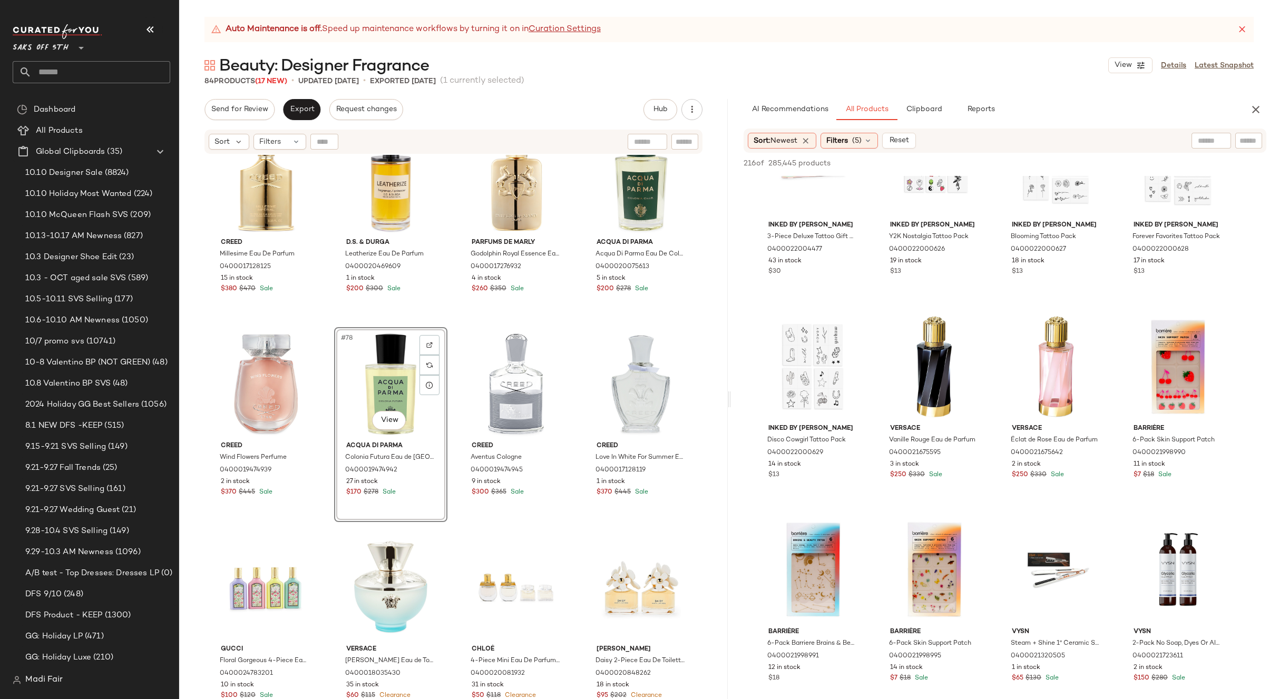
scroll to position [3320, 0]
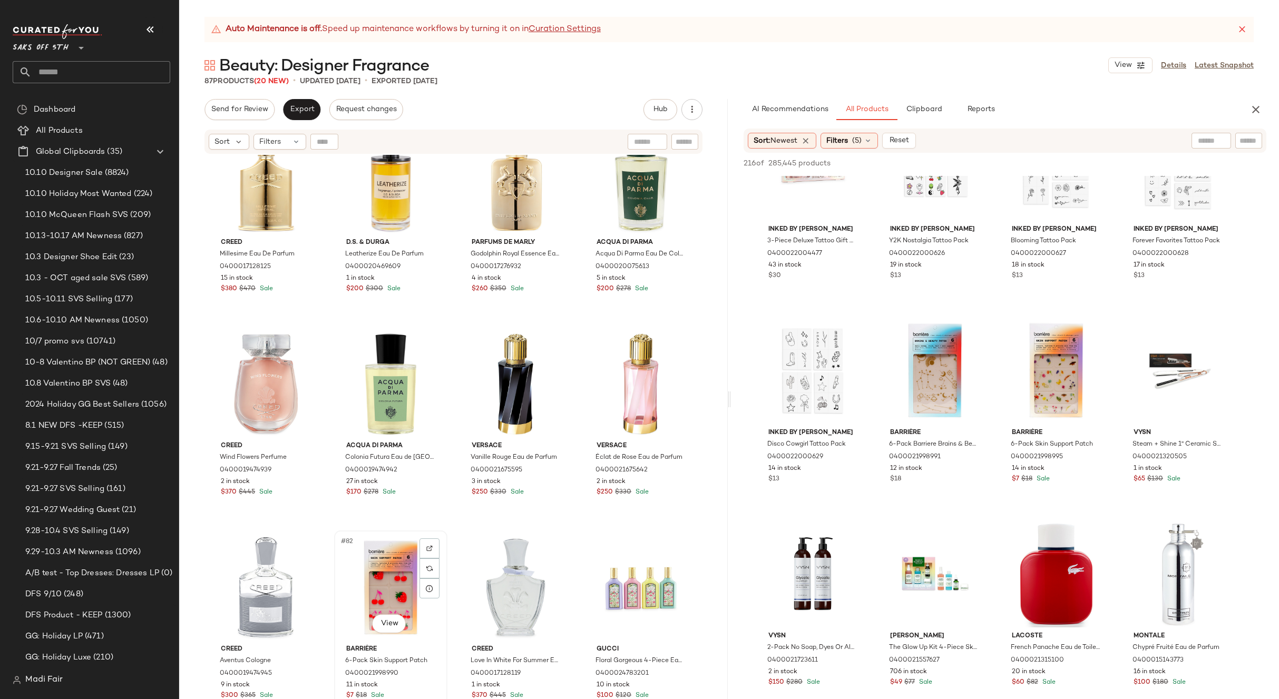
click at [355, 581] on div "#82 View" at bounding box center [391, 587] width 106 height 106
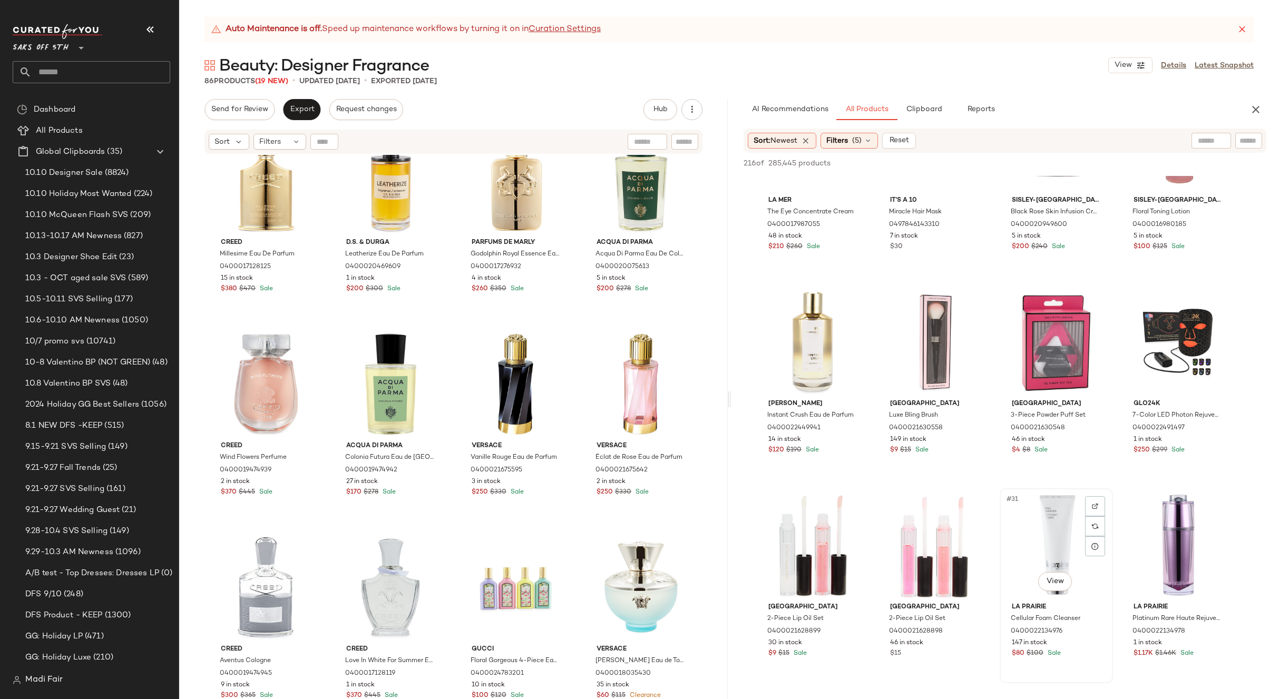
scroll to position [1107, 0]
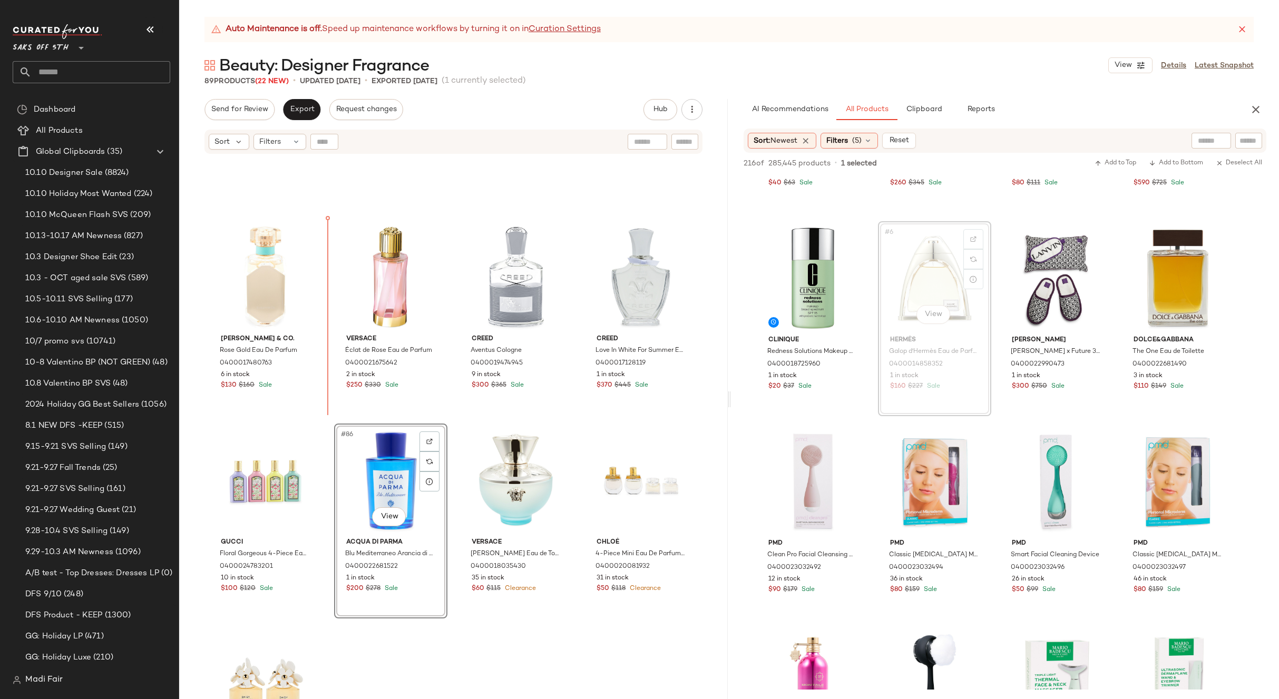
scroll to position [3964, 0]
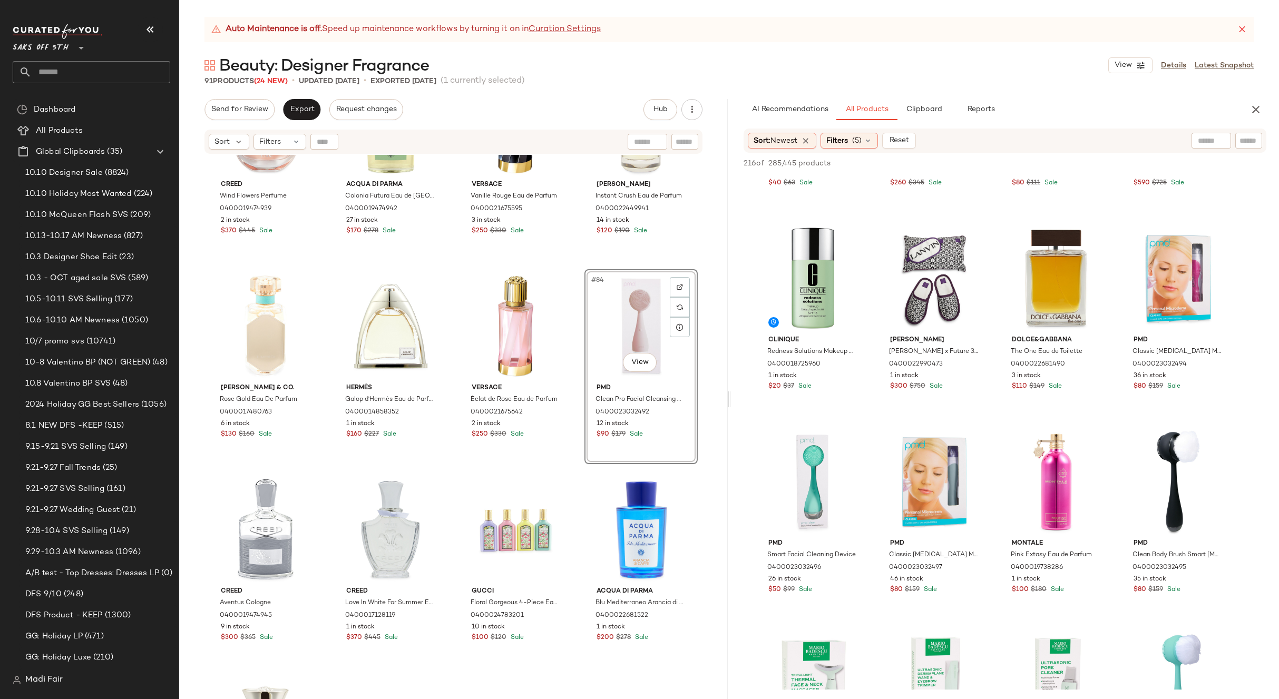
click at [601, 338] on div "#84 View" at bounding box center [641, 326] width 106 height 106
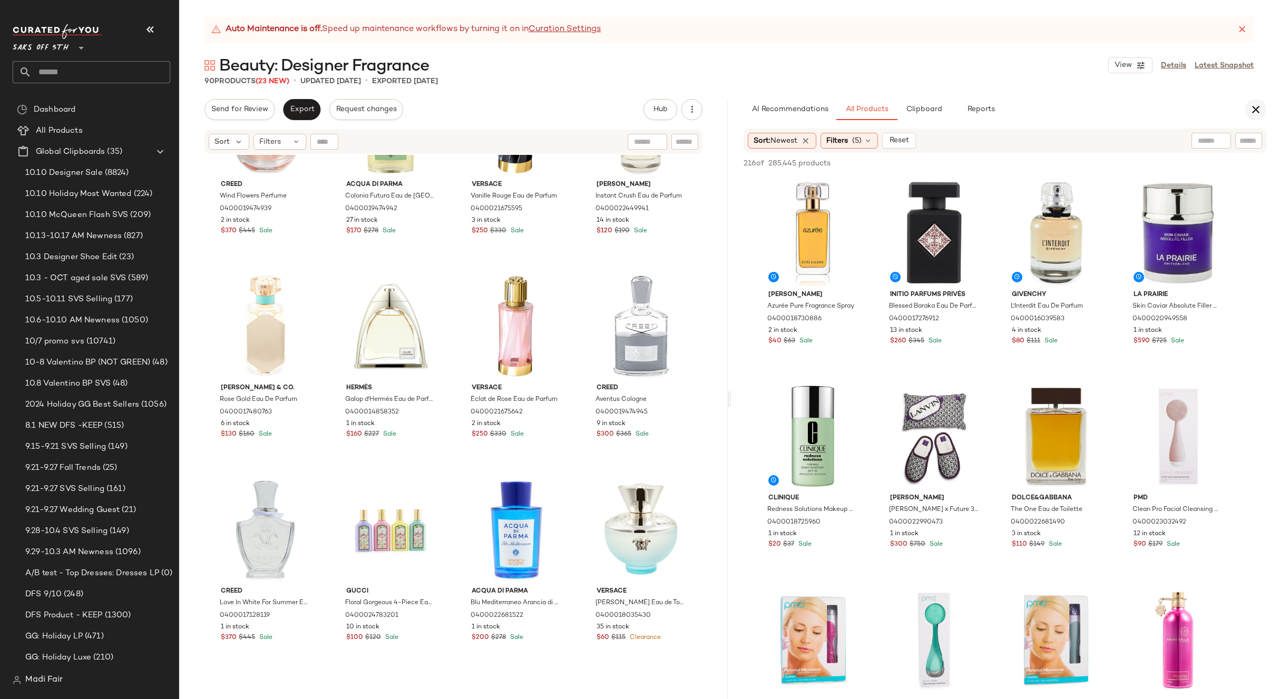
click at [1246, 107] on button "button" at bounding box center [1255, 109] width 21 height 21
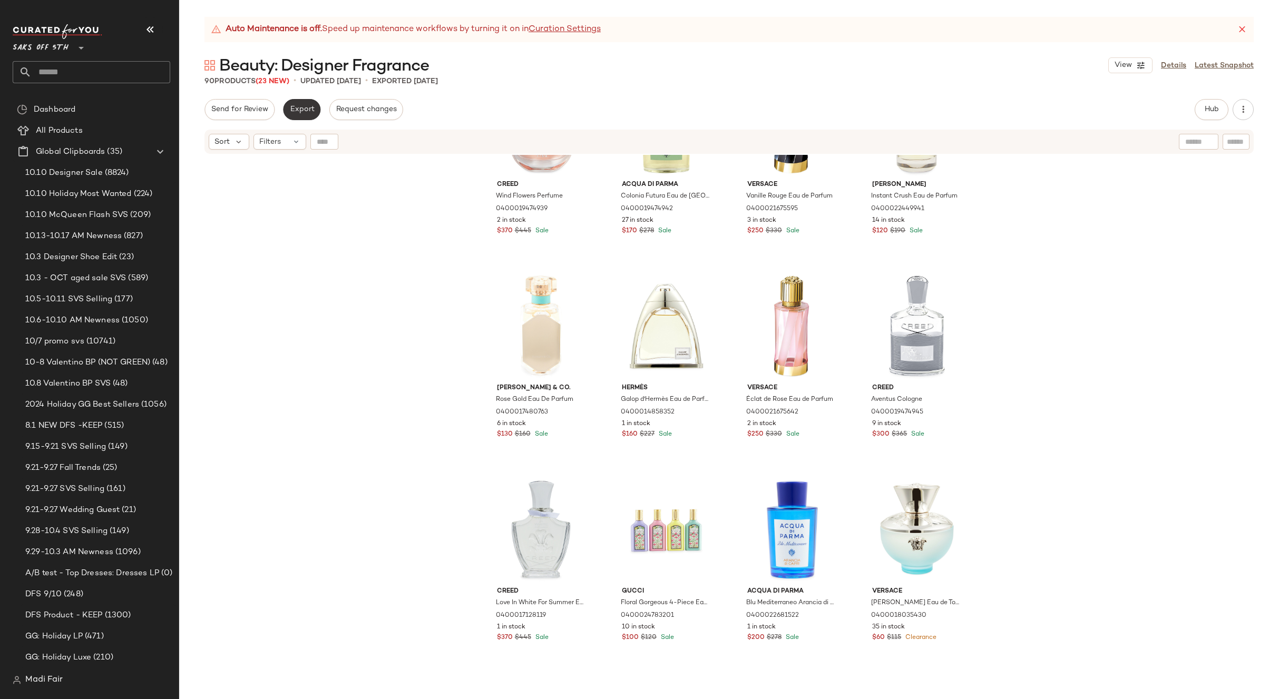
click at [296, 109] on span "Export" at bounding box center [301, 109] width 25 height 8
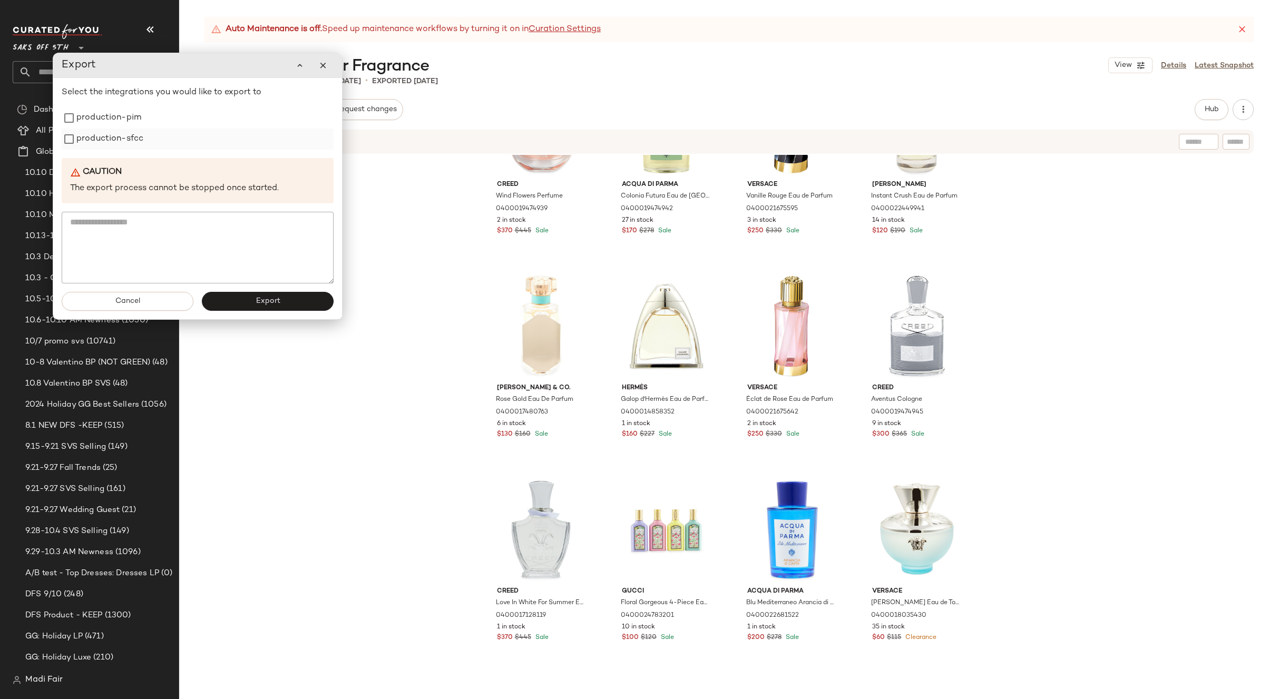
click at [123, 132] on label "production-sfcc" at bounding box center [109, 139] width 67 height 21
click at [122, 124] on label "production-pim" at bounding box center [108, 117] width 65 height 21
click at [235, 298] on button "Export" at bounding box center [268, 301] width 132 height 19
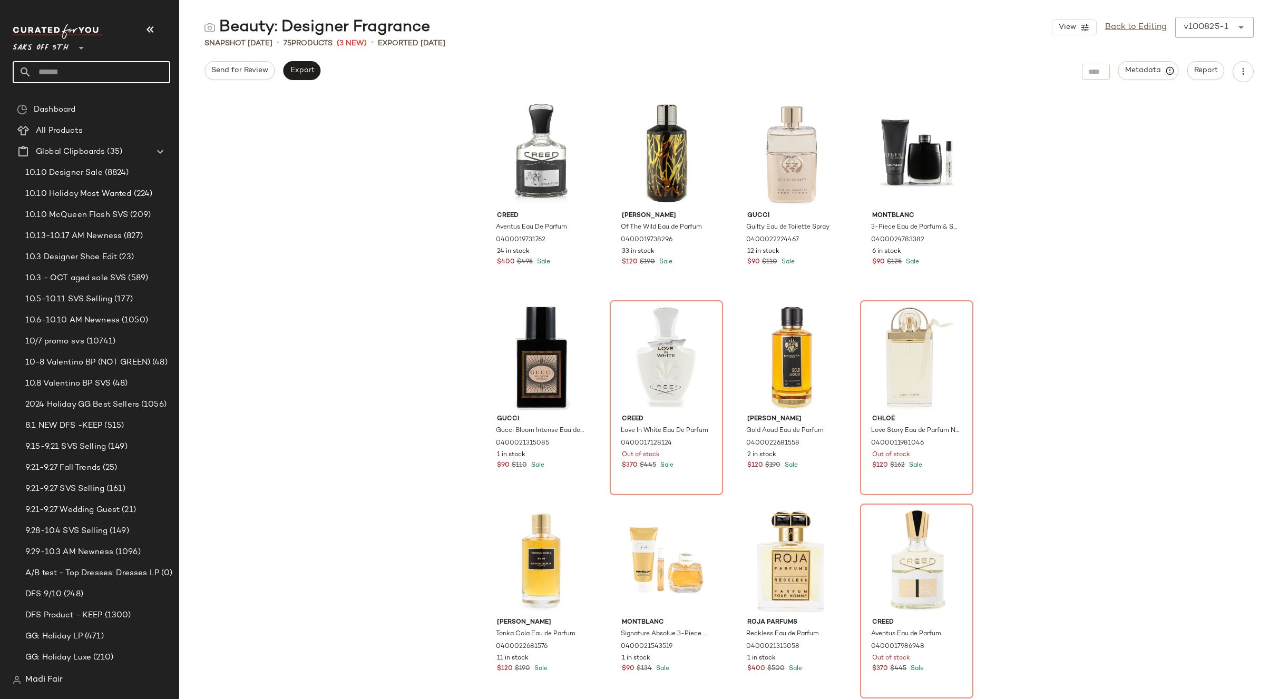
click at [79, 71] on input "text" at bounding box center [101, 72] width 139 height 22
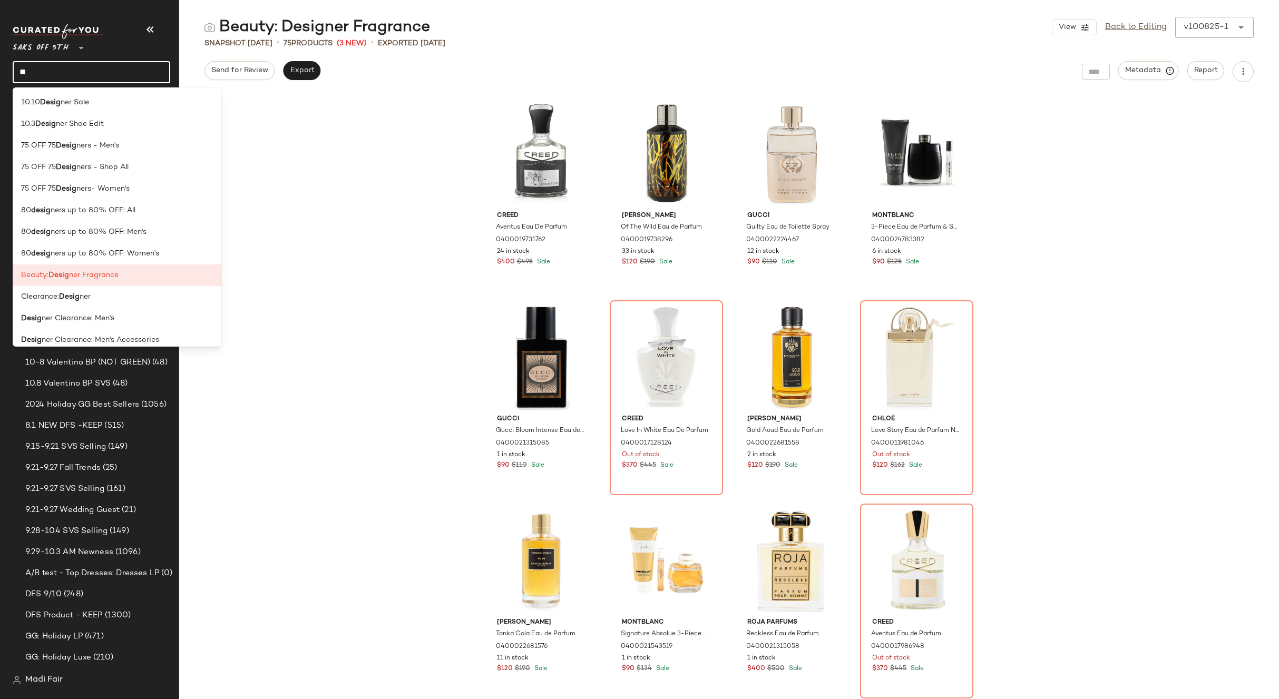
type input "*"
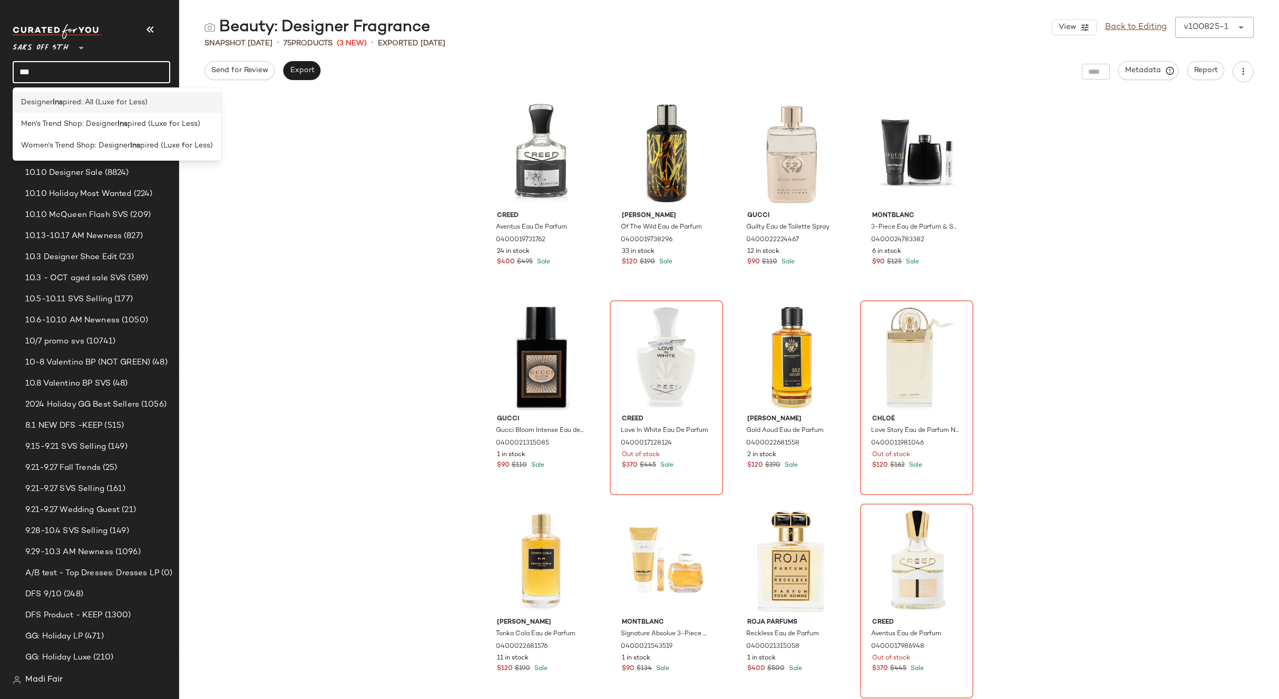
type input "***"
click at [79, 101] on span "pired: All (Luxe for Less)" at bounding box center [105, 102] width 85 height 11
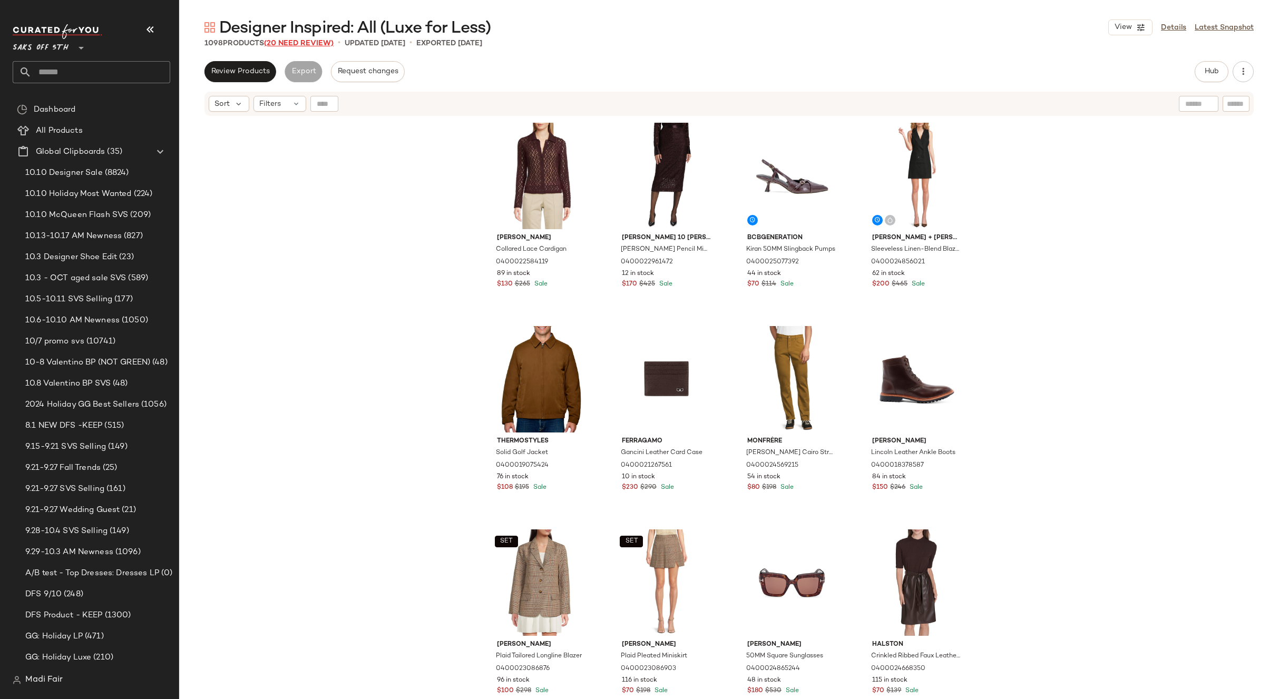
click at [287, 41] on span "(20 Need Review)" at bounding box center [299, 44] width 70 height 8
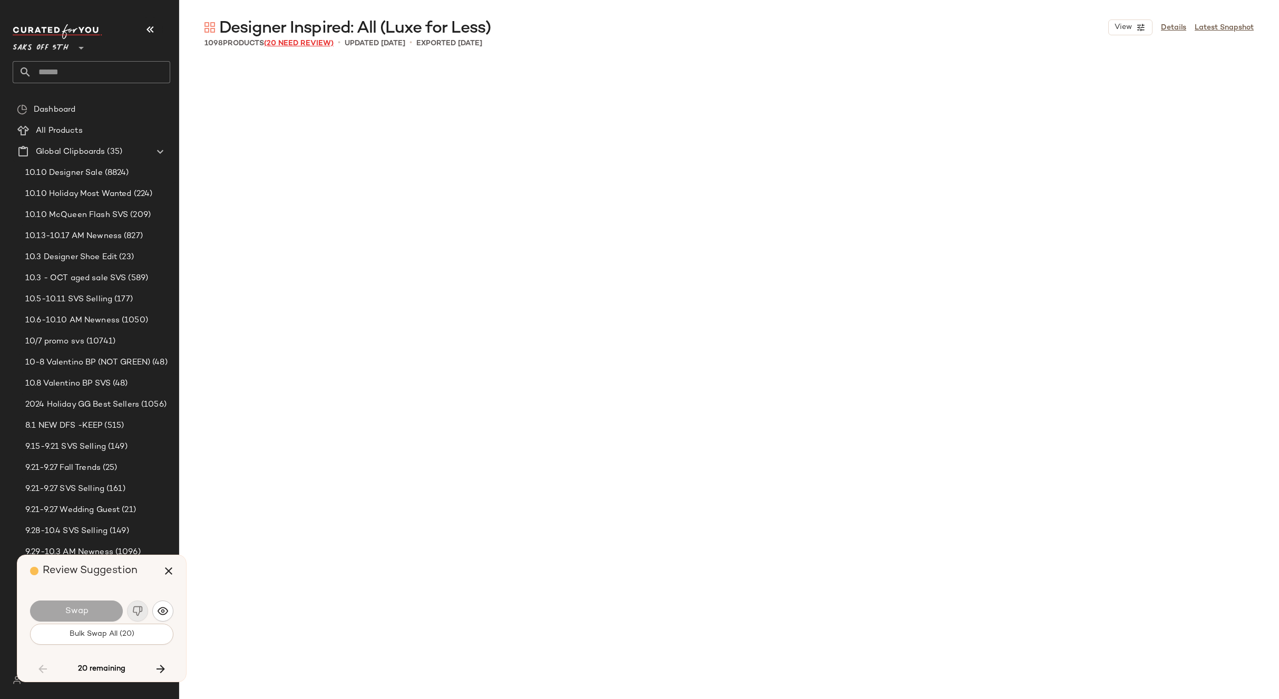
scroll to position [20136, 0]
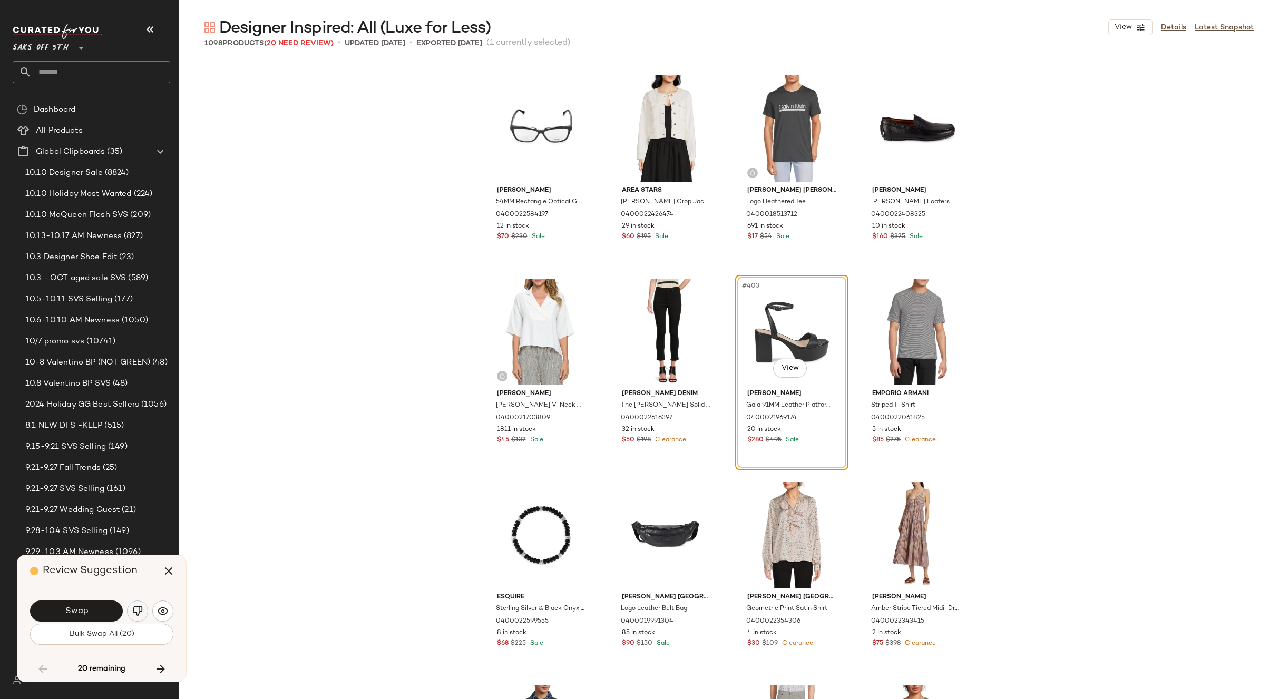
click at [134, 604] on button "button" at bounding box center [137, 611] width 21 height 21
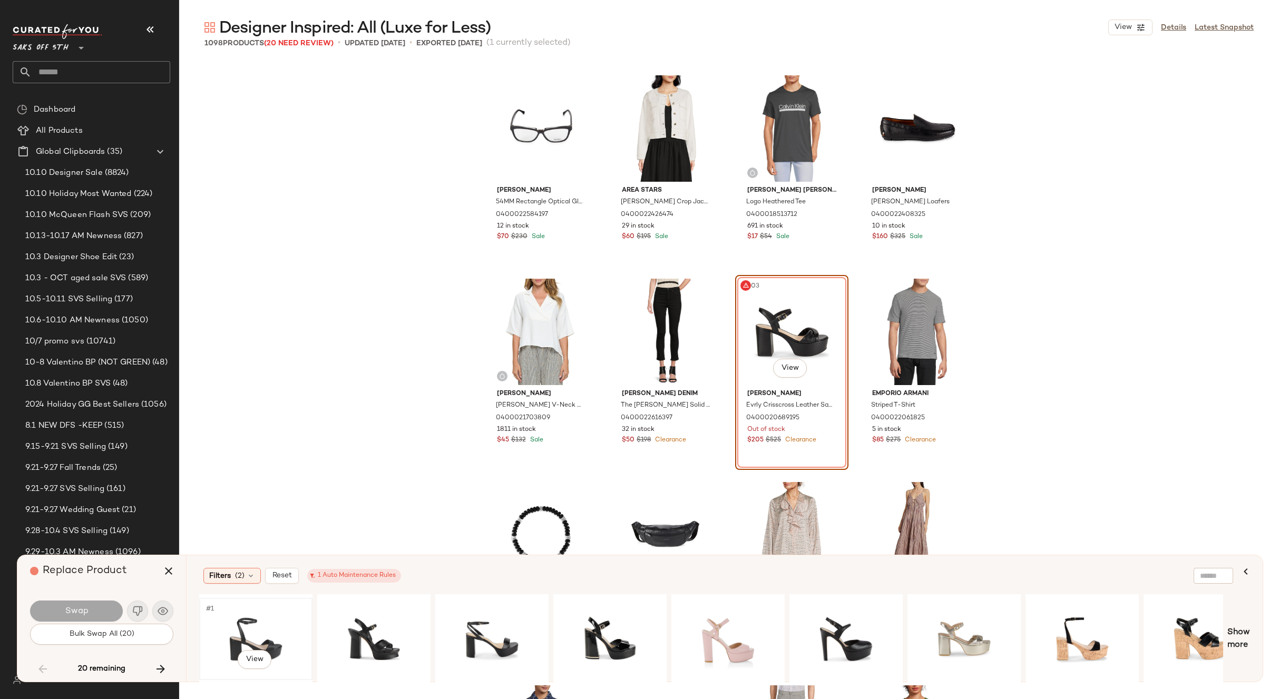
click at [258, 630] on div "#1 View" at bounding box center [256, 639] width 106 height 75
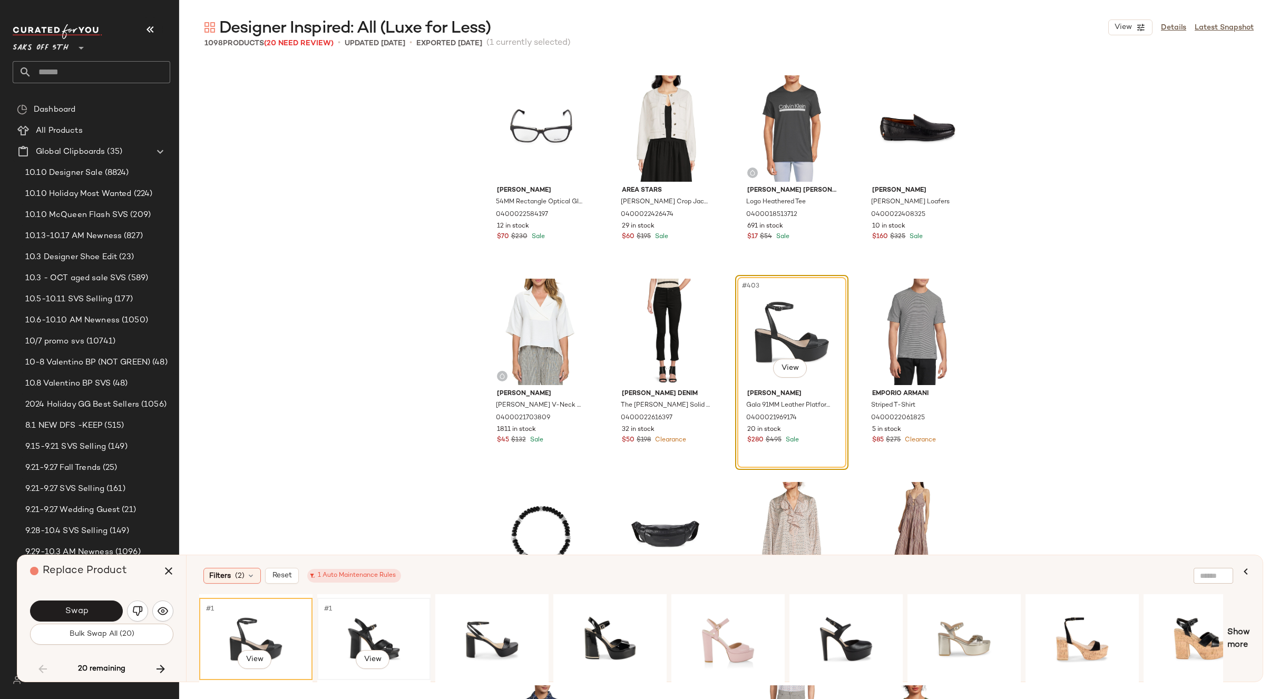
click at [362, 626] on div "#1 View" at bounding box center [374, 639] width 106 height 75
drag, startPoint x: 487, startPoint y: 614, endPoint x: 574, endPoint y: 621, distance: 87.2
click at [487, 614] on div "#1 View" at bounding box center [492, 639] width 106 height 75
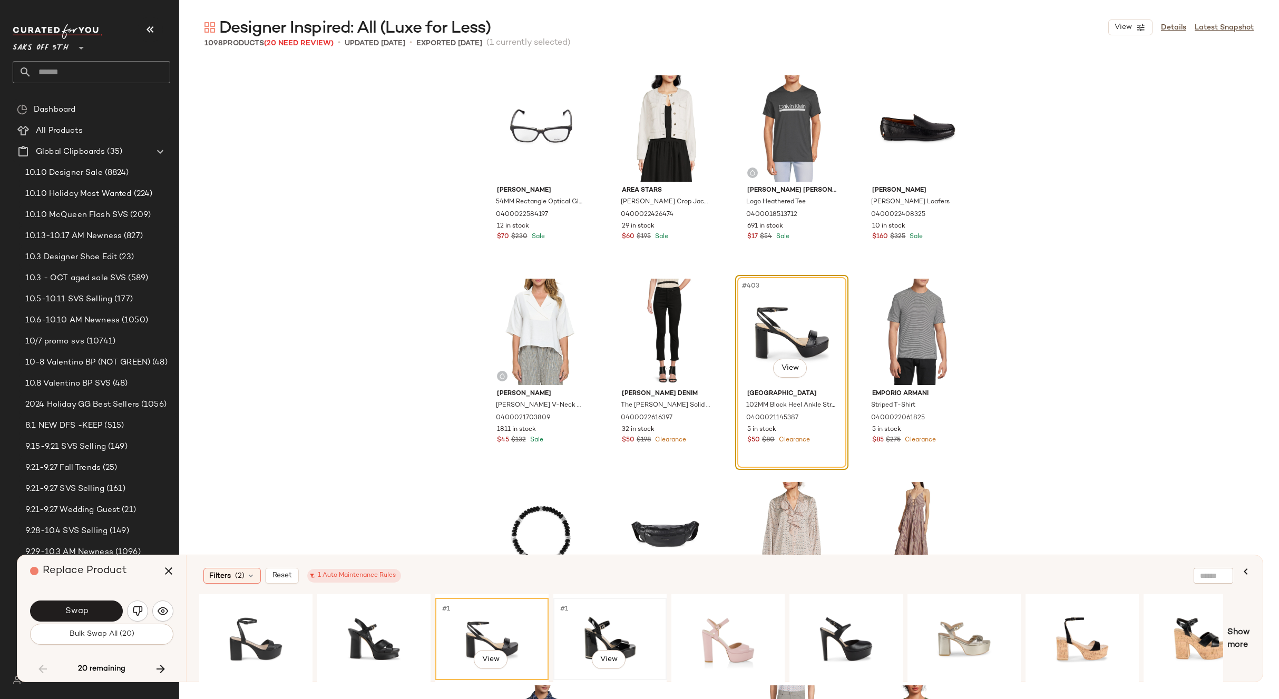
click at [576, 621] on div "#1 View" at bounding box center [610, 639] width 106 height 75
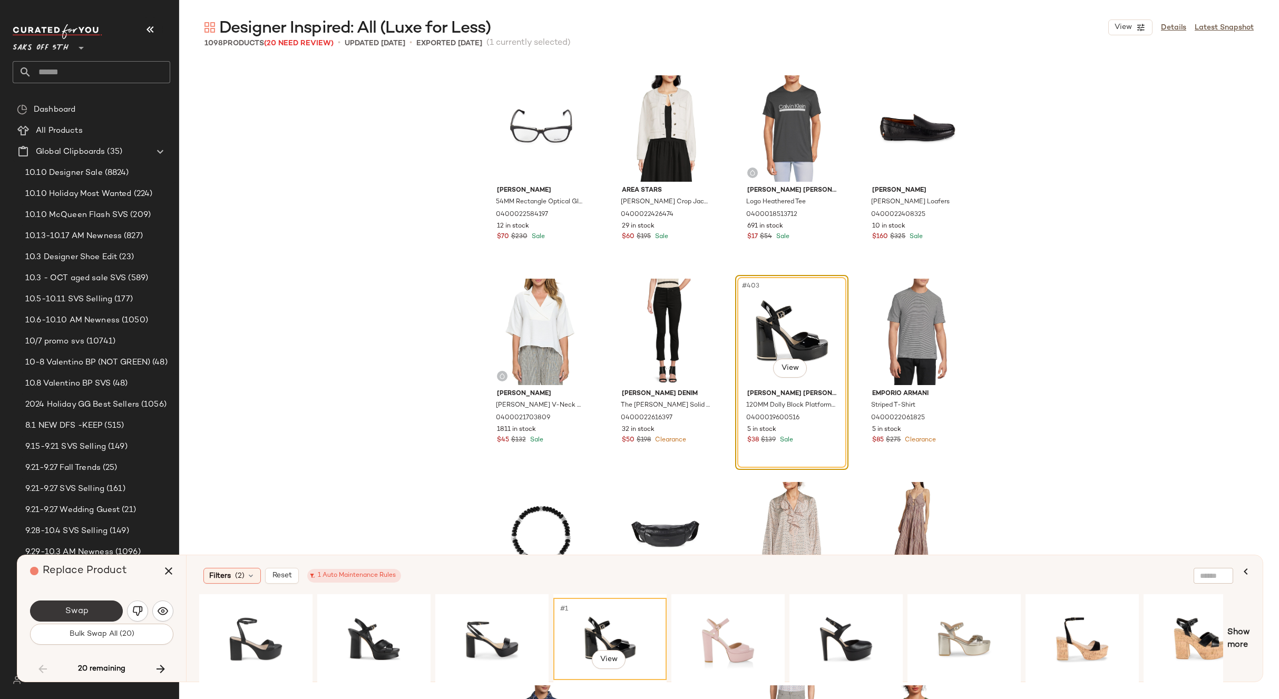
click at [99, 612] on button "Swap" at bounding box center [76, 611] width 93 height 21
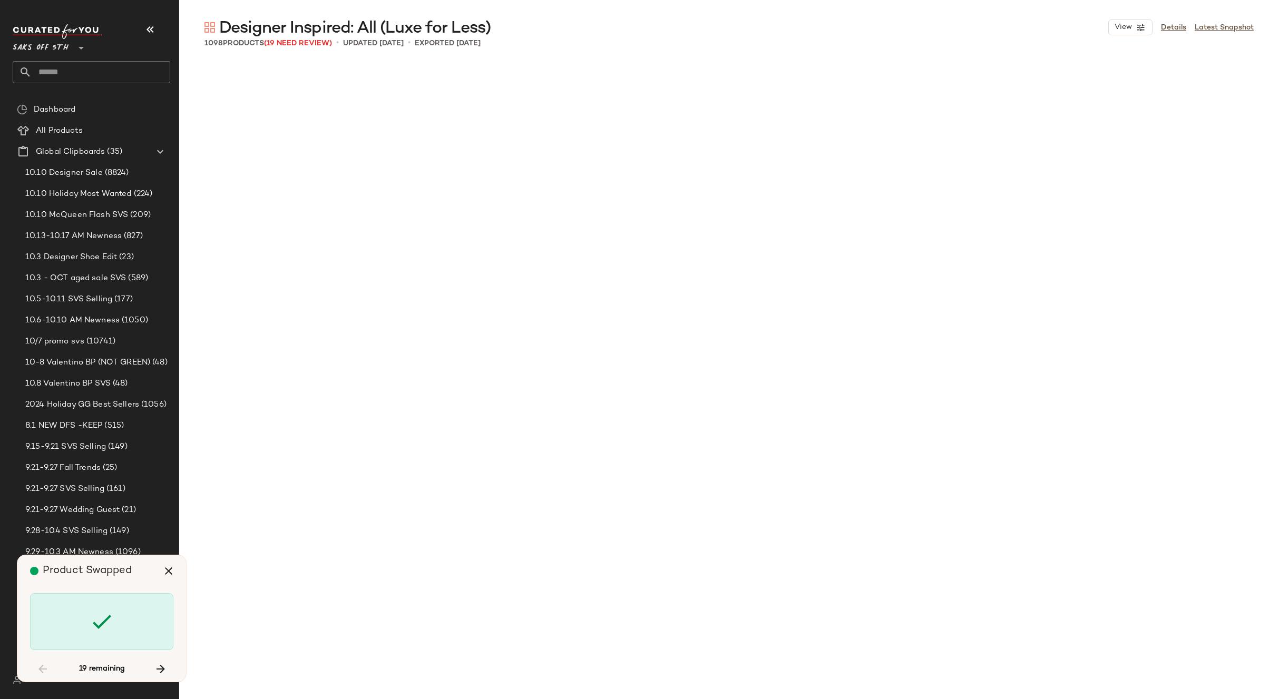
scroll to position [22983, 0]
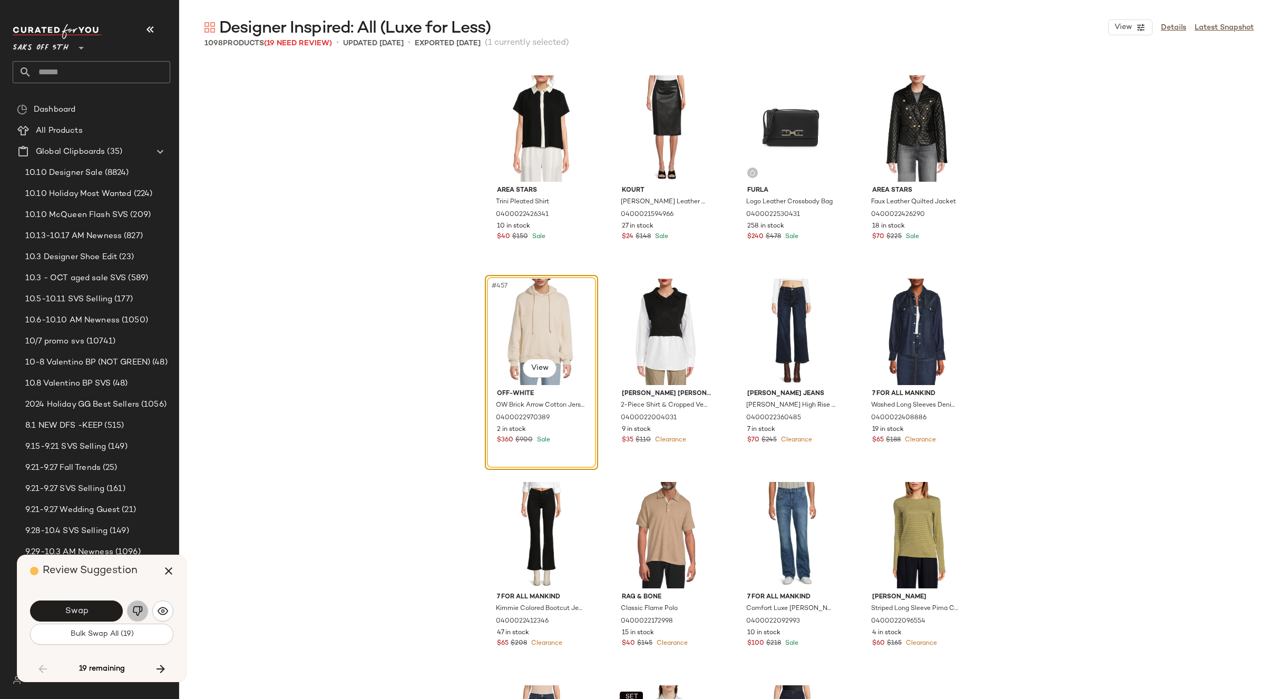
click at [132, 606] on img "button" at bounding box center [137, 611] width 11 height 11
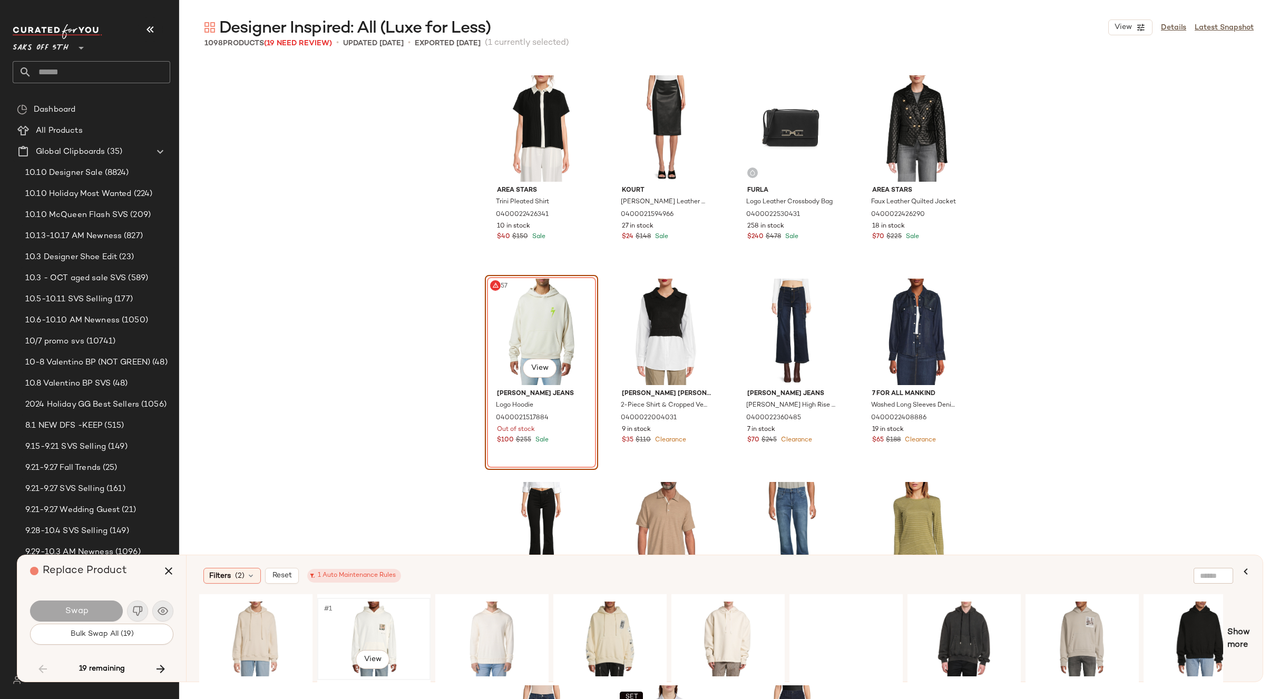
click at [349, 612] on div "#1 View" at bounding box center [374, 639] width 106 height 75
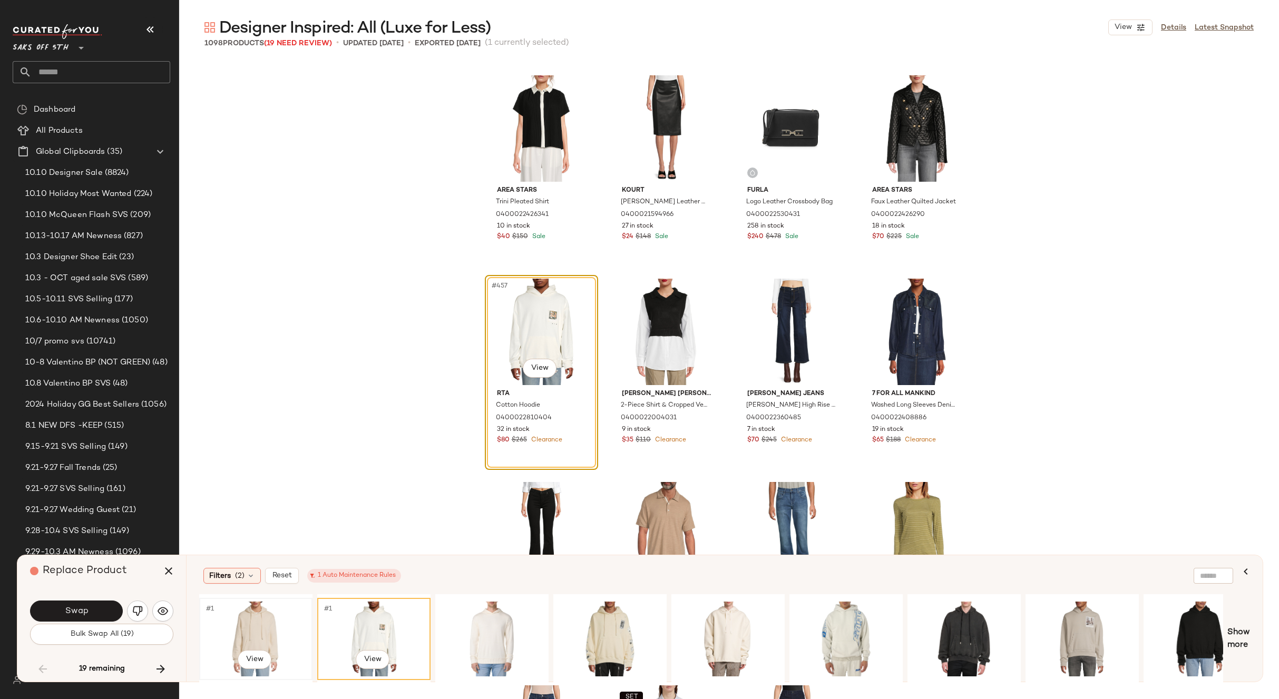
click at [272, 617] on div "#1 View" at bounding box center [256, 639] width 106 height 75
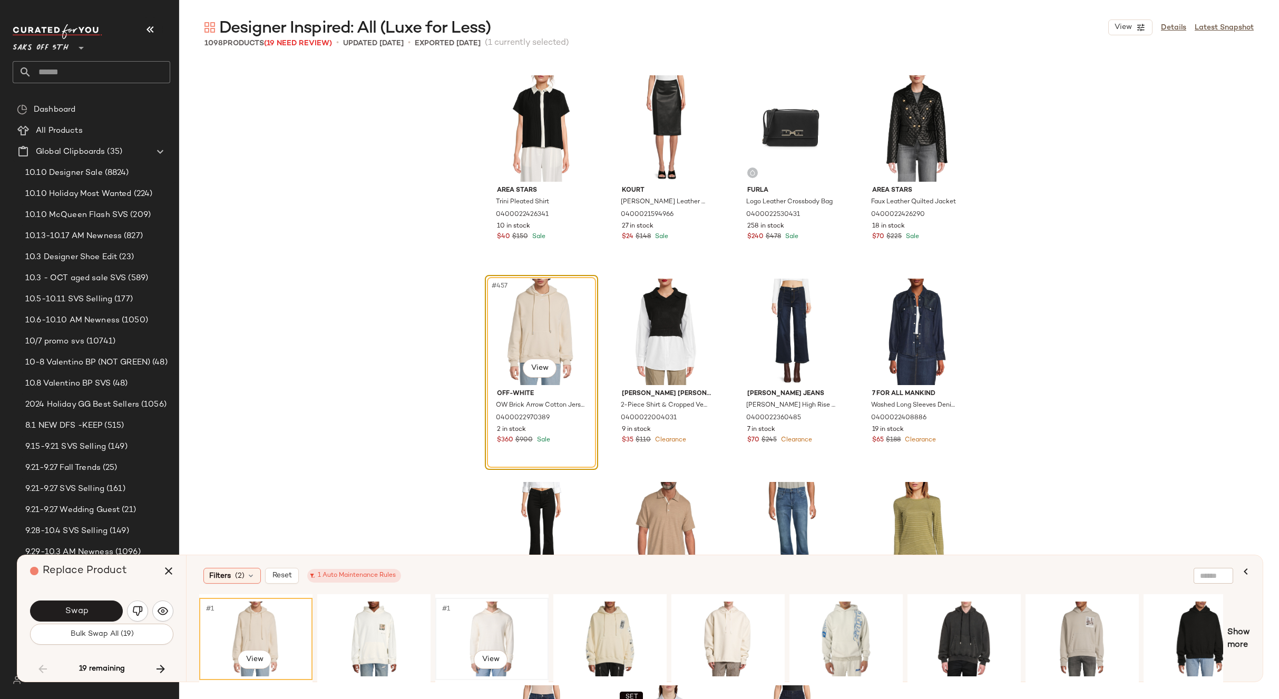
click at [485, 612] on div "#1 View" at bounding box center [492, 639] width 106 height 75
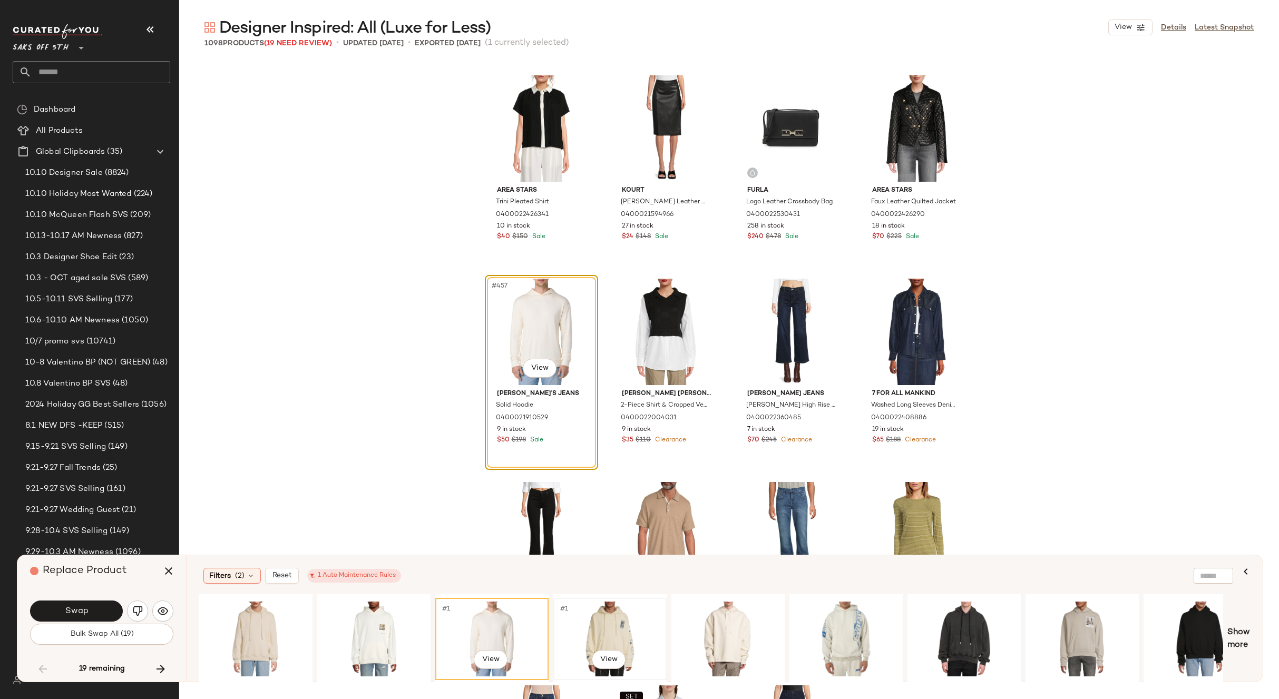
click at [579, 605] on div "#1 View" at bounding box center [610, 639] width 106 height 75
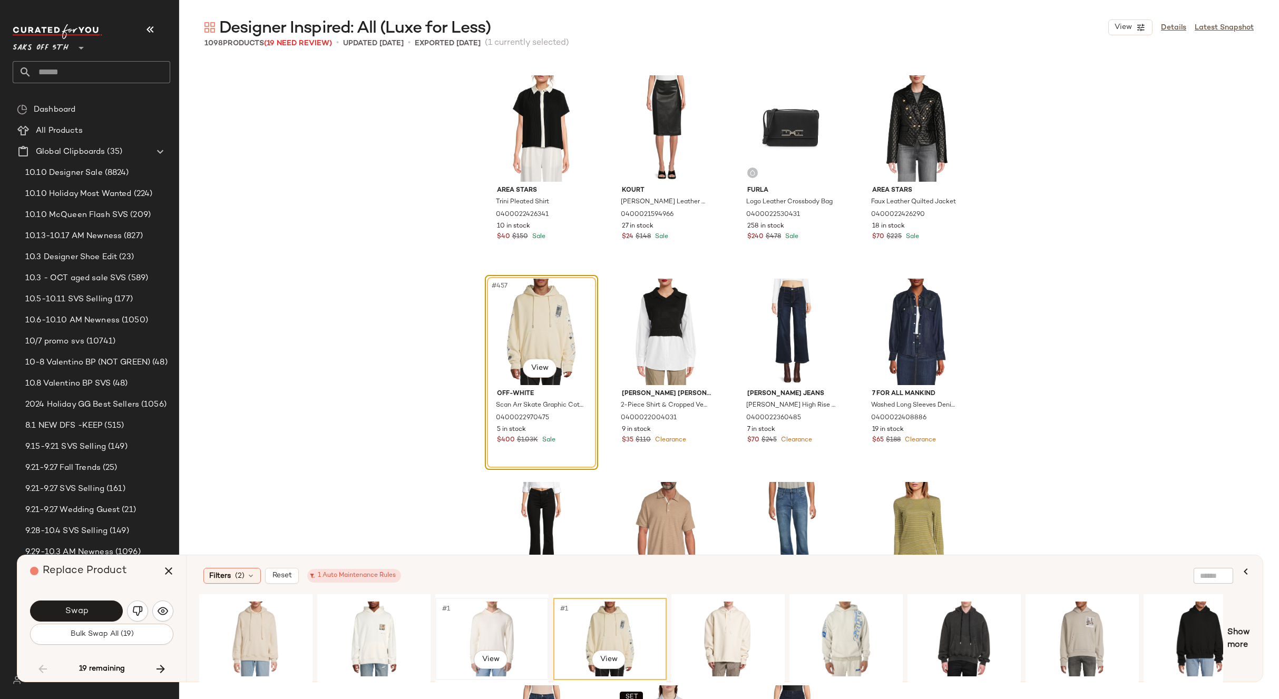
click at [493, 613] on div "#1 View" at bounding box center [492, 639] width 106 height 75
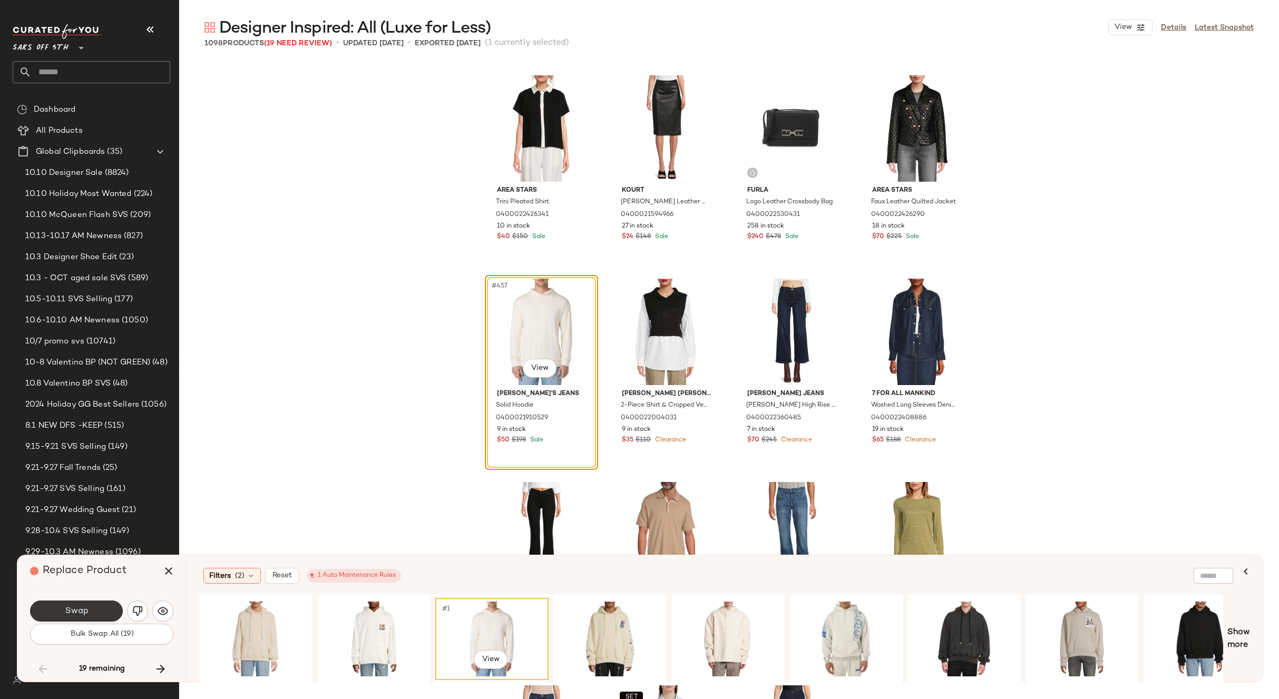
click at [61, 611] on button "Swap" at bounding box center [76, 611] width 93 height 21
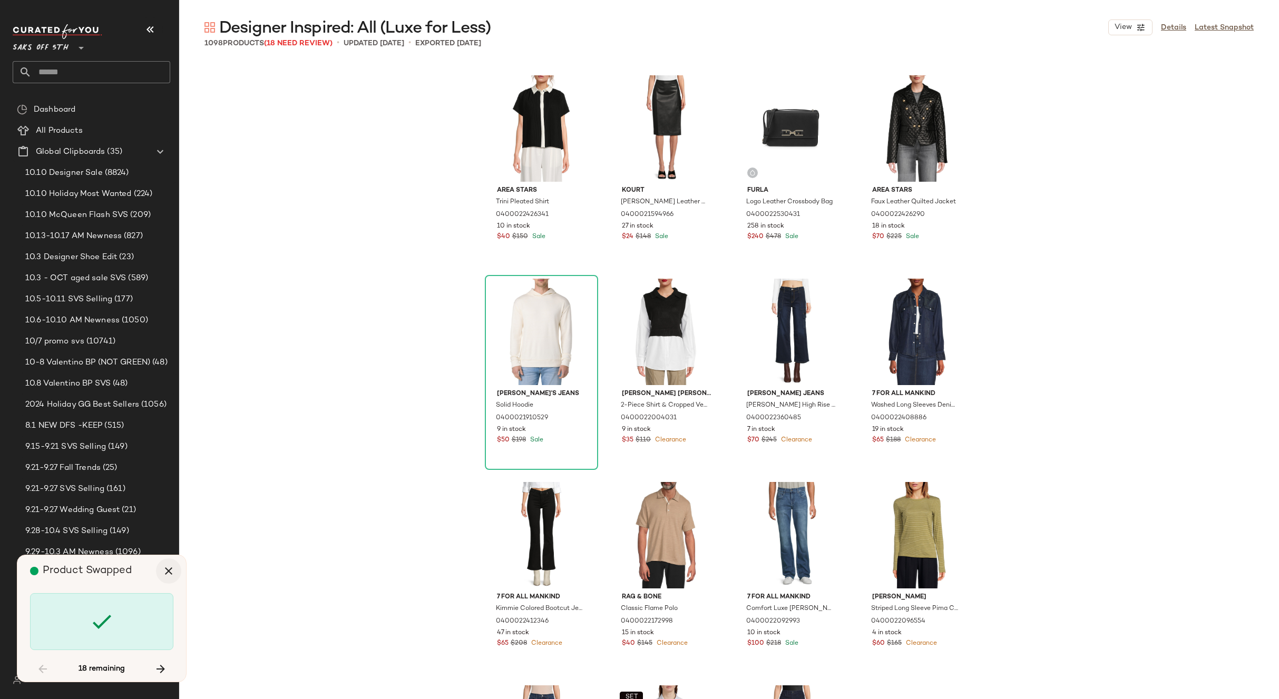
scroll to position [27254, 0]
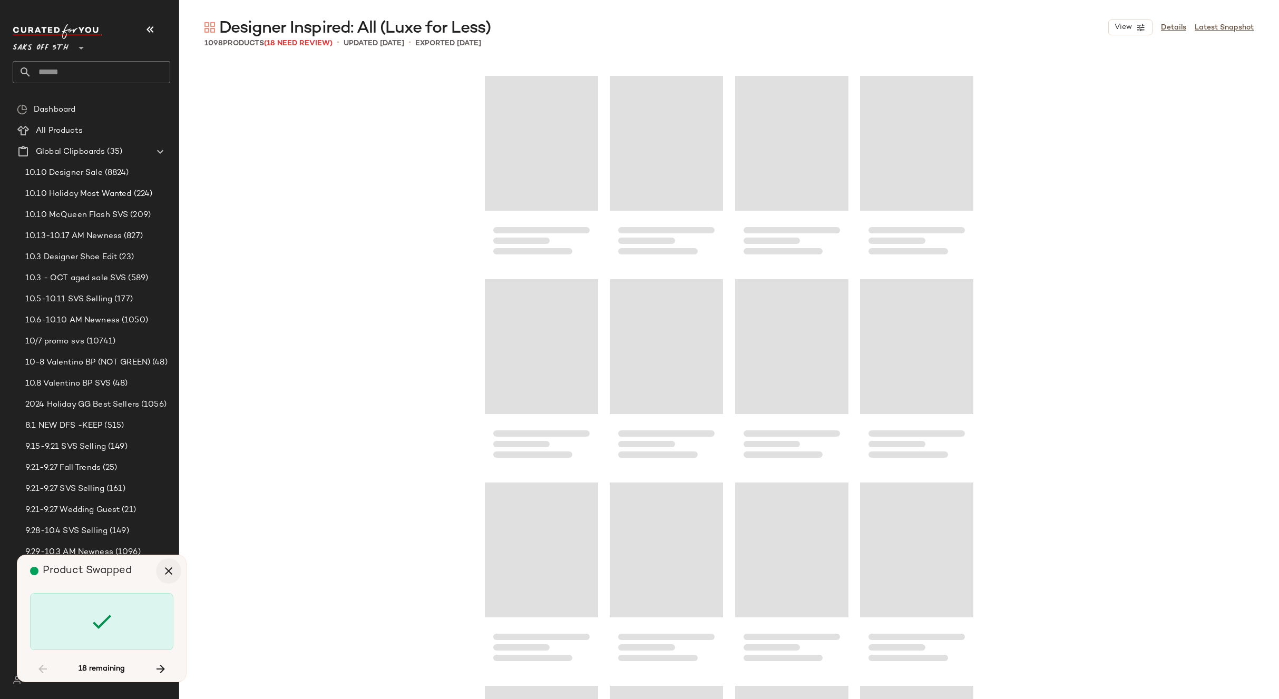
click at [166, 569] on icon "button" at bounding box center [168, 571] width 13 height 13
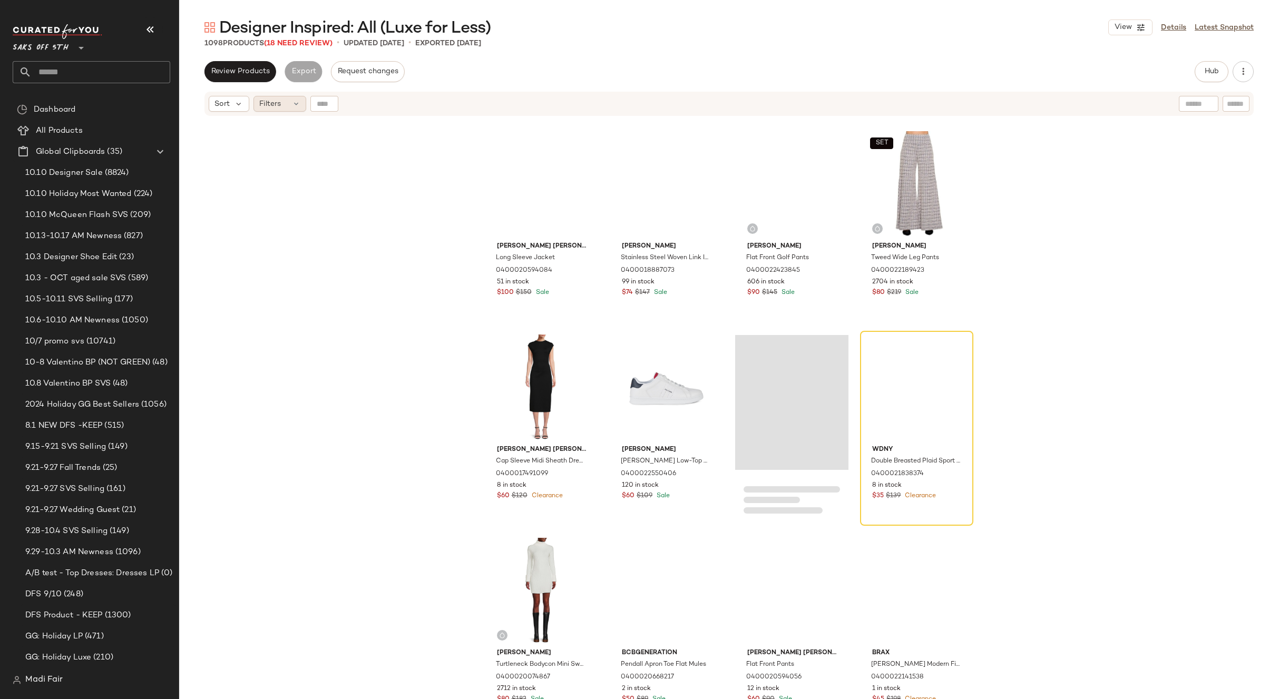
click at [292, 103] on icon at bounding box center [296, 104] width 8 height 8
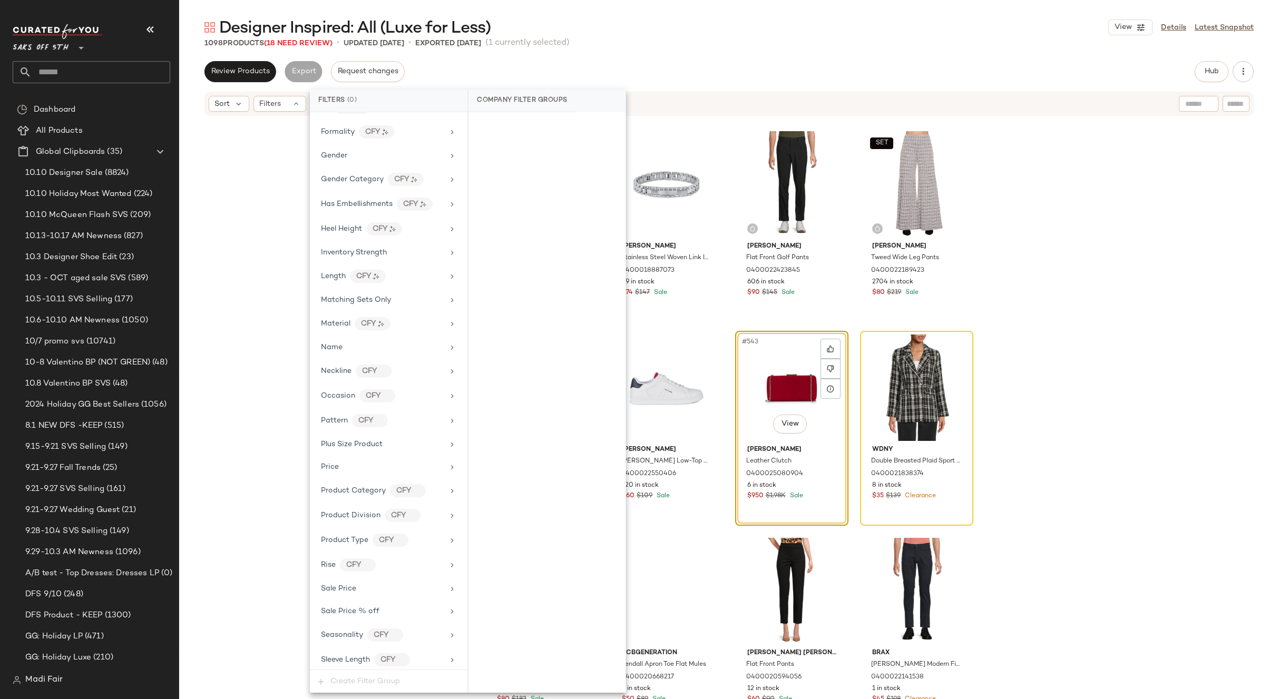
scroll to position [391, 0]
click at [1041, 410] on div "[PERSON_NAME] Sleeve Jacket 0400020594084 51 in stock $100 $150 Sale [PERSON_NA…" at bounding box center [729, 421] width 1100 height 609
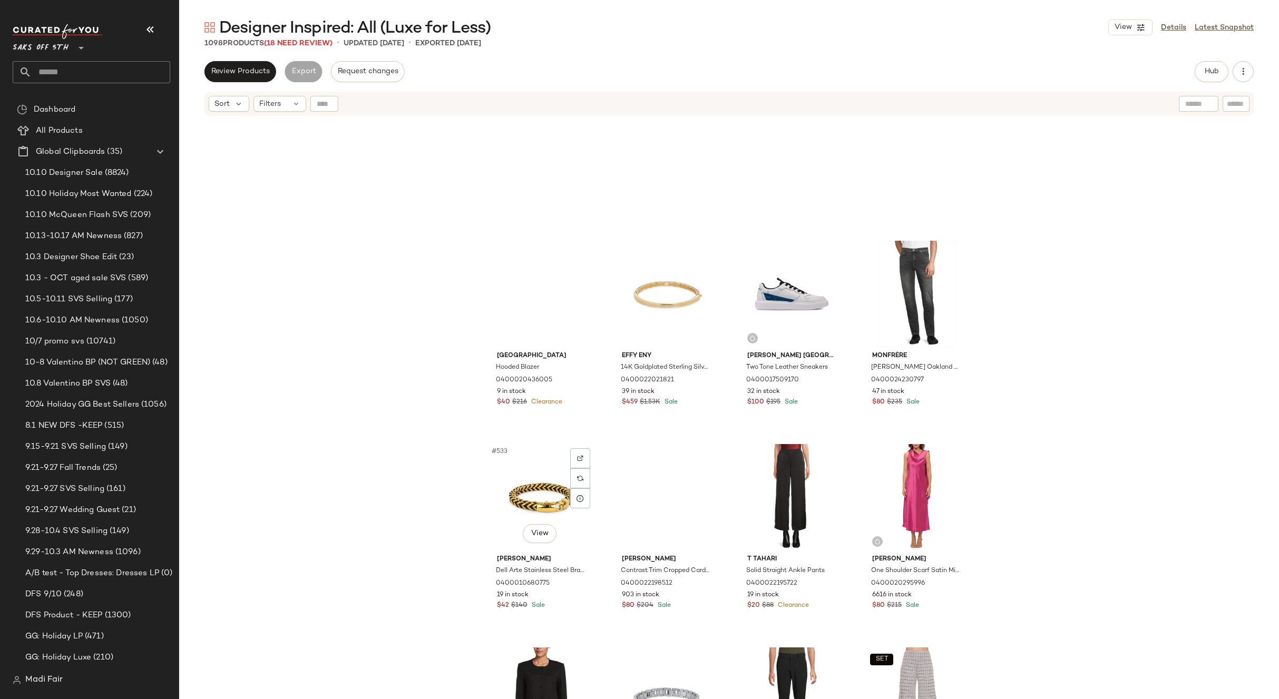
scroll to position [26727, 0]
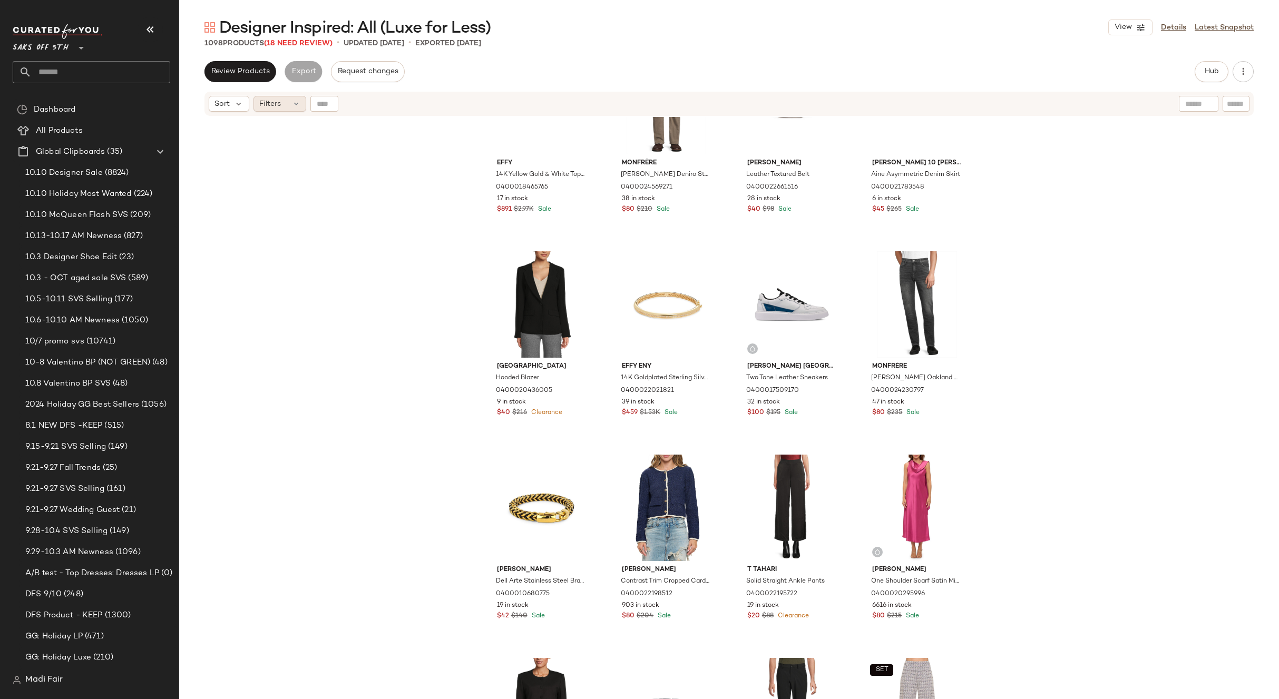
click at [289, 97] on div "Filters" at bounding box center [279, 104] width 53 height 16
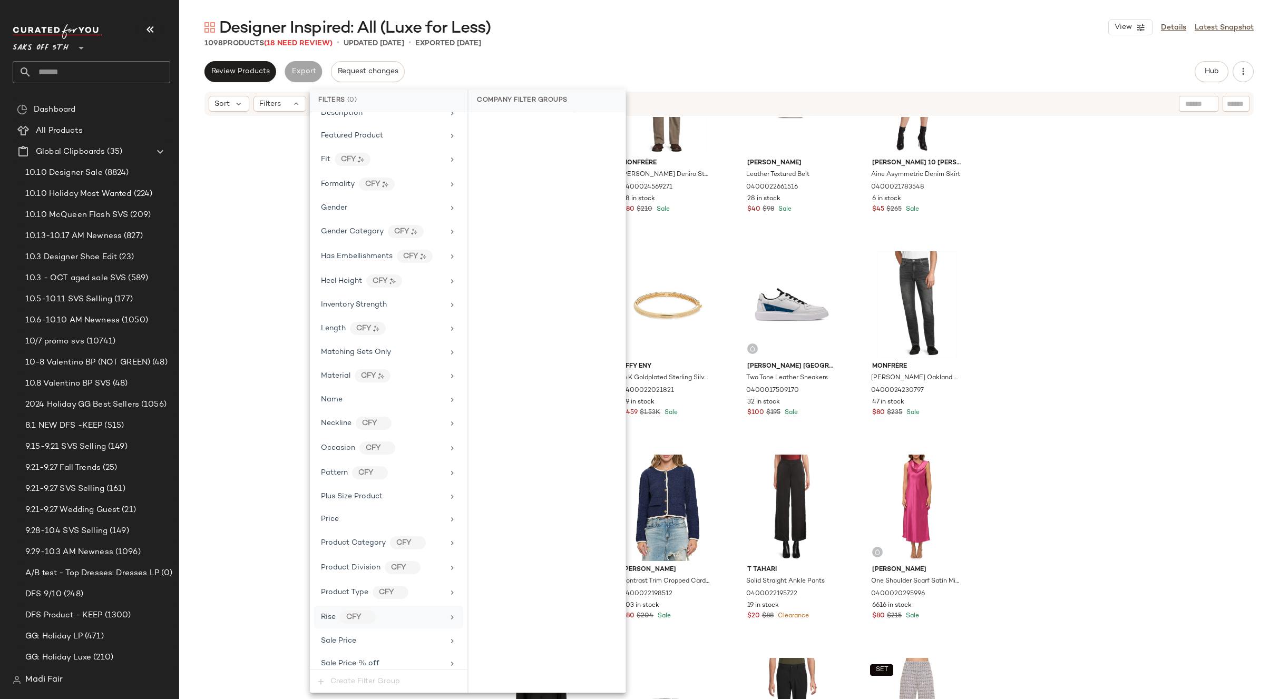
scroll to position [391, 0]
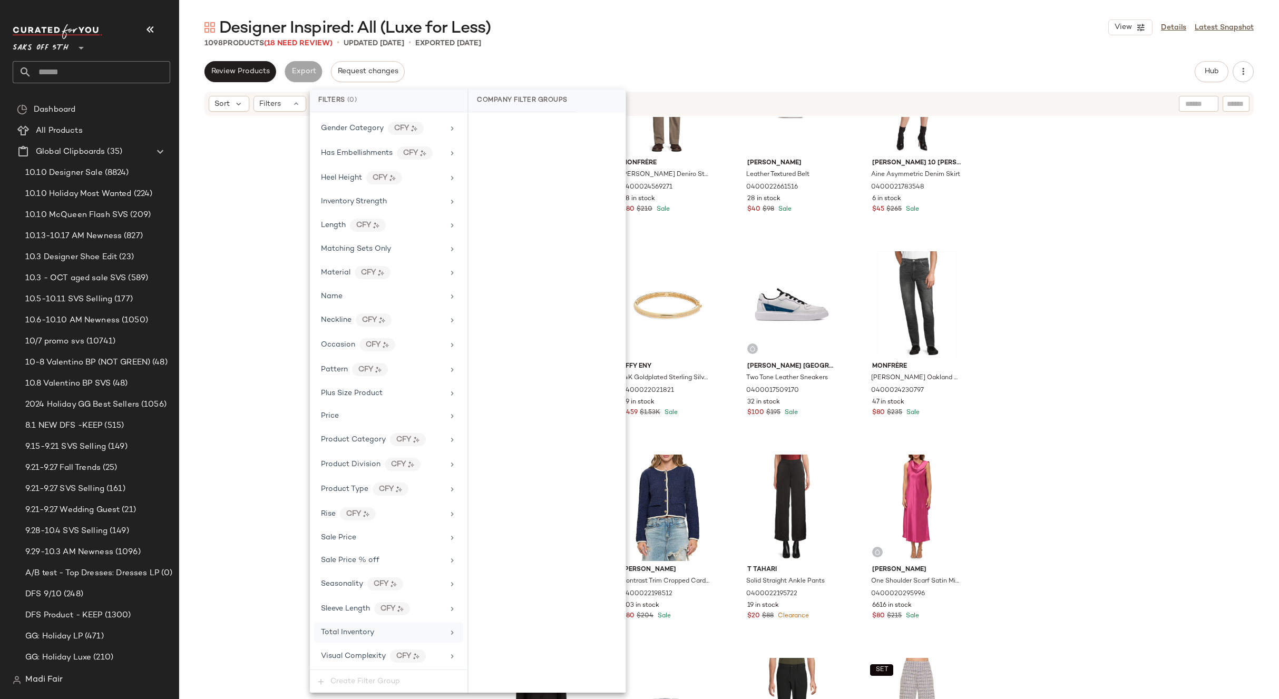
drag, startPoint x: 373, startPoint y: 640, endPoint x: 472, endPoint y: 250, distance: 402.3
click at [373, 639] on div "Total Inventory" at bounding box center [388, 632] width 149 height 21
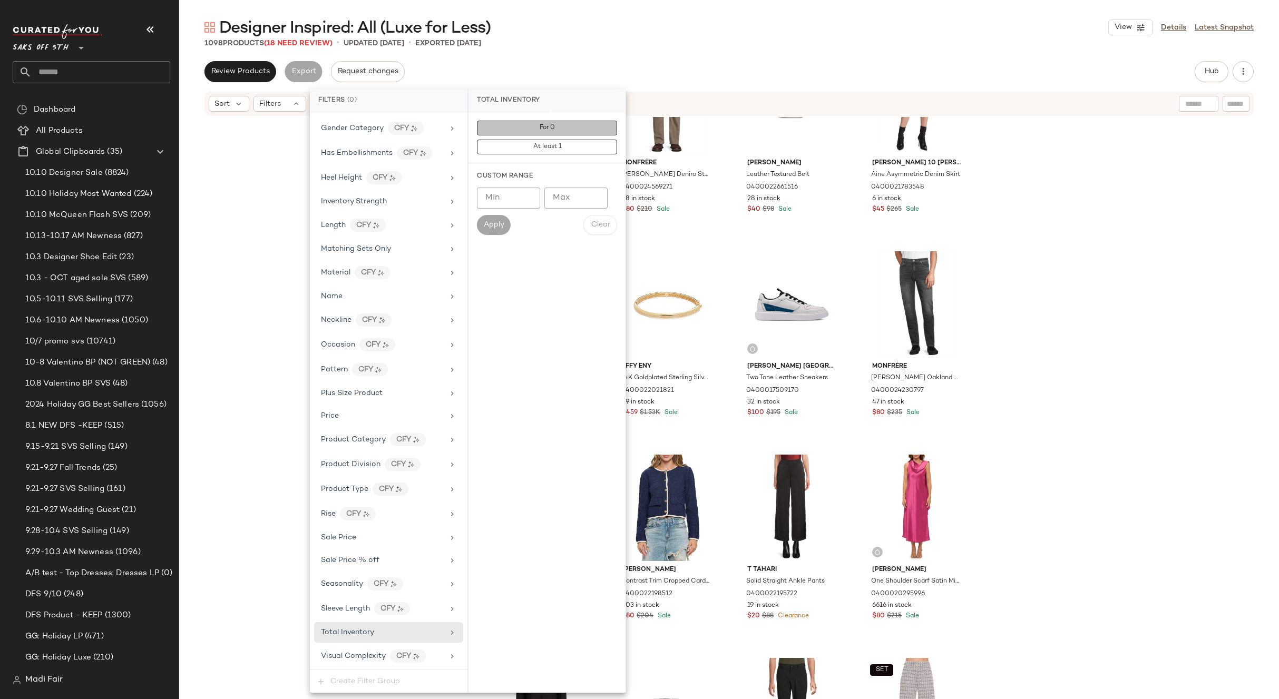
click at [504, 126] on button "For 0" at bounding box center [547, 128] width 140 height 15
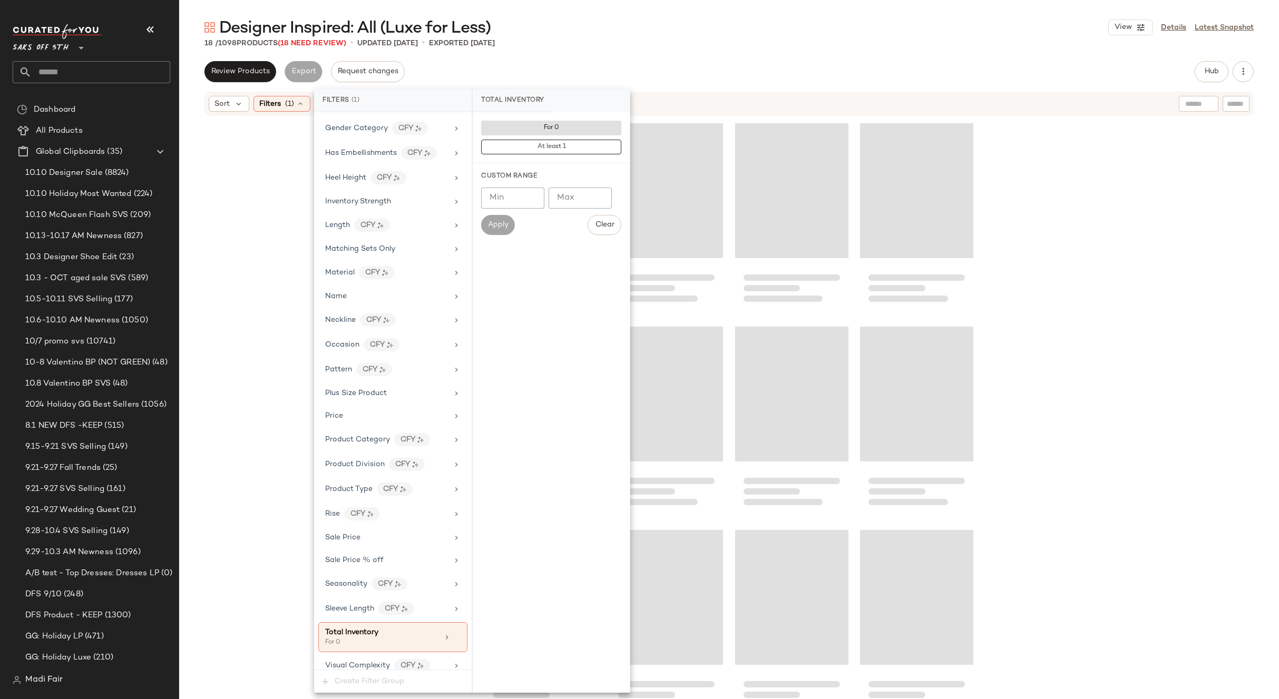
click at [563, 43] on div "18 / 1098 Products (18 Need Review) • updated [DATE] • Exported [DATE]" at bounding box center [729, 43] width 1100 height 11
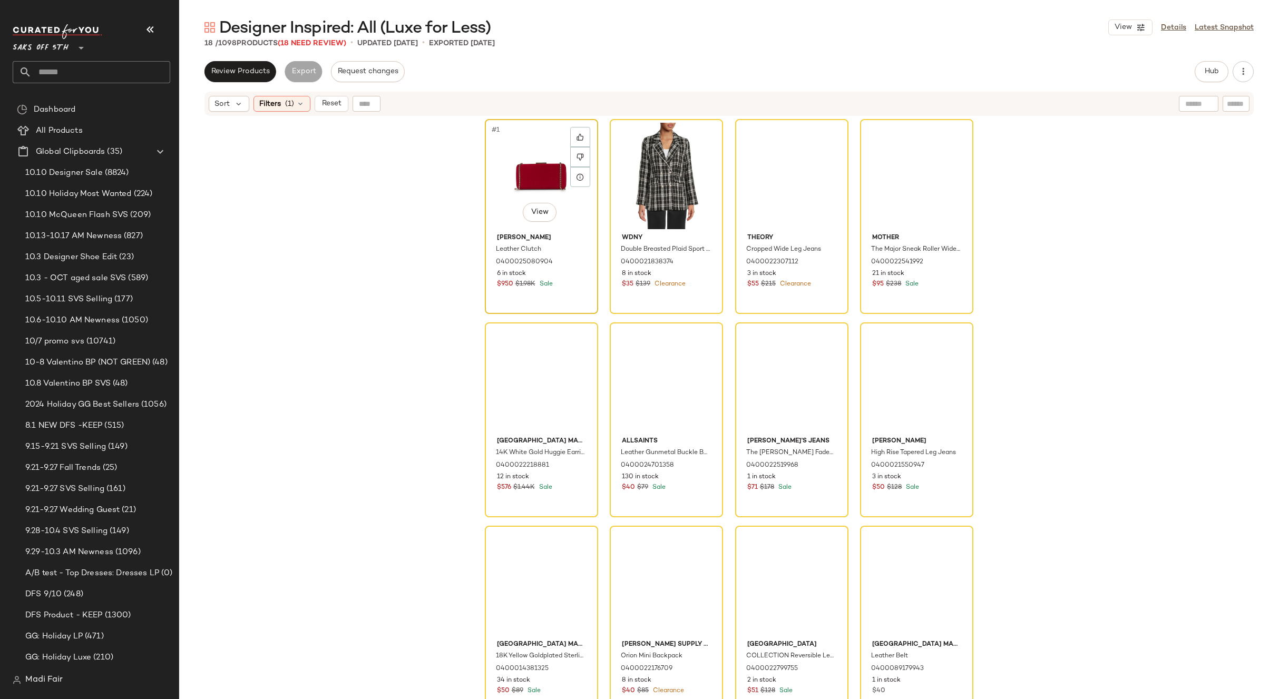
click at [543, 161] on div "#1 View" at bounding box center [541, 176] width 106 height 106
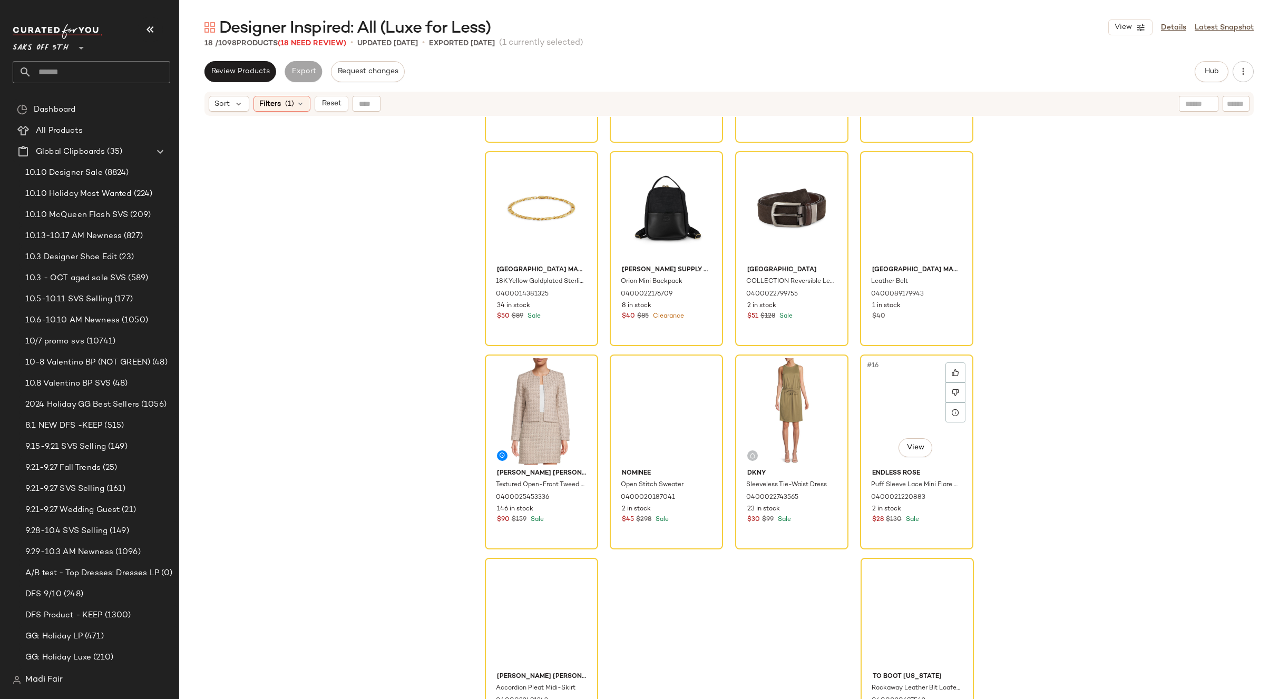
scroll to position [358, 0]
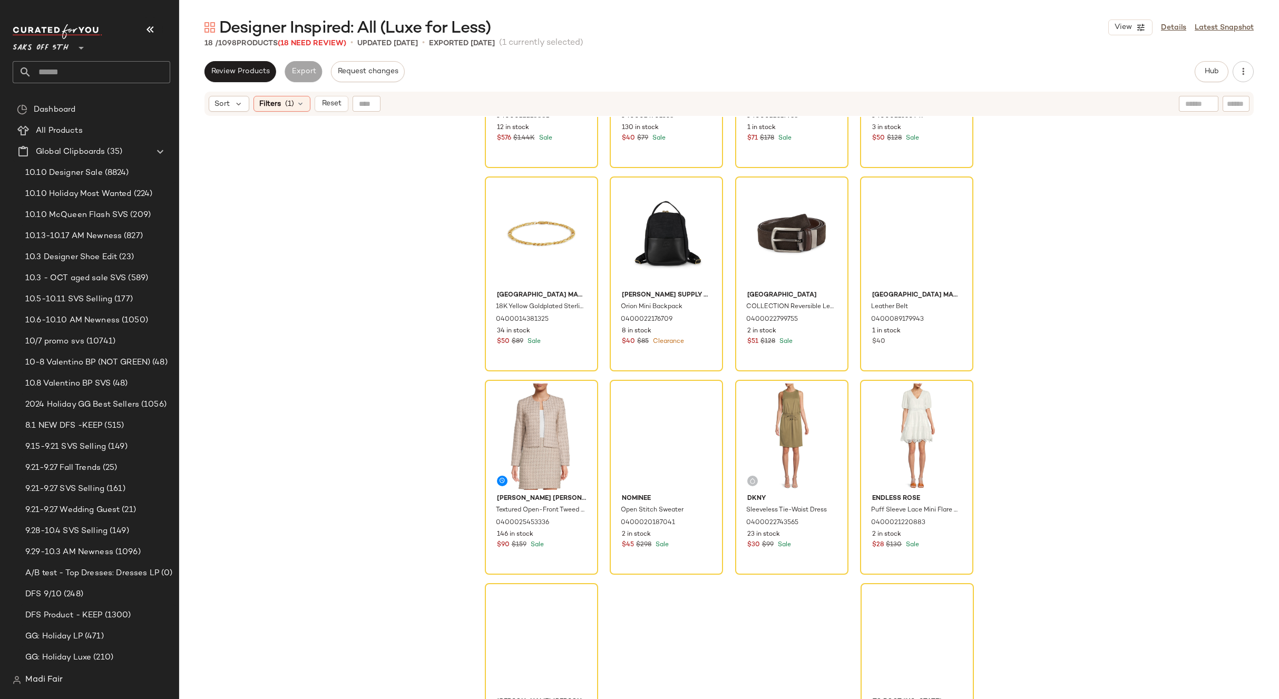
click at [899, 576] on div "[GEOGRAPHIC_DATA] Made in [GEOGRAPHIC_DATA] 14K White Gold Huggie Earrings 0400…" at bounding box center [729, 421] width 1100 height 609
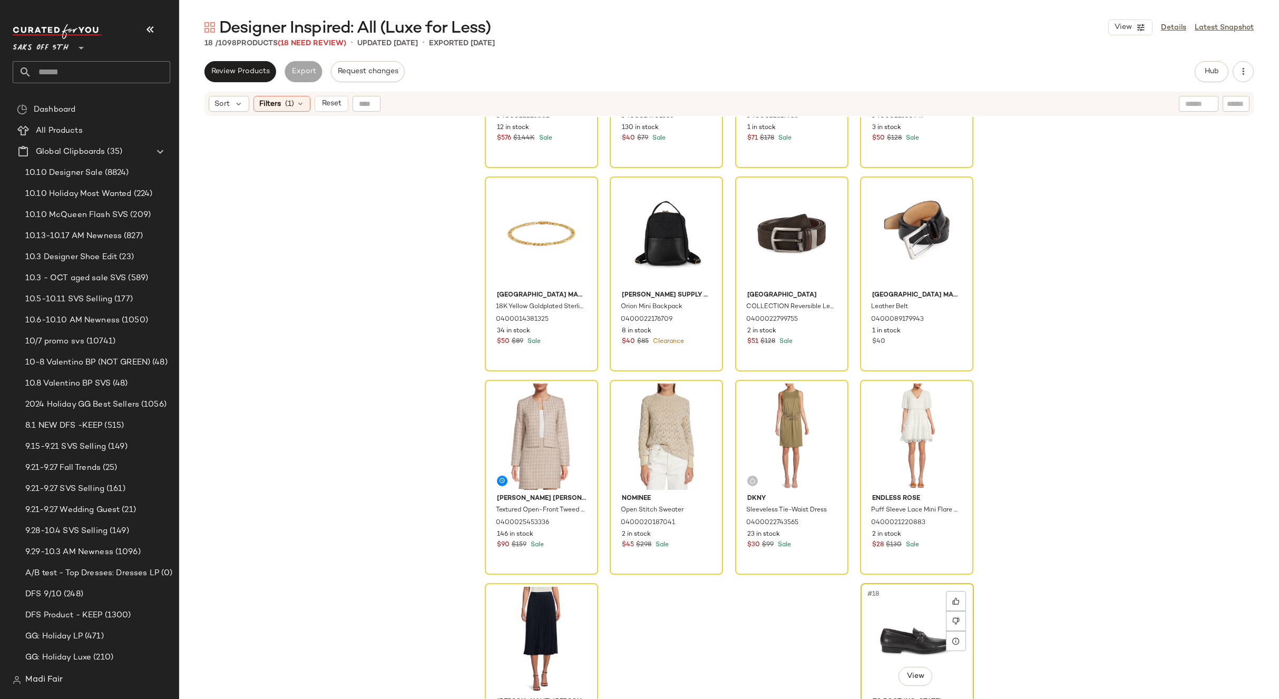
click at [899, 601] on div "#18 View" at bounding box center [917, 640] width 106 height 106
click at [1064, 500] on div "[GEOGRAPHIC_DATA] Made in [GEOGRAPHIC_DATA] 14K White Gold Huggie Earrings 0400…" at bounding box center [729, 421] width 1100 height 609
click at [907, 606] on div "#18 View" at bounding box center [917, 640] width 106 height 106
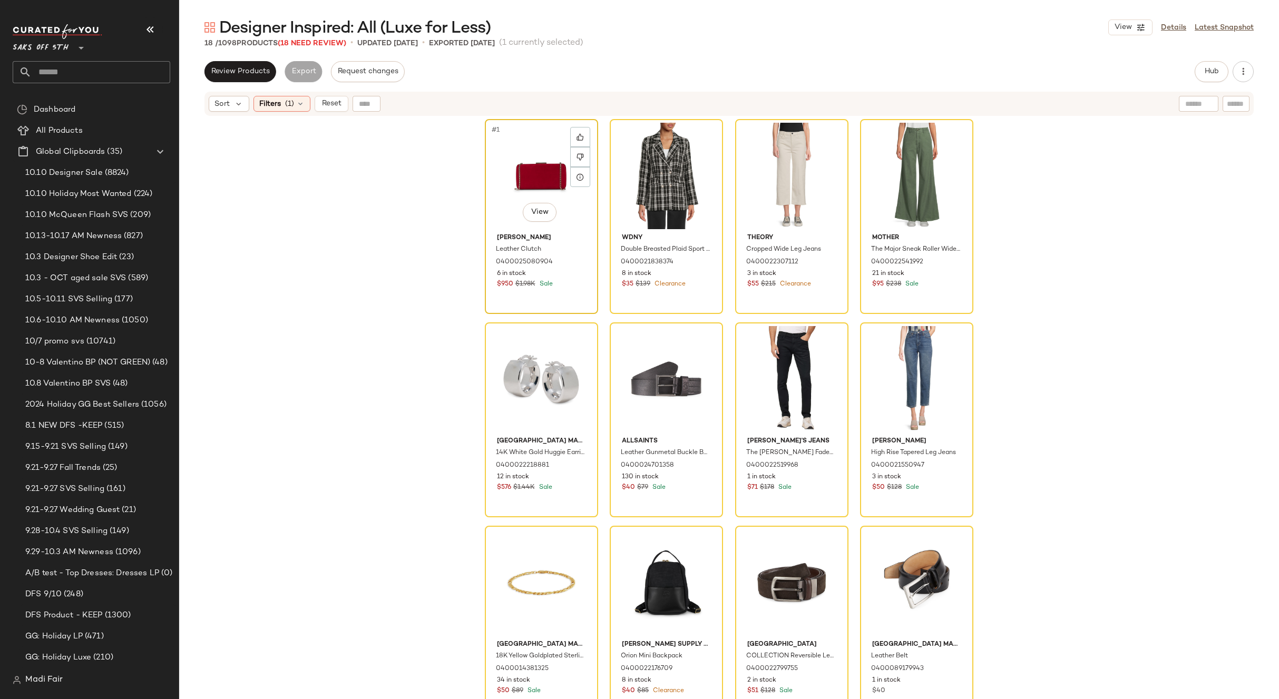
click at [525, 170] on div "#1 View" at bounding box center [541, 176] width 106 height 106
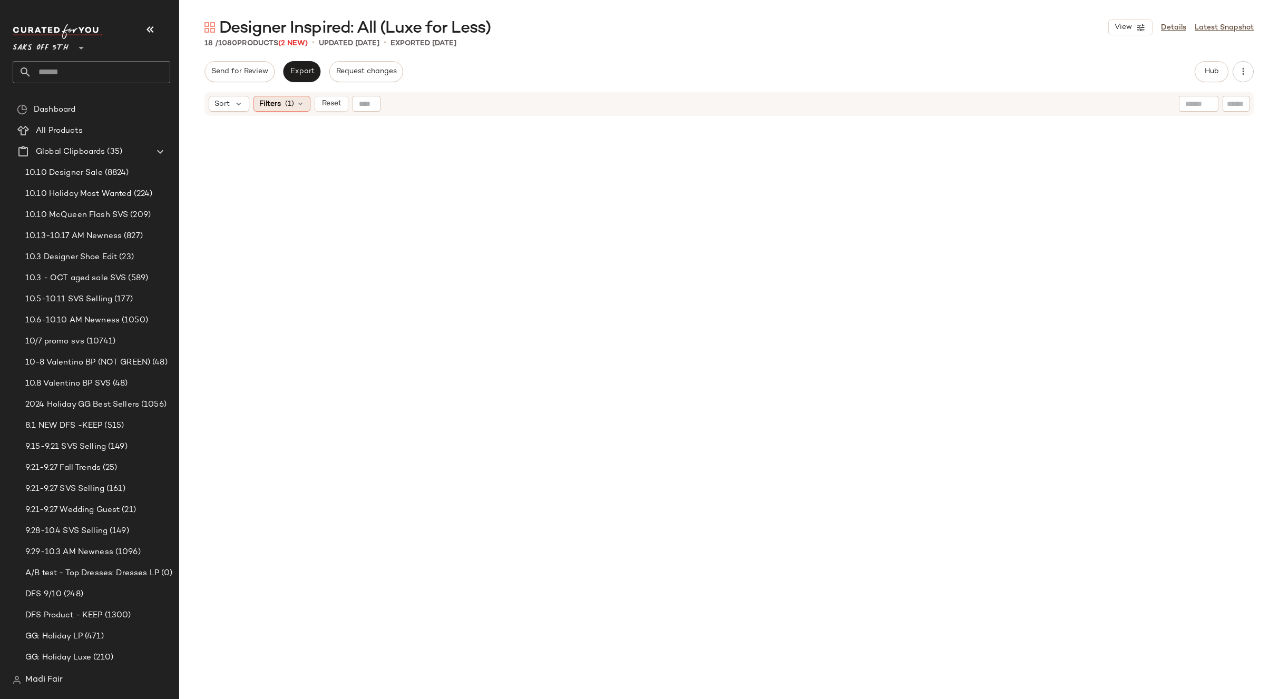
click at [301, 100] on icon at bounding box center [300, 104] width 8 height 8
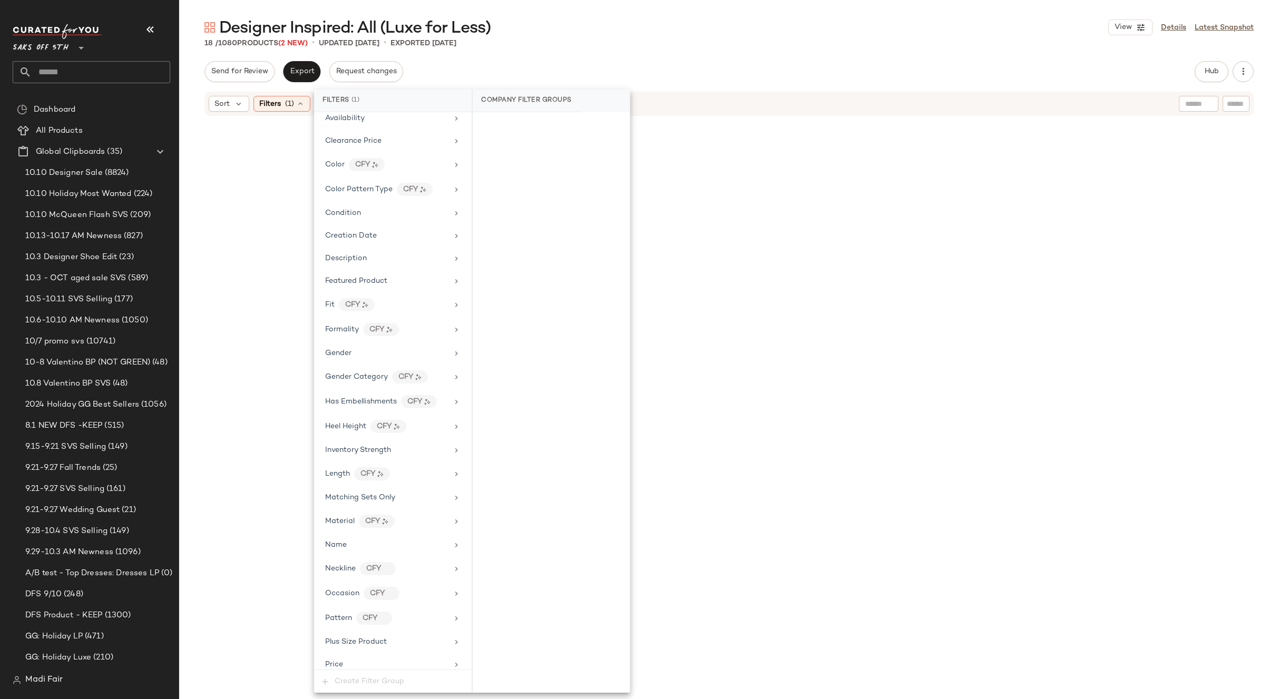
scroll to position [400, 0]
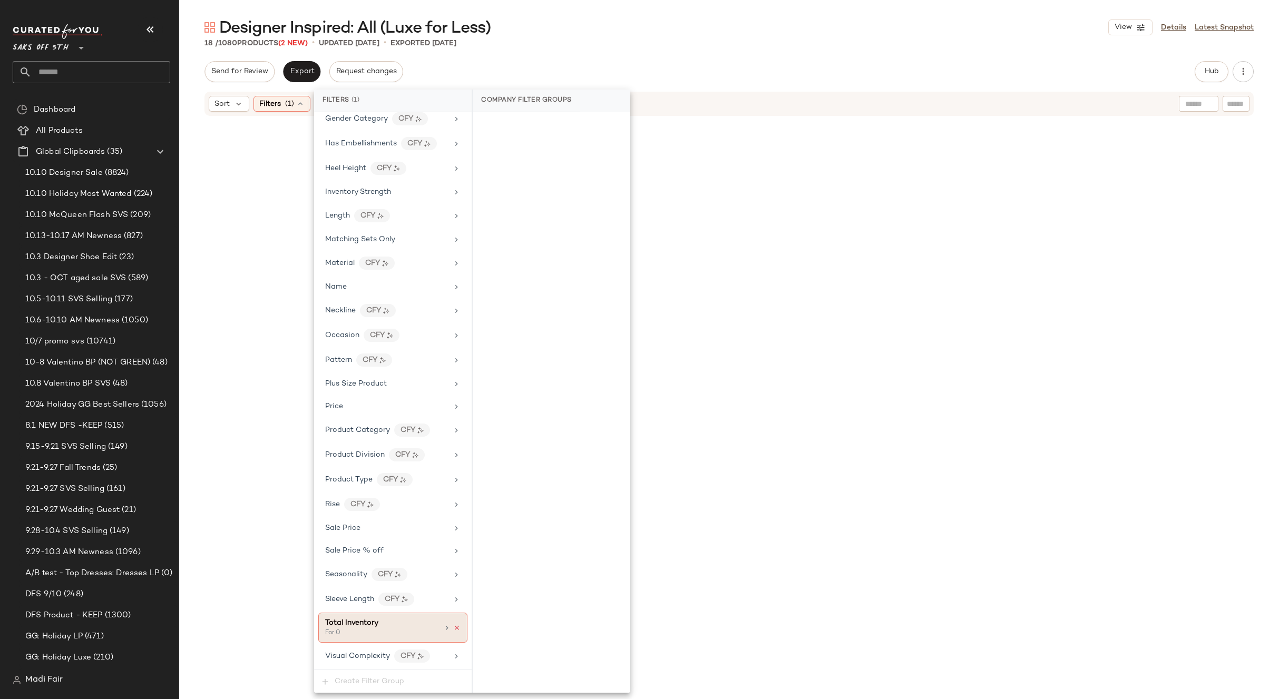
click at [453, 629] on icon at bounding box center [456, 627] width 7 height 7
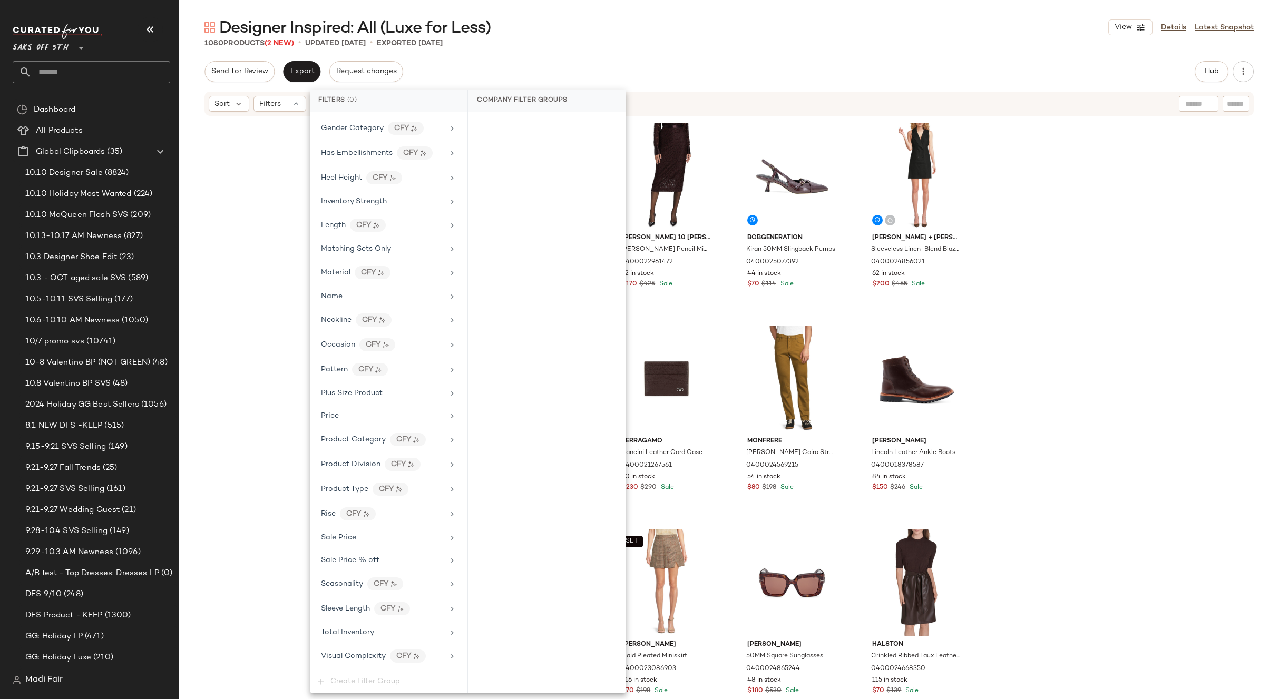
click at [542, 61] on div "Send for Review Export Request changes Hub Send for Review External Review Inte…" at bounding box center [728, 71] width 1049 height 21
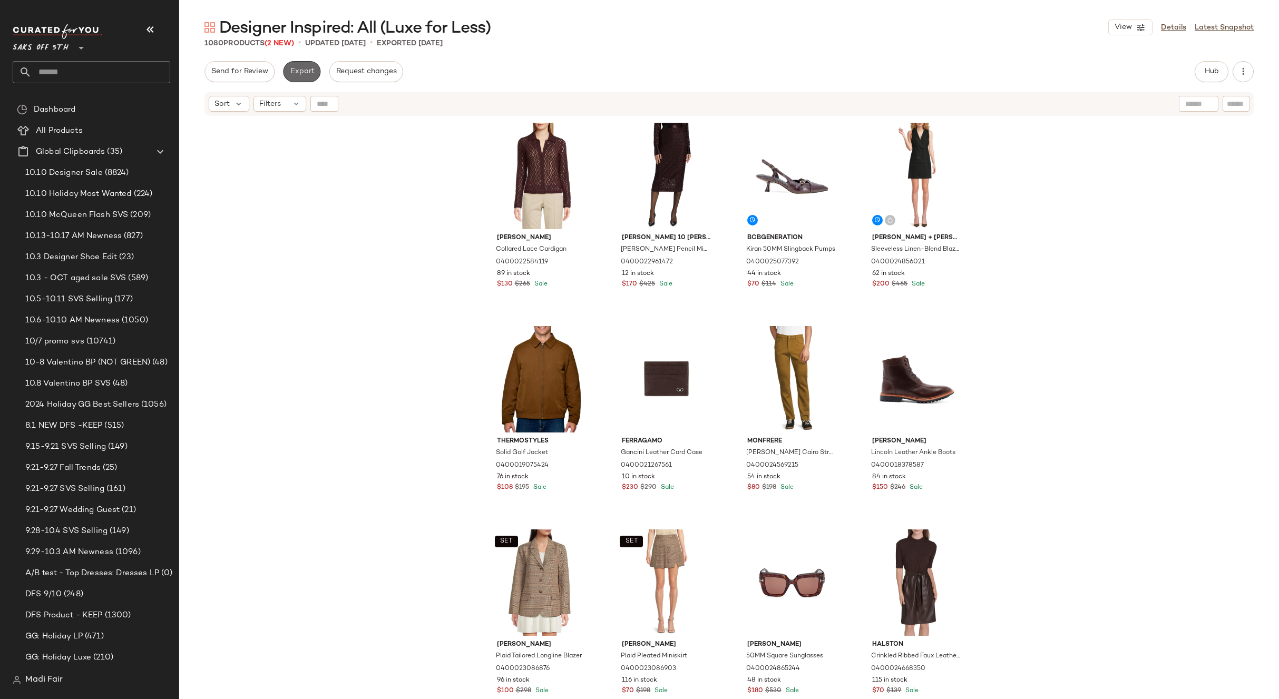
click at [293, 73] on span "Export" at bounding box center [301, 71] width 25 height 8
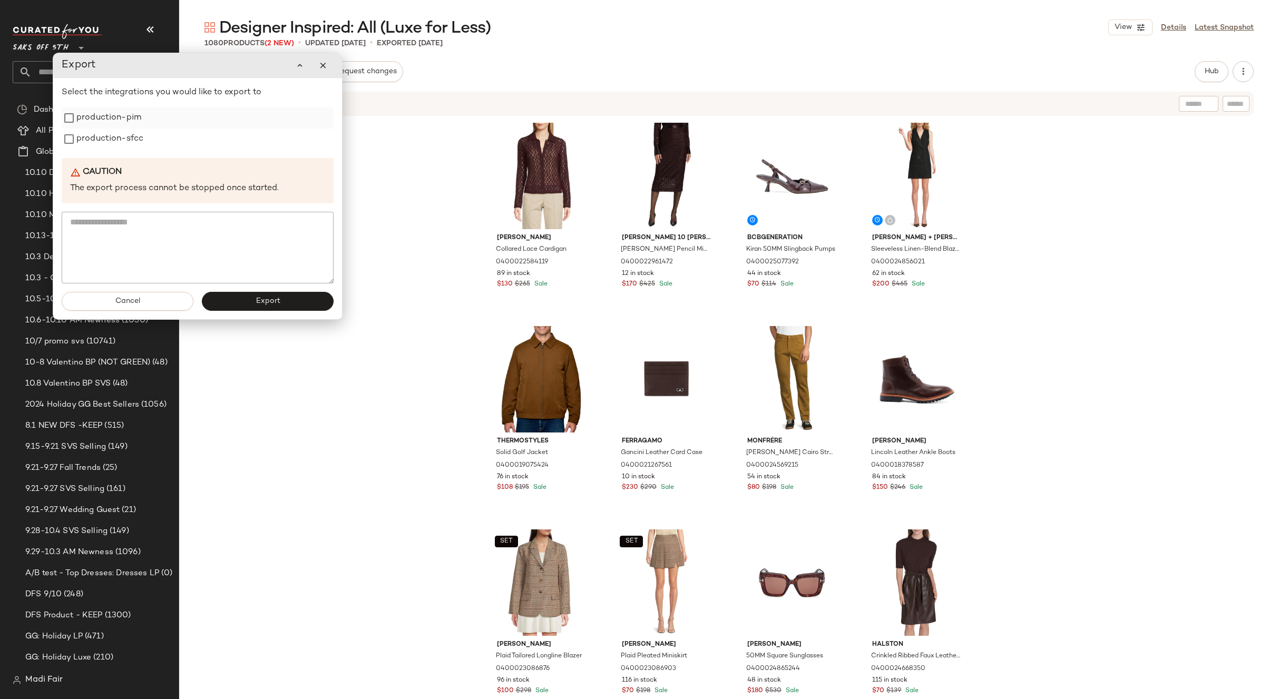
click at [142, 117] on div "production-pim" at bounding box center [198, 117] width 272 height 21
click at [127, 139] on label "production-sfcc" at bounding box center [109, 139] width 67 height 21
click at [127, 116] on label "production-pim" at bounding box center [108, 117] width 65 height 21
click at [243, 292] on button "Export" at bounding box center [268, 301] width 132 height 19
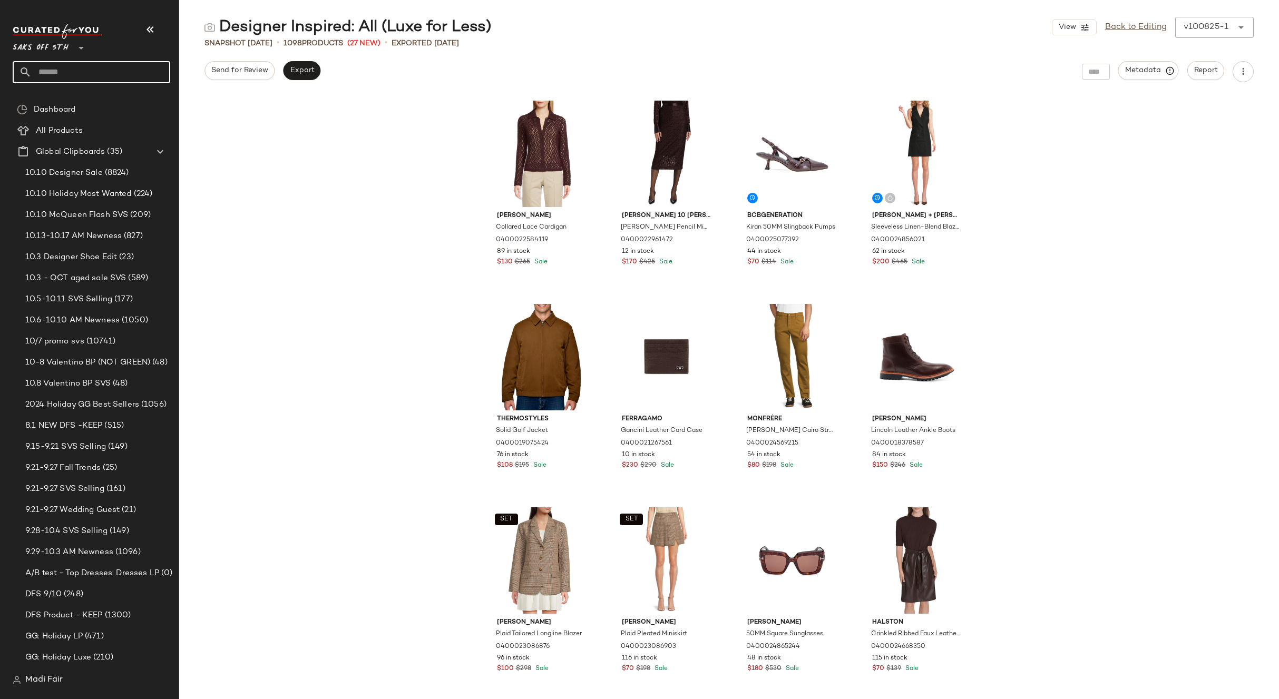
click at [58, 64] on input "text" at bounding box center [101, 72] width 139 height 22
type input "****"
click at [79, 99] on span "Core: Fall Trend Shop" at bounding box center [71, 102] width 74 height 11
